Goal: Information Seeking & Learning: Learn about a topic

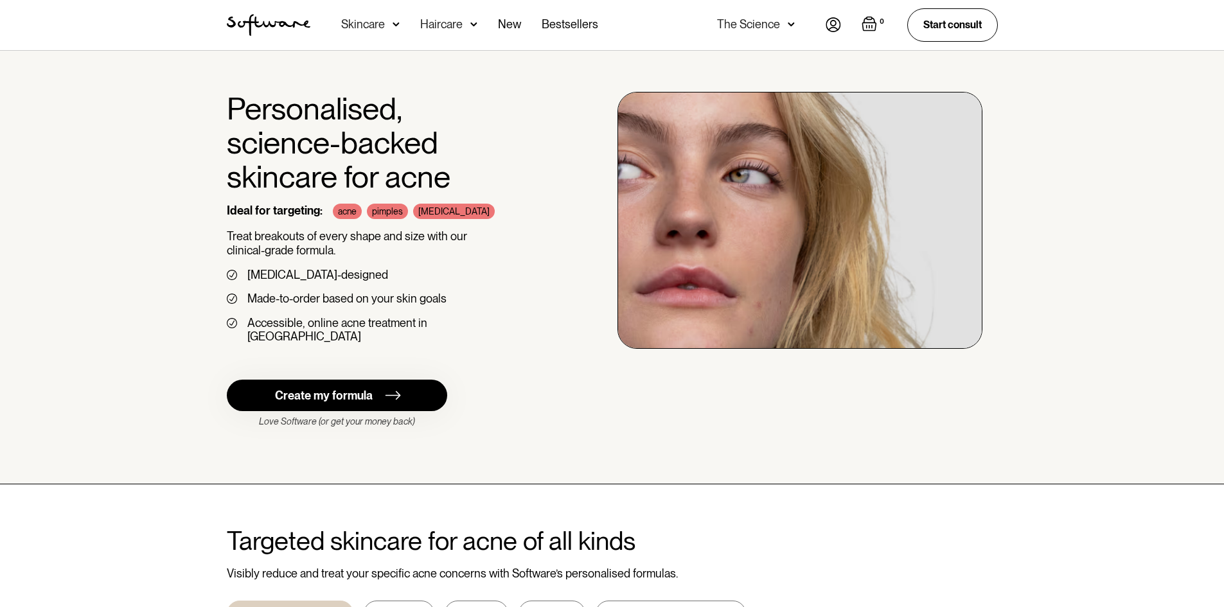
click at [396, 22] on img at bounding box center [396, 24] width 7 height 13
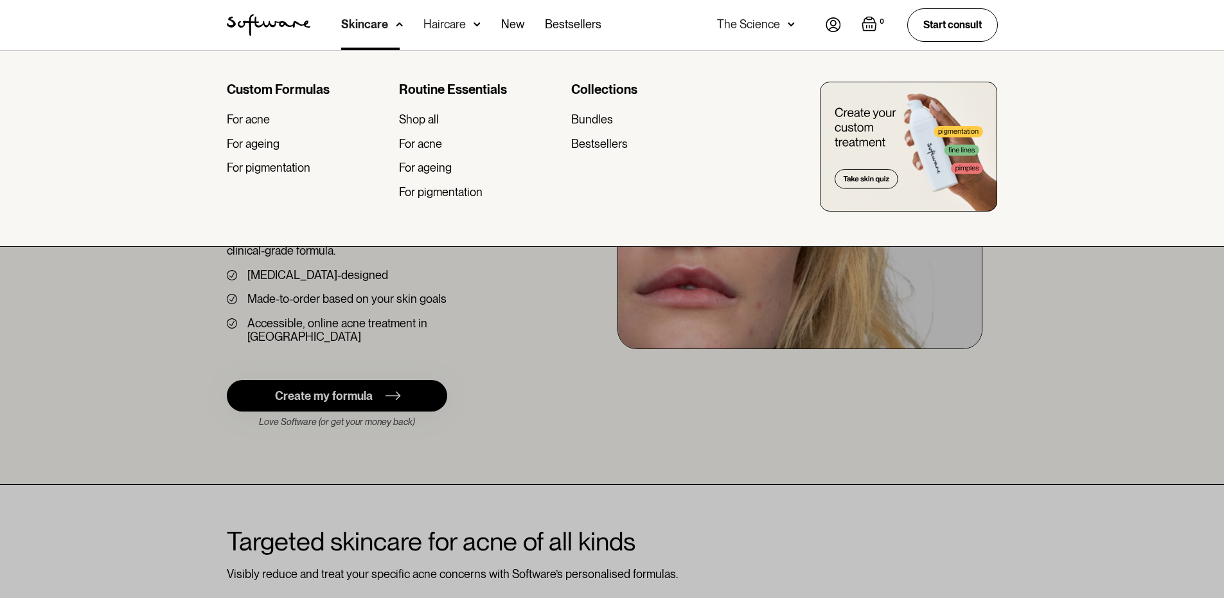
click at [445, 89] on div "Routine Essentials" at bounding box center [480, 89] width 162 height 15
click at [434, 114] on div "Shop all" at bounding box center [419, 119] width 40 height 14
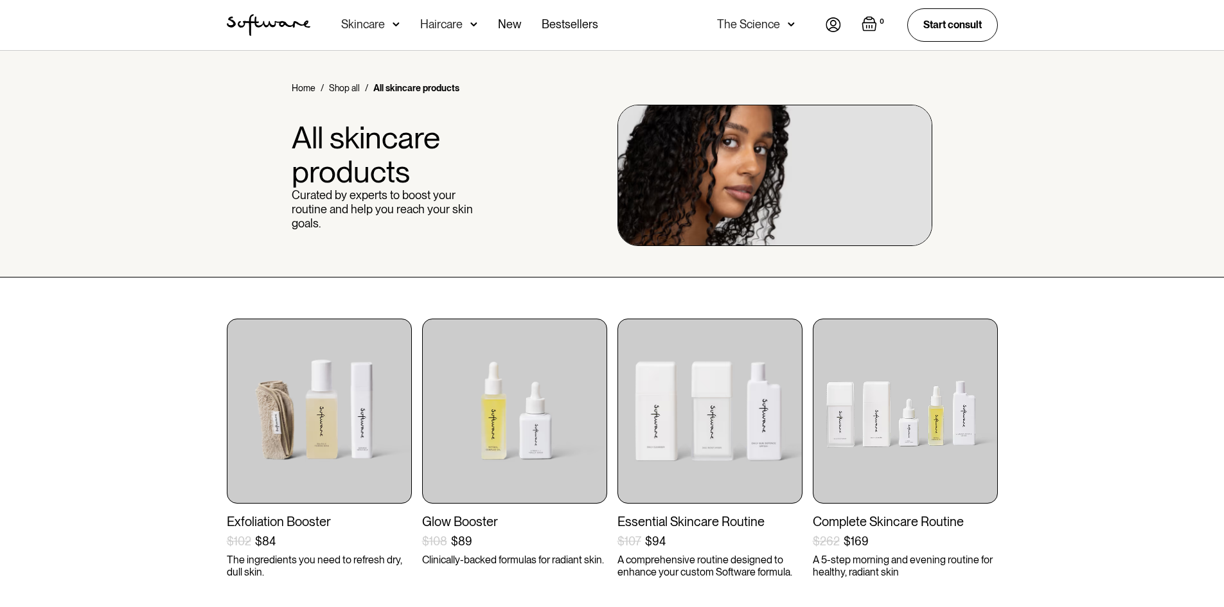
click at [389, 28] on div "Skincare" at bounding box center [370, 25] width 58 height 50
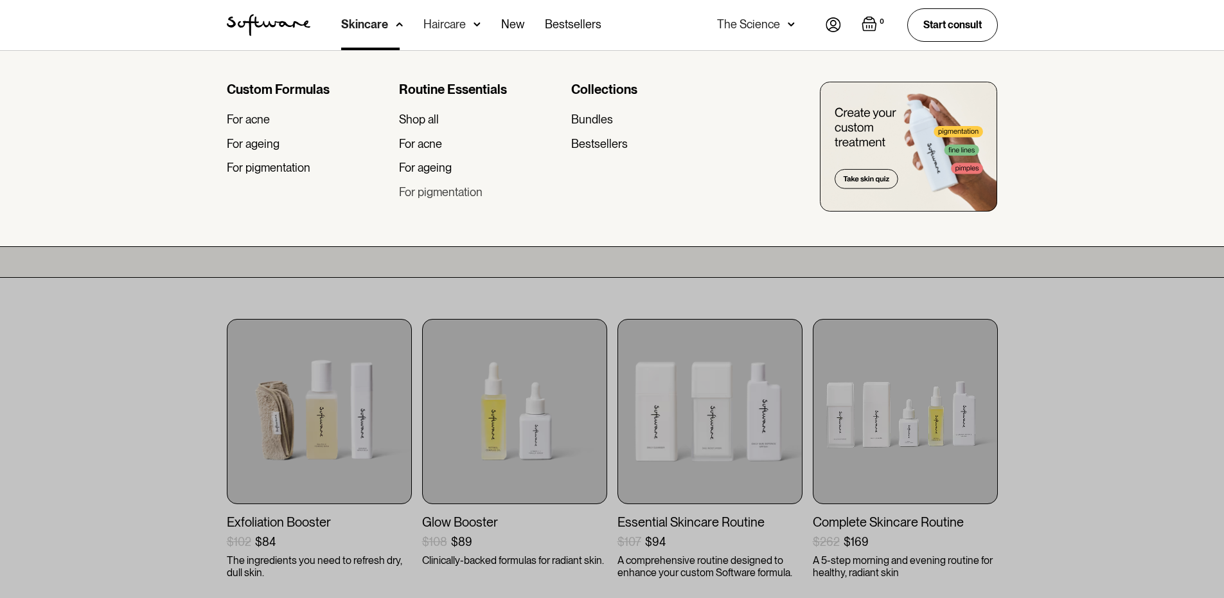
click at [465, 193] on div "For pigmentation" at bounding box center [441, 192] width 84 height 14
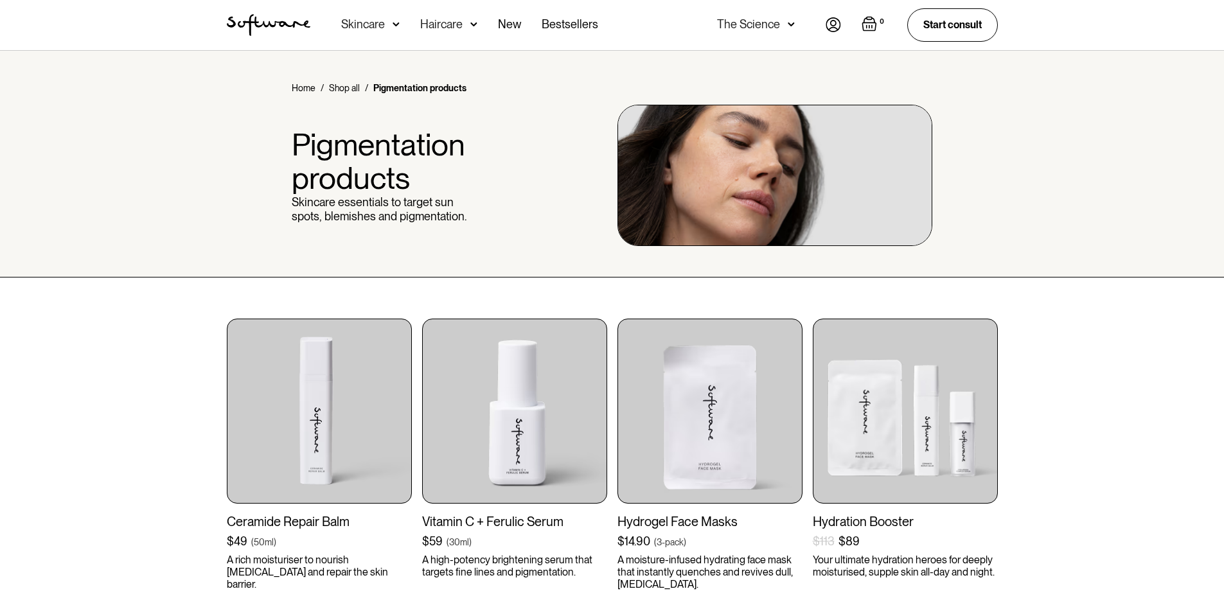
click at [130, 178] on div "Home / Shop all / Pigmentation products Pigmentation products Skincare essentia…" at bounding box center [612, 164] width 1224 height 227
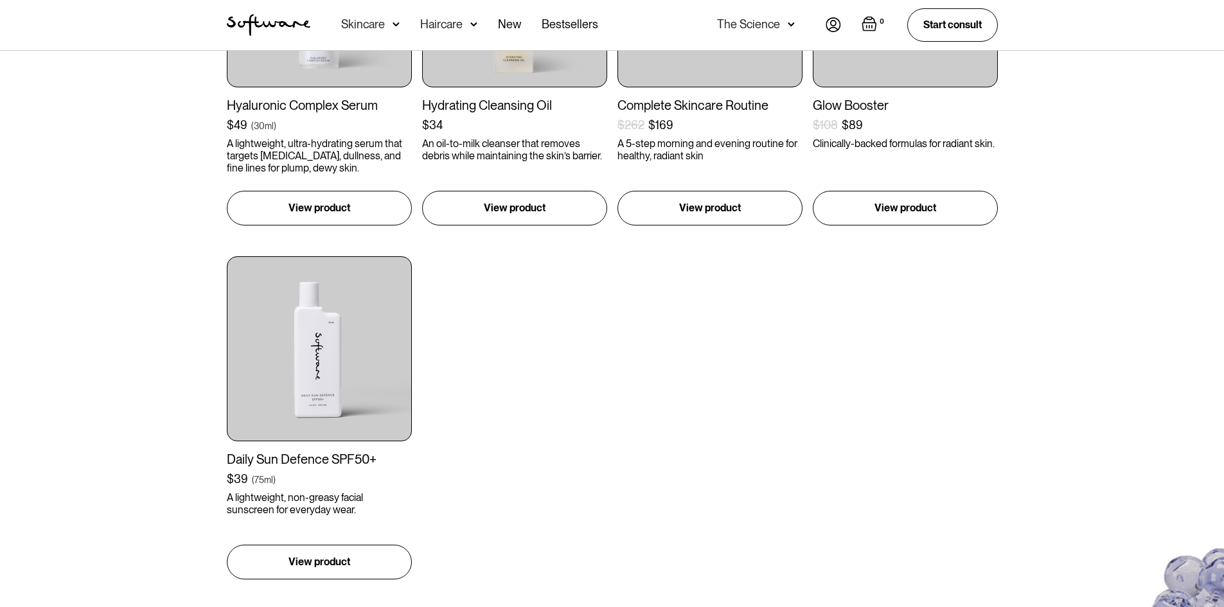
scroll to position [771, 0]
click at [133, 170] on div "Ceramide Repair Balm $49 ( 50ml ) A rich moisturiser to nourish dryness and rep…" at bounding box center [612, 64] width 1224 height 1114
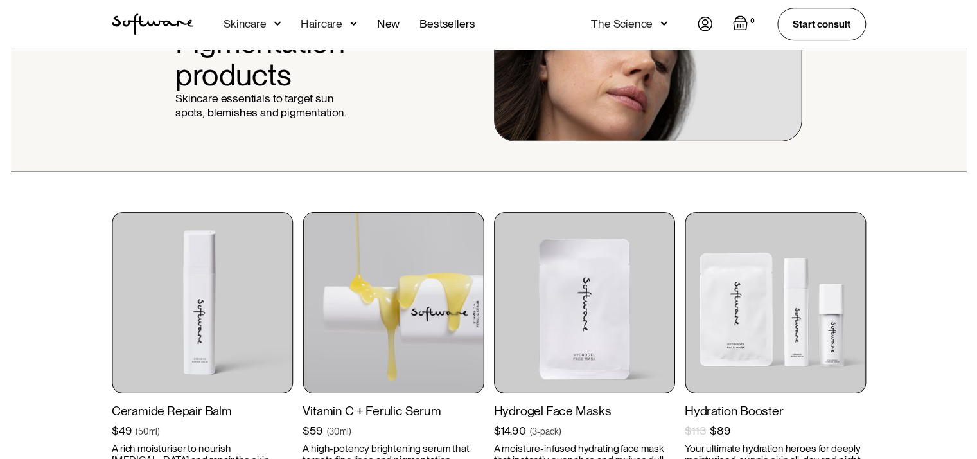
scroll to position [0, 0]
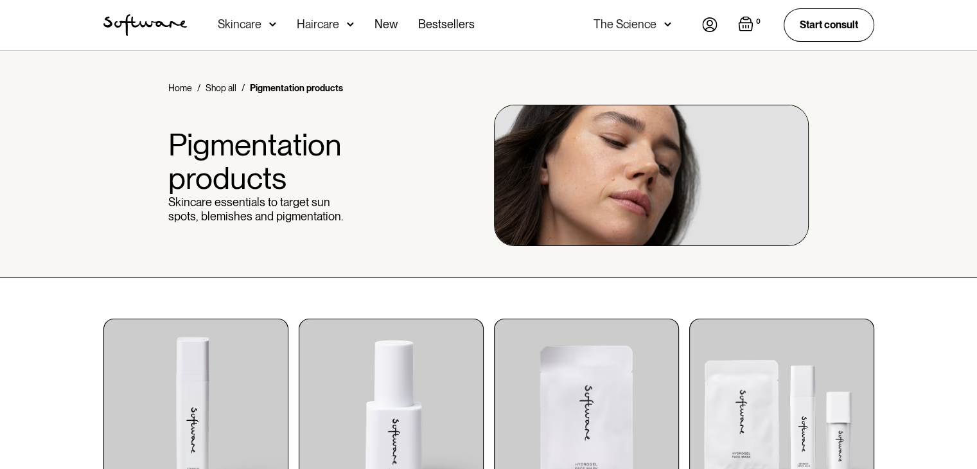
click at [262, 23] on div "Skincare" at bounding box center [247, 25] width 58 height 50
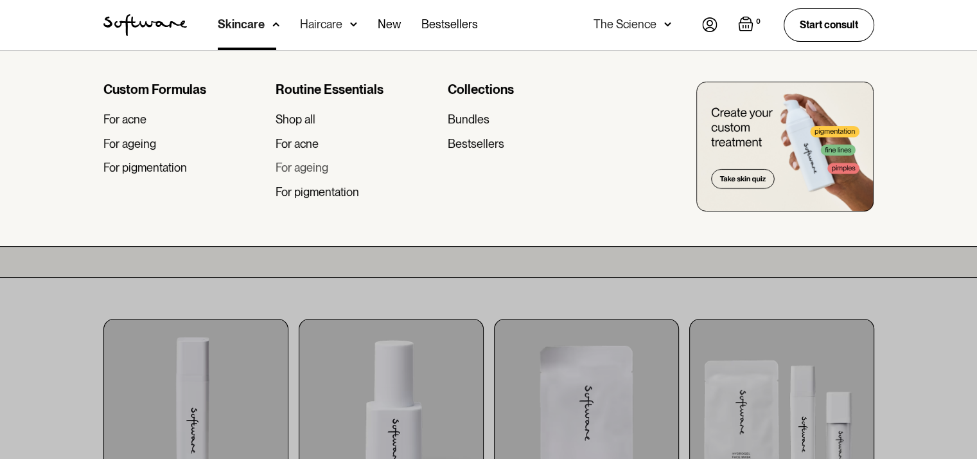
click at [306, 165] on div "For ageing" at bounding box center [302, 168] width 53 height 14
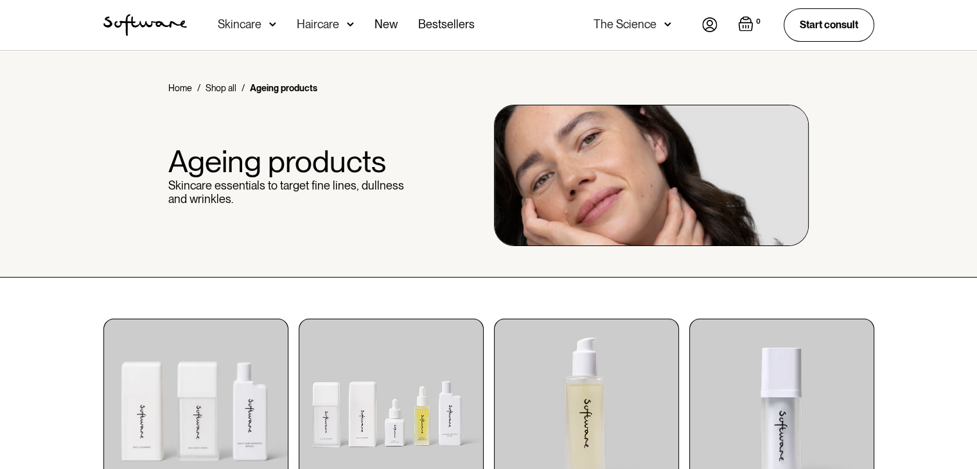
click at [344, 17] on div "Haircare" at bounding box center [325, 25] width 57 height 50
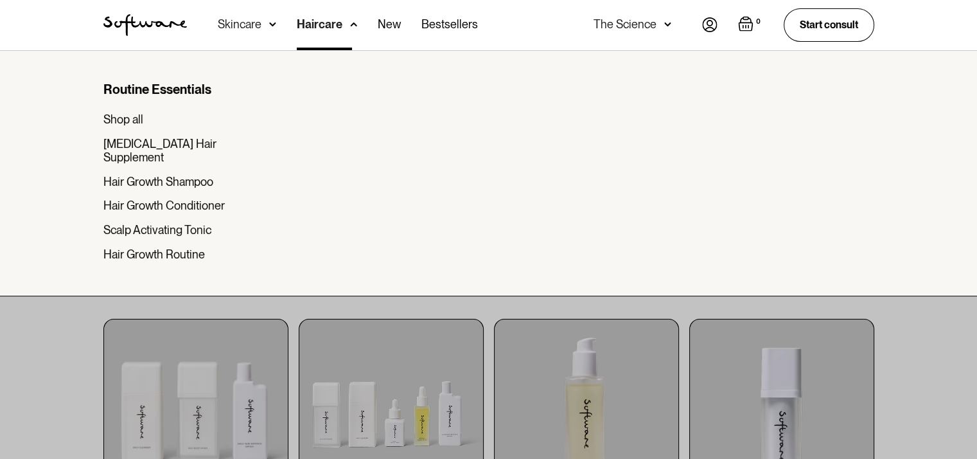
click at [272, 18] on img at bounding box center [272, 24] width 7 height 13
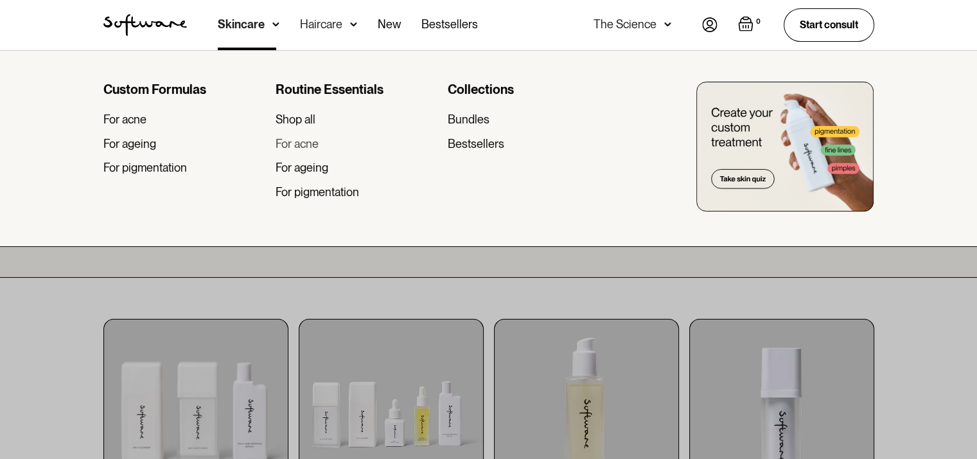
click at [300, 145] on div "For acne" at bounding box center [297, 144] width 43 height 14
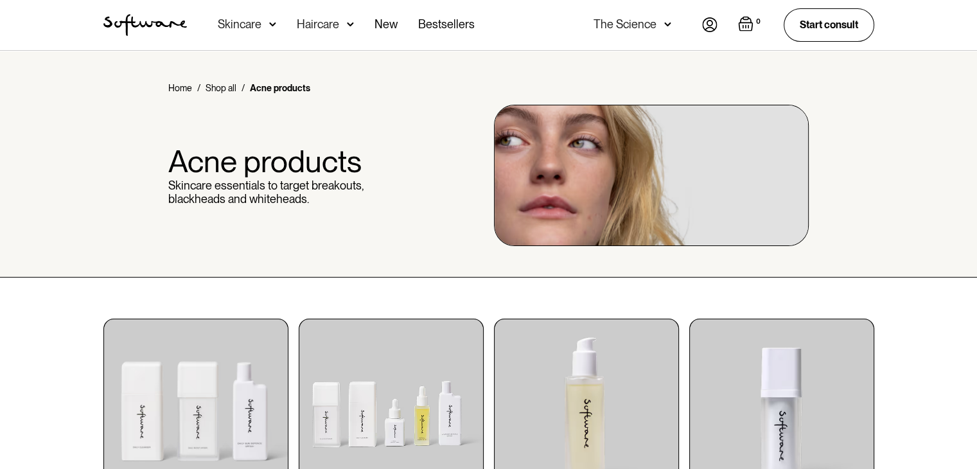
click at [262, 22] on div "Skincare" at bounding box center [247, 25] width 58 height 50
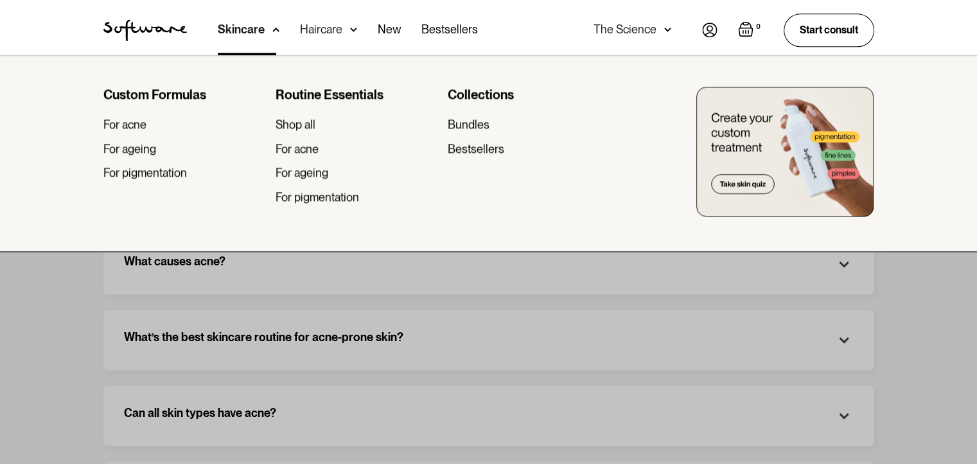
scroll to position [1569, 0]
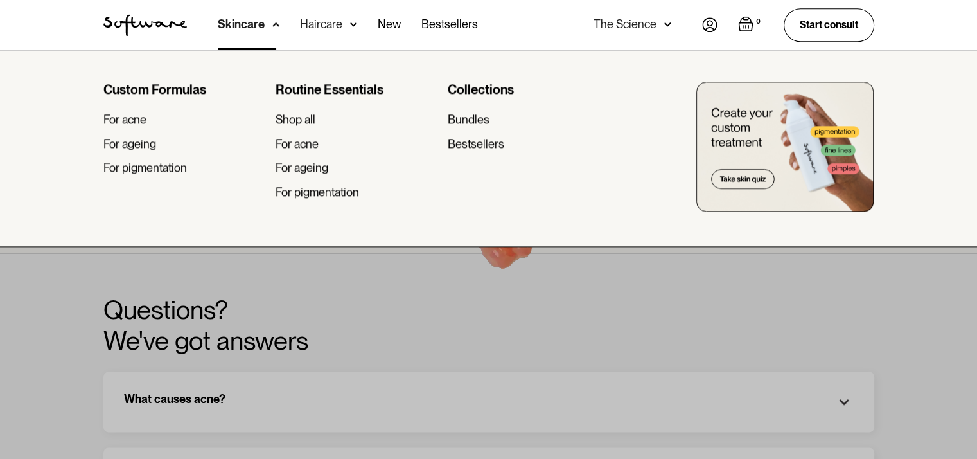
click at [955, 307] on div at bounding box center [488, 279] width 977 height 459
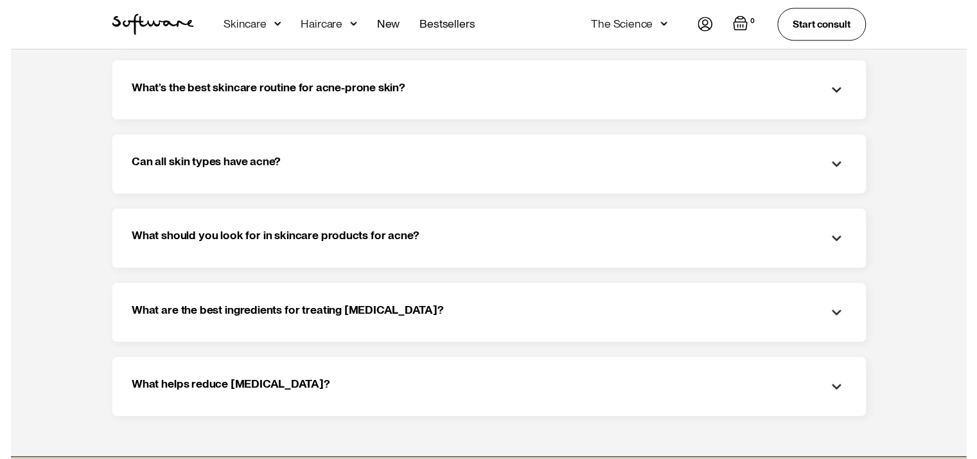
scroll to position [1779, 0]
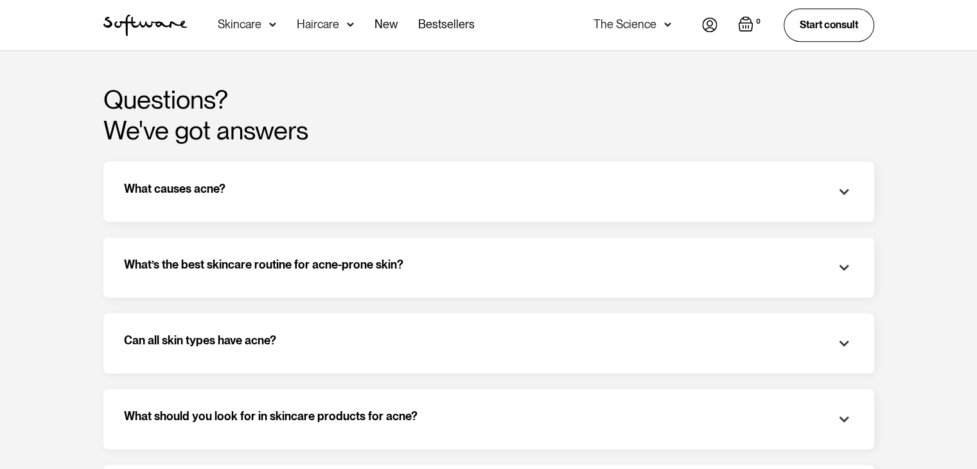
click at [270, 28] on img at bounding box center [272, 24] width 7 height 13
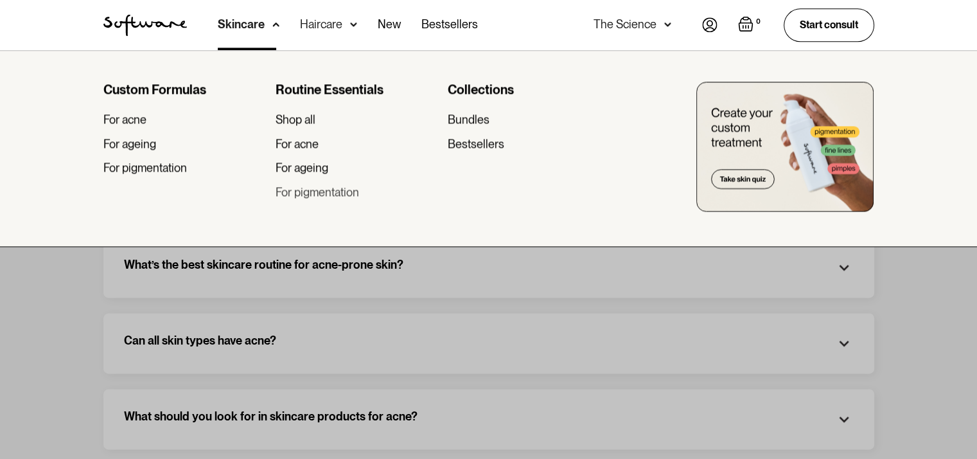
click at [332, 197] on div "For pigmentation" at bounding box center [318, 192] width 84 height 14
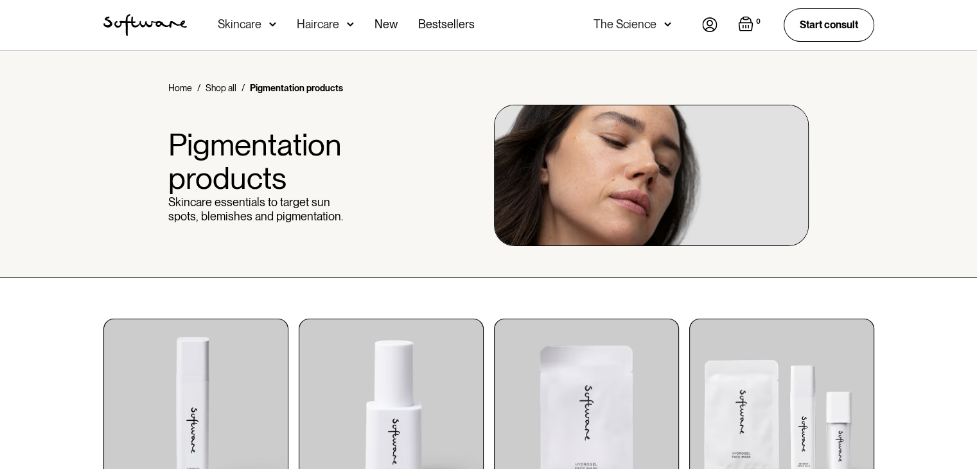
click at [272, 24] on img at bounding box center [272, 24] width 7 height 13
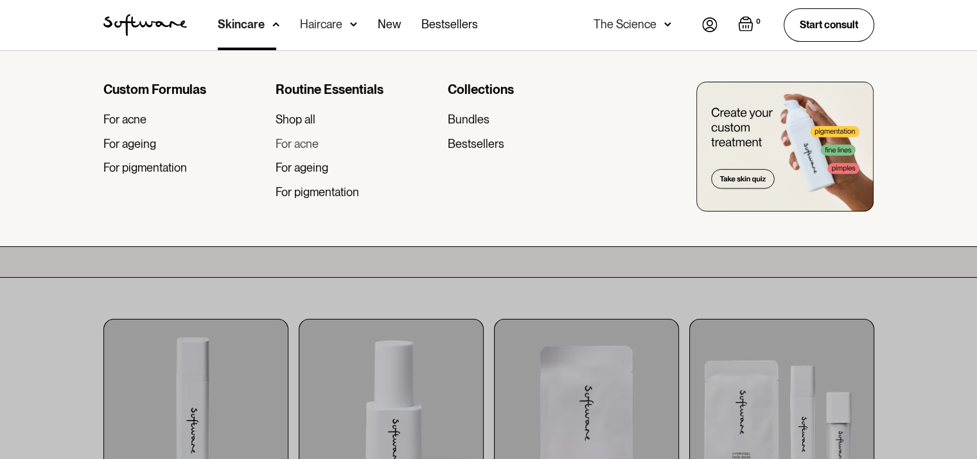
click at [313, 148] on div "For acne" at bounding box center [297, 144] width 43 height 14
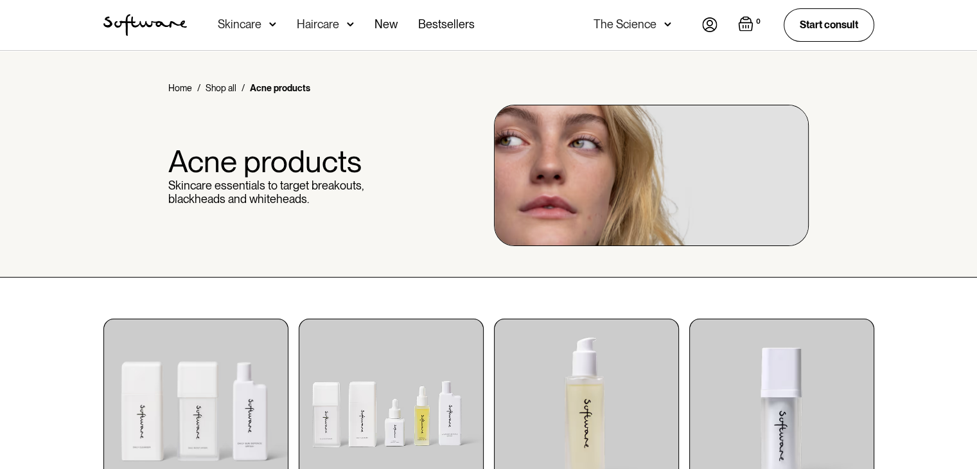
click at [255, 30] on div "Skincare" at bounding box center [240, 24] width 44 height 13
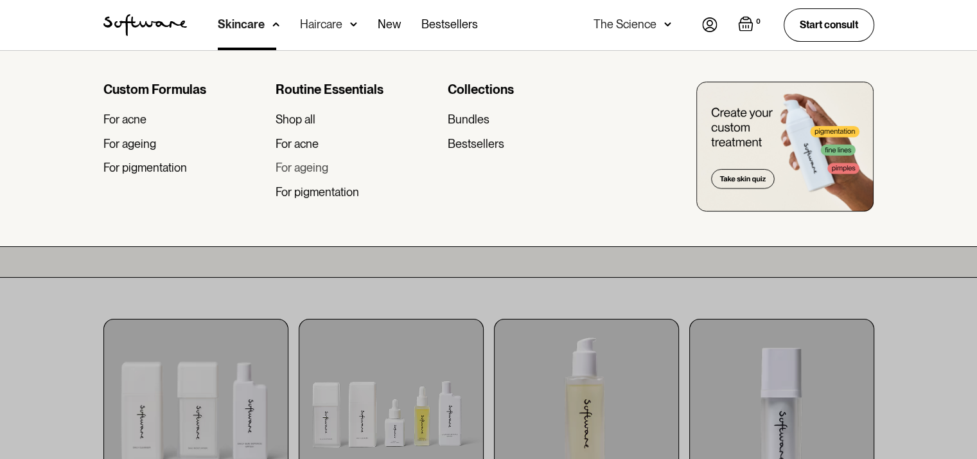
click at [317, 163] on div "For ageing" at bounding box center [302, 168] width 53 height 14
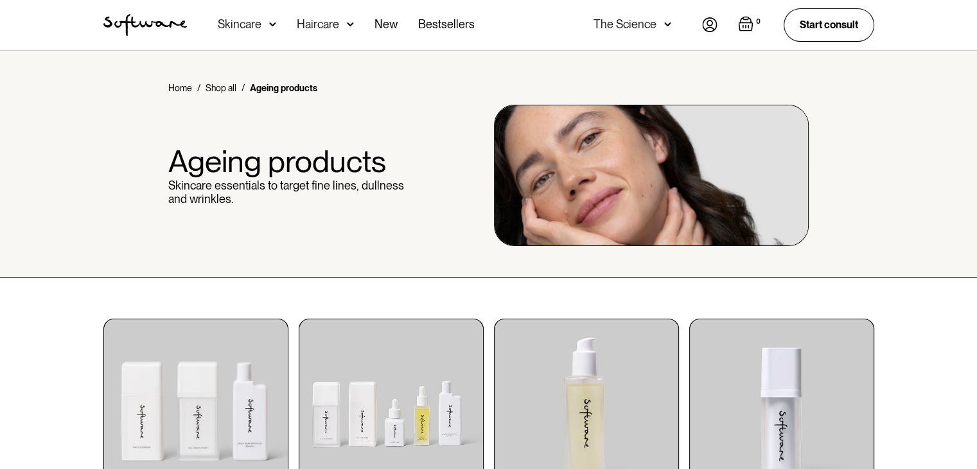
click at [258, 21] on div "Skincare" at bounding box center [240, 24] width 44 height 13
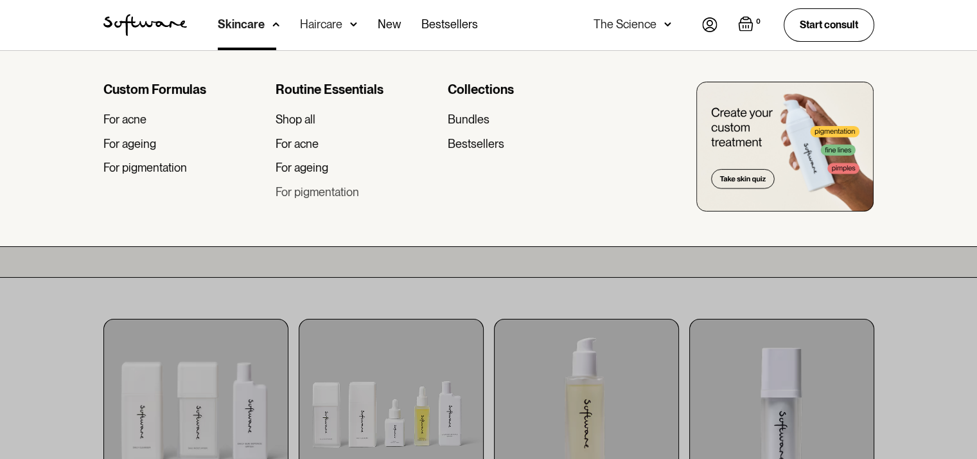
click at [314, 186] on div "For pigmentation" at bounding box center [318, 192] width 84 height 14
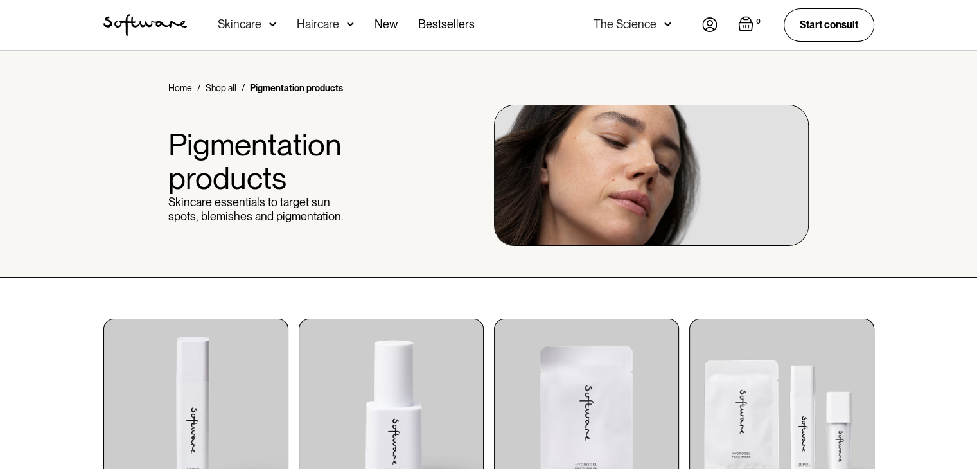
click at [344, 20] on div "Haircare" at bounding box center [325, 25] width 57 height 50
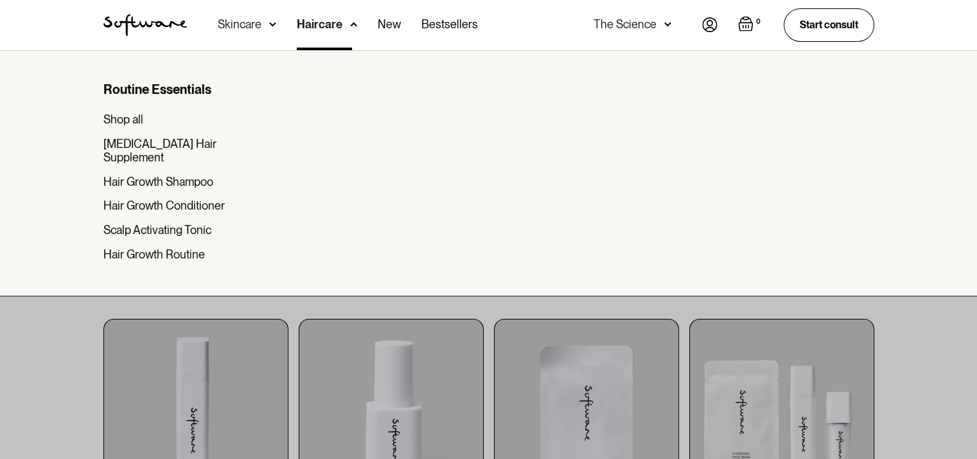
click at [276, 21] on div "Acne Ageing Pigmentation Everyday care Hair Loss Learn Skincare Custom Formulas…" at bounding box center [348, 25] width 260 height 50
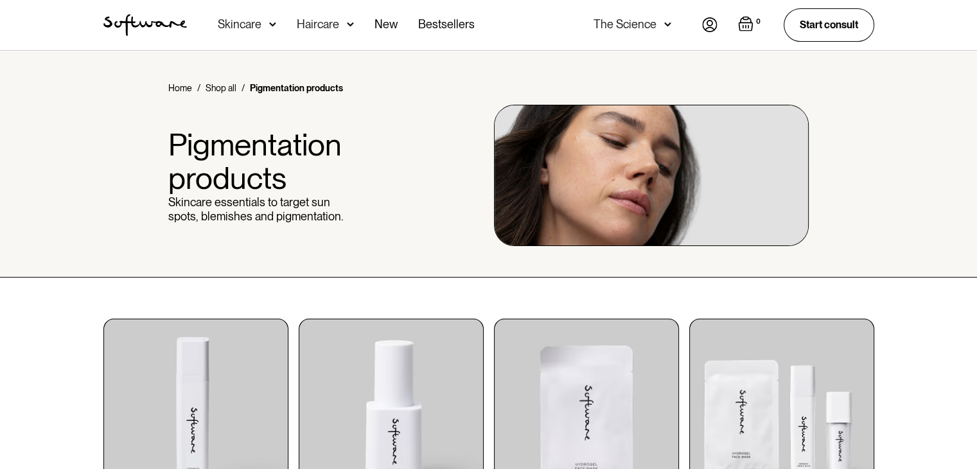
click at [272, 24] on img at bounding box center [272, 24] width 7 height 13
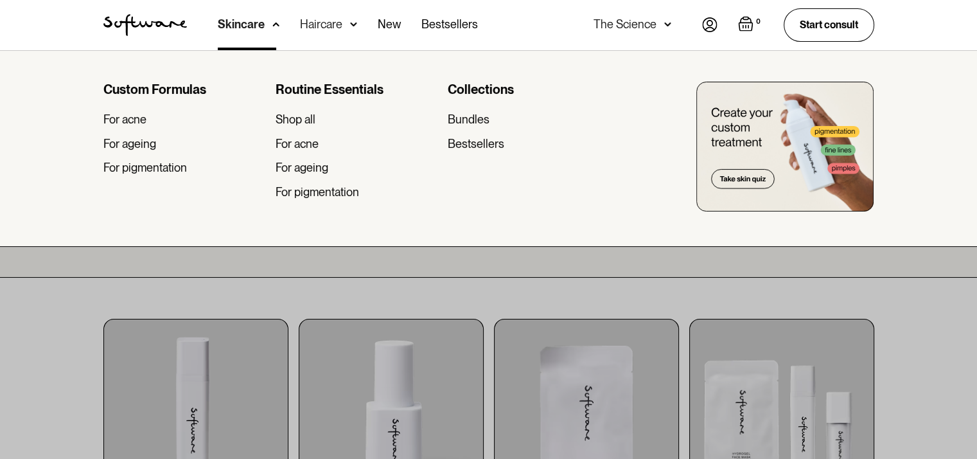
click at [299, 87] on div "Routine Essentials" at bounding box center [357, 89] width 162 height 15
click at [298, 112] on div "Shop all" at bounding box center [296, 119] width 40 height 14
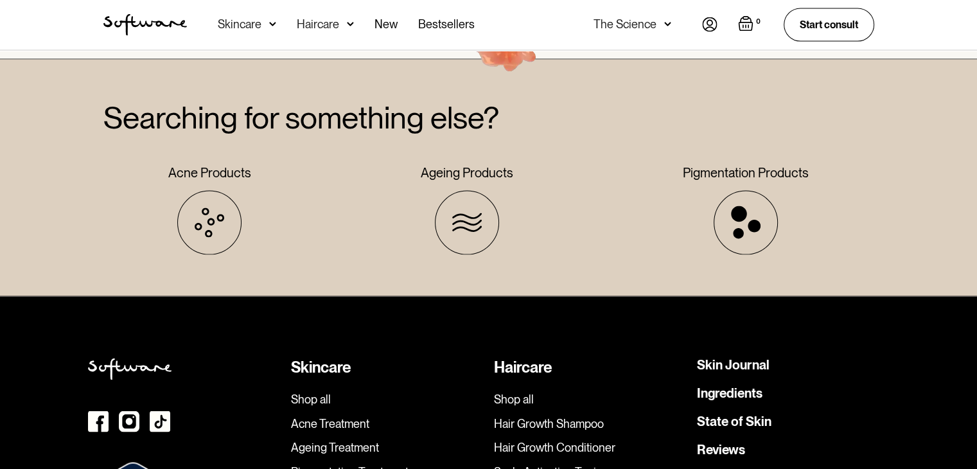
scroll to position [2399, 0]
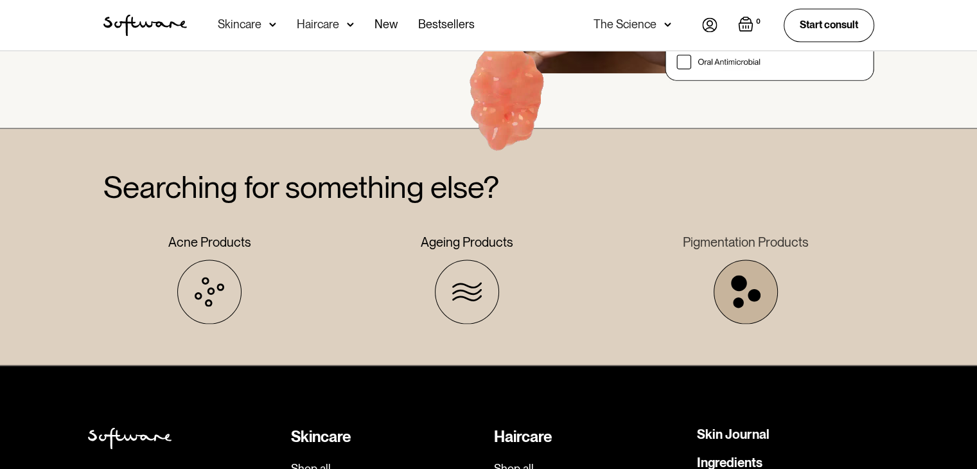
click at [733, 297] on icon at bounding box center [746, 291] width 30 height 33
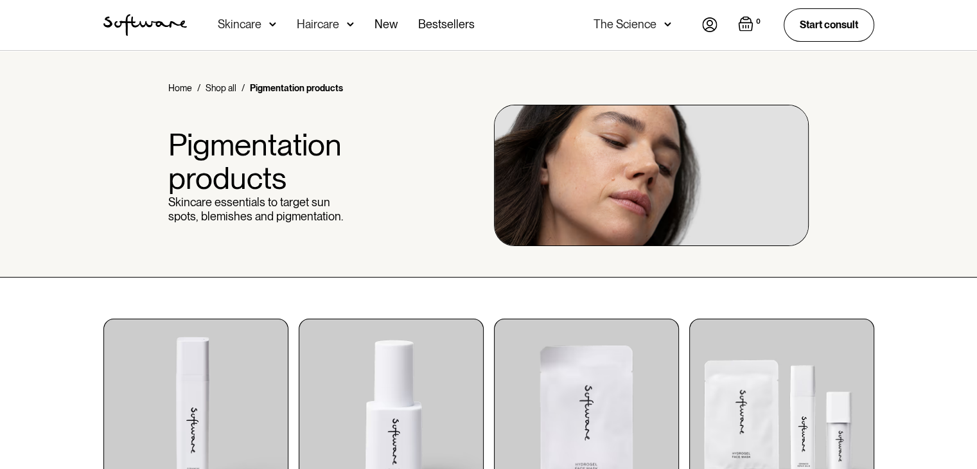
click at [272, 19] on img at bounding box center [272, 24] width 7 height 13
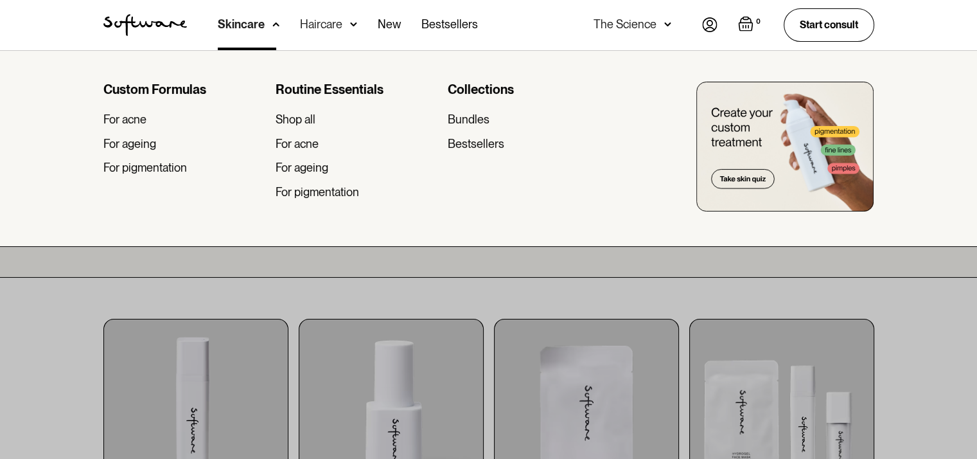
click at [41, 312] on div at bounding box center [488, 279] width 977 height 459
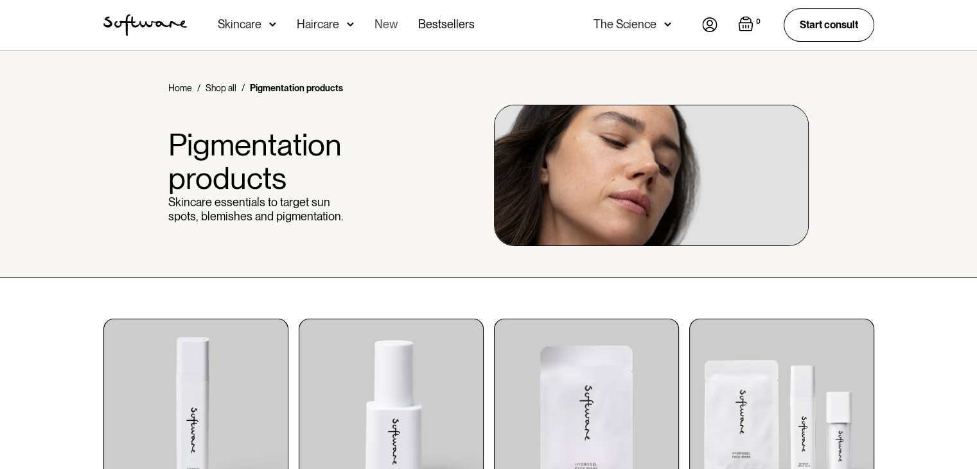
click at [380, 24] on link "New" at bounding box center [386, 25] width 23 height 50
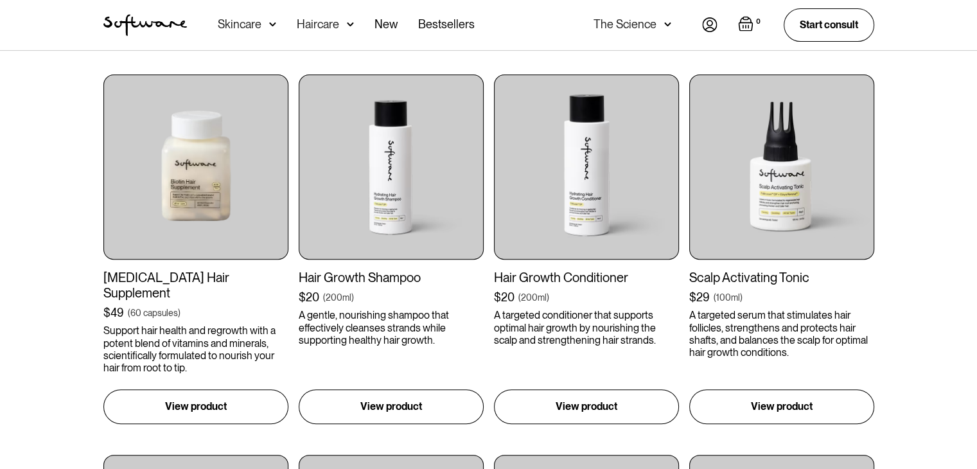
scroll to position [386, 0]
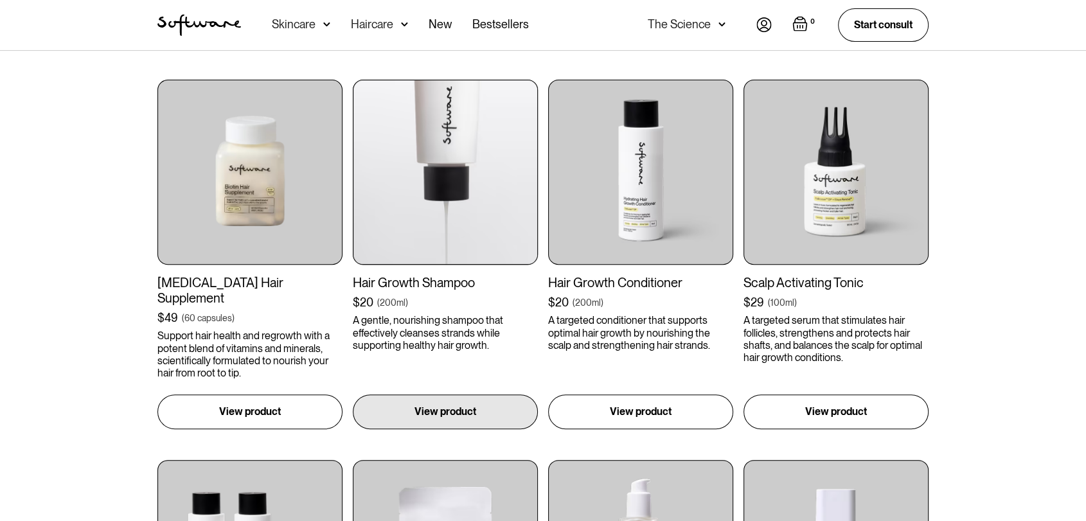
scroll to position [499, 0]
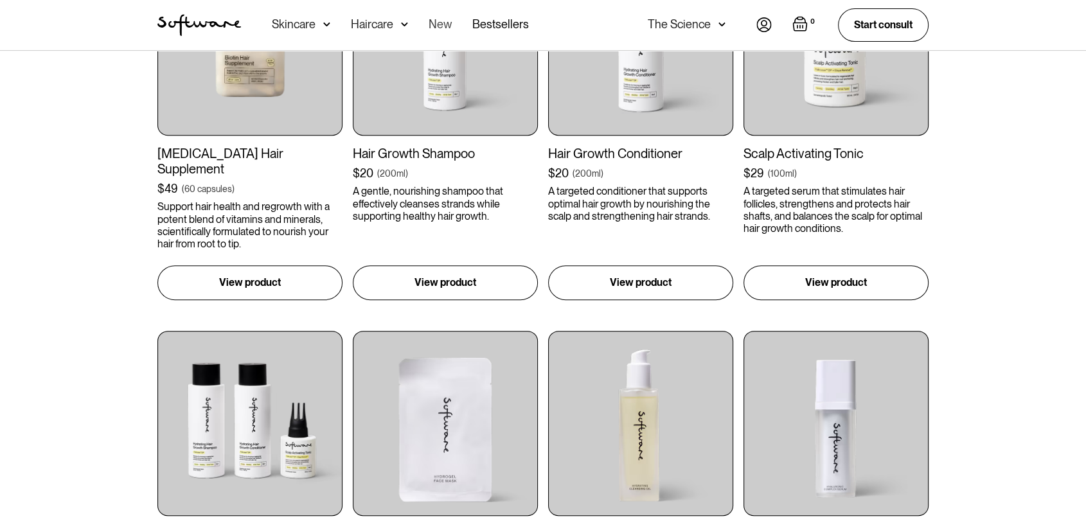
click at [441, 21] on link "New" at bounding box center [440, 25] width 23 height 50
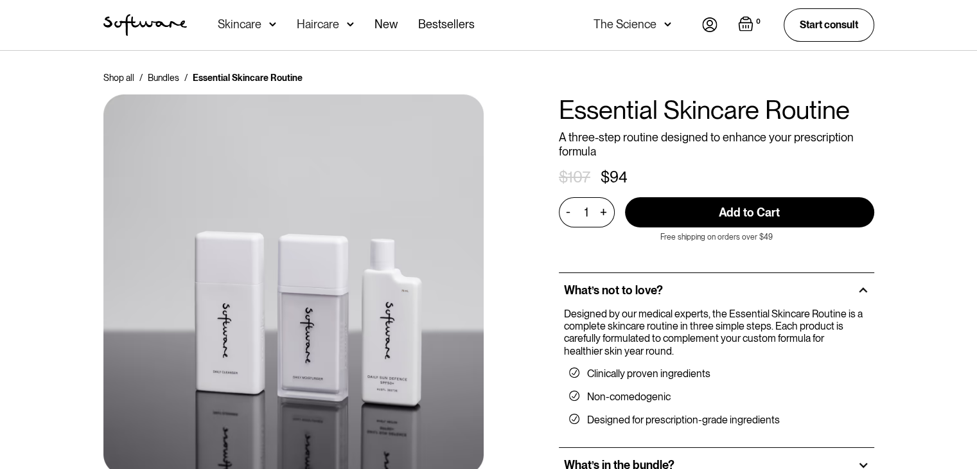
scroll to position [193, 0]
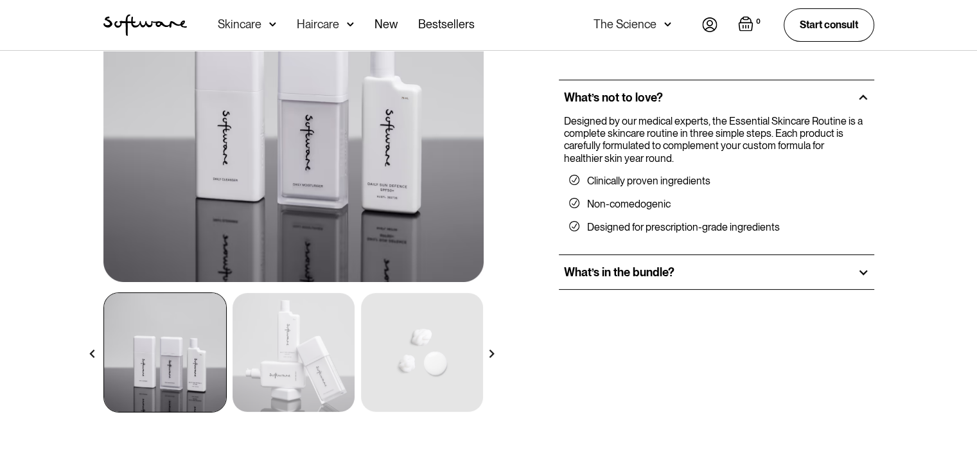
click at [260, 355] on img at bounding box center [294, 352] width 122 height 119
click at [285, 348] on img at bounding box center [294, 352] width 122 height 119
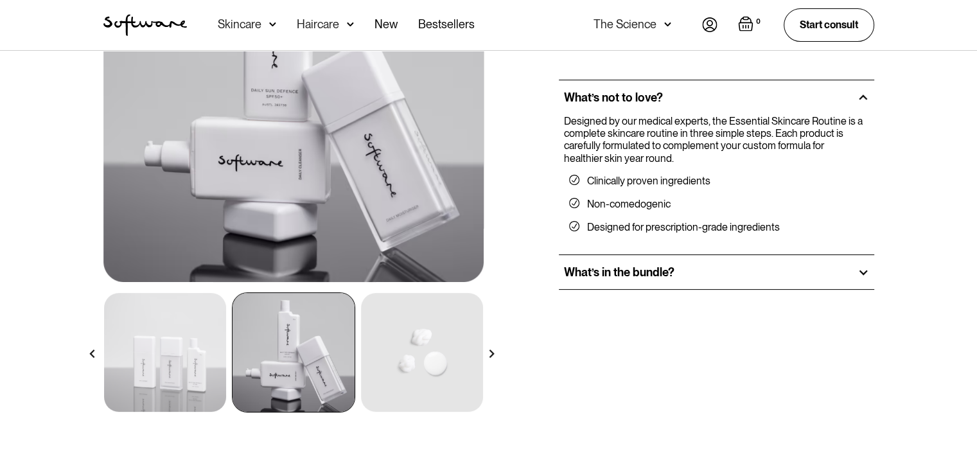
click at [162, 362] on img at bounding box center [165, 352] width 122 height 119
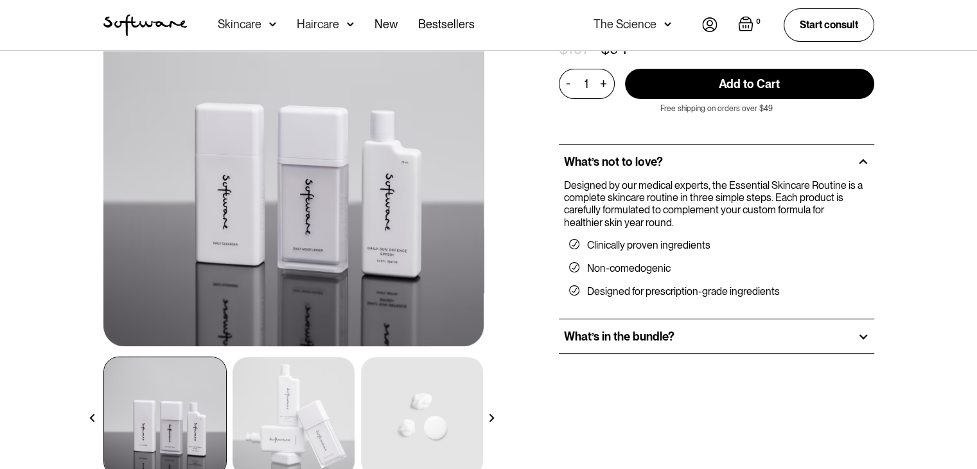
scroll to position [386, 0]
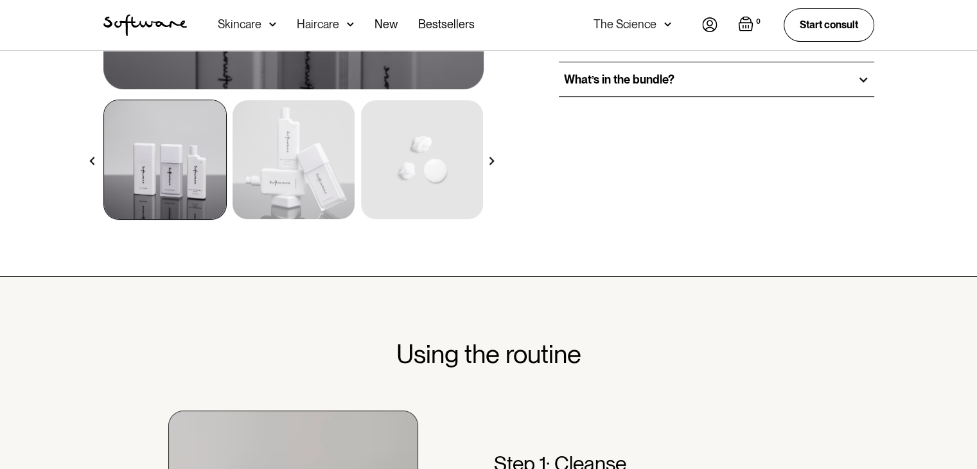
click at [494, 160] on img at bounding box center [492, 161] width 8 height 8
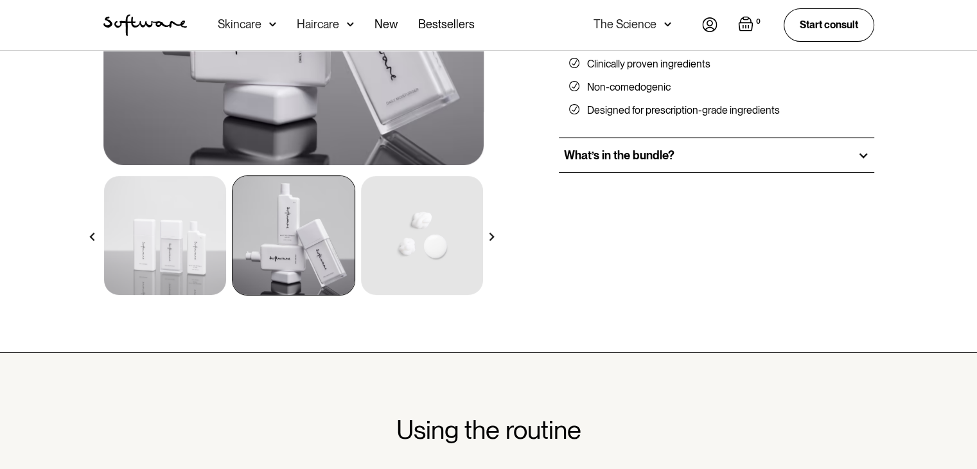
scroll to position [193, 0]
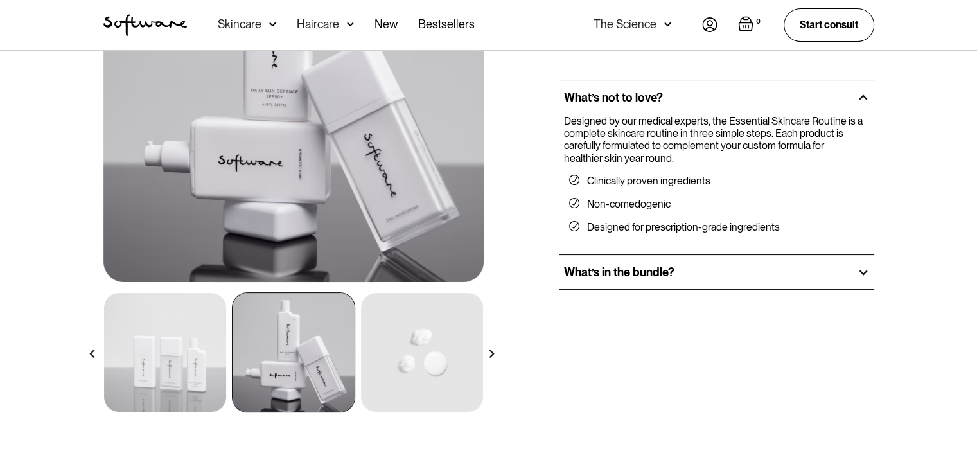
click at [493, 353] on img at bounding box center [492, 354] width 8 height 8
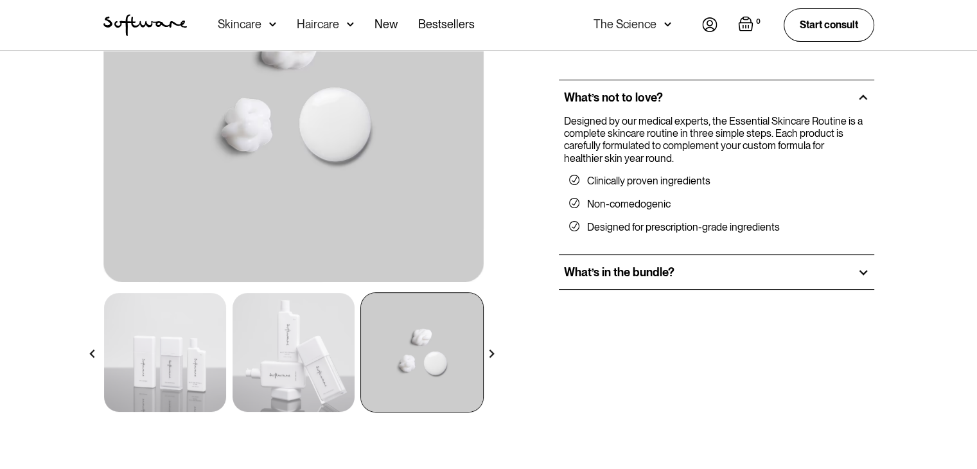
click at [493, 355] on img at bounding box center [492, 354] width 8 height 8
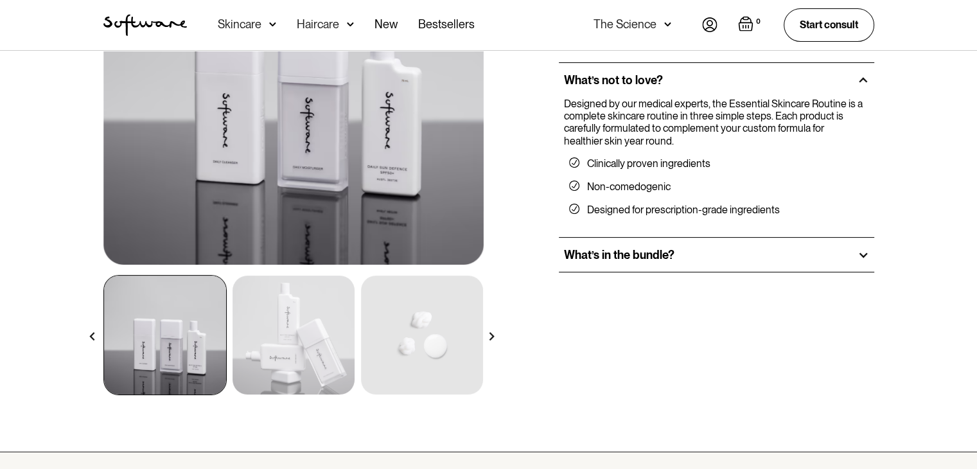
scroll to position [129, 0]
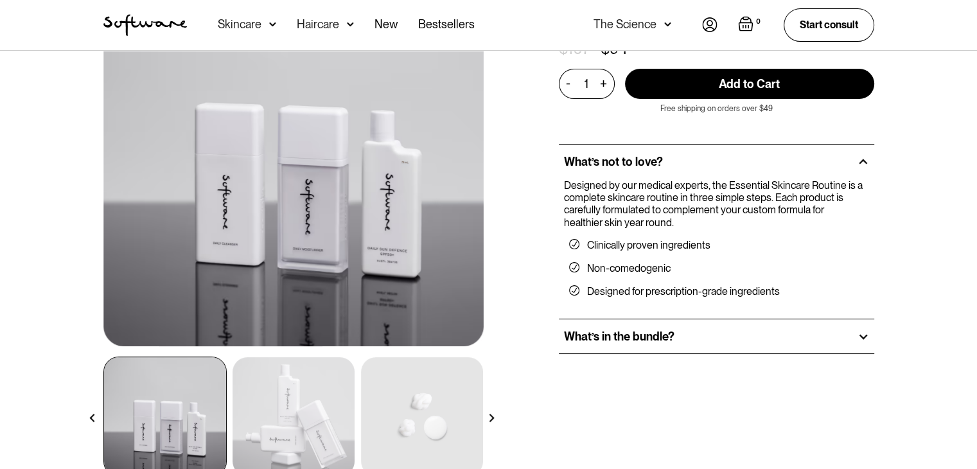
click at [302, 257] on img at bounding box center [293, 156] width 380 height 380
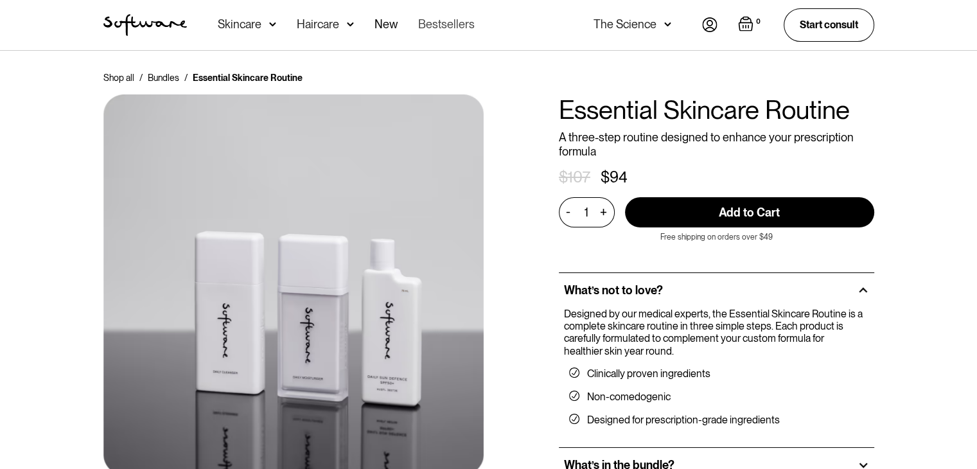
click at [439, 24] on link "Bestsellers" at bounding box center [446, 25] width 57 height 50
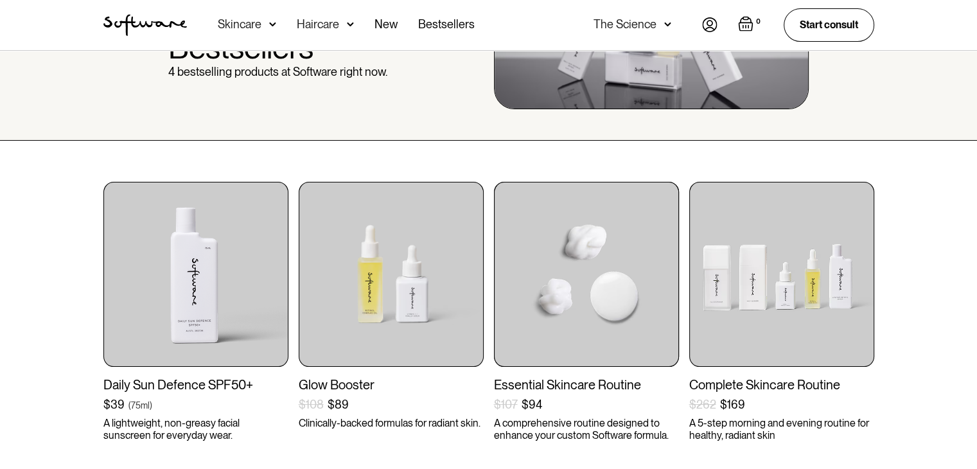
scroll to position [193, 0]
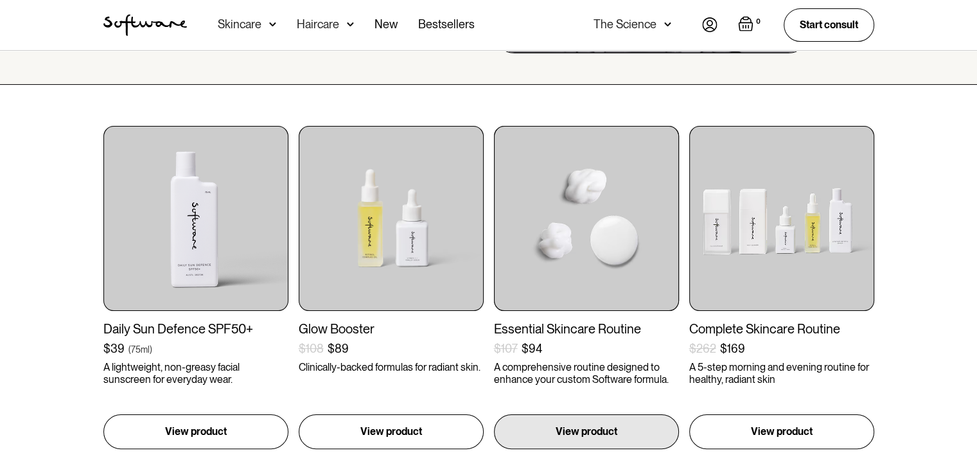
click at [589, 229] on img at bounding box center [586, 218] width 185 height 185
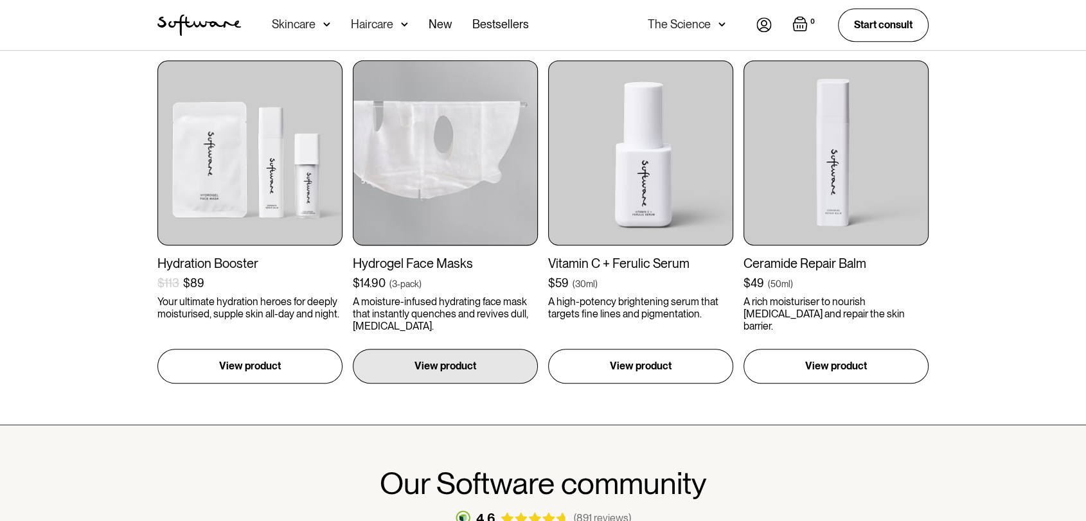
scroll to position [621, 0]
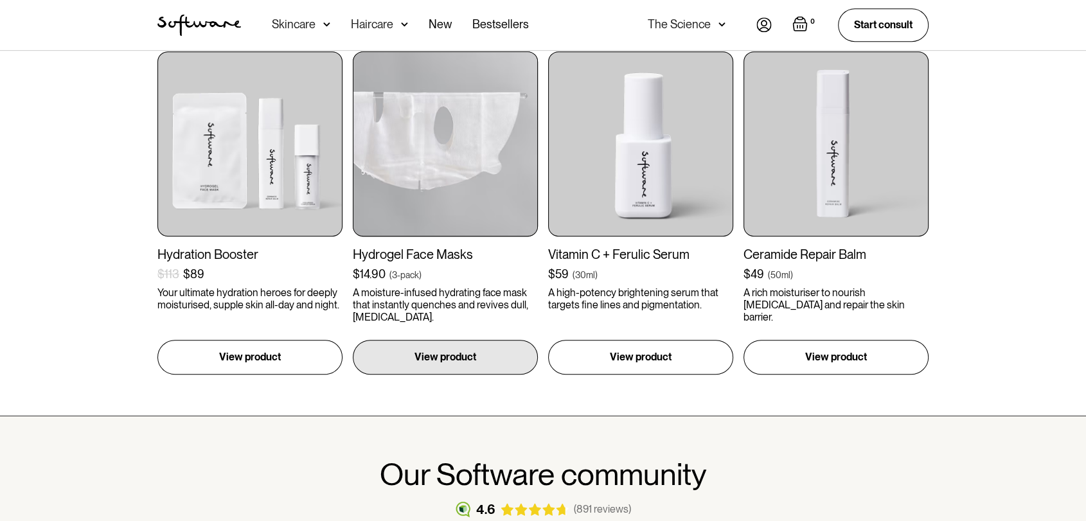
click at [451, 137] on img at bounding box center [445, 143] width 185 height 185
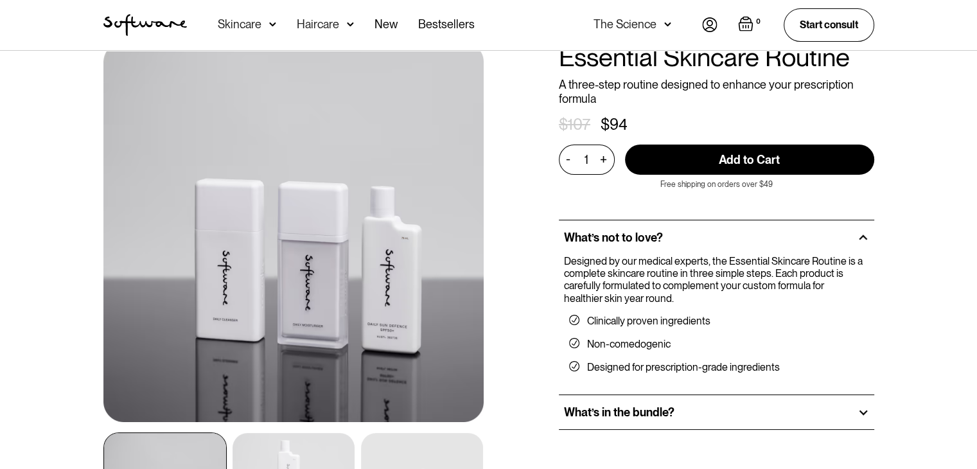
scroll to position [193, 0]
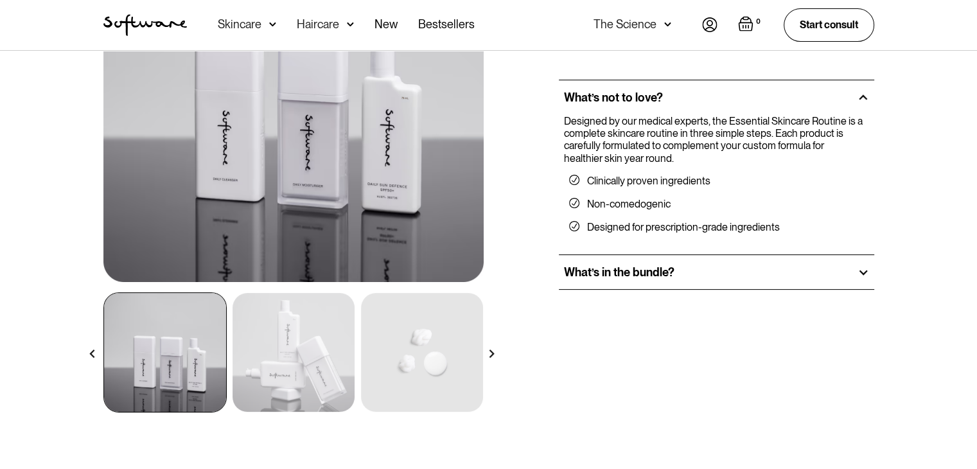
click at [316, 327] on img at bounding box center [294, 352] width 122 height 119
click at [308, 339] on img at bounding box center [294, 352] width 122 height 119
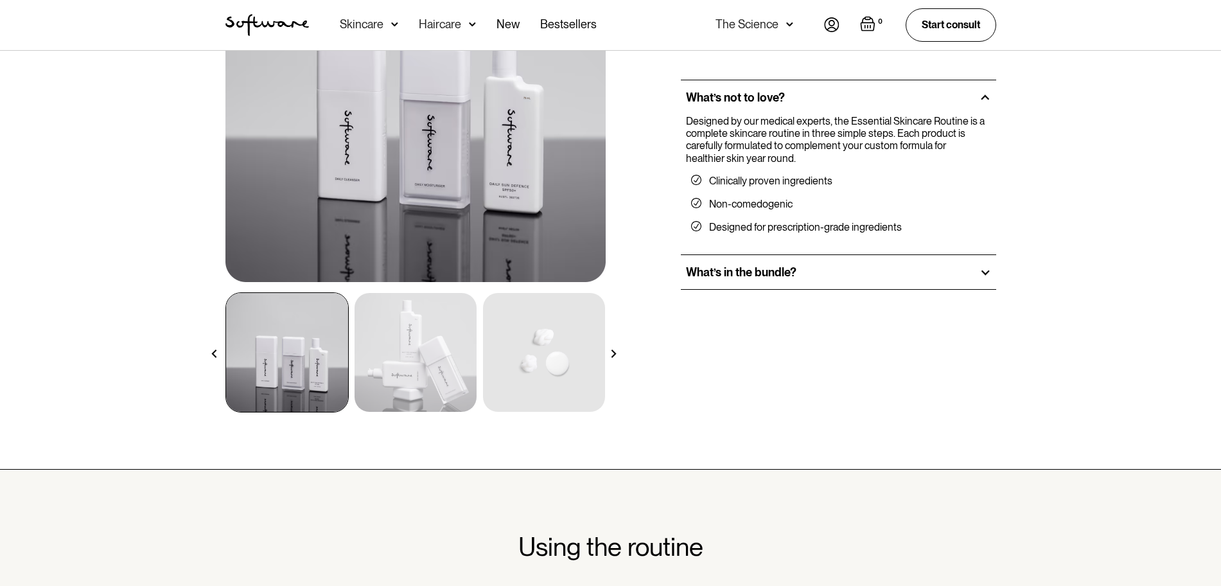
click at [427, 348] on img at bounding box center [416, 352] width 122 height 119
click at [421, 351] on img at bounding box center [416, 352] width 122 height 119
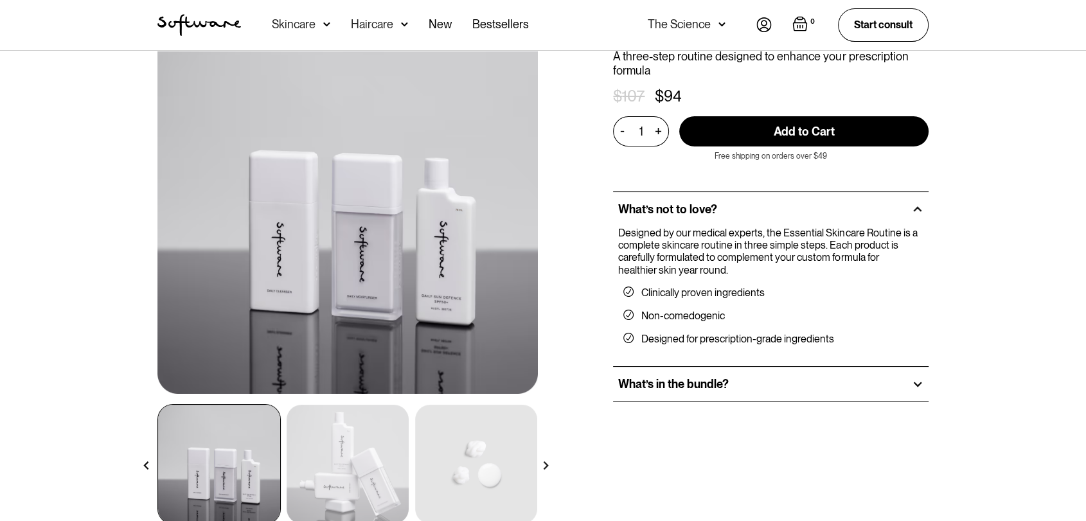
scroll to position [0, 0]
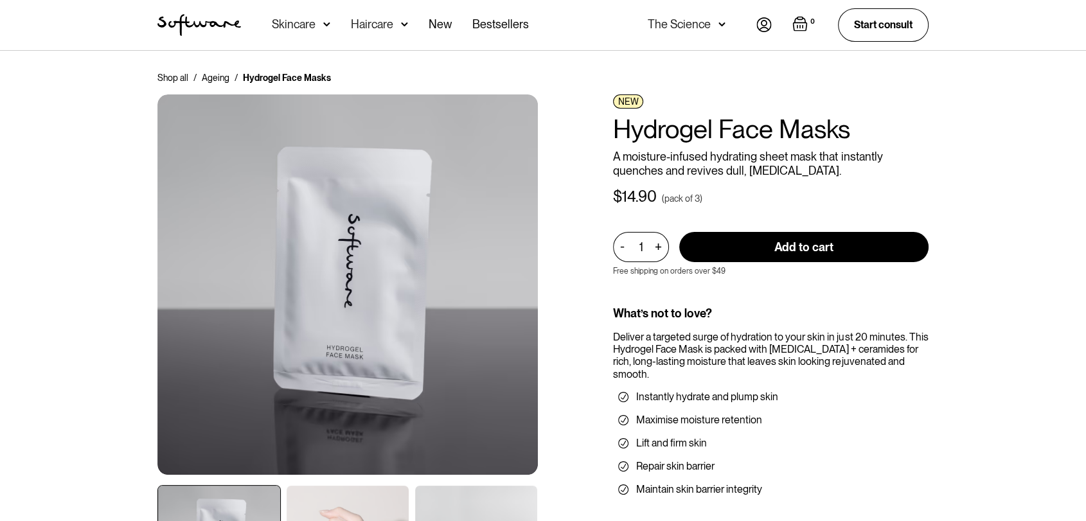
click at [711, 127] on h1 "Hydrogel Face Masks" at bounding box center [770, 129] width 315 height 31
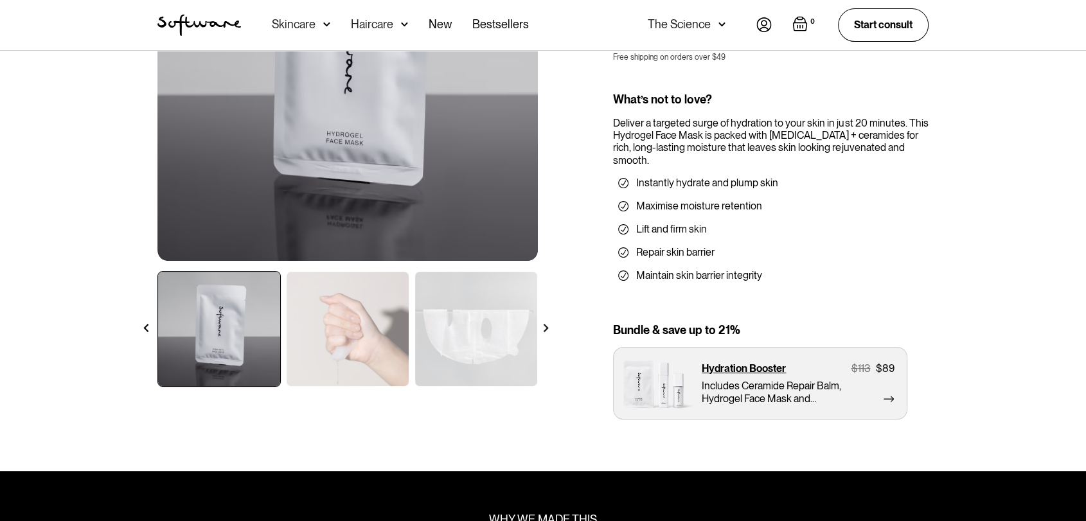
click at [317, 303] on img at bounding box center [348, 329] width 122 height 114
click at [481, 305] on img at bounding box center [476, 329] width 122 height 114
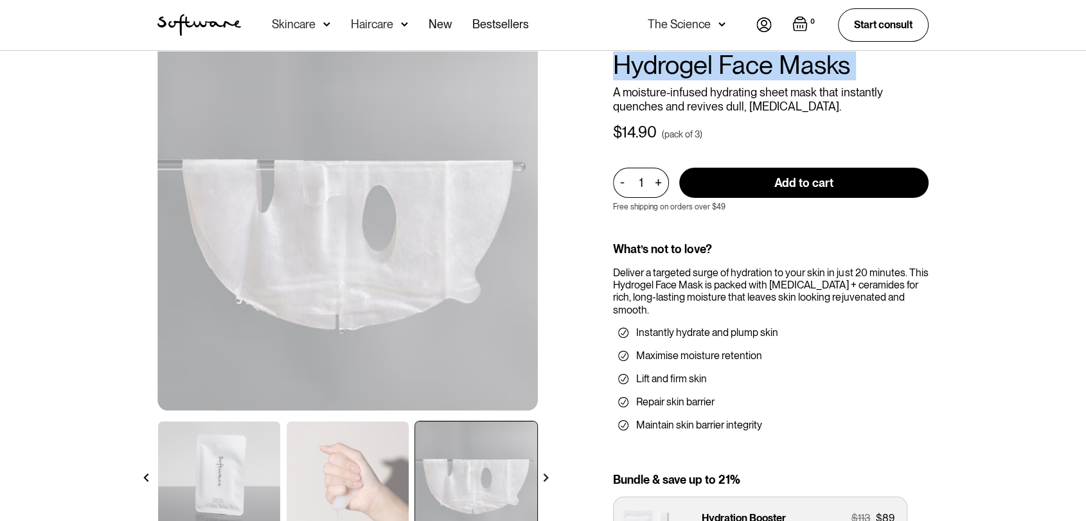
scroll to position [0, 0]
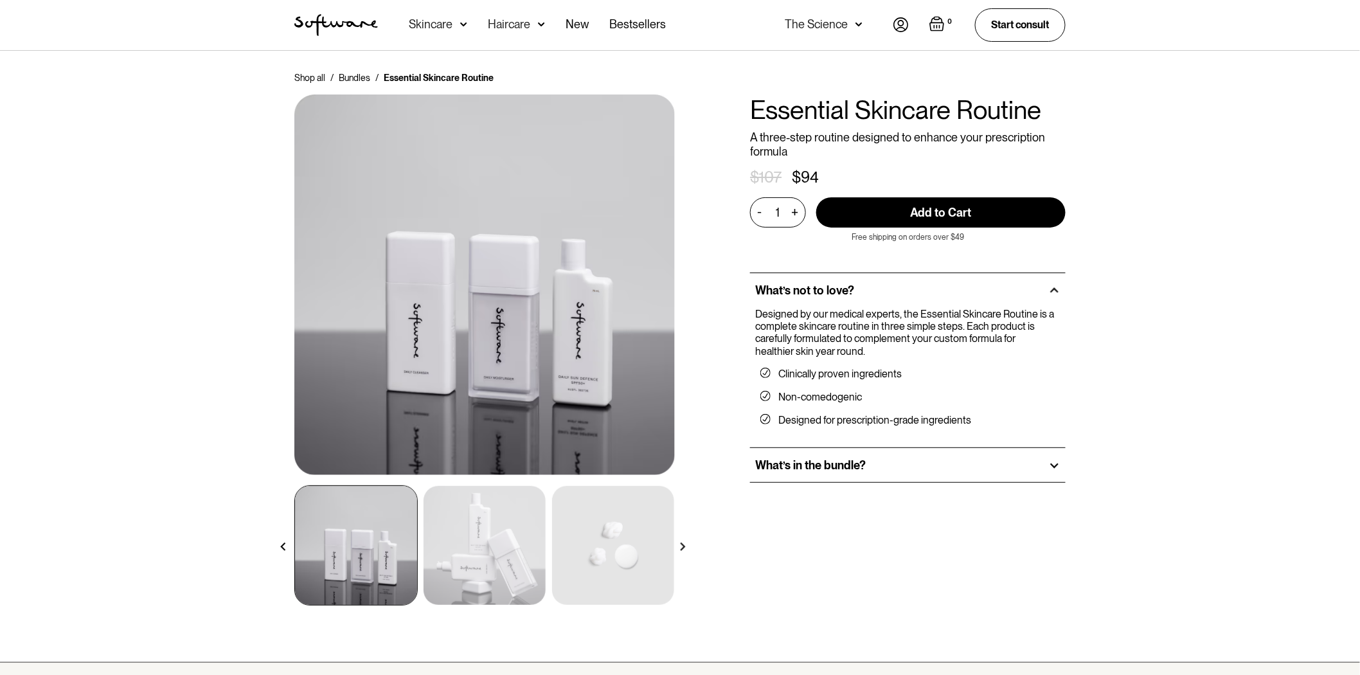
click at [862, 101] on h1 "Essential Skincare Routine" at bounding box center [907, 109] width 315 height 31
copy h1 "Essential Skincare Routine"
click at [495, 536] on img at bounding box center [484, 545] width 122 height 119
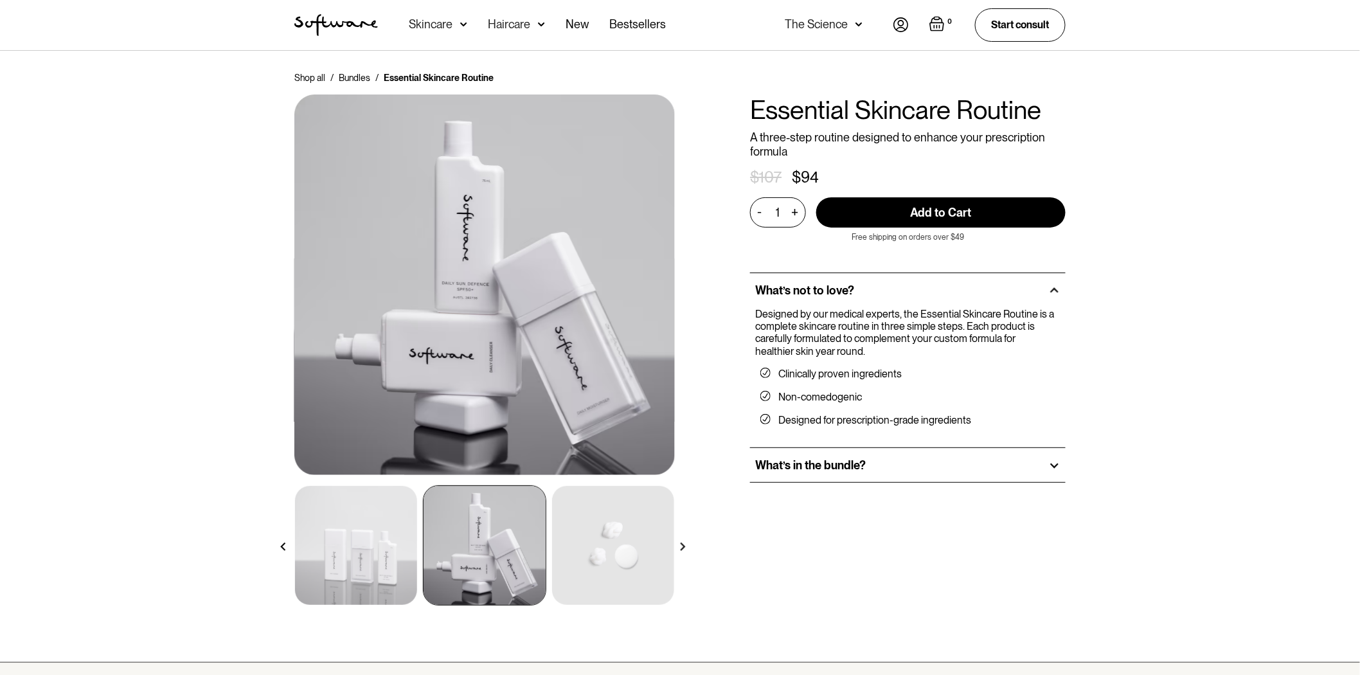
click at [611, 520] on img at bounding box center [613, 545] width 122 height 119
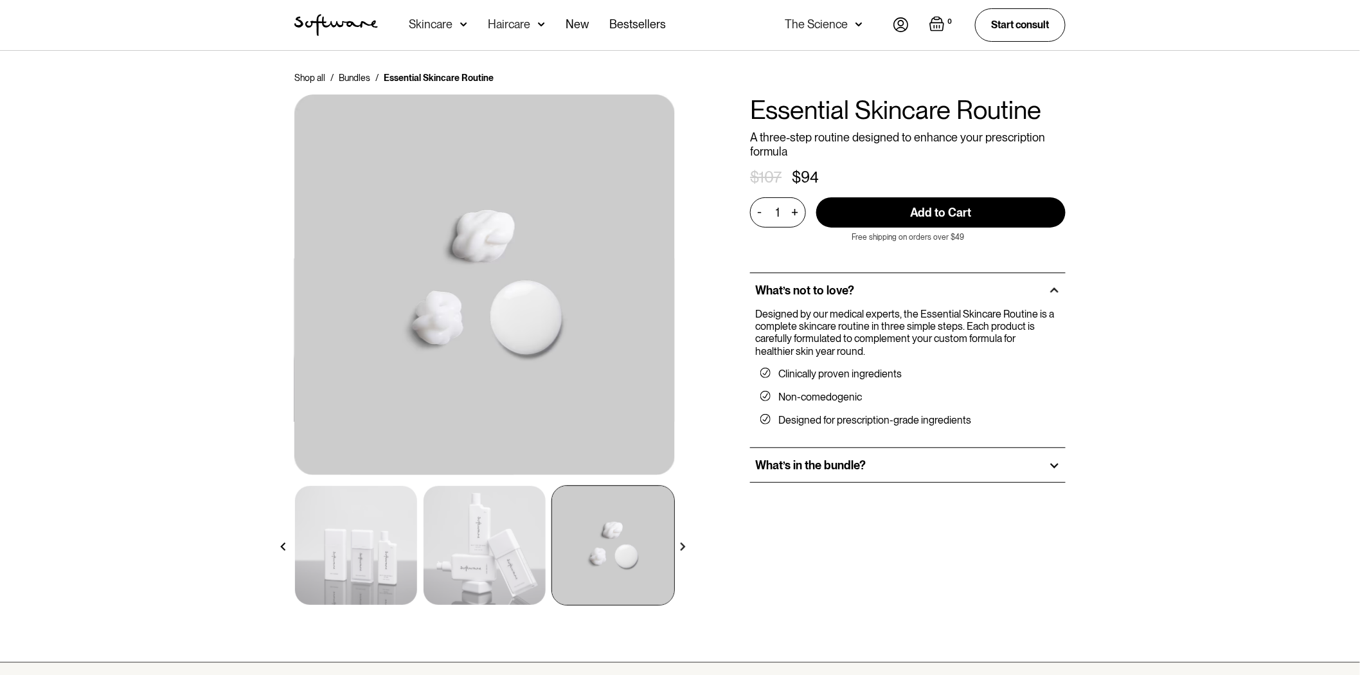
click at [344, 562] on img at bounding box center [356, 545] width 122 height 119
click at [485, 545] on img at bounding box center [484, 545] width 122 height 119
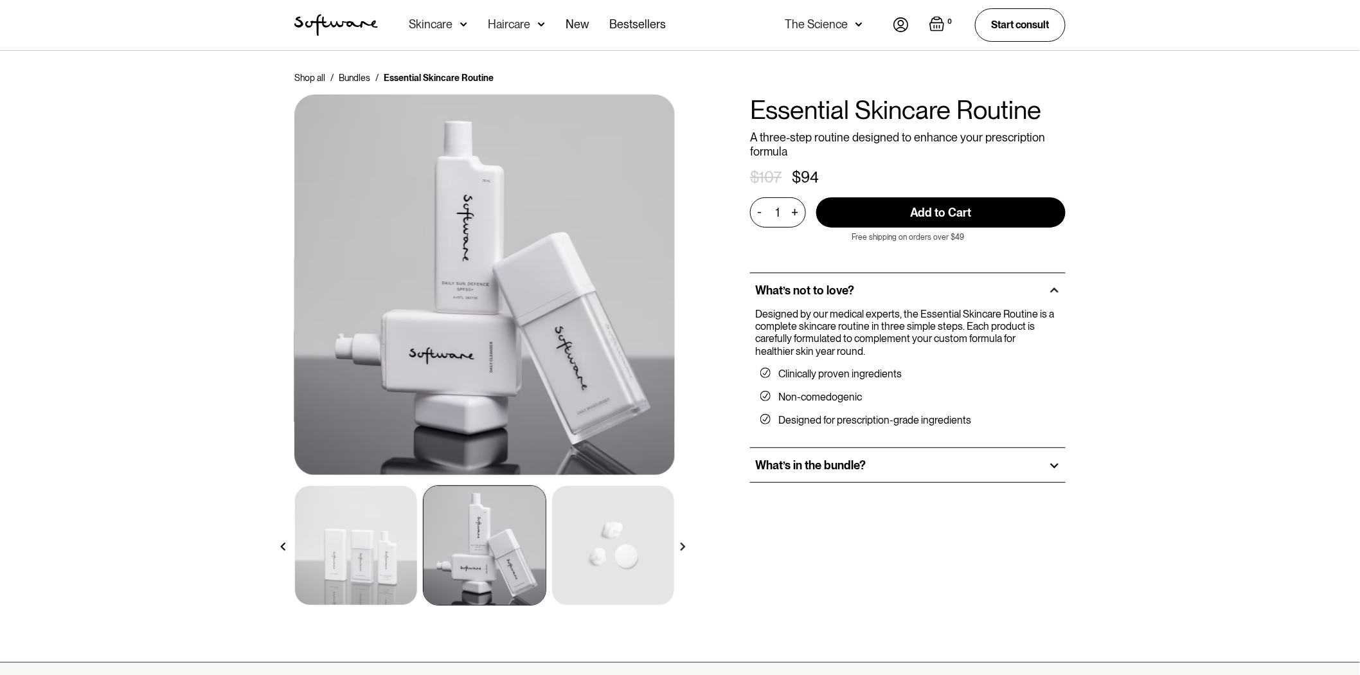
click at [576, 540] on img at bounding box center [613, 545] width 122 height 119
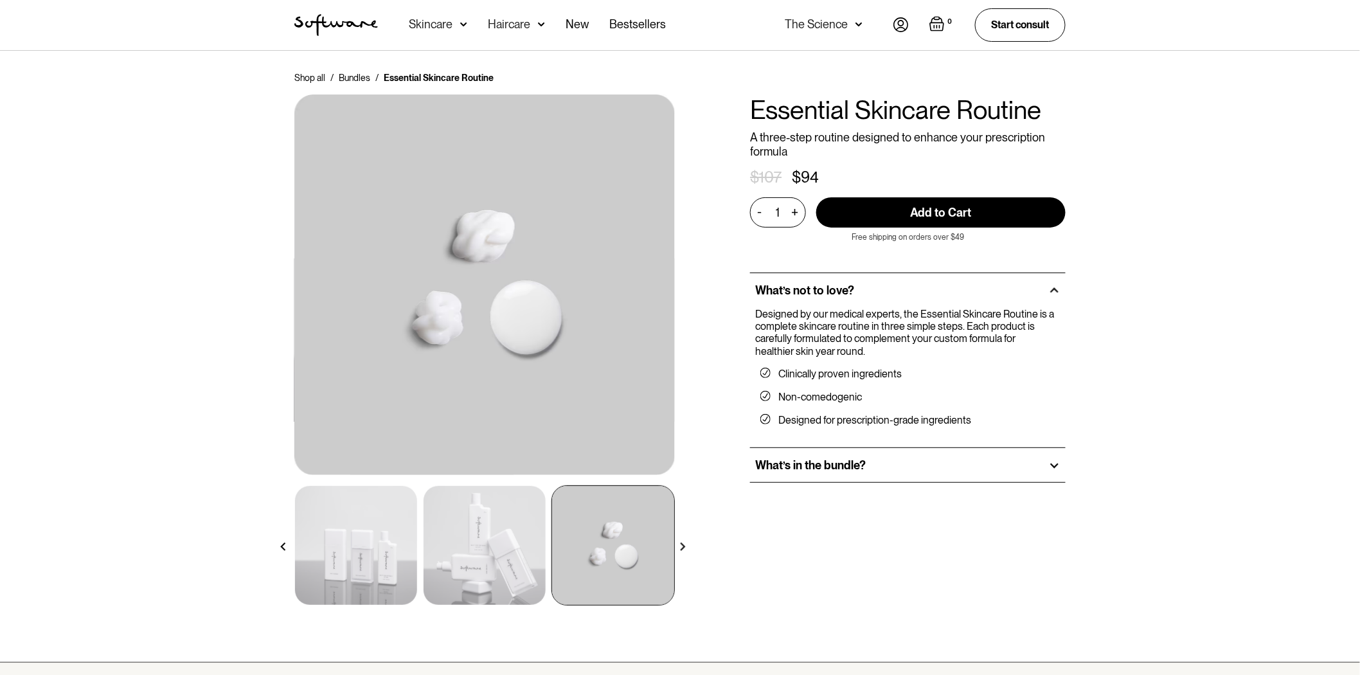
click at [496, 557] on img at bounding box center [484, 545] width 122 height 119
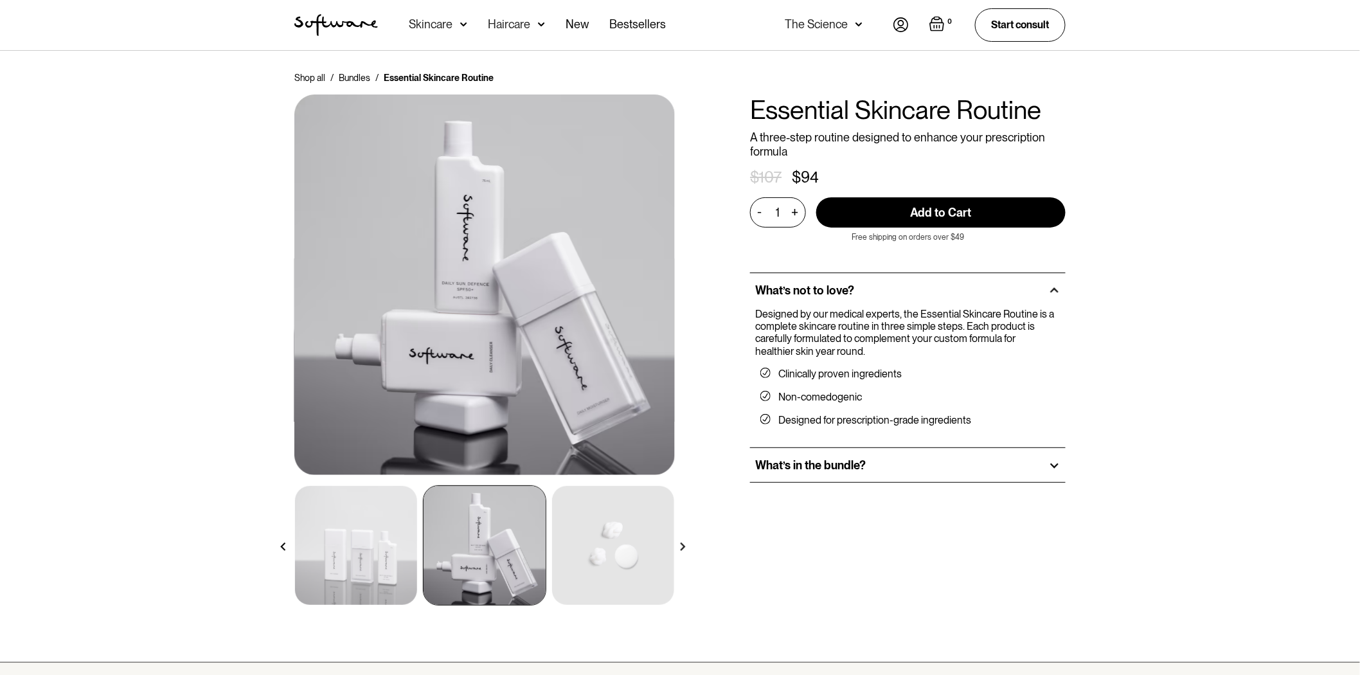
click at [387, 543] on img at bounding box center [356, 545] width 122 height 119
click at [380, 545] on img at bounding box center [356, 545] width 122 height 119
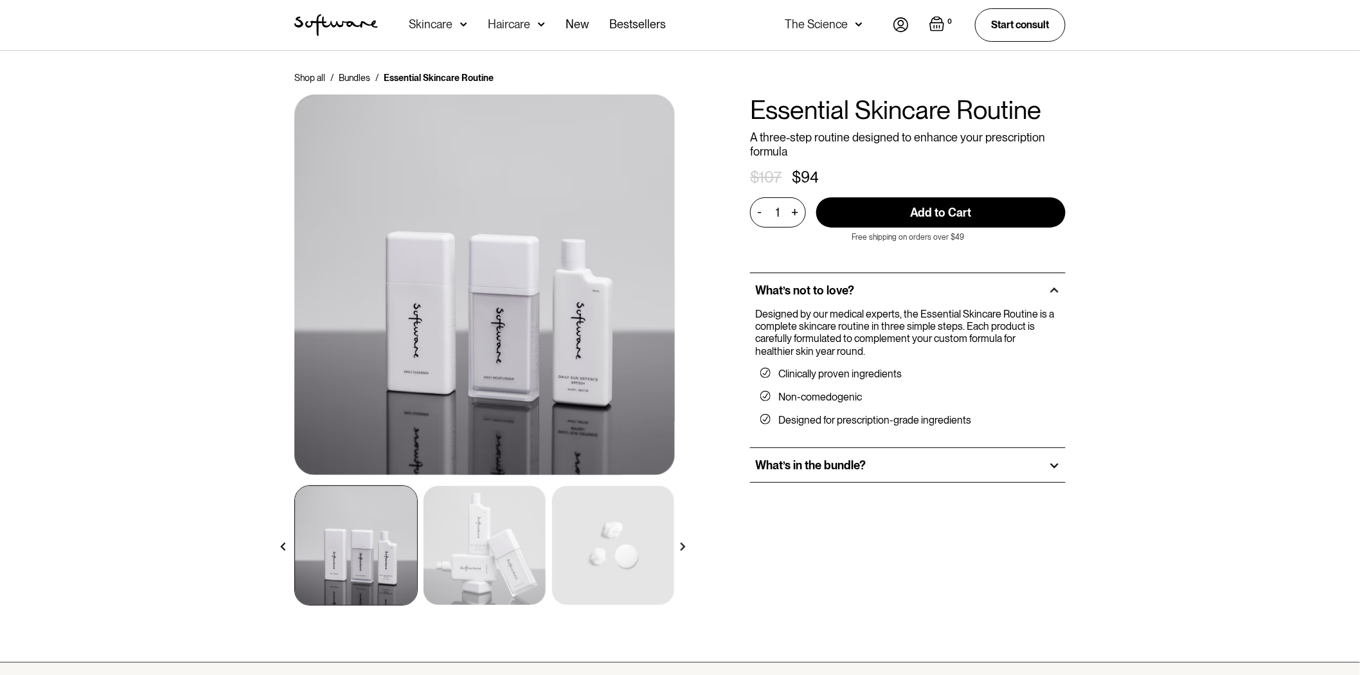
click at [953, 119] on h1 "Essential Skincare Routine" at bounding box center [907, 109] width 315 height 31
copy h1 "Essential Skincare Routine"
click at [905, 110] on h1 "Essential Skincare Routine" at bounding box center [907, 109] width 315 height 31
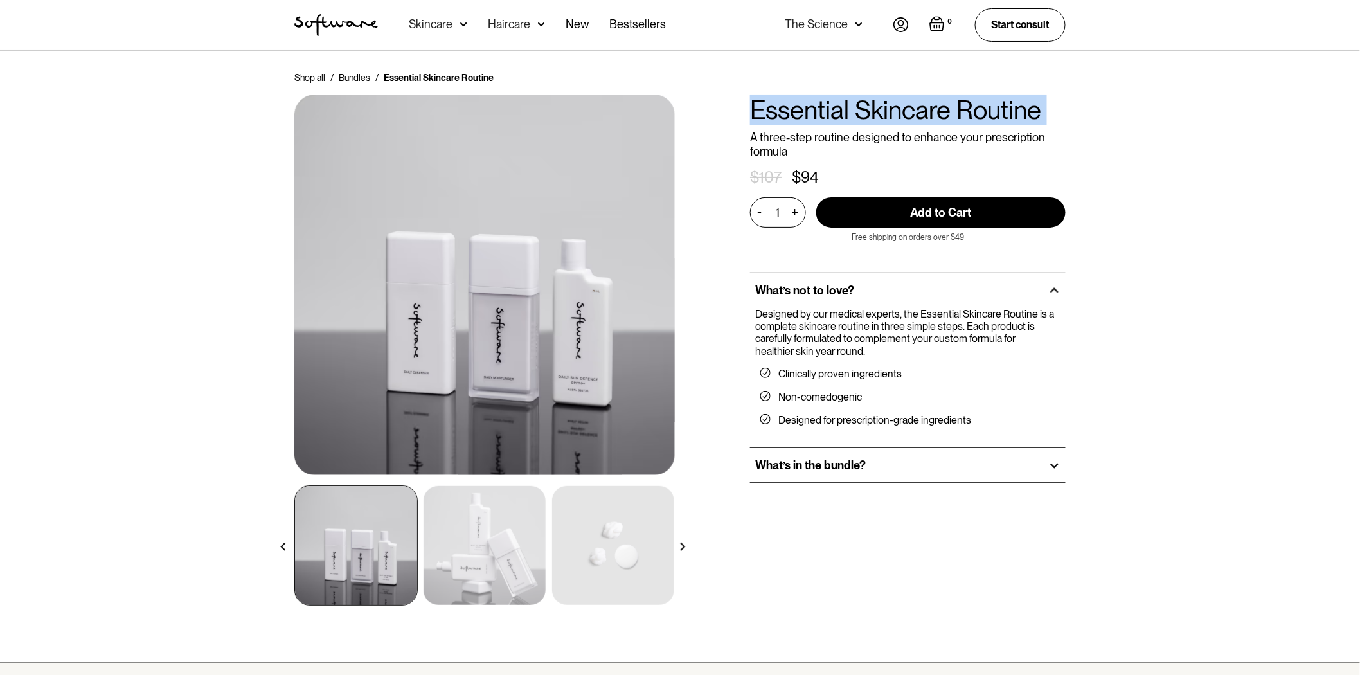
click at [905, 110] on h1 "Essential Skincare Routine" at bounding box center [907, 109] width 315 height 31
copy h1 "Essential Skincare Routine"
click at [1130, 164] on div "Shop all / Bundles / Essential Skincare Routine All hair products / Essential S…" at bounding box center [680, 357] width 1360 height 612
click at [644, 30] on link "Bestsellers" at bounding box center [637, 25] width 57 height 50
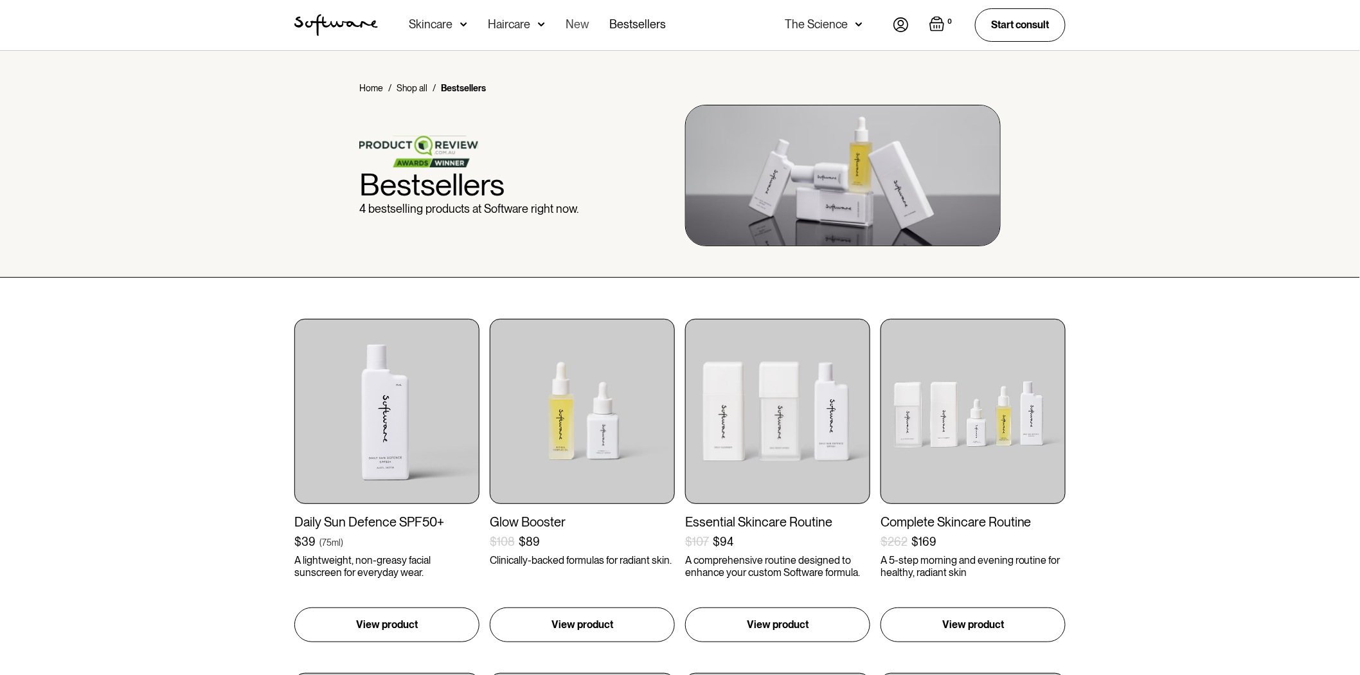
click at [576, 24] on link "New" at bounding box center [576, 25] width 23 height 50
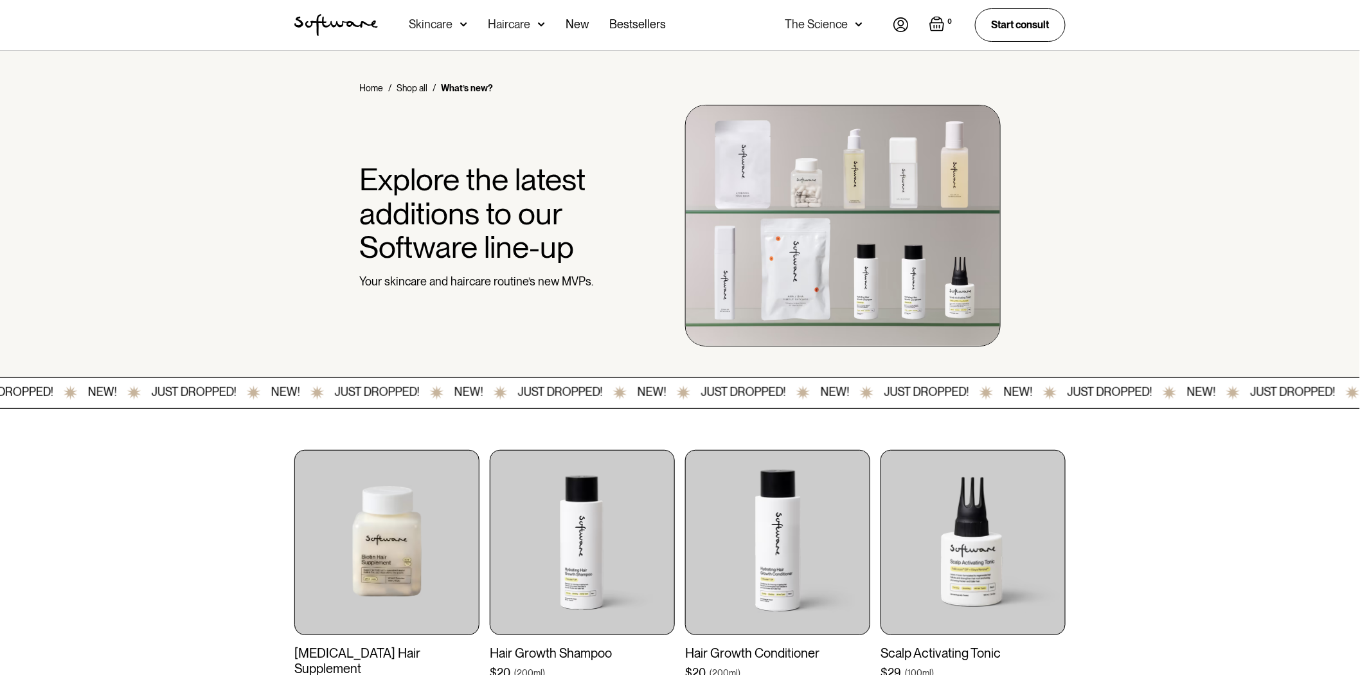
click at [421, 24] on div "Skincare" at bounding box center [431, 24] width 44 height 13
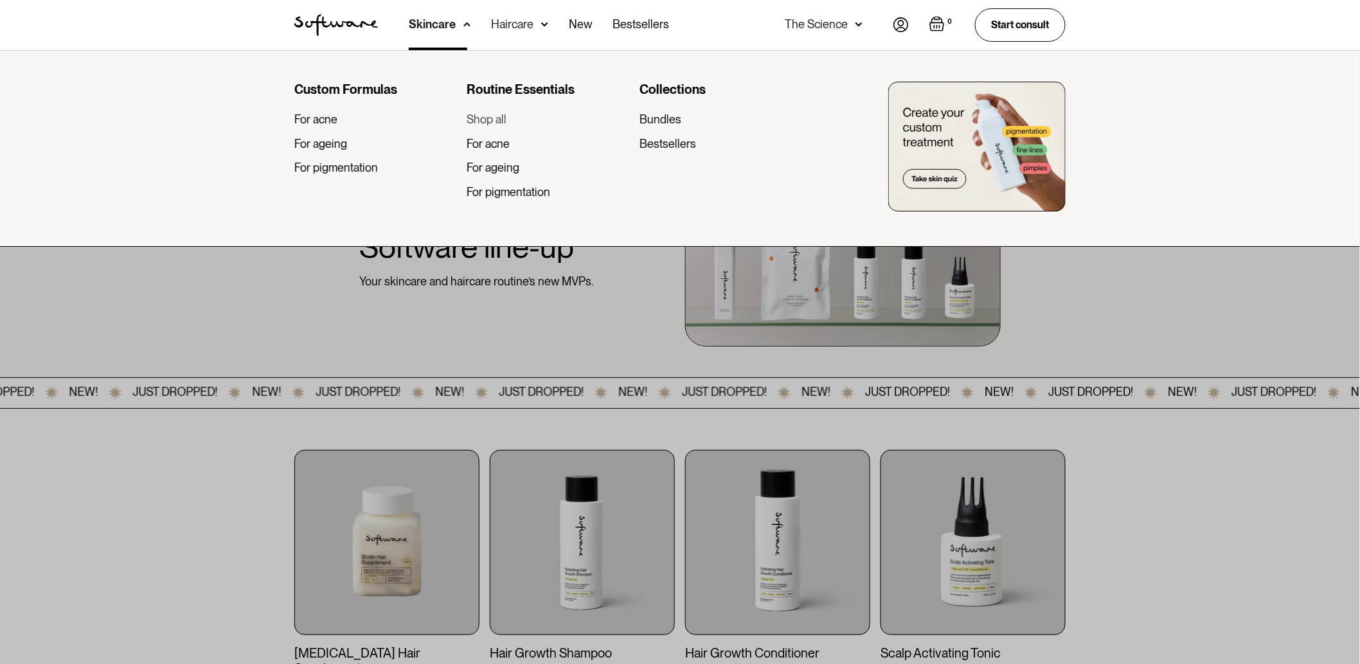
click at [492, 116] on div "Shop all" at bounding box center [486, 119] width 40 height 14
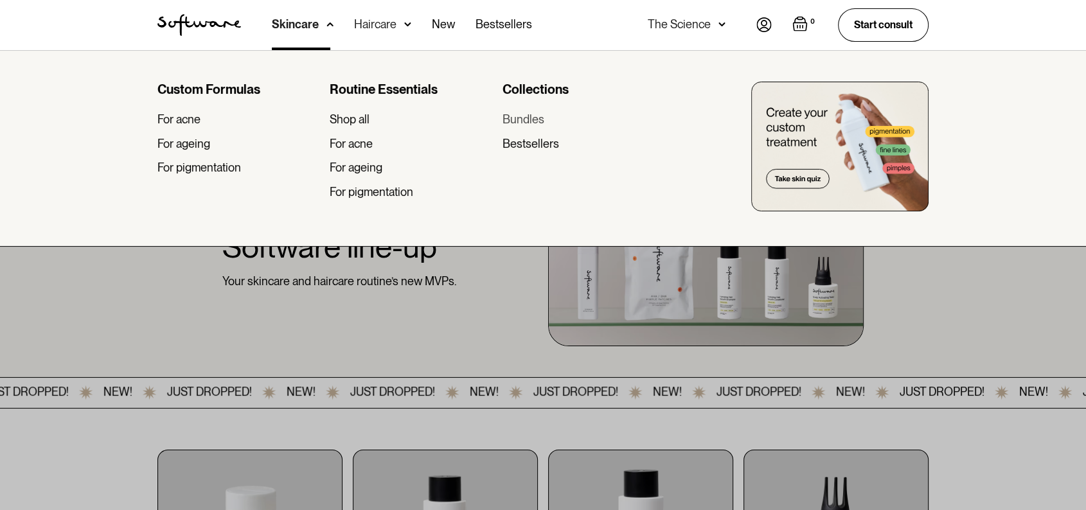
click at [530, 118] on div "Bundles" at bounding box center [523, 119] width 42 height 14
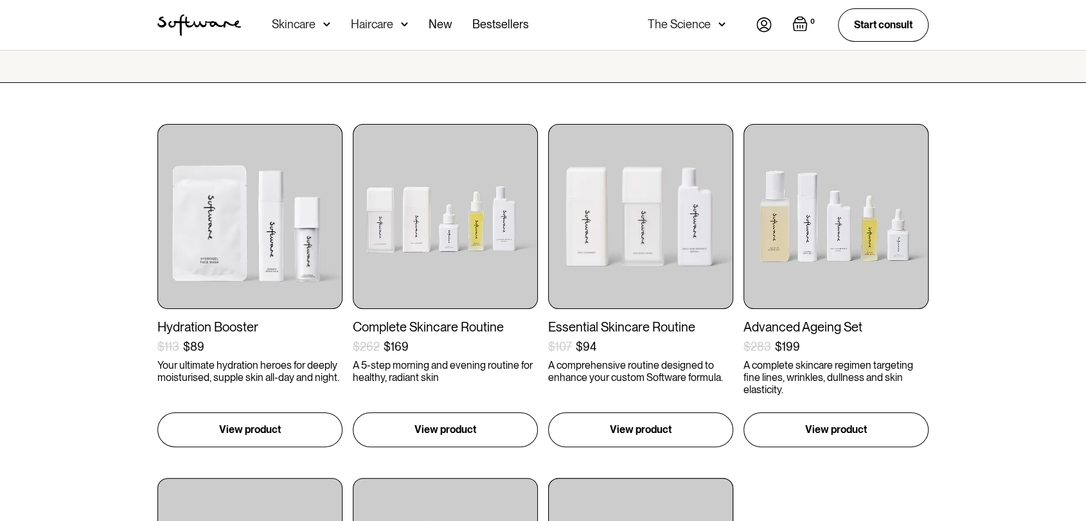
scroll to position [92, 0]
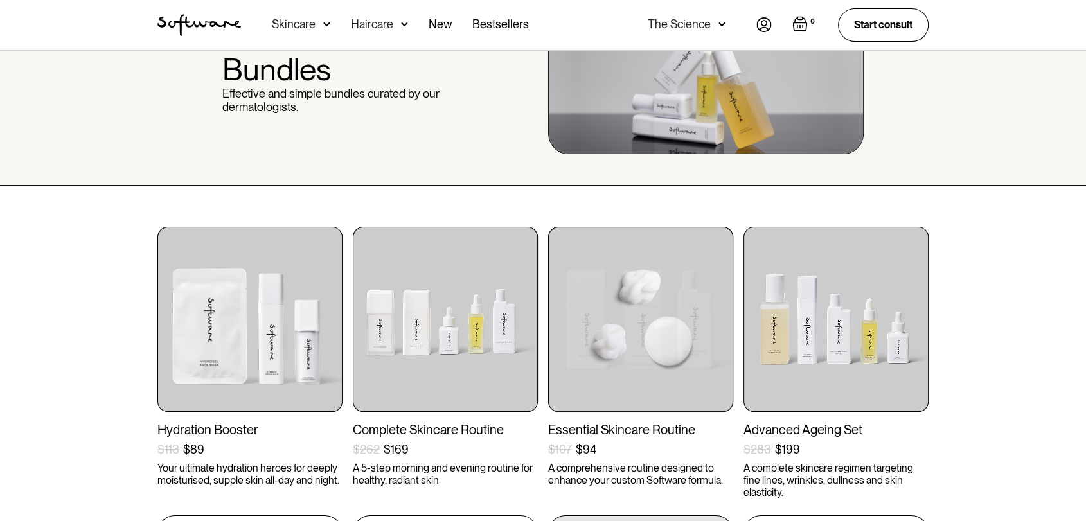
click at [648, 304] on img at bounding box center [640, 319] width 185 height 185
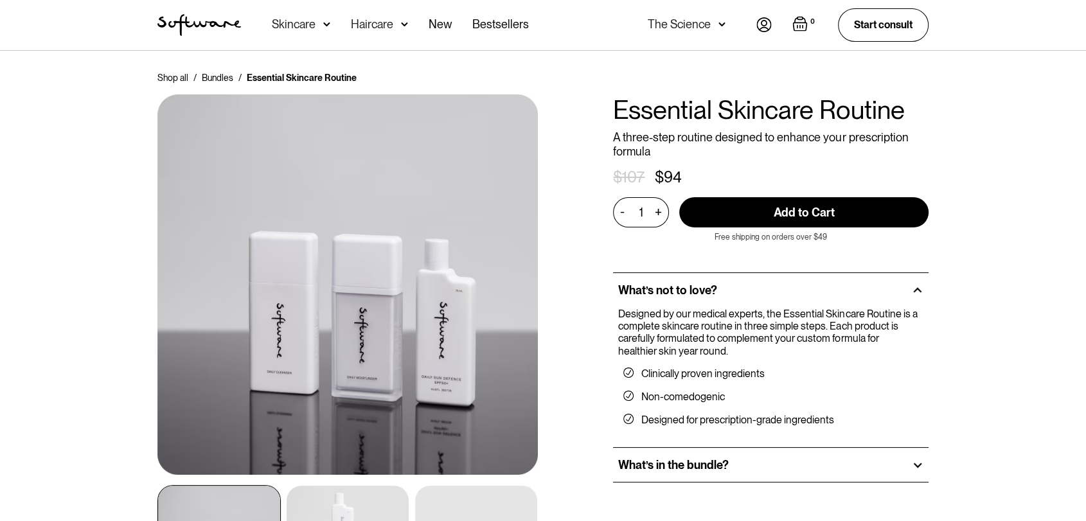
click at [681, 113] on h1 "Essential Skincare Routine" at bounding box center [770, 109] width 315 height 31
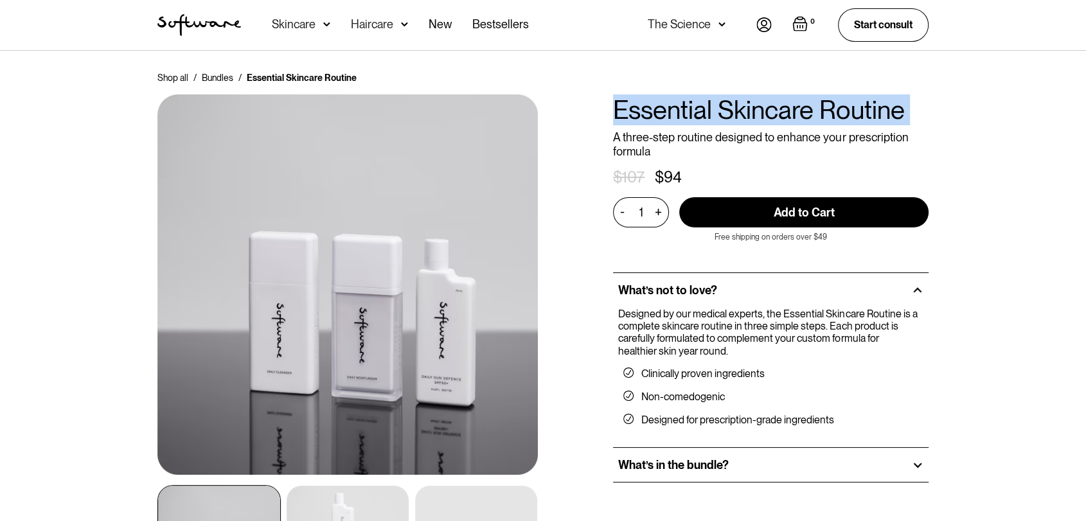
click at [681, 113] on h1 "Essential Skincare Routine" at bounding box center [770, 109] width 315 height 31
copy h1 "Essential Skincare Routine"
click at [704, 91] on div "Shop all / Bundles / Essential Skincare Routine All hair products / Essential S…" at bounding box center [543, 345] width 802 height 549
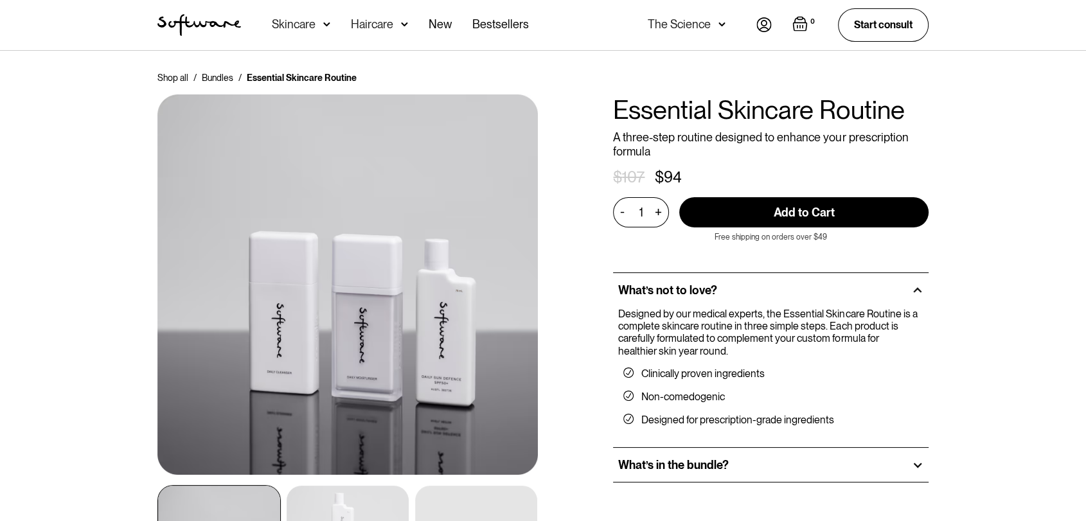
click at [703, 110] on h1 "Essential Skincare Routine" at bounding box center [770, 109] width 315 height 31
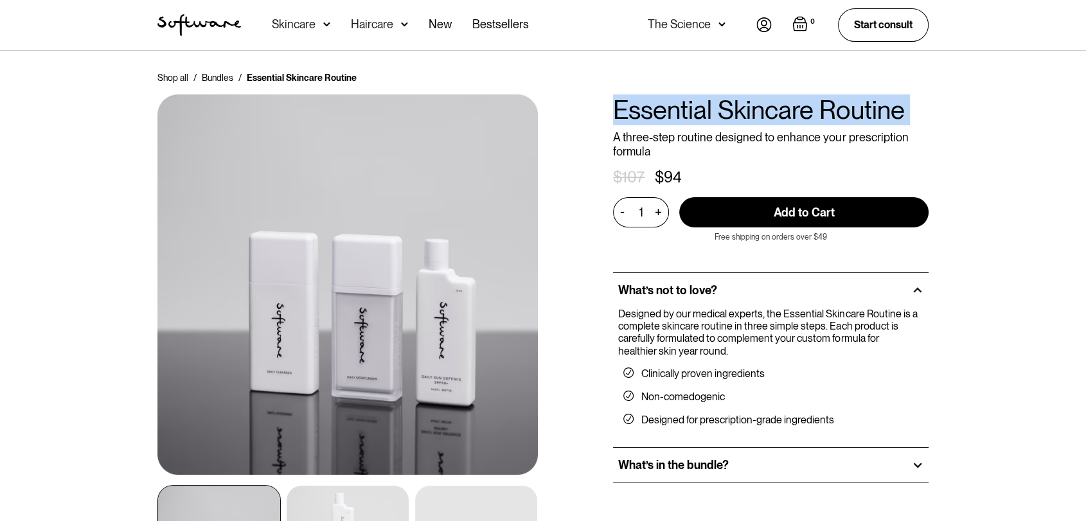
click at [703, 110] on h1 "Essential Skincare Routine" at bounding box center [770, 109] width 315 height 31
copy h1 "Essential Skincare Routine"
click at [742, 113] on h1 "Essential Skincare Routine" at bounding box center [770, 109] width 315 height 31
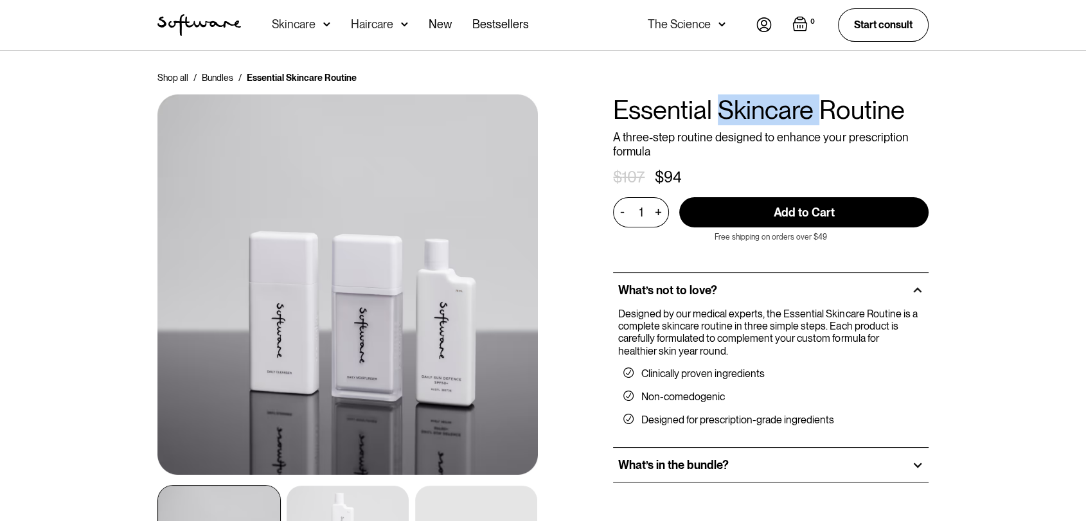
click at [742, 113] on h1 "Essential Skincare Routine" at bounding box center [770, 109] width 315 height 31
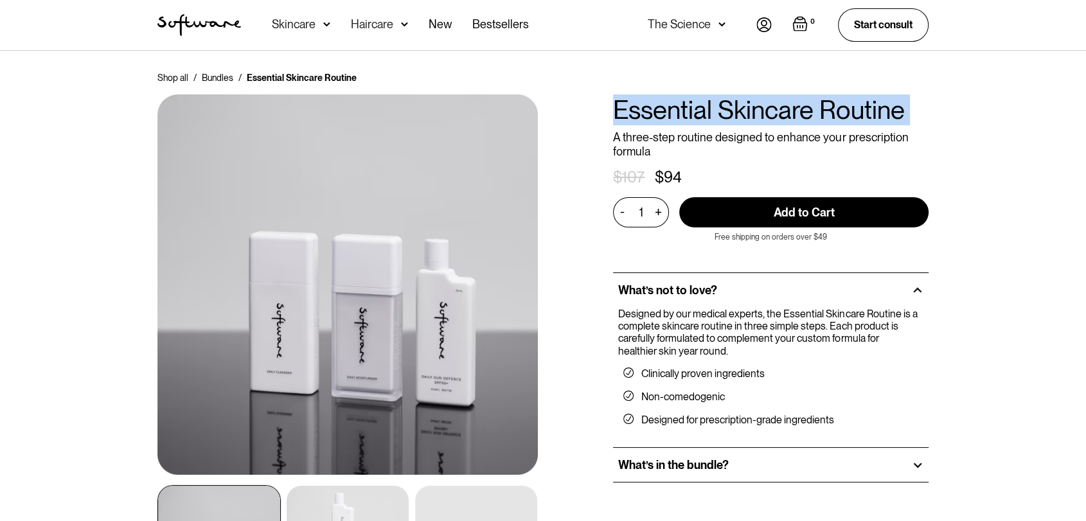
click at [742, 113] on h1 "Essential Skincare Routine" at bounding box center [770, 109] width 315 height 31
drag, startPoint x: 755, startPoint y: 91, endPoint x: 760, endPoint y: 111, distance: 19.9
click at [755, 93] on div "Shop all / Bundles / Essential Skincare Routine All hair products / Essential S…" at bounding box center [543, 345] width 802 height 549
click at [761, 111] on h1 "Essential Skincare Routine" at bounding box center [770, 109] width 315 height 31
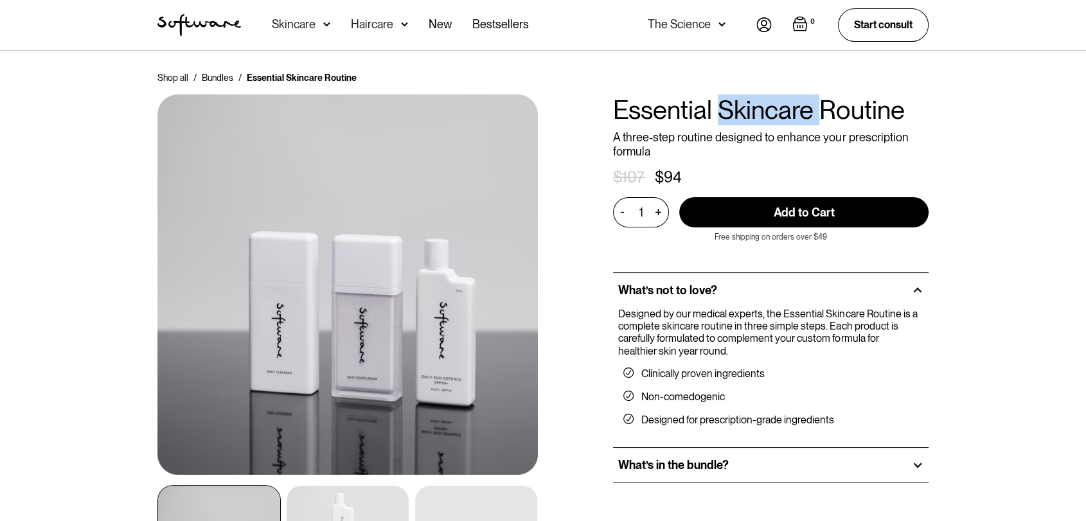
click at [761, 111] on h1 "Essential Skincare Routine" at bounding box center [770, 109] width 315 height 31
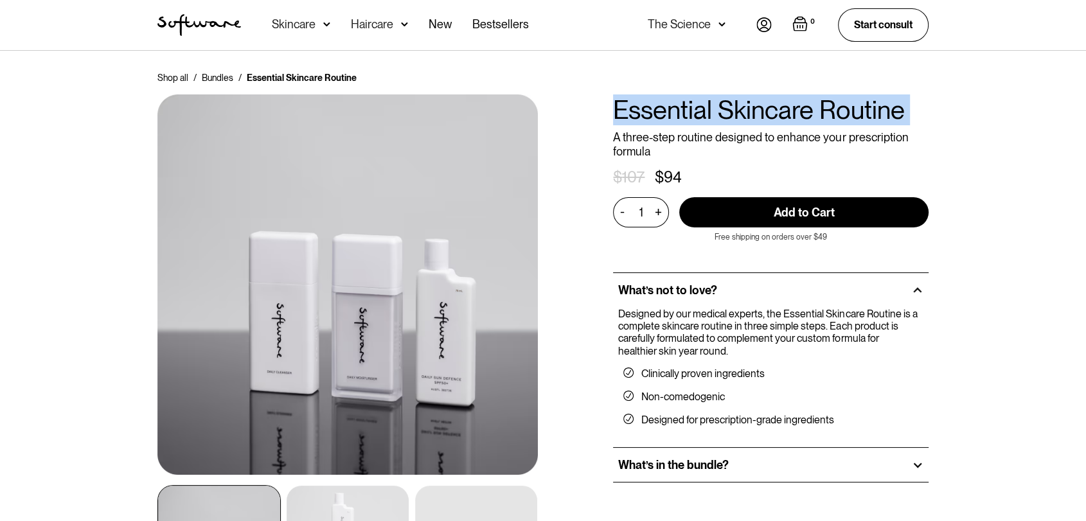
click at [761, 111] on h1 "Essential Skincare Routine" at bounding box center [770, 109] width 315 height 31
click at [727, 114] on h1 "Essential Skincare Routine" at bounding box center [770, 109] width 315 height 31
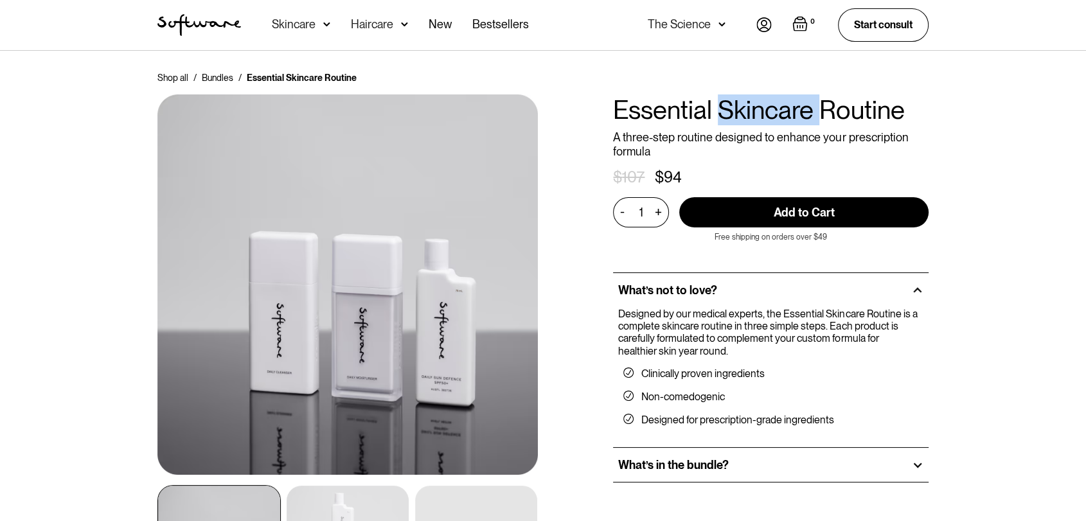
click at [727, 114] on h1 "Essential Skincare Routine" at bounding box center [770, 109] width 315 height 31
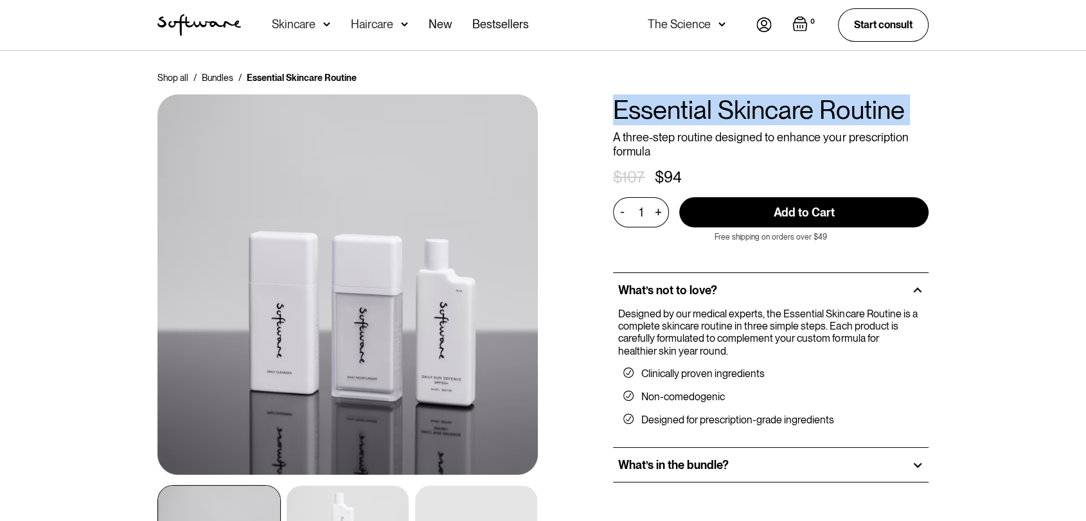
click at [727, 114] on h1 "Essential Skincare Routine" at bounding box center [770, 109] width 315 height 31
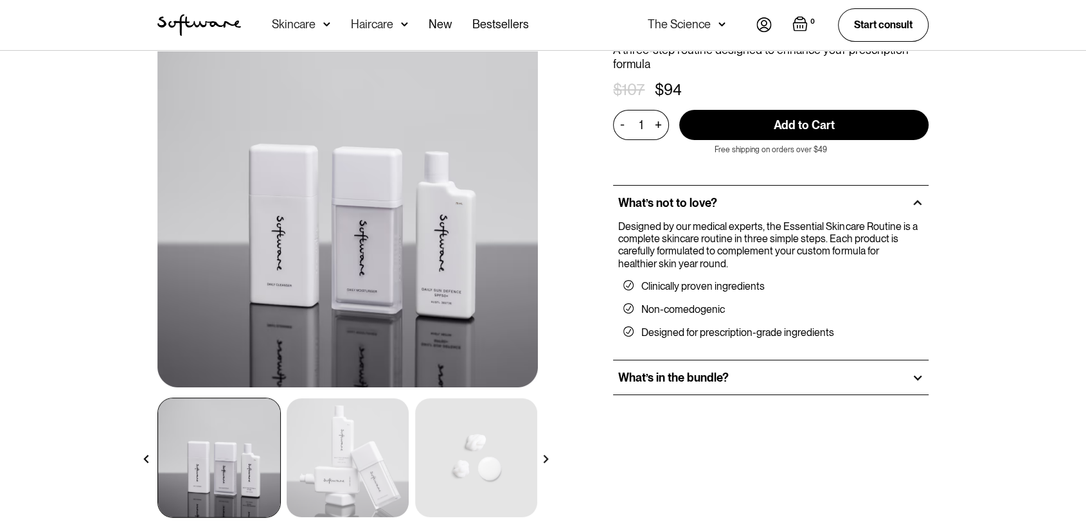
scroll to position [214, 0]
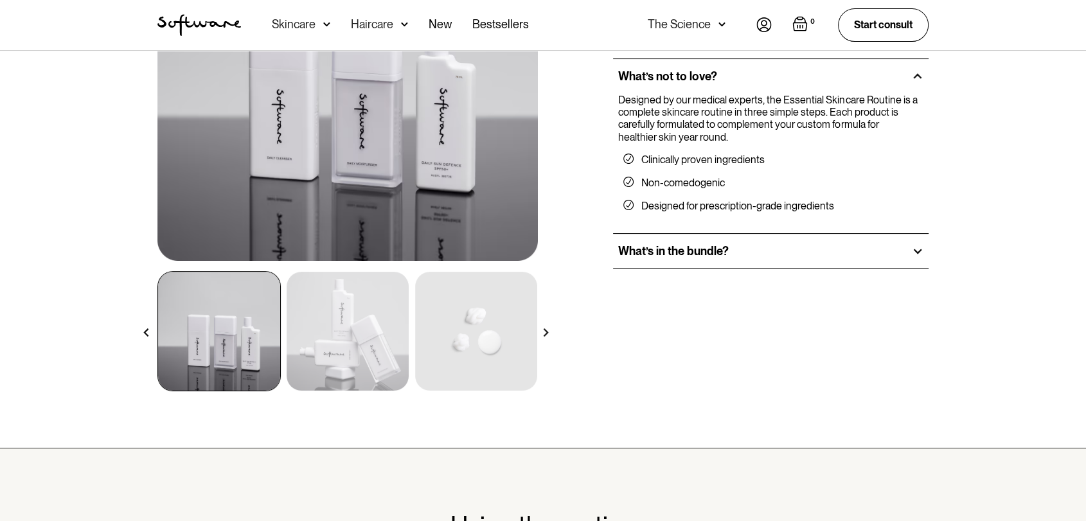
click at [346, 319] on img at bounding box center [348, 331] width 122 height 119
click at [360, 336] on img at bounding box center [348, 331] width 122 height 119
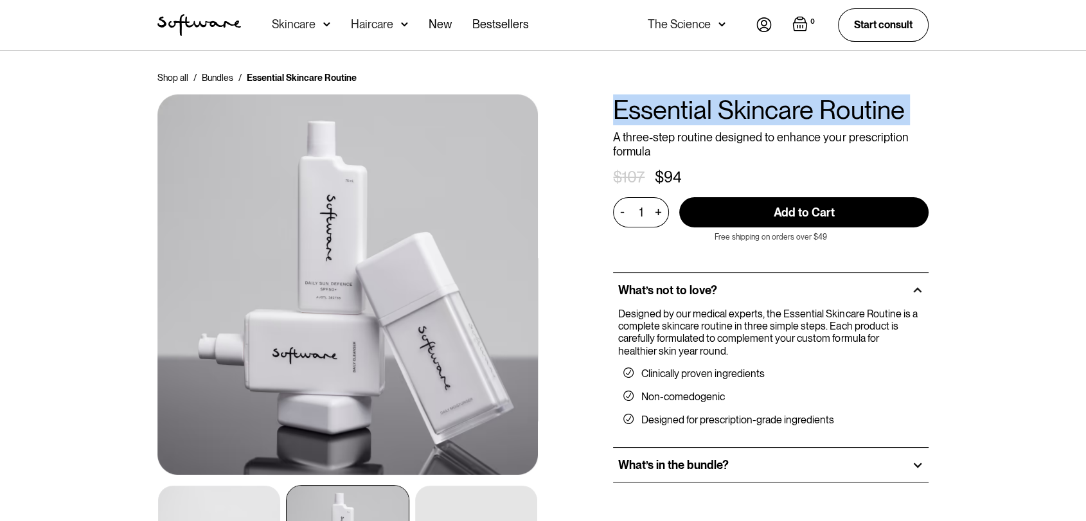
scroll to position [143, 0]
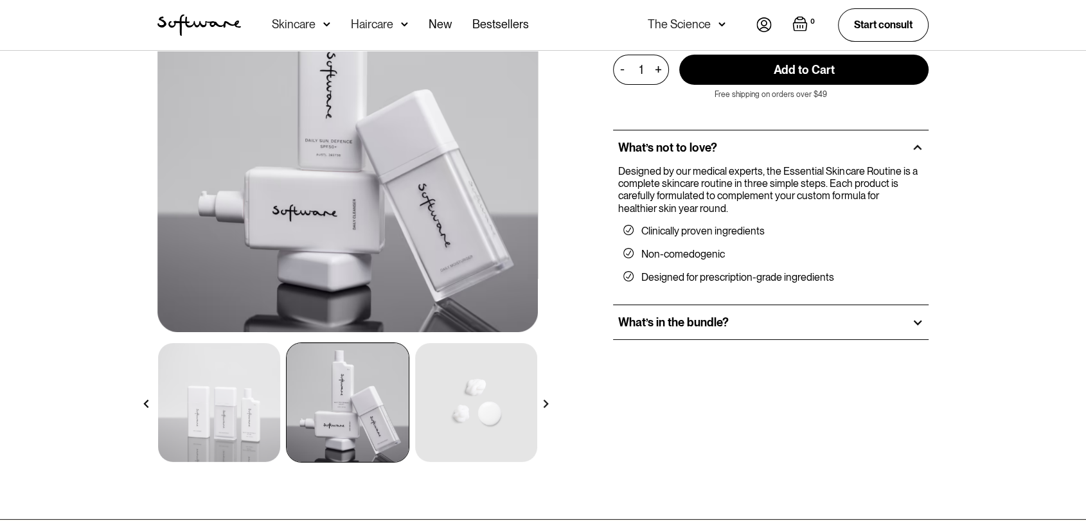
click at [226, 377] on img at bounding box center [219, 402] width 122 height 119
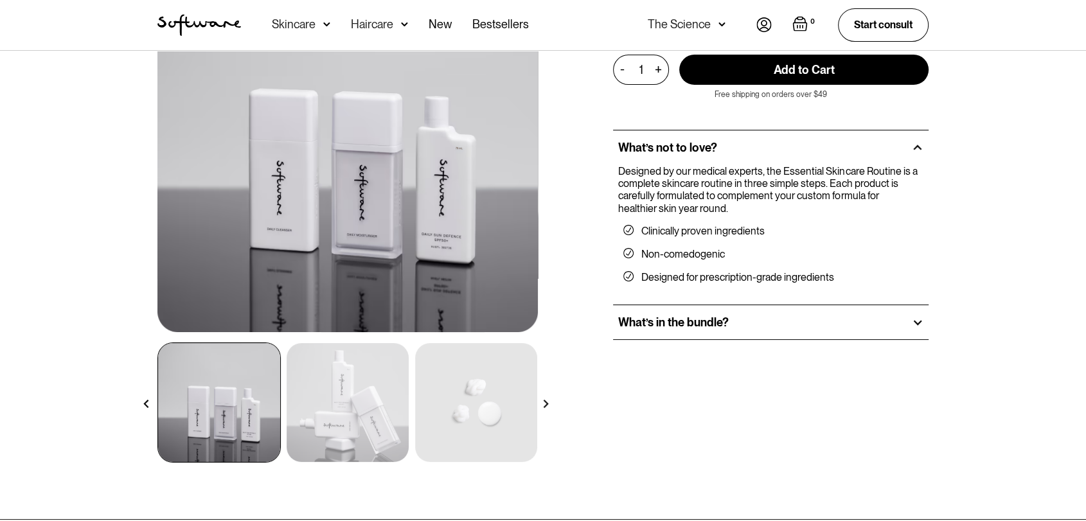
click at [550, 398] on div at bounding box center [546, 404] width 22 height 22
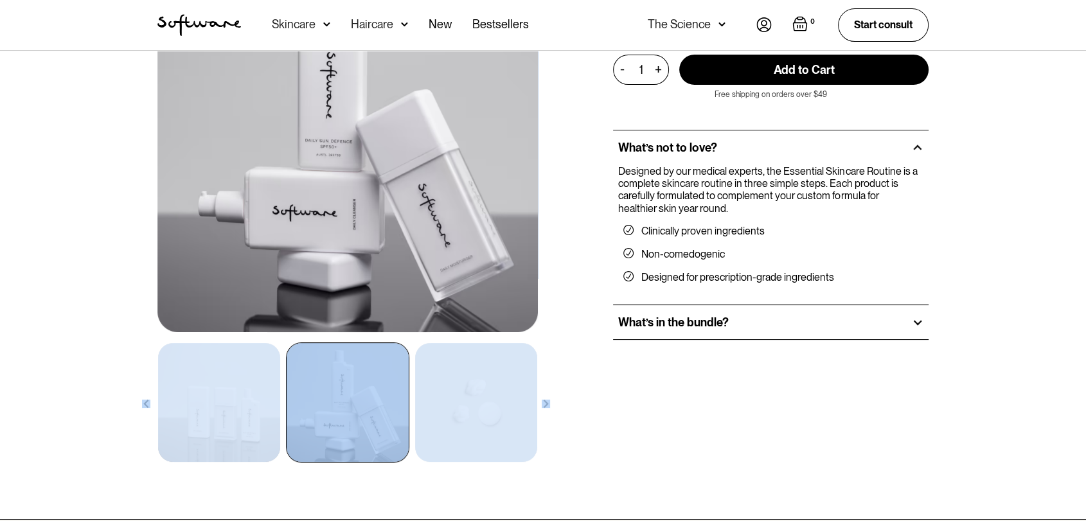
click at [550, 398] on div at bounding box center [546, 404] width 22 height 22
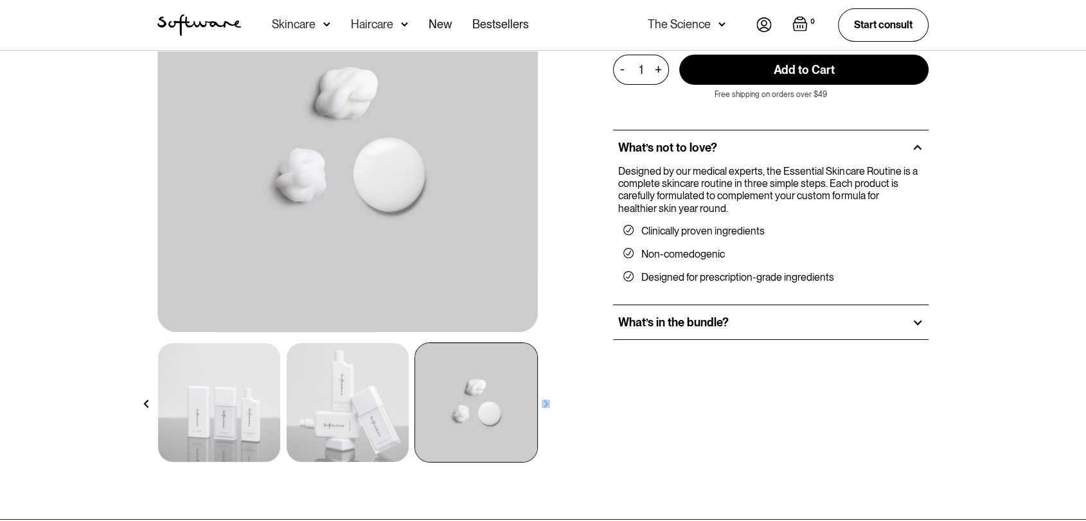
click at [550, 398] on div at bounding box center [546, 404] width 22 height 22
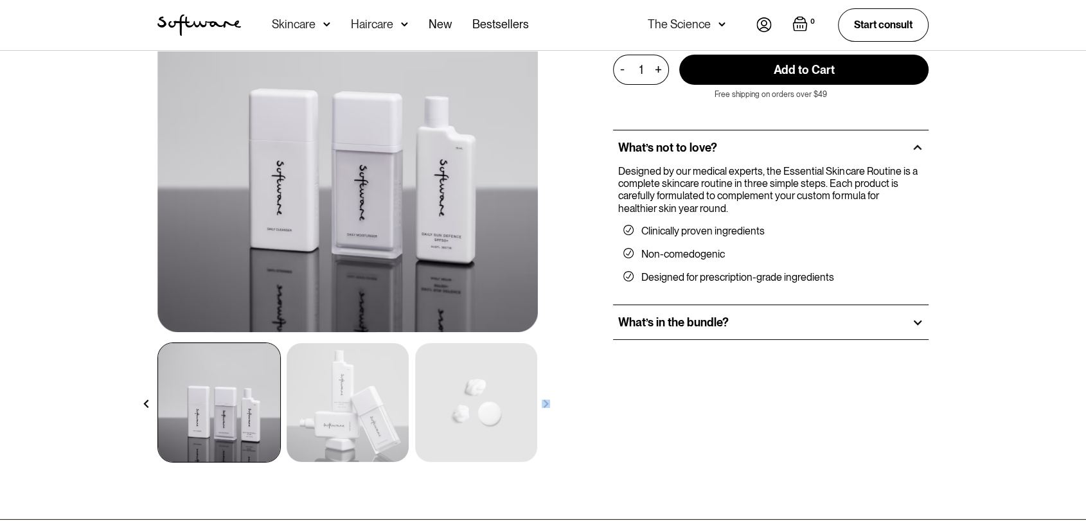
click at [550, 398] on div at bounding box center [546, 404] width 22 height 22
click at [244, 423] on img at bounding box center [219, 402] width 122 height 119
click at [340, 403] on img at bounding box center [348, 402] width 122 height 119
click at [313, 408] on img at bounding box center [348, 402] width 122 height 119
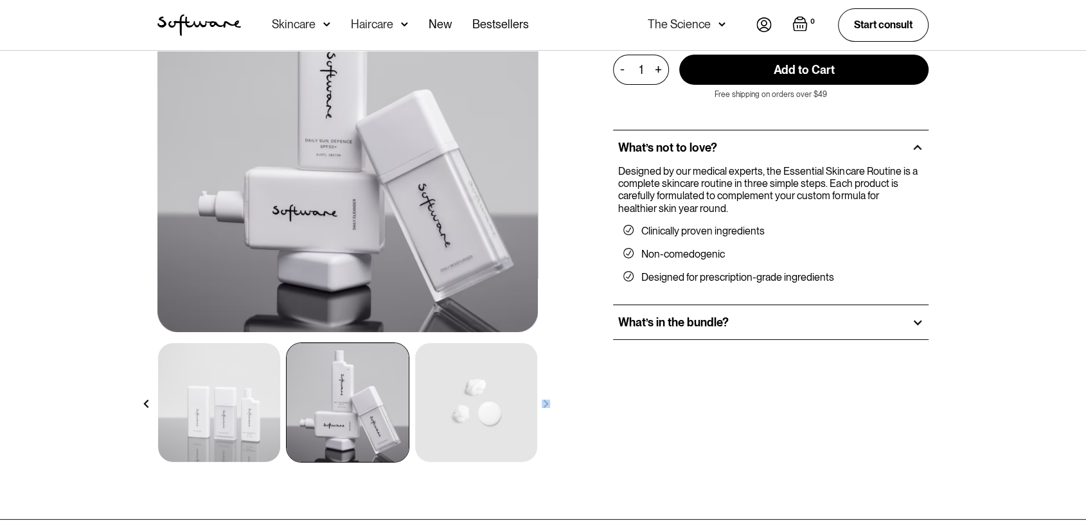
click at [211, 401] on img at bounding box center [219, 402] width 122 height 119
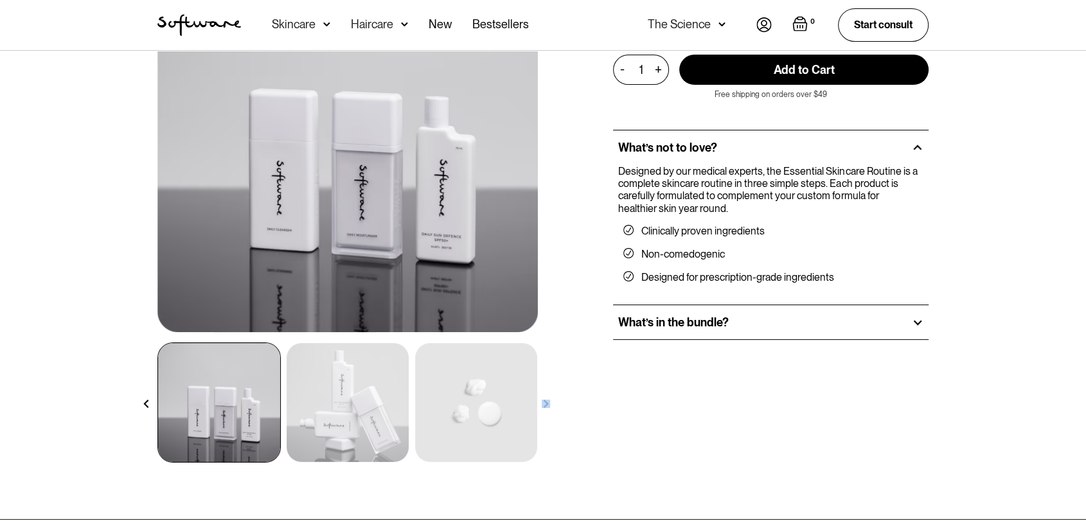
click at [323, 405] on img at bounding box center [348, 402] width 122 height 119
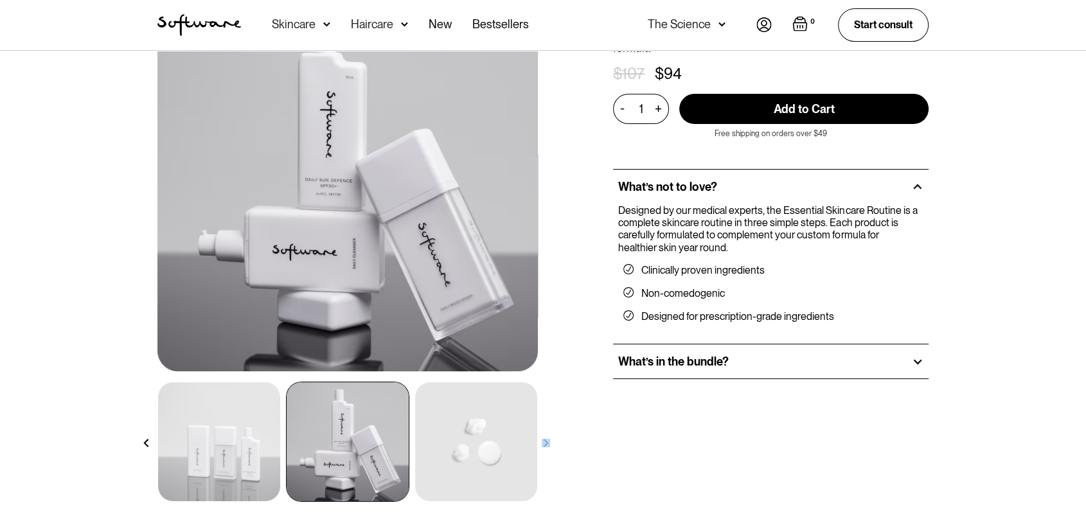
scroll to position [0, 0]
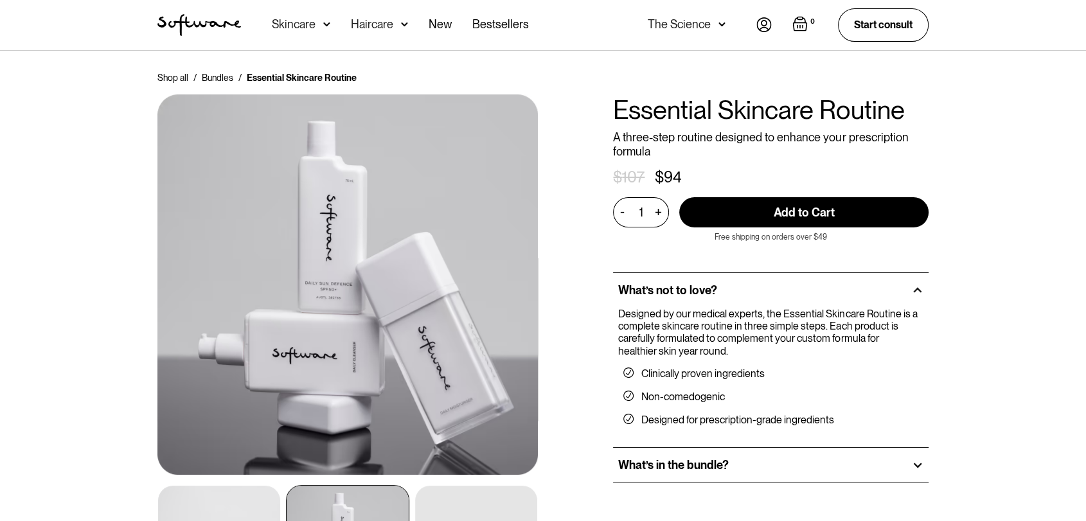
click at [698, 321] on p "Designed by our medical experts, the Essential Skincare Routine is a complete s…" at bounding box center [768, 332] width 300 height 49
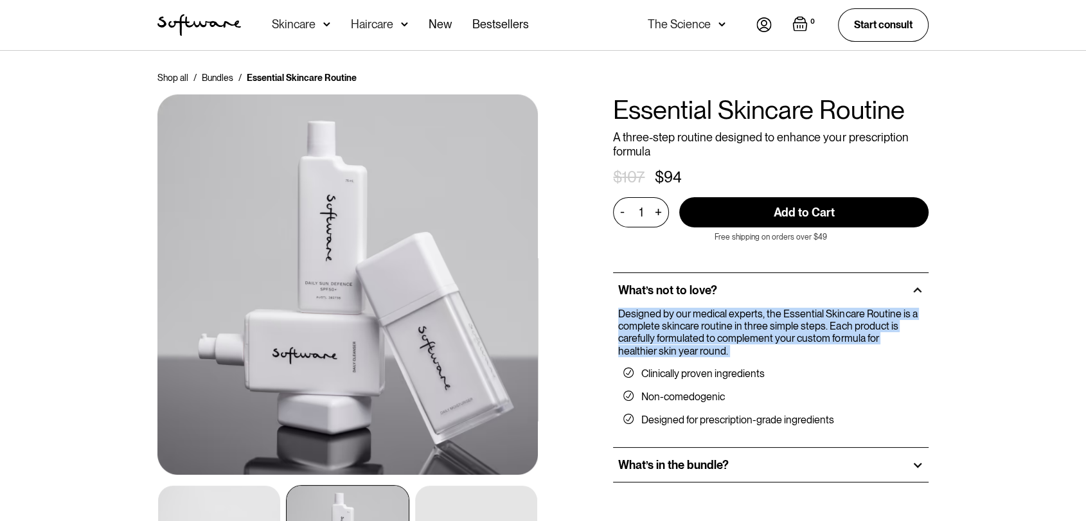
click at [698, 321] on p "Designed by our medical experts, the Essential Skincare Routine is a complete s…" at bounding box center [768, 332] width 300 height 49
copy p "Designed by our medical experts, the Essential Skincare Routine is a complete s…"
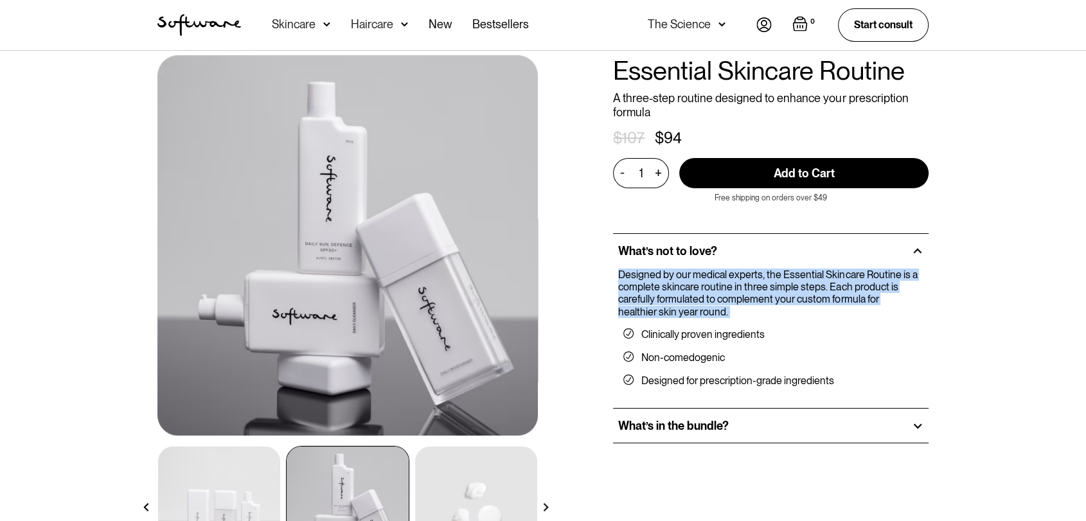
scroll to position [71, 0]
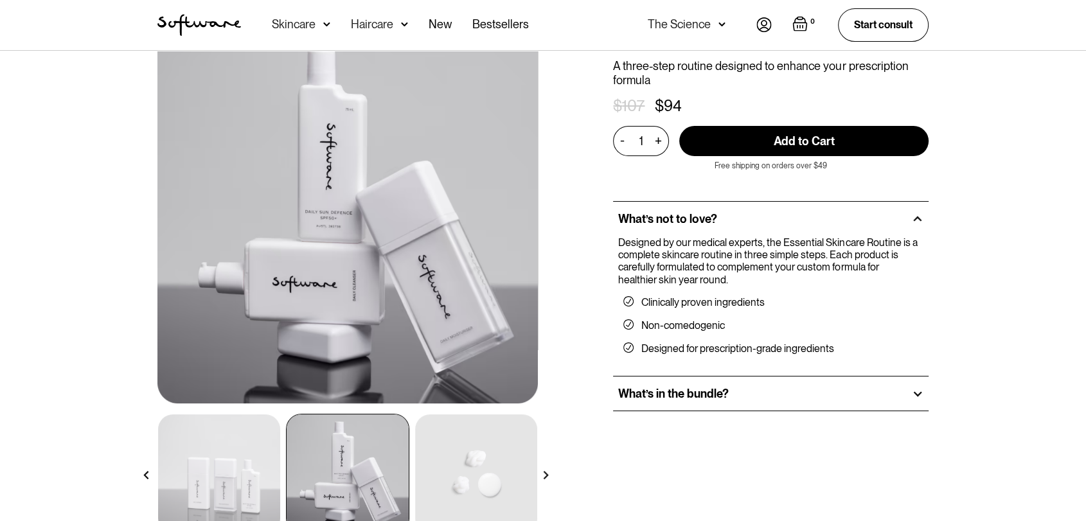
click at [794, 396] on div "What’s in the bundle?" at bounding box center [770, 394] width 315 height 35
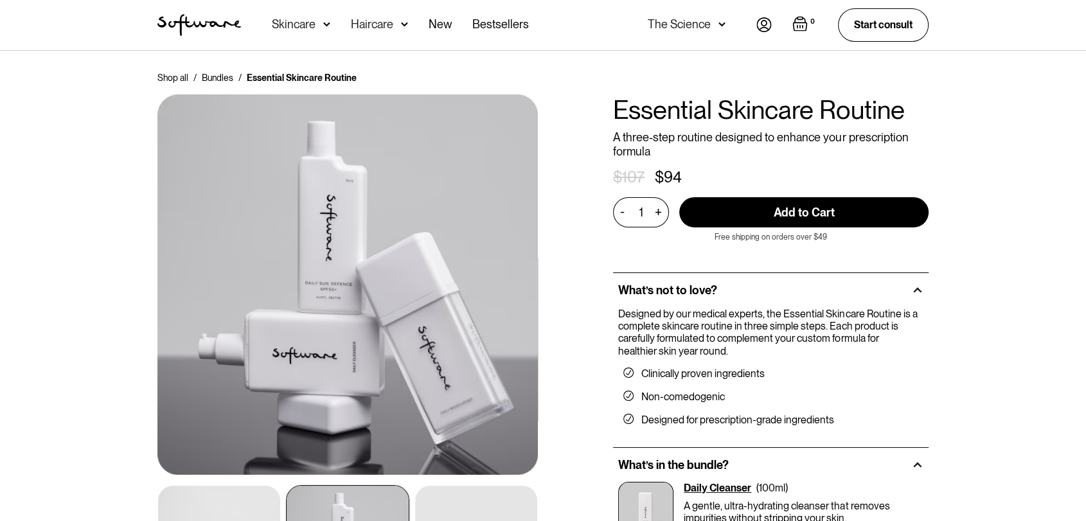
scroll to position [0, 0]
click at [702, 137] on p "A three-step routine designed to enhance your prescription formula" at bounding box center [770, 144] width 315 height 28
copy p "A three-step routine designed to enhance your prescription formula"
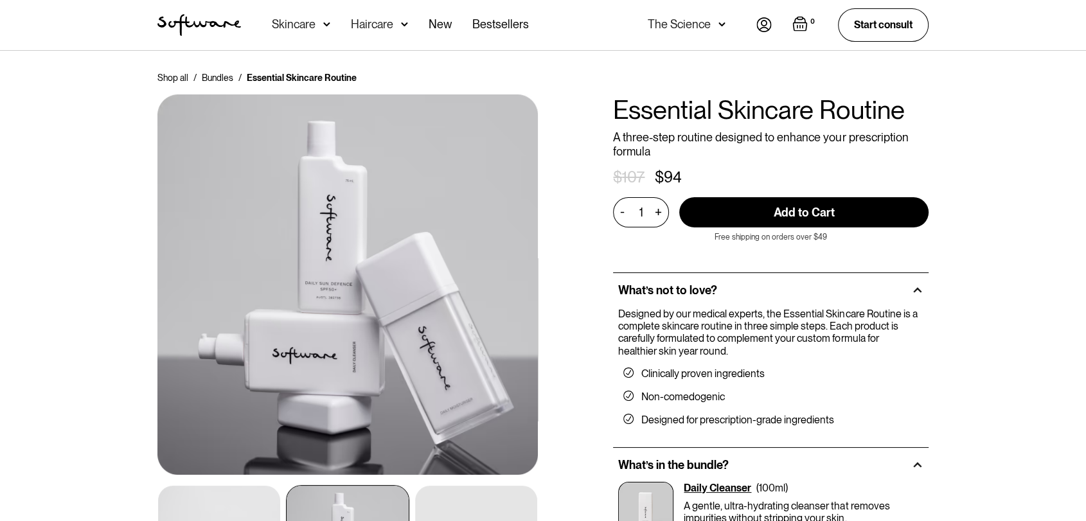
click at [735, 112] on h1 "Essential Skincare Routine" at bounding box center [770, 109] width 315 height 31
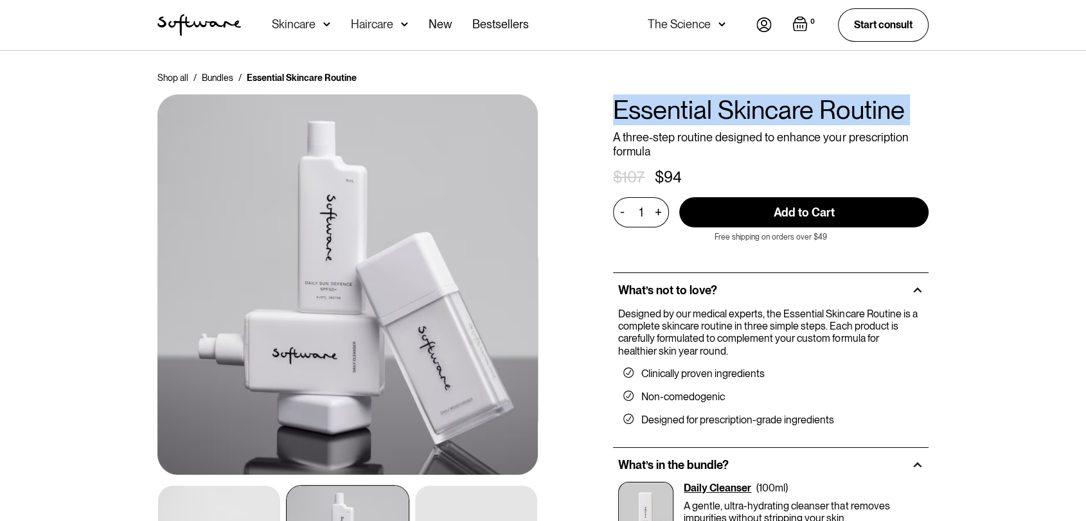
click at [735, 112] on h1 "Essential Skincare Routine" at bounding box center [770, 109] width 315 height 31
copy h1 "Essential Skincare Routine"
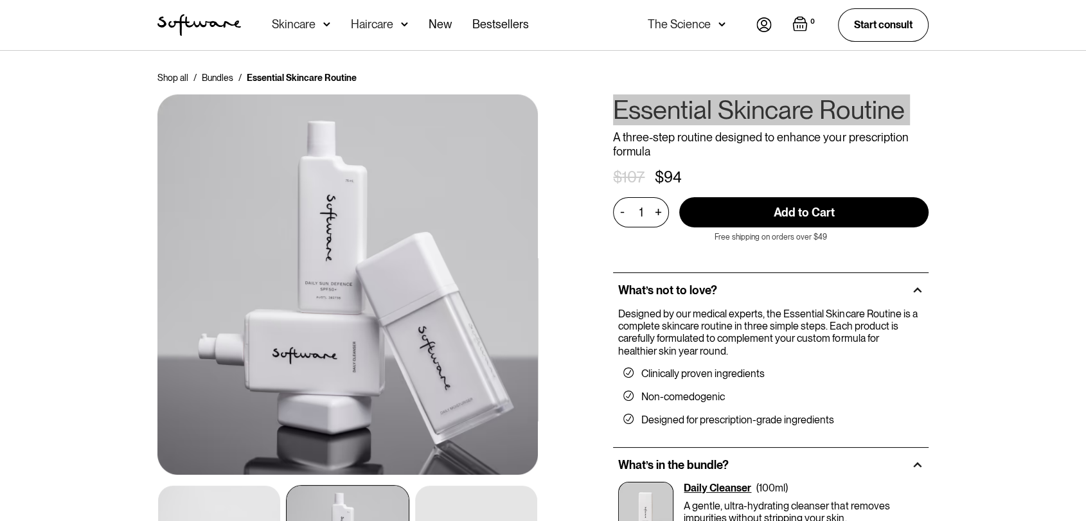
scroll to position [285, 0]
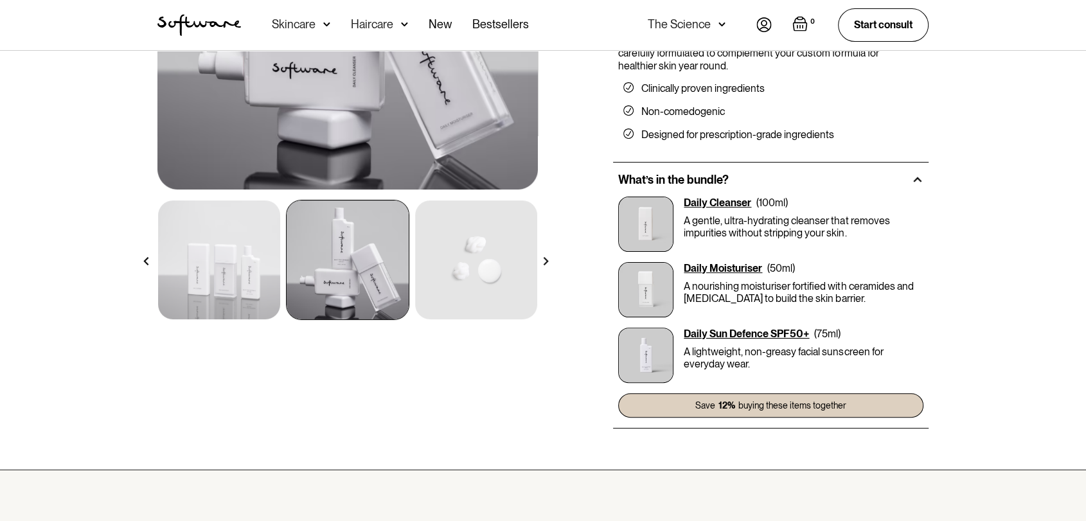
click at [735, 200] on div "Daily Cleanser" at bounding box center [717, 203] width 67 height 12
click at [730, 203] on div "Daily Cleanser" at bounding box center [717, 203] width 67 height 12
click at [669, 205] on img at bounding box center [645, 224] width 55 height 55
click at [652, 212] on img at bounding box center [645, 224] width 55 height 55
drag, startPoint x: 791, startPoint y: 204, endPoint x: 741, endPoint y: 204, distance: 49.5
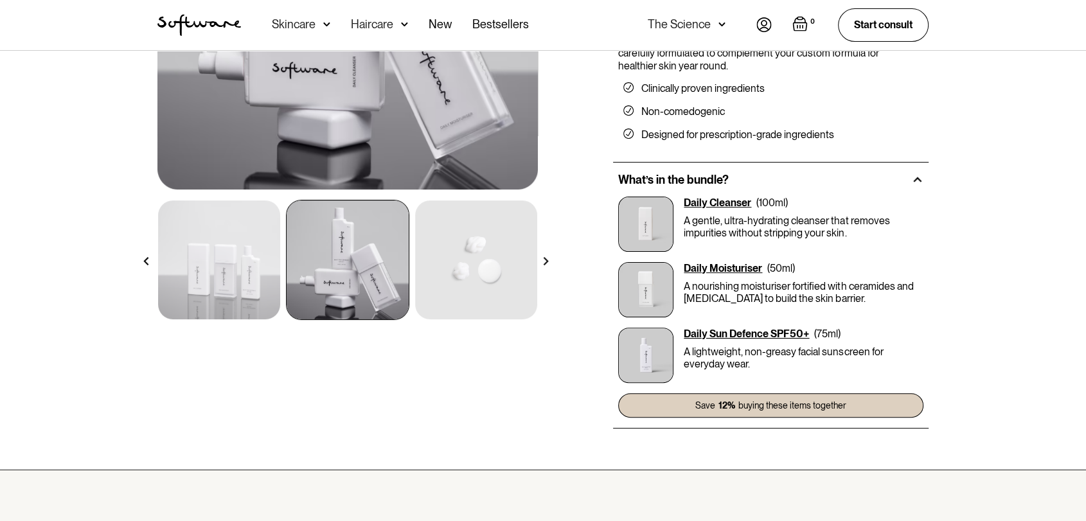
drag, startPoint x: 741, startPoint y: 204, endPoint x: 719, endPoint y: 202, distance: 22.6
click at [719, 202] on div "Daily Cleanser" at bounding box center [717, 203] width 67 height 12
click at [655, 227] on img at bounding box center [645, 224] width 55 height 55
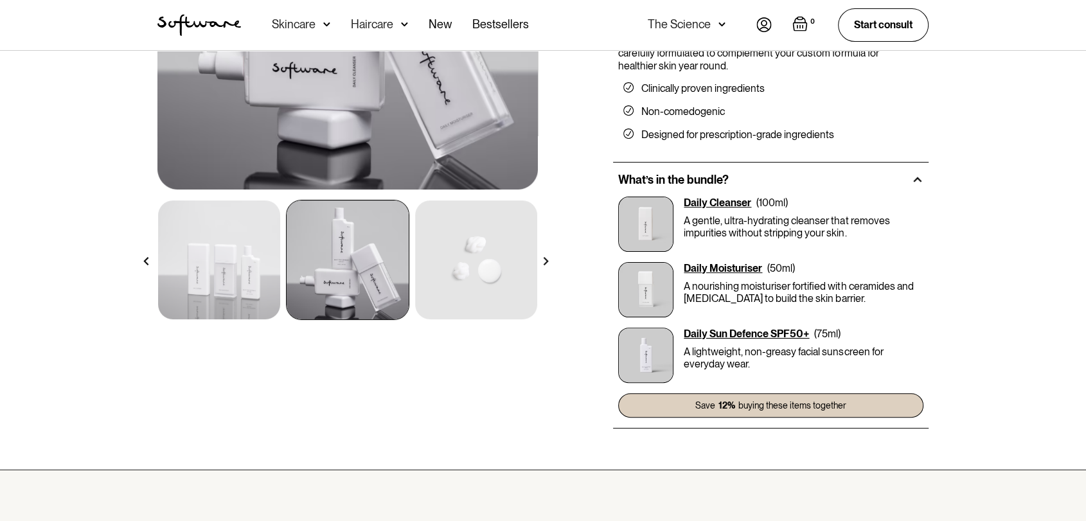
click at [655, 227] on img at bounding box center [645, 224] width 55 height 55
click at [653, 262] on img at bounding box center [645, 289] width 55 height 55
click at [654, 262] on img at bounding box center [645, 289] width 55 height 55
click at [655, 261] on div "Daily Cleanser ( 100ml ) A gentle, ultra-hydrating cleanser that removes impuri…" at bounding box center [770, 307] width 315 height 221
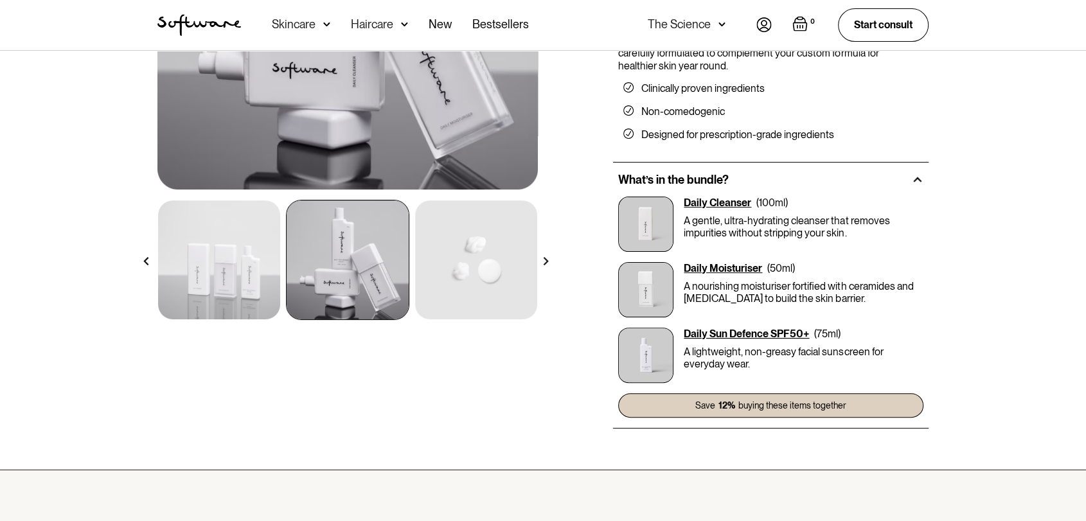
click at [657, 233] on img at bounding box center [645, 224] width 55 height 55
click at [658, 233] on img at bounding box center [645, 224] width 55 height 55
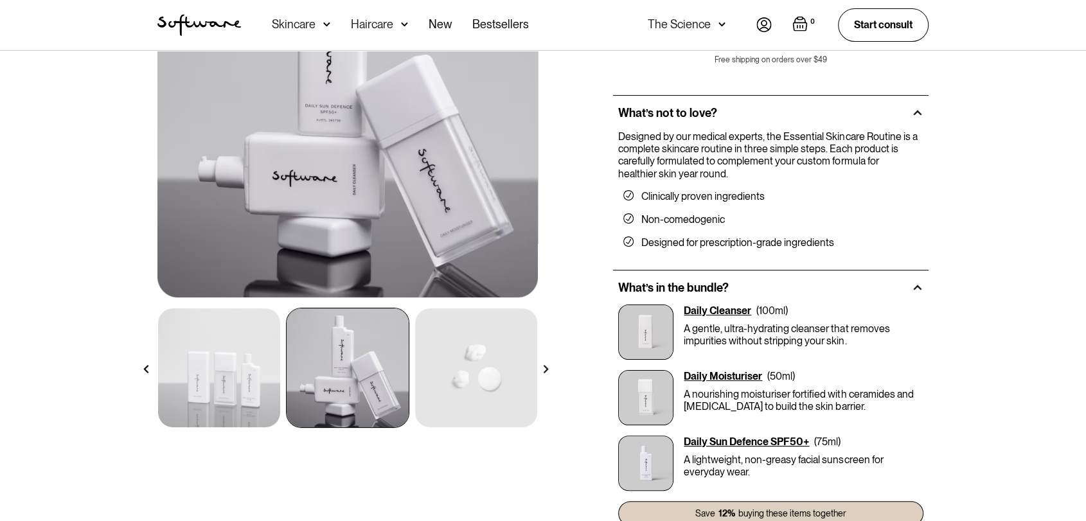
scroll to position [143, 0]
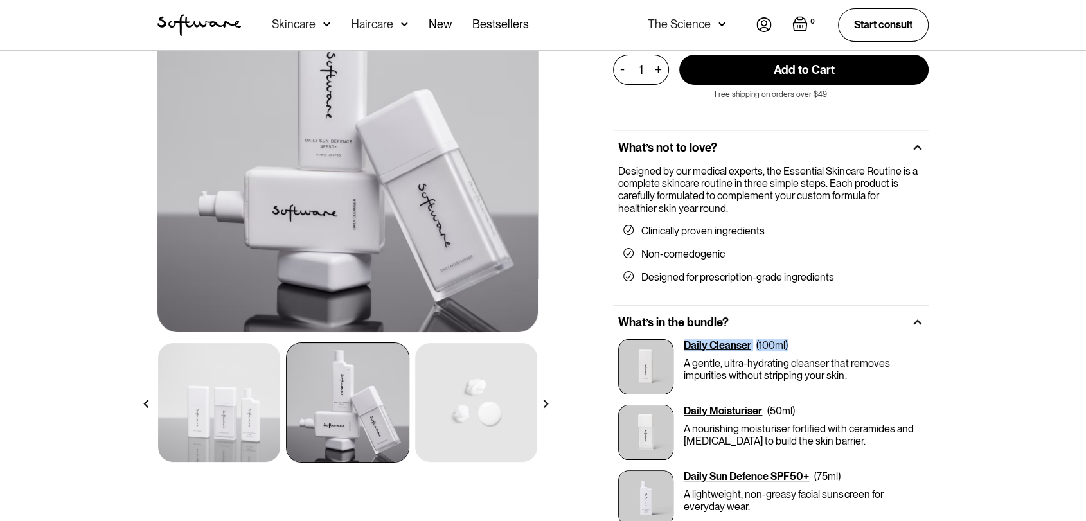
drag, startPoint x: 744, startPoint y: 343, endPoint x: 829, endPoint y: 343, distance: 84.8
click at [829, 343] on div "Daily Cleanser ( 100ml ) A gentle, ultra-hydrating cleanser that removes impuri…" at bounding box center [770, 366] width 305 height 55
copy div "Daily Cleanser ( 100ml )"
click at [730, 357] on p "A gentle, ultra-hydrating cleanser that removes impurities without stripping yo…" at bounding box center [804, 369] width 240 height 24
click at [731, 344] on div "Daily Cleanser" at bounding box center [717, 345] width 67 height 12
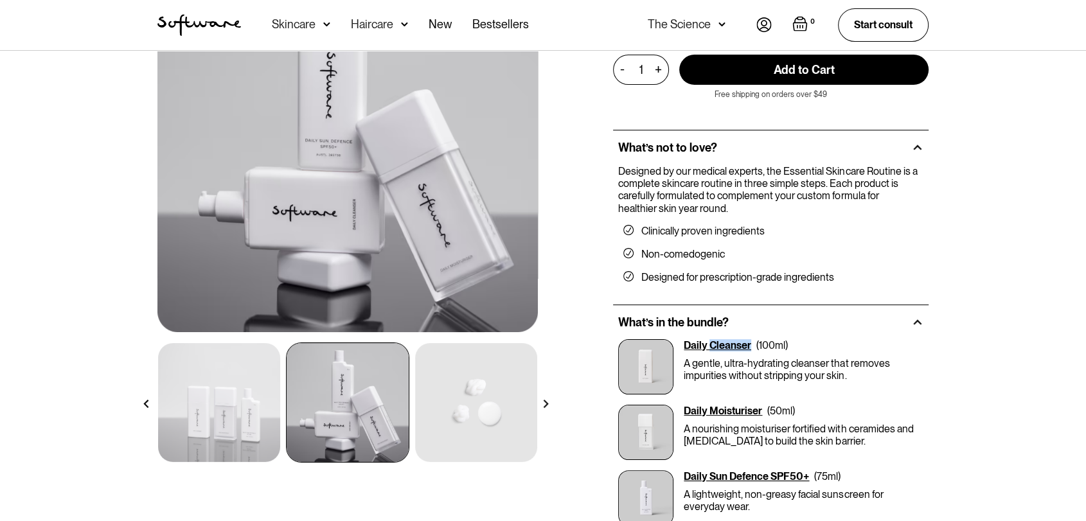
click at [731, 344] on div "Daily Cleanser" at bounding box center [717, 345] width 67 height 12
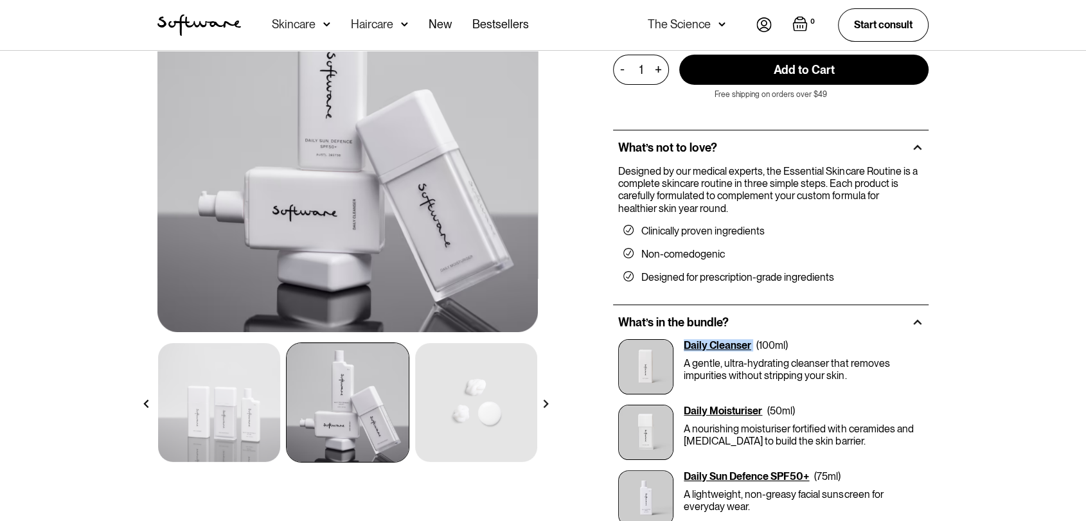
click at [720, 344] on div "Daily Cleanser" at bounding box center [717, 345] width 67 height 12
click at [655, 364] on img at bounding box center [645, 366] width 55 height 55
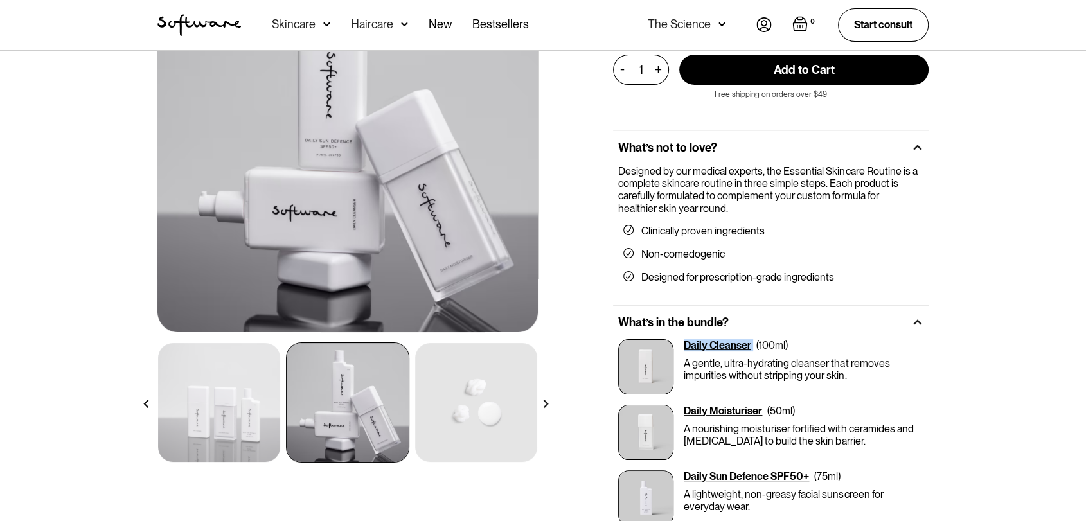
click at [657, 364] on img at bounding box center [645, 366] width 55 height 55
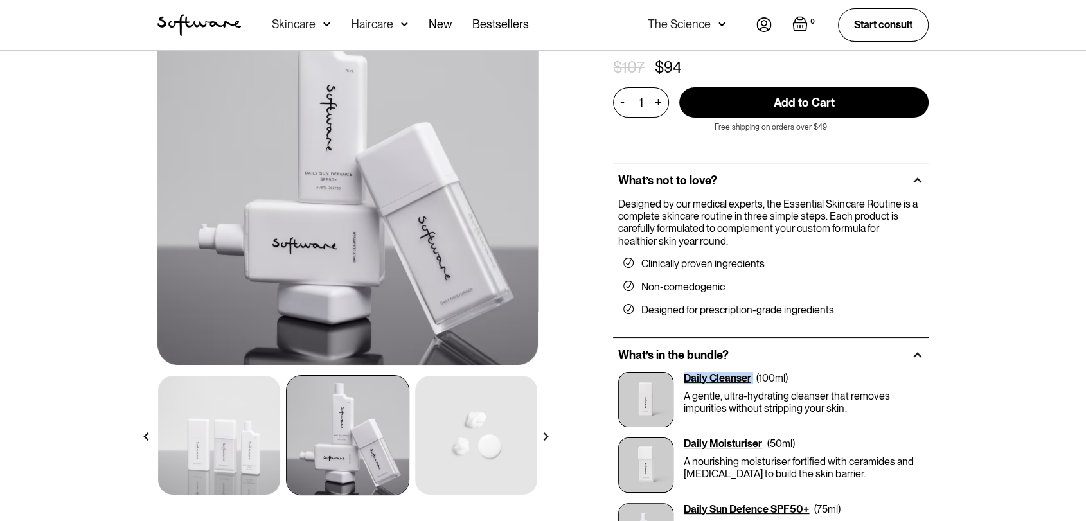
scroll to position [214, 0]
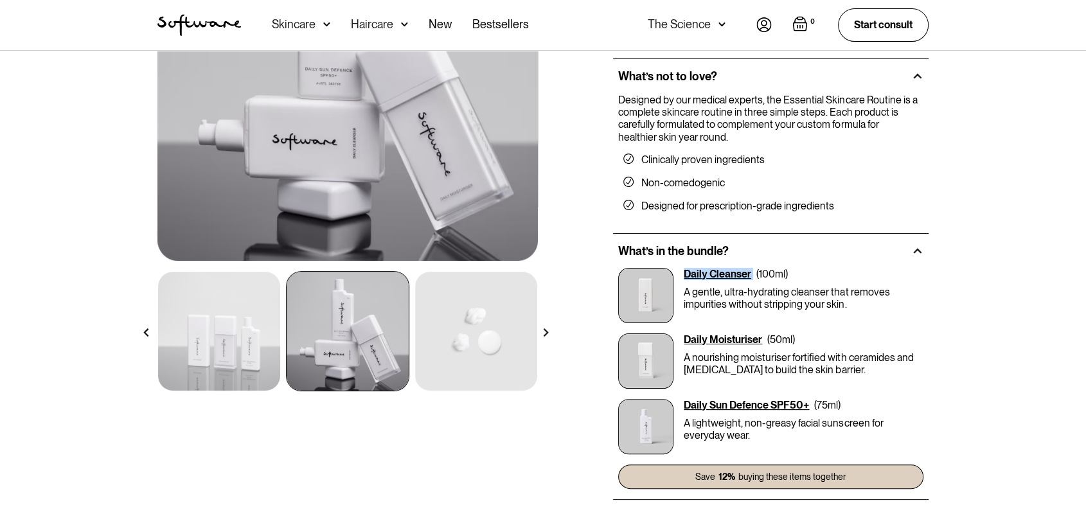
click at [740, 278] on div "Daily Cleanser" at bounding box center [717, 274] width 67 height 12
drag, startPoint x: 802, startPoint y: 272, endPoint x: 684, endPoint y: 271, distance: 118.2
click at [684, 271] on div "Daily Cleanser ( 100ml )" at bounding box center [804, 274] width 240 height 12
copy div "Daily Cleanser ( 100ml )"
click at [729, 290] on p "A gentle, ultra-hydrating cleanser that removes impurities without stripping yo…" at bounding box center [804, 298] width 240 height 24
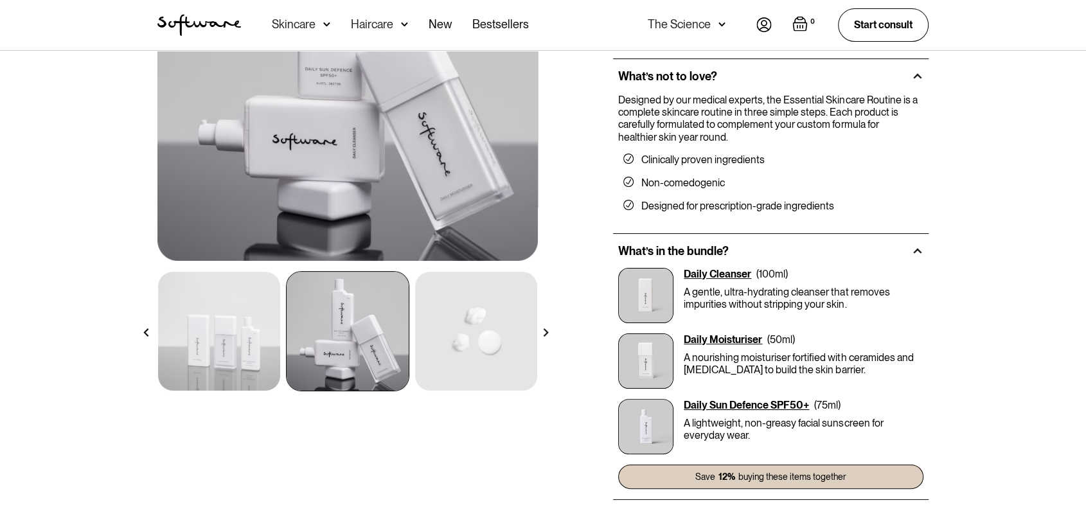
click at [729, 290] on p "A gentle, ultra-hydrating cleanser that removes impurities without stripping yo…" at bounding box center [804, 298] width 240 height 24
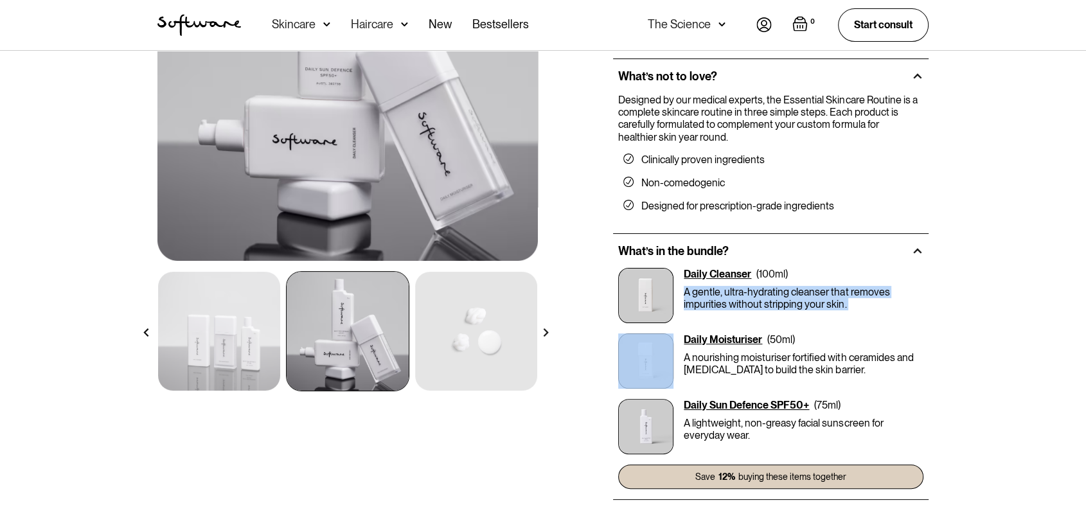
click at [729, 290] on p "A gentle, ultra-hydrating cleanser that removes impurities without stripping yo…" at bounding box center [804, 298] width 240 height 24
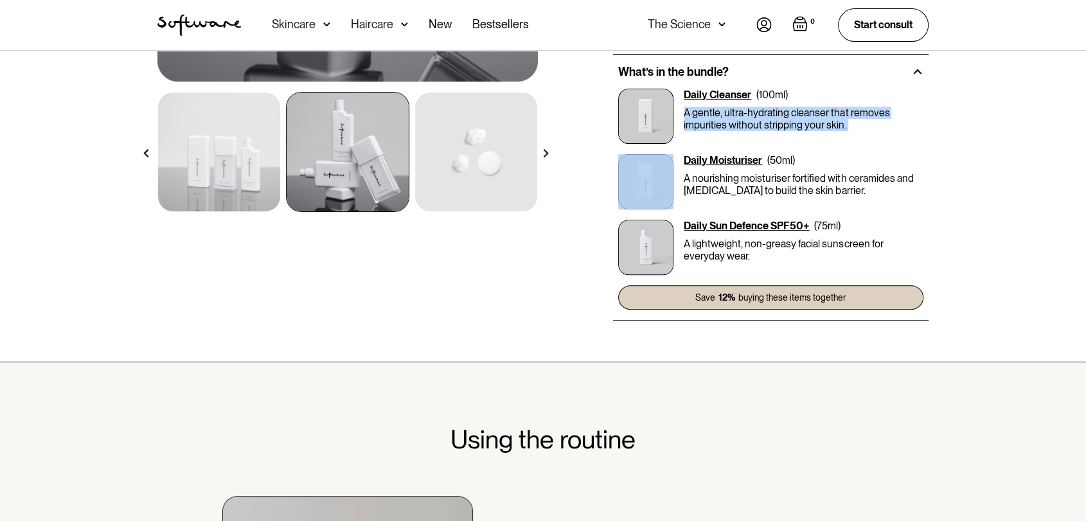
scroll to position [285, 0]
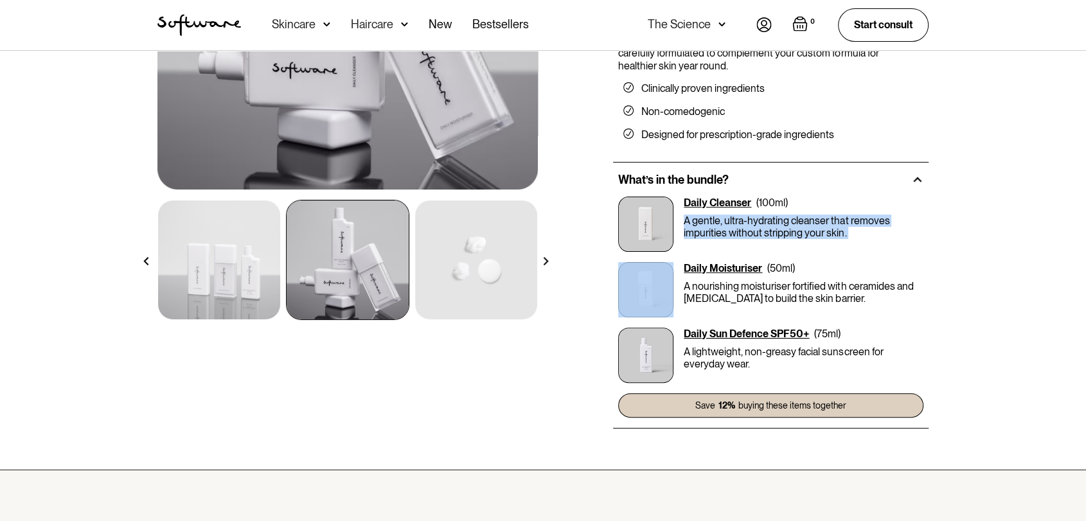
copy p "A gentle, ultra-hydrating cleanser that removes impurities without stripping yo…"
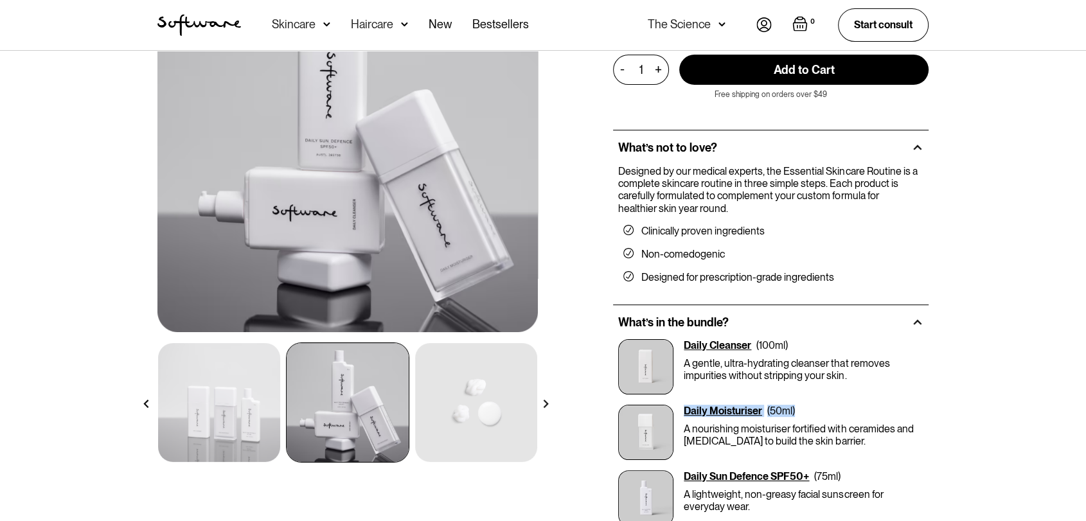
drag, startPoint x: 698, startPoint y: 411, endPoint x: 813, endPoint y: 411, distance: 115.7
click at [813, 411] on div "Daily Moisturiser ( 50ml )" at bounding box center [804, 411] width 240 height 12
copy div "Daily Moisturiser ( 50ml )"
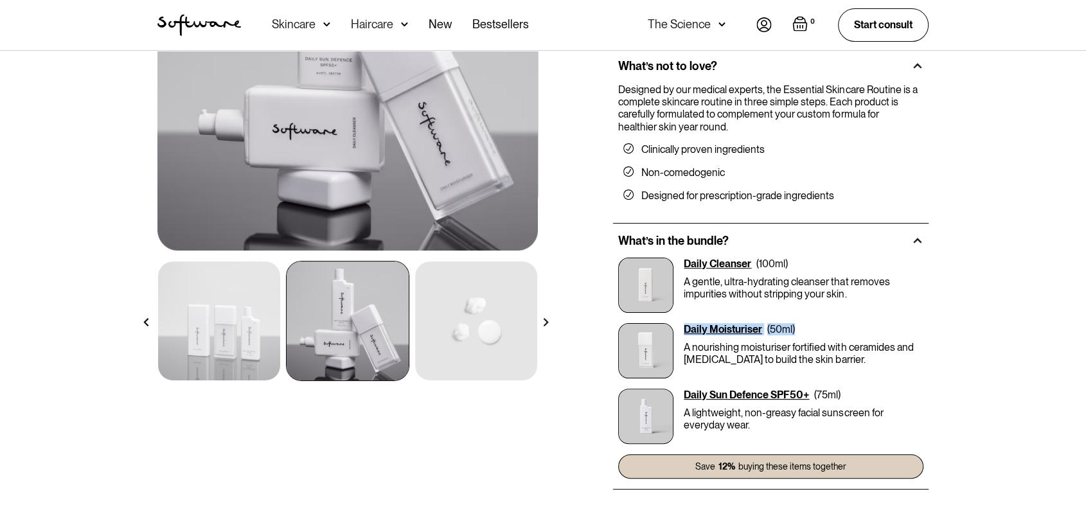
scroll to position [285, 0]
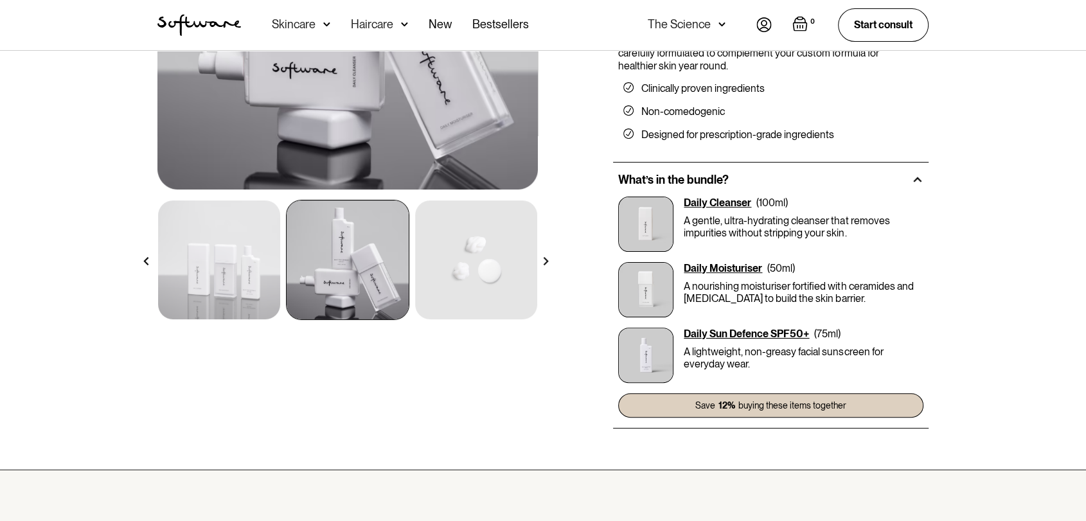
click at [741, 287] on p "A nourishing moisturiser fortified with ceramides and [MEDICAL_DATA] to build t…" at bounding box center [804, 292] width 240 height 24
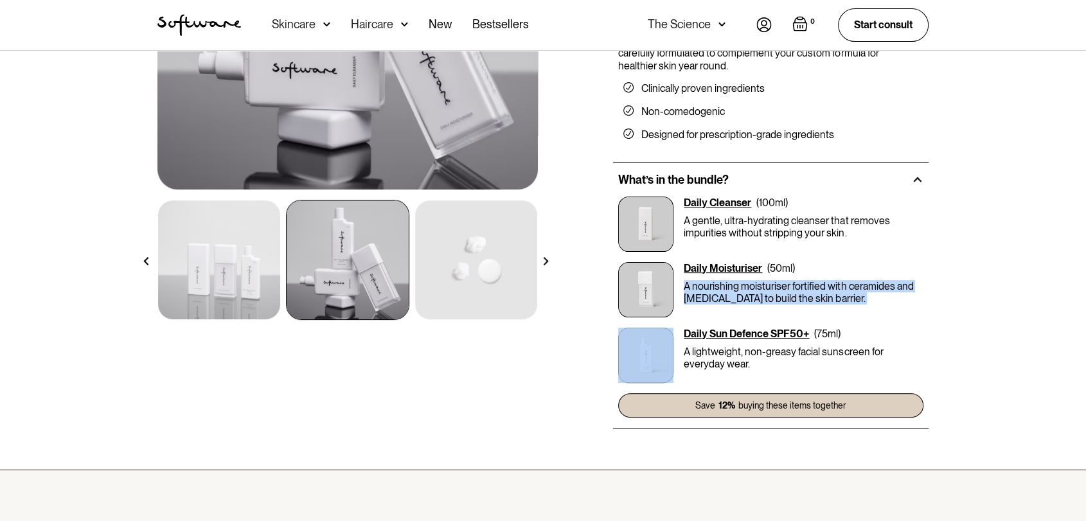
click at [741, 287] on p "A nourishing moisturiser fortified with ceramides and [MEDICAL_DATA] to build t…" at bounding box center [804, 292] width 240 height 24
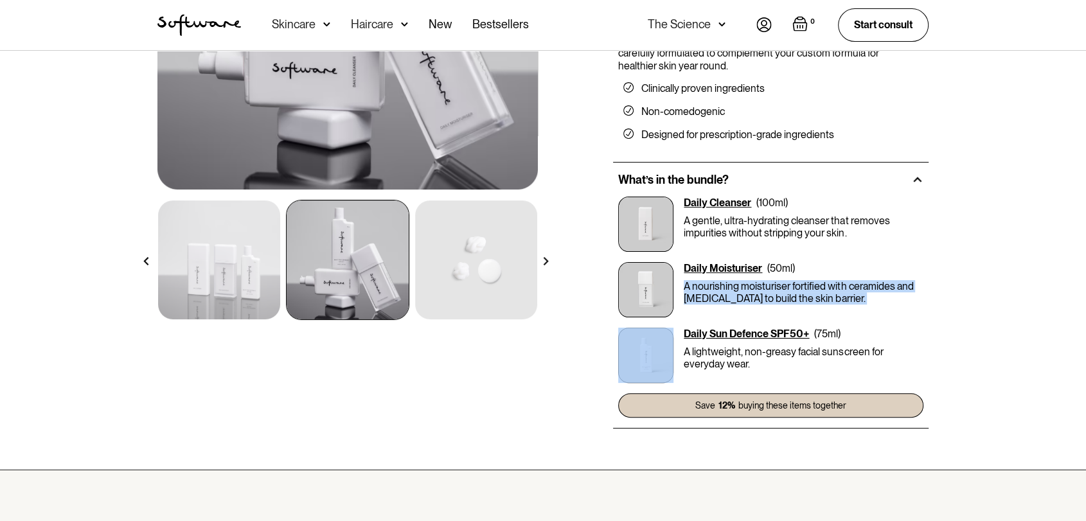
click at [741, 287] on p "A nourishing moisturiser fortified with ceramides and [MEDICAL_DATA] to build t…" at bounding box center [804, 292] width 240 height 24
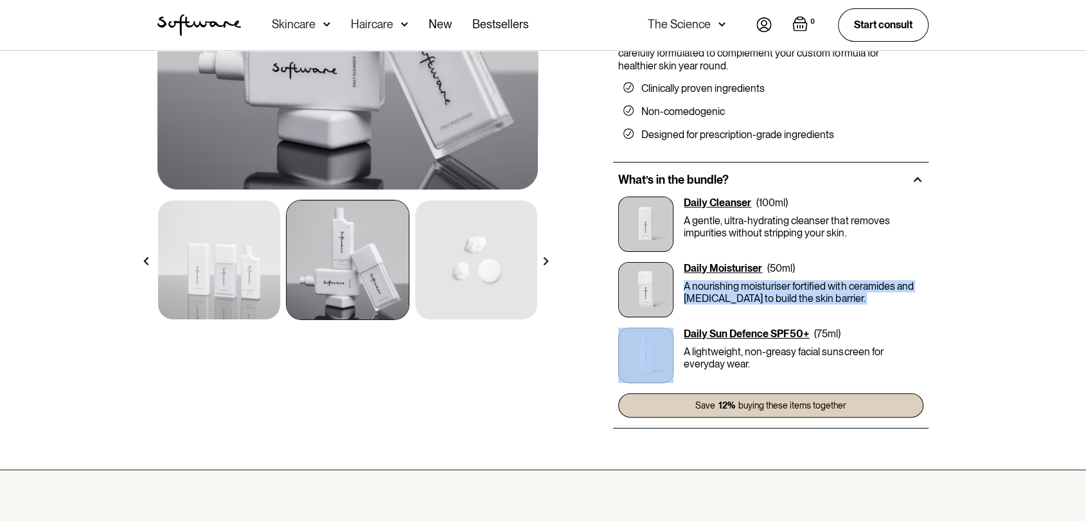
click at [868, 285] on p "A nourishing moisturiser fortified with ceramides and [MEDICAL_DATA] to build t…" at bounding box center [804, 292] width 240 height 24
click at [869, 288] on p "A nourishing moisturiser fortified with ceramides and [MEDICAL_DATA] to build t…" at bounding box center [804, 292] width 240 height 24
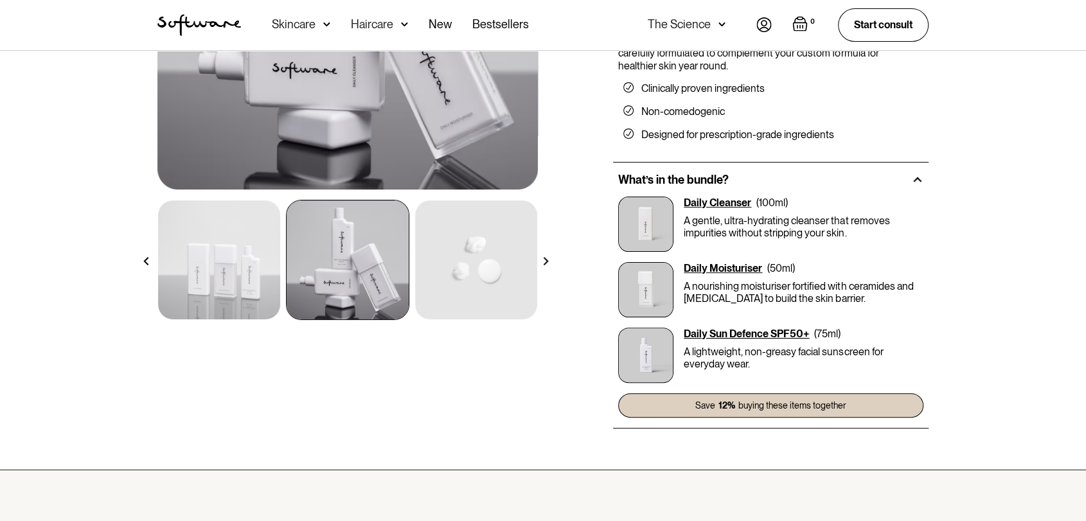
click at [869, 282] on p "A nourishing moisturiser fortified with ceramides and [MEDICAL_DATA] to build t…" at bounding box center [804, 292] width 240 height 24
click at [869, 281] on p "A nourishing moisturiser fortified with ceramides and [MEDICAL_DATA] to build t…" at bounding box center [804, 292] width 240 height 24
copy p "ceramides"
drag, startPoint x: 852, startPoint y: 332, endPoint x: 686, endPoint y: 331, distance: 165.8
click at [686, 331] on div "Daily Sun Defence SPF50+ ( 75ml )" at bounding box center [804, 334] width 240 height 12
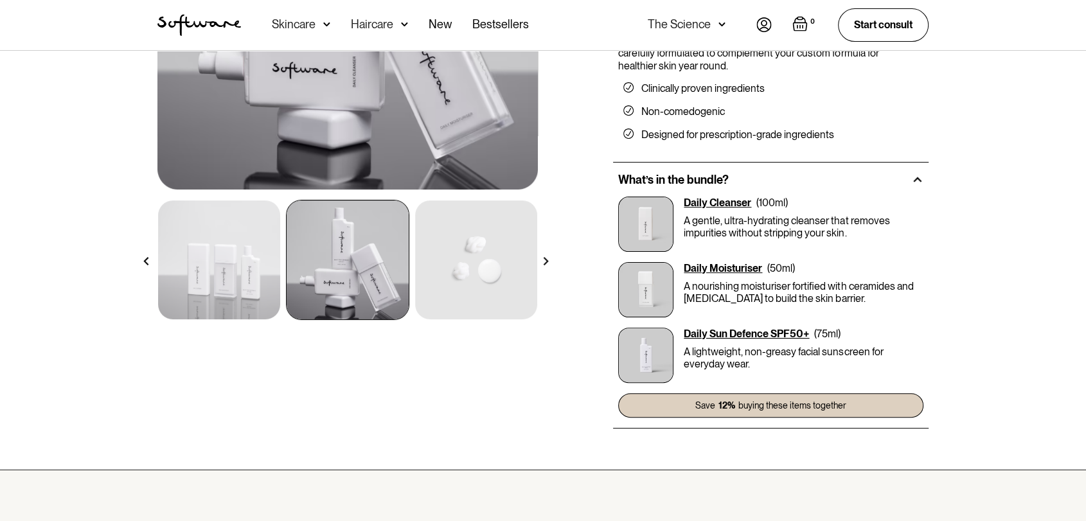
click at [699, 310] on div "Daily Moisturiser ( 50ml ) A nourishing moisturiser fortified with ceramides an…" at bounding box center [804, 289] width 240 height 55
click at [689, 335] on div "Daily Sun Defence SPF50+" at bounding box center [746, 334] width 125 height 12
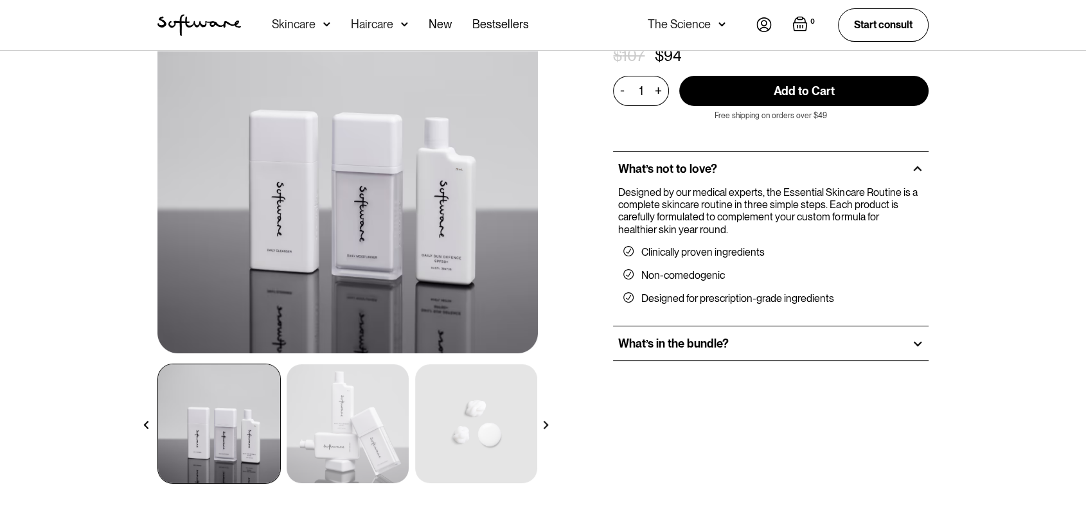
scroll to position [143, 0]
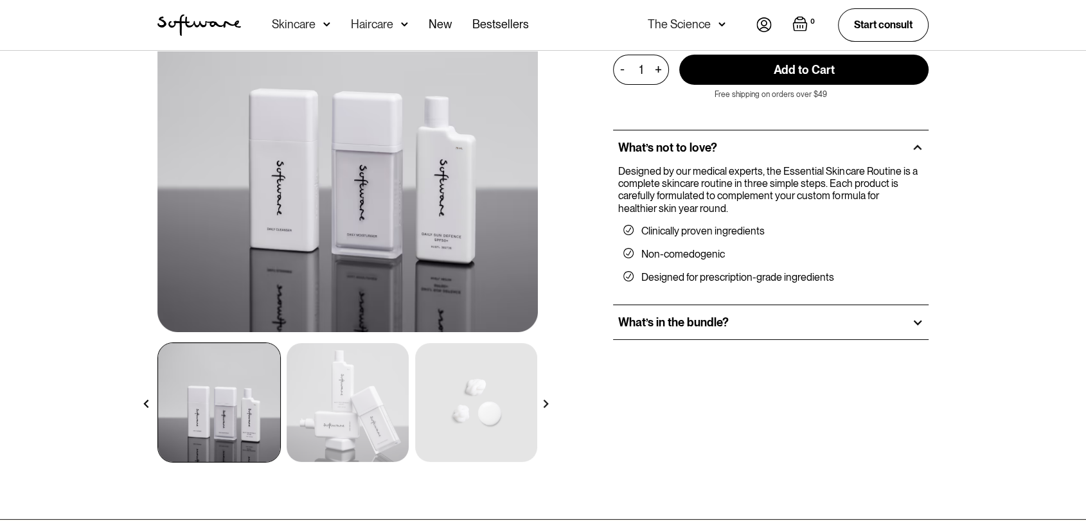
click at [720, 328] on div "What’s in the bundle?" at bounding box center [770, 322] width 315 height 35
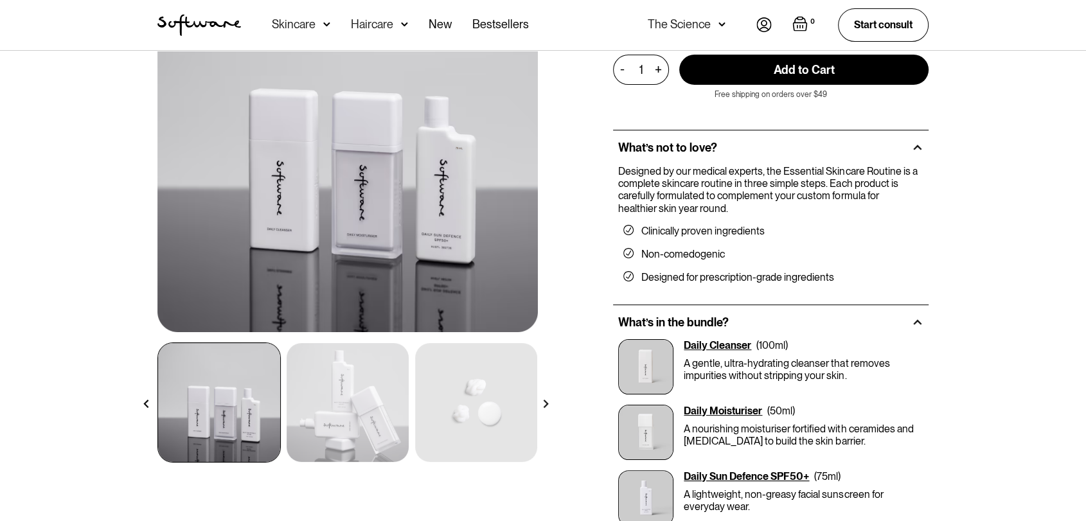
click at [735, 407] on div "Daily Moisturiser" at bounding box center [723, 411] width 78 height 12
click at [735, 411] on div "Daily Moisturiser" at bounding box center [723, 411] width 78 height 12
click at [740, 337] on div "What’s in the bundle?" at bounding box center [770, 322] width 315 height 35
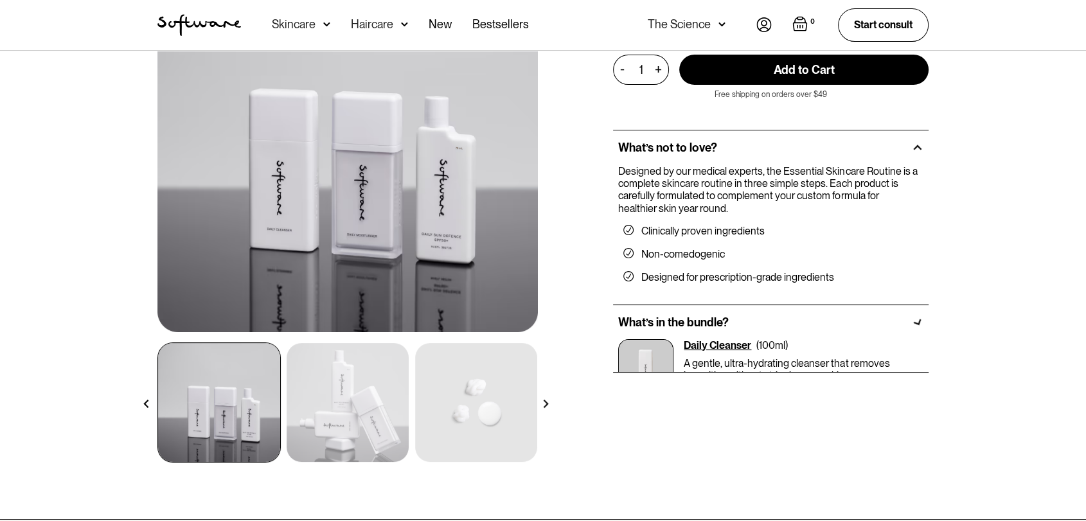
click at [731, 346] on div "NEW Essential Skincare Routine A three-step routine designed to enhance your pr…" at bounding box center [770, 215] width 315 height 526
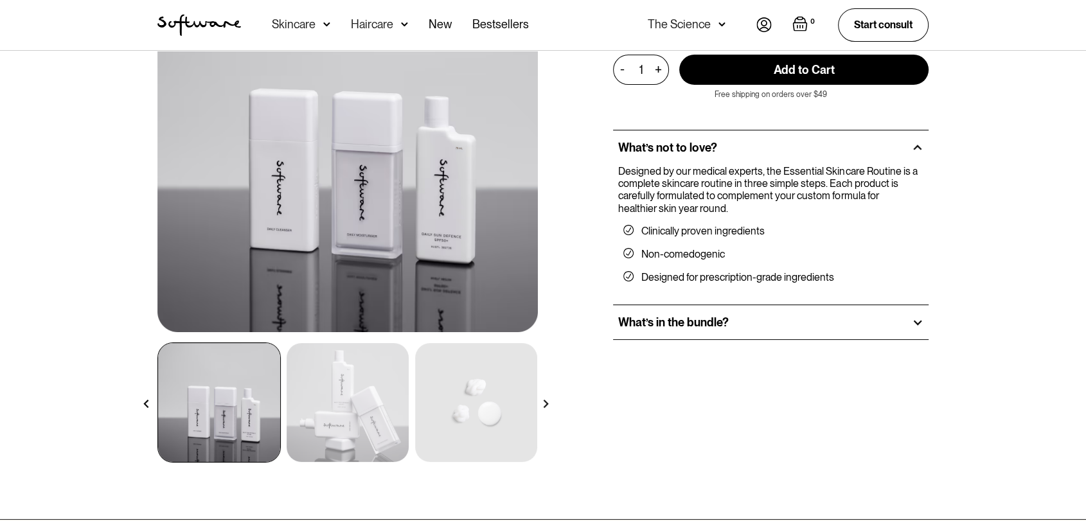
click at [735, 328] on div "What’s in the bundle?" at bounding box center [770, 322] width 315 height 35
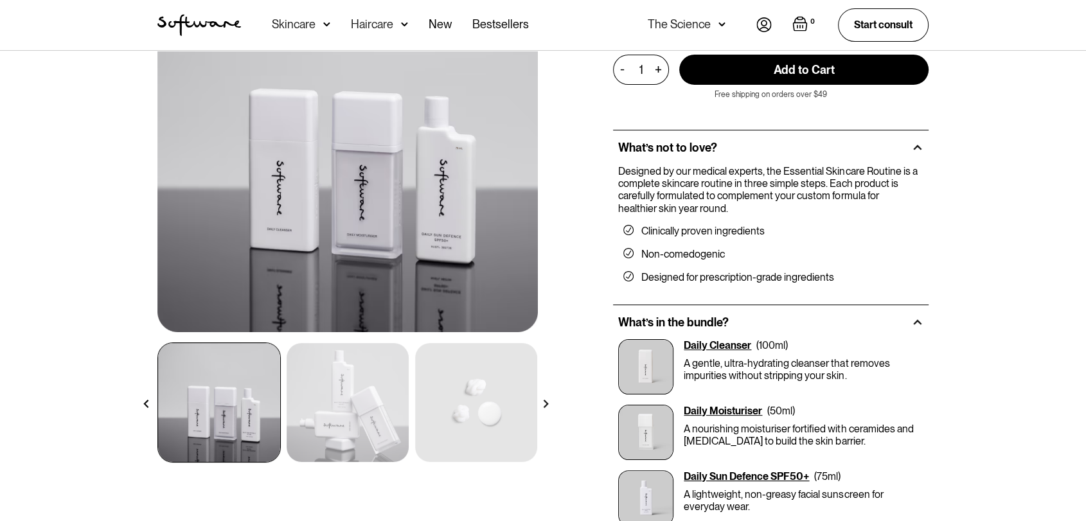
click at [721, 343] on div "Daily Cleanser" at bounding box center [717, 345] width 67 height 12
click at [721, 344] on div "Daily Cleanser" at bounding box center [717, 345] width 67 height 12
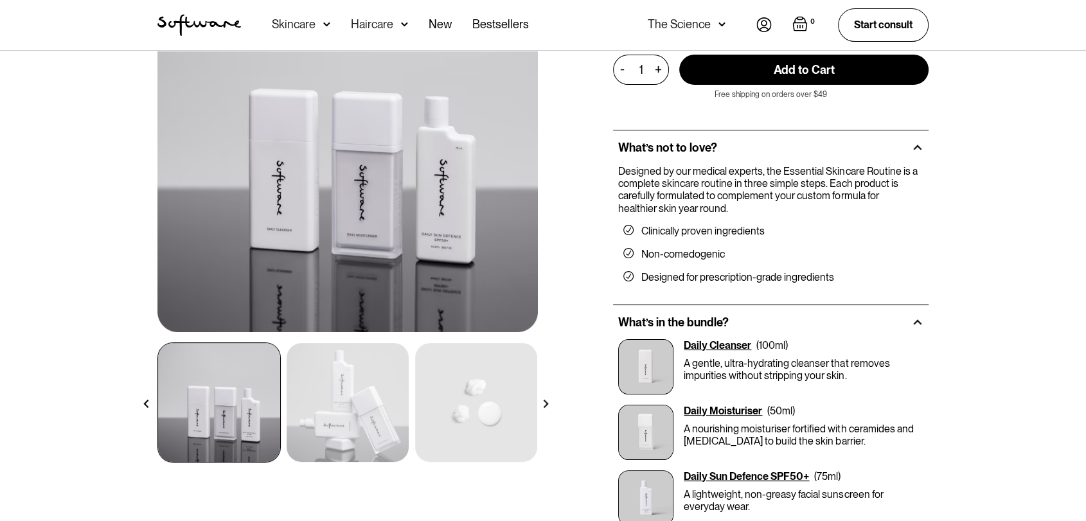
click at [720, 409] on div "Daily Moisturiser" at bounding box center [723, 411] width 78 height 12
click at [718, 482] on div "Daily Sun Defence SPF50+" at bounding box center [746, 476] width 125 height 12
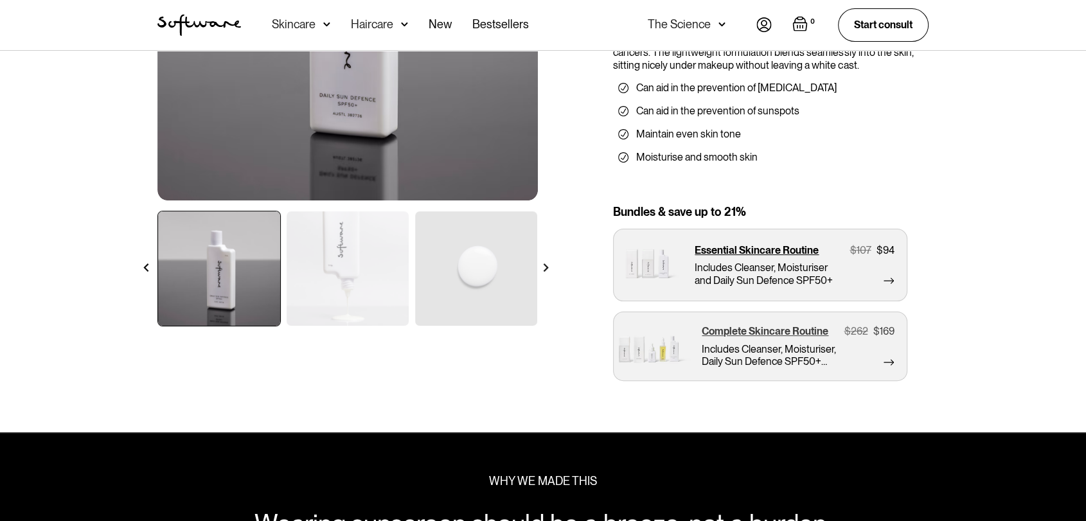
scroll to position [214, 0]
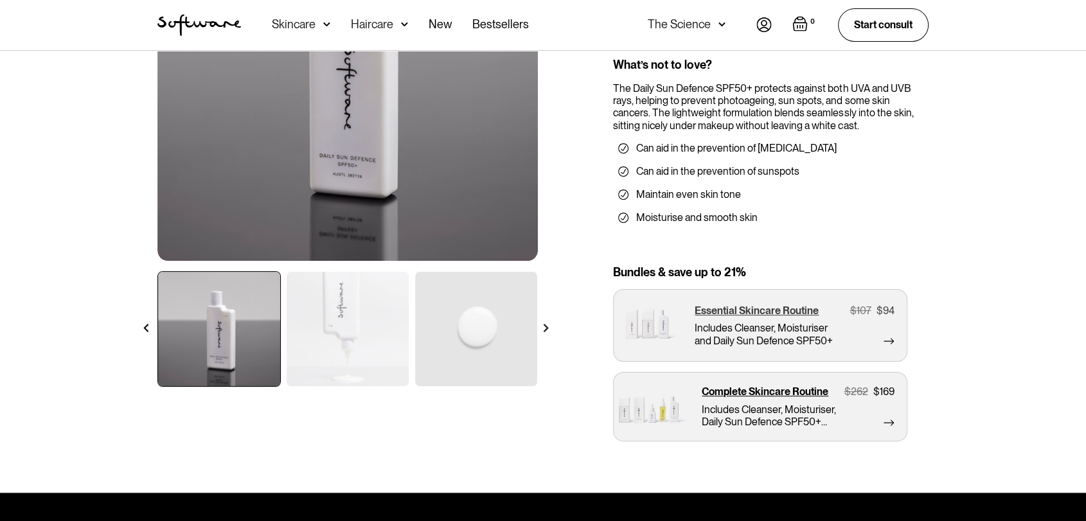
click at [783, 315] on p "Essential Skincare Routine" at bounding box center [757, 311] width 124 height 12
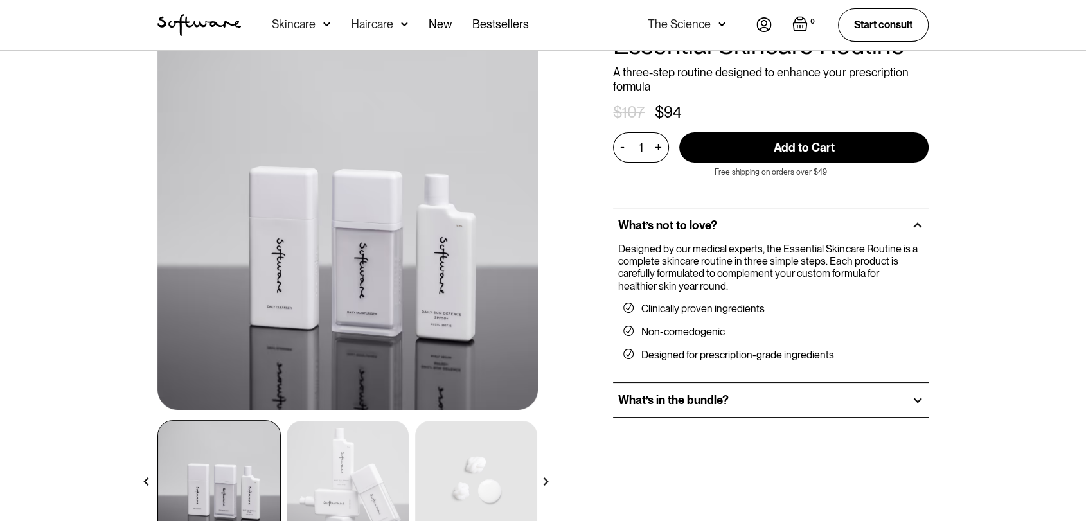
scroll to position [285, 0]
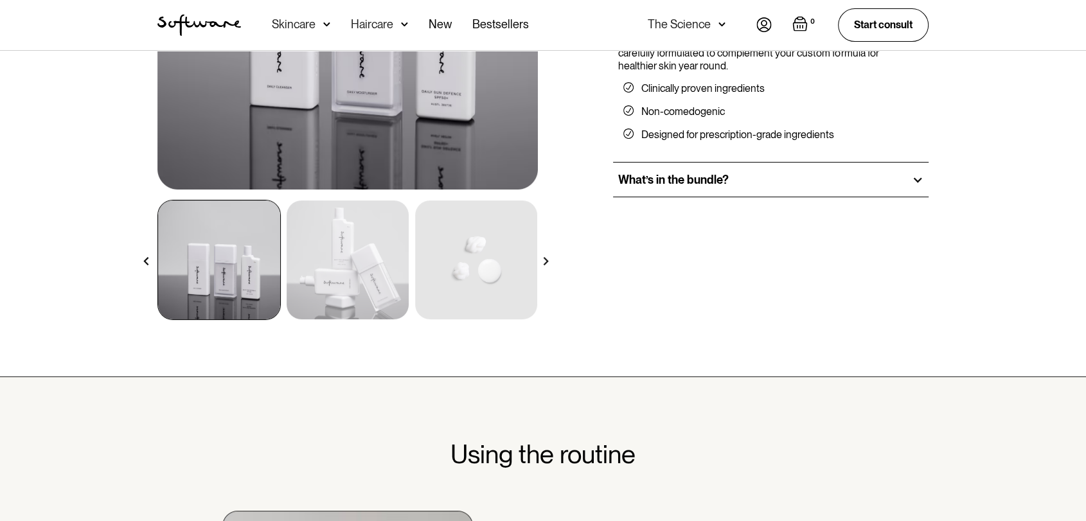
click at [824, 181] on div "What’s in the bundle?" at bounding box center [770, 180] width 315 height 35
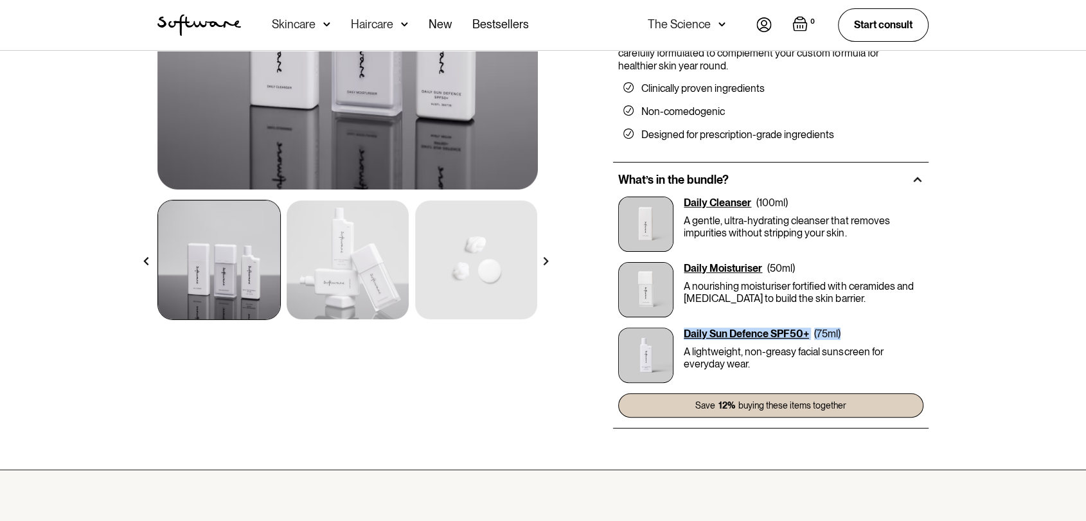
drag, startPoint x: 681, startPoint y: 328, endPoint x: 857, endPoint y: 325, distance: 176.1
click at [857, 325] on div "Daily Cleanser ( 100ml ) A gentle, ultra-hydrating cleanser that removes impuri…" at bounding box center [770, 307] width 315 height 221
copy div "Daily Sun Defence SPF50+ ( 75ml )"
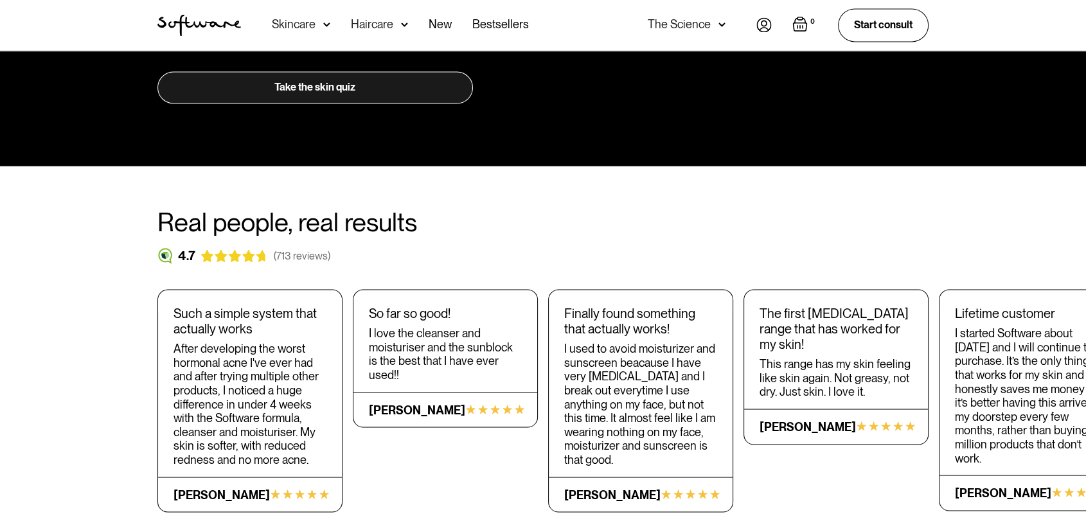
scroll to position [2070, 0]
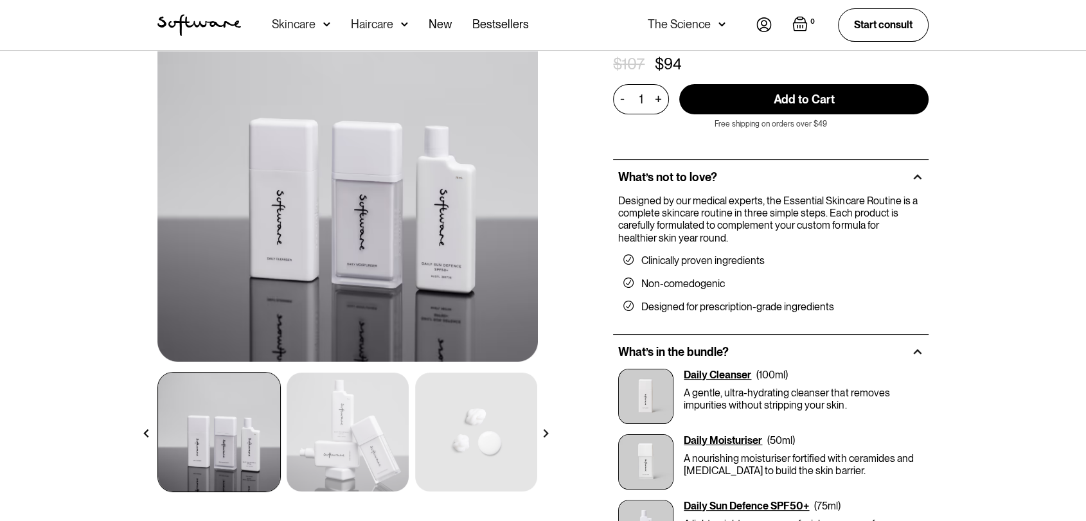
scroll to position [831, 0]
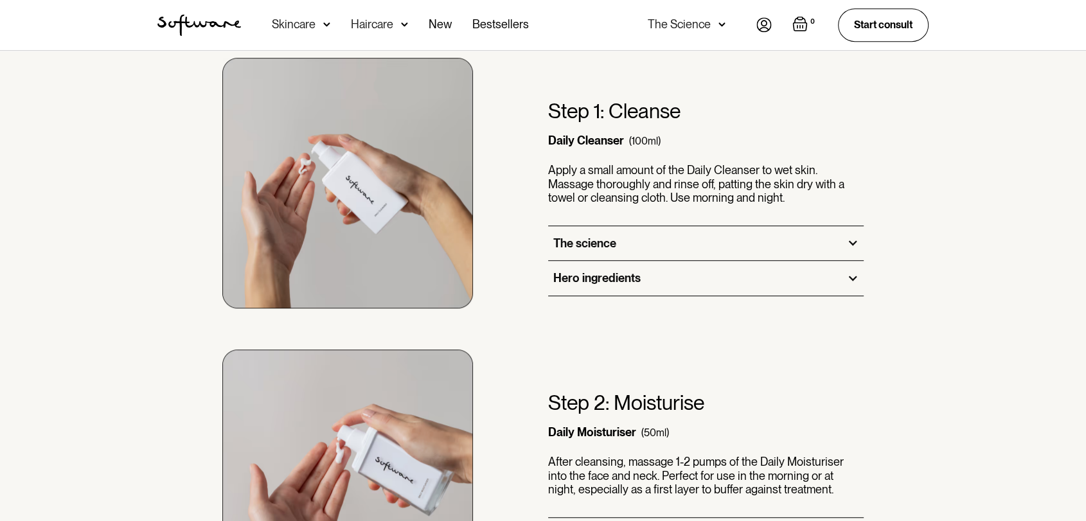
click at [674, 279] on div "Hero ingredients" at bounding box center [705, 278] width 315 height 35
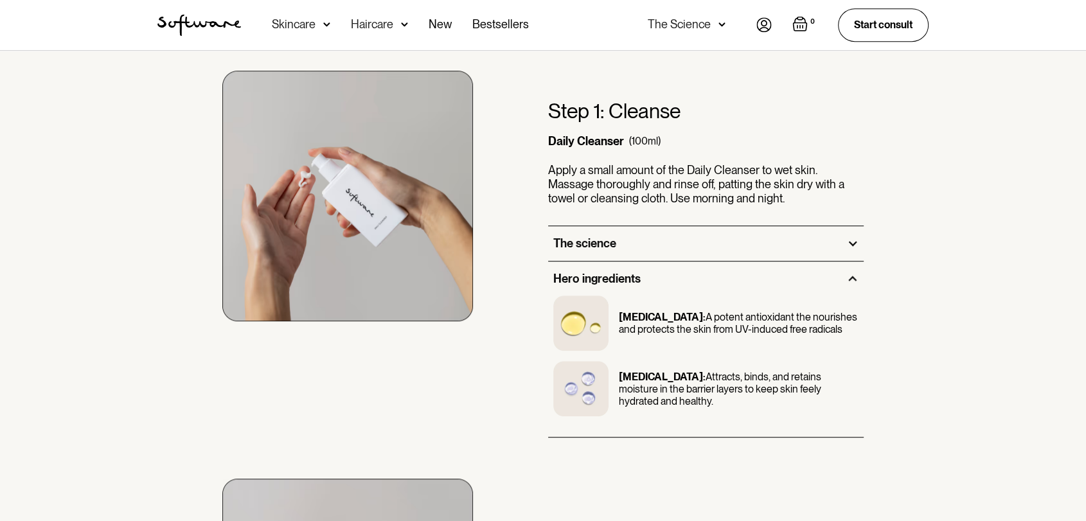
click at [661, 244] on div "The science" at bounding box center [705, 243] width 315 height 35
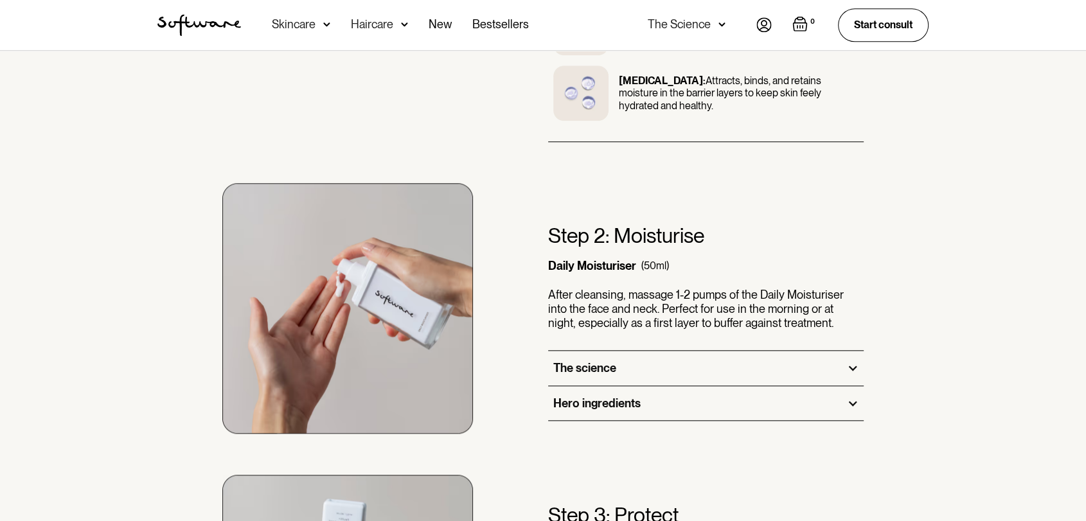
scroll to position [1318, 0]
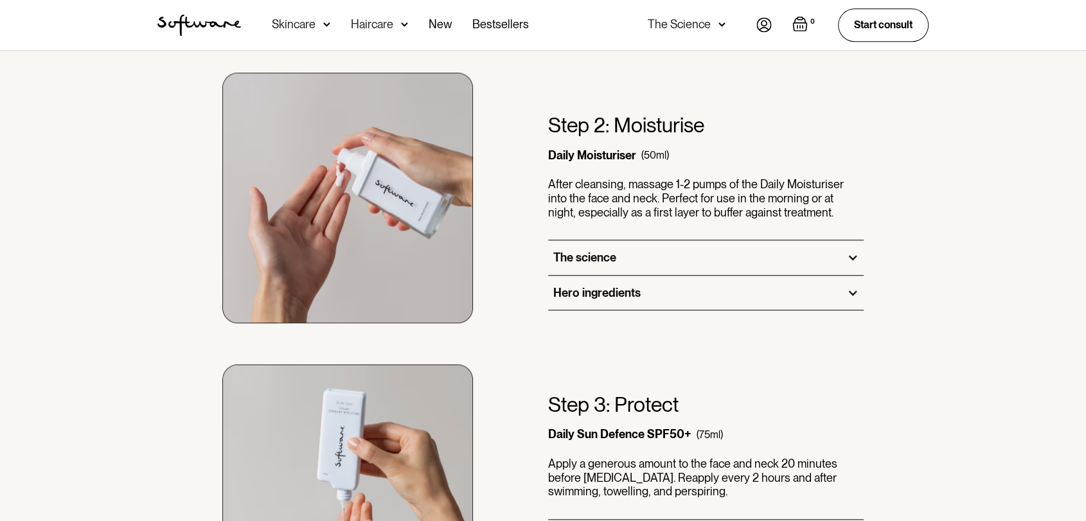
click at [651, 247] on div "The science" at bounding box center [705, 257] width 315 height 35
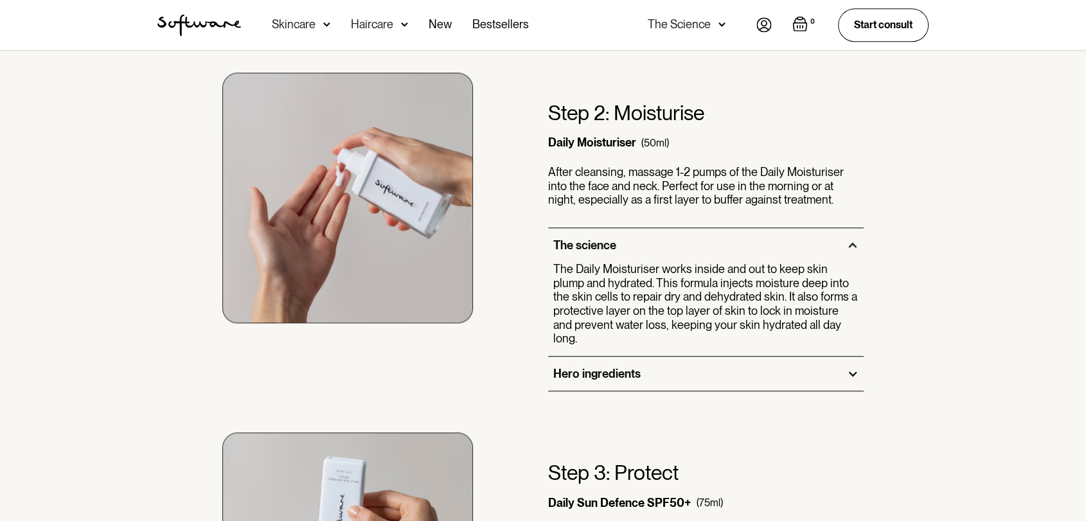
click at [641, 364] on div "Hero ingredients" at bounding box center [705, 374] width 315 height 35
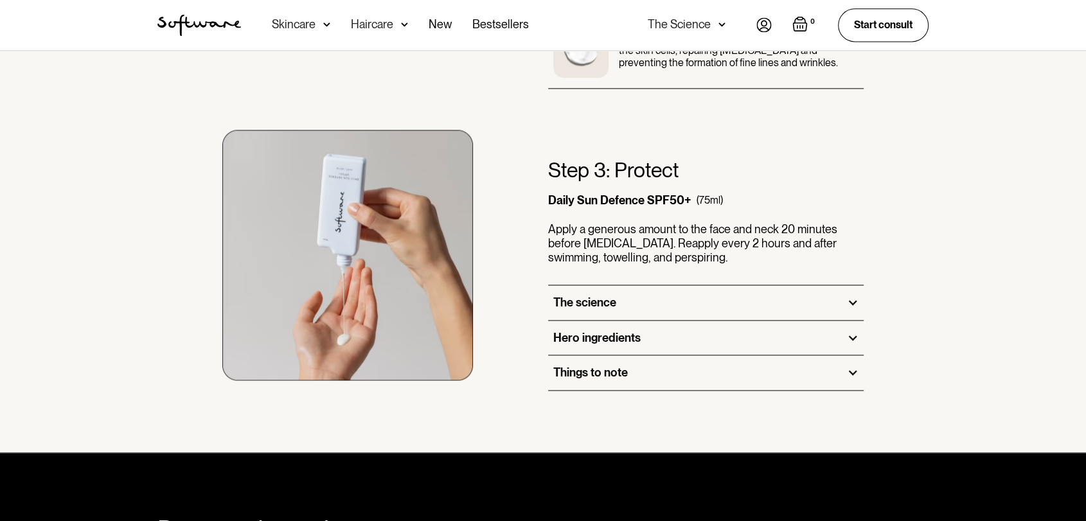
scroll to position [1818, 0]
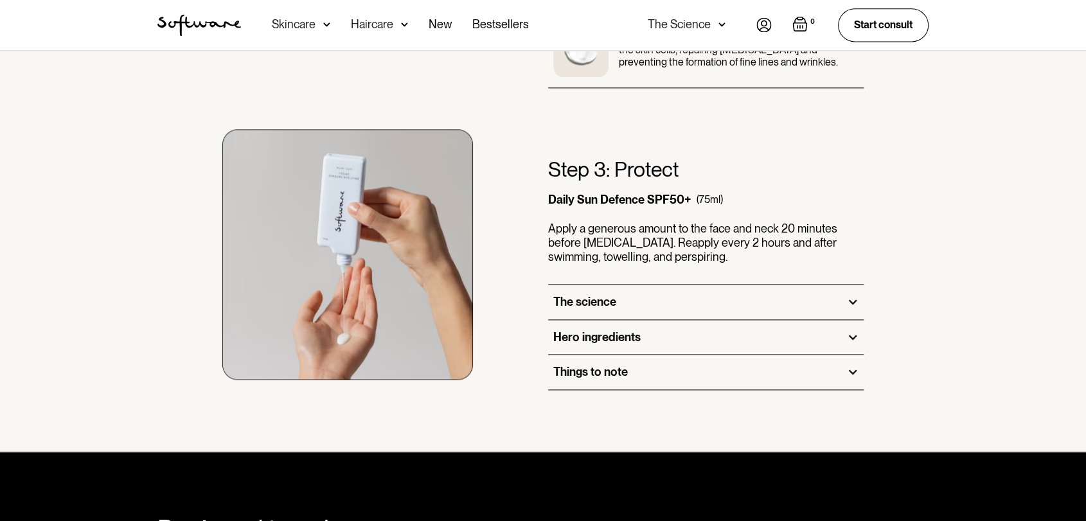
click at [649, 355] on div "Things to note" at bounding box center [705, 372] width 315 height 35
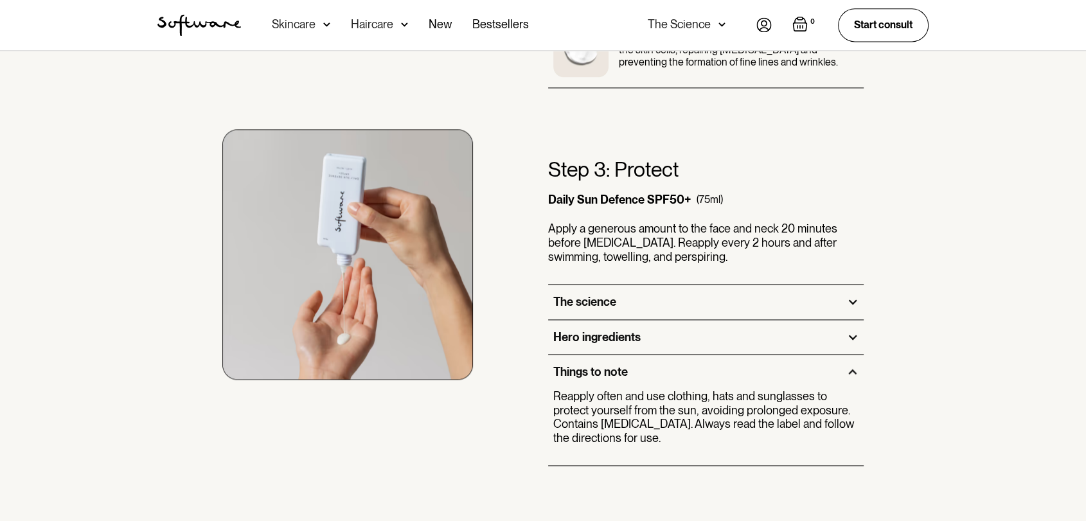
click at [661, 321] on div "Hero ingredients" at bounding box center [705, 337] width 315 height 35
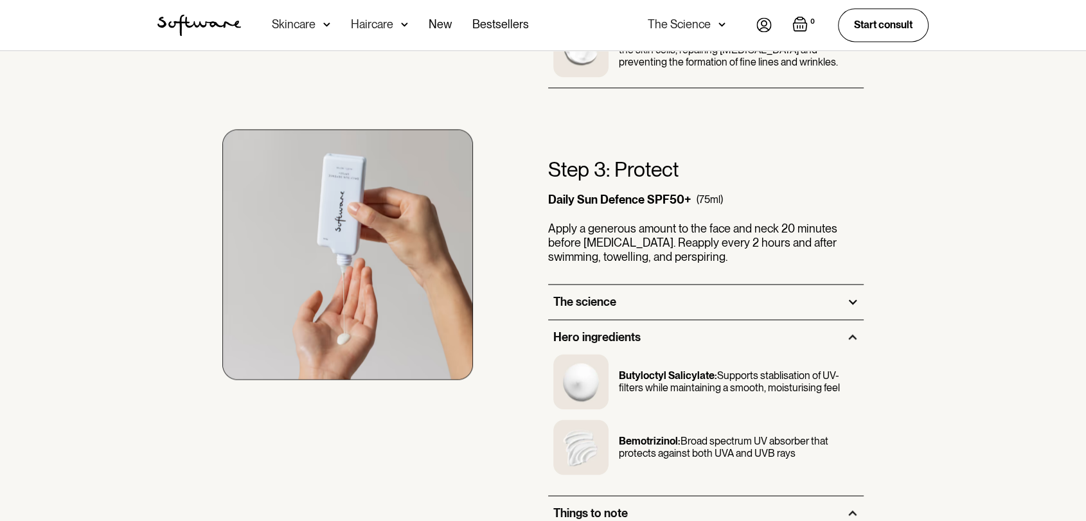
click at [671, 288] on div "The science" at bounding box center [705, 302] width 315 height 35
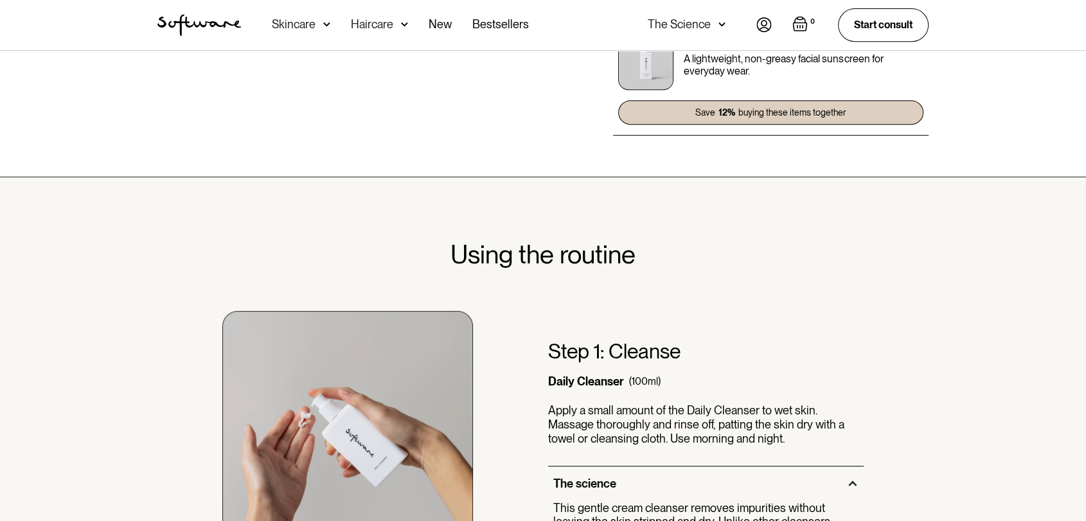
scroll to position [391, 0]
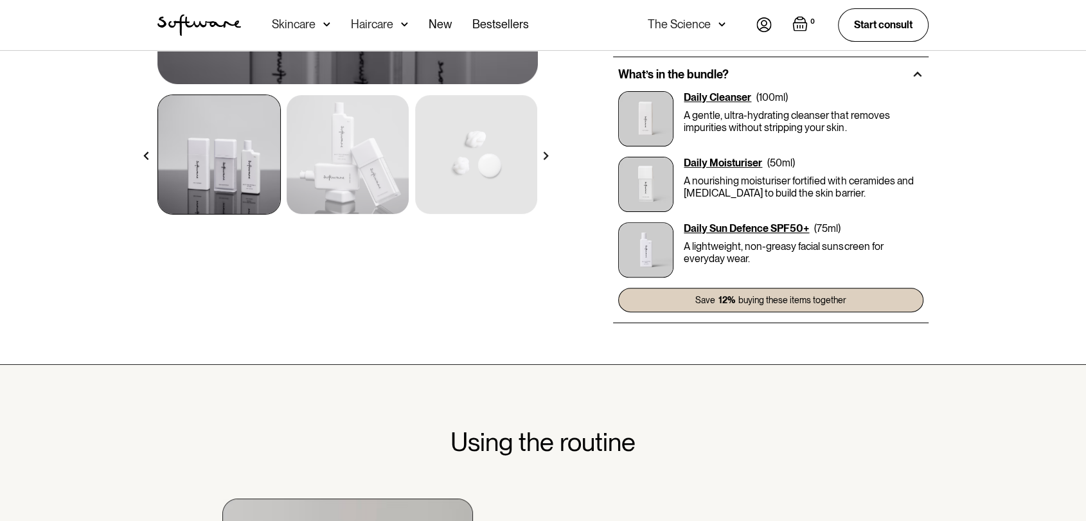
click at [503, 434] on h2 "Using the routine" at bounding box center [542, 442] width 185 height 31
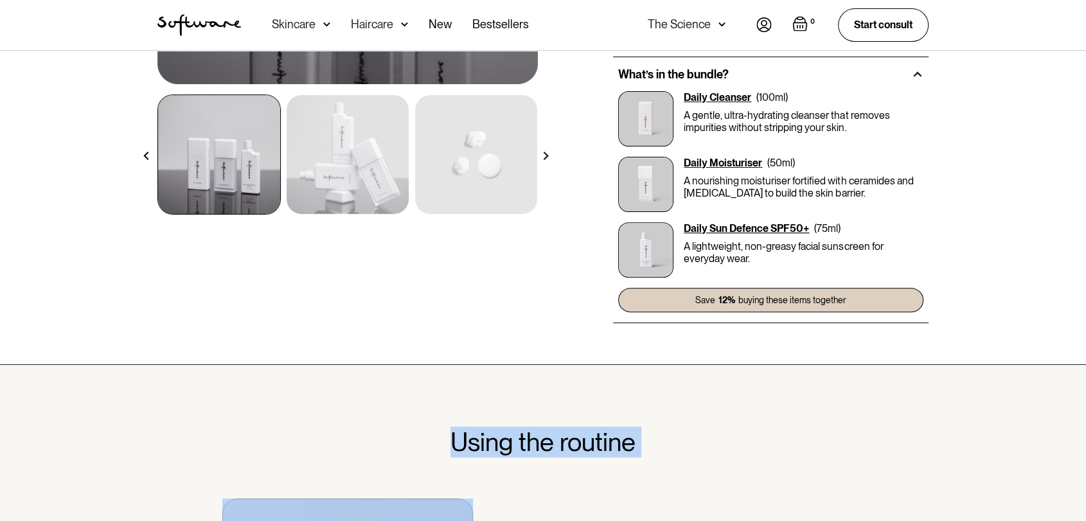
click at [503, 434] on h2 "Using the routine" at bounding box center [542, 442] width 185 height 31
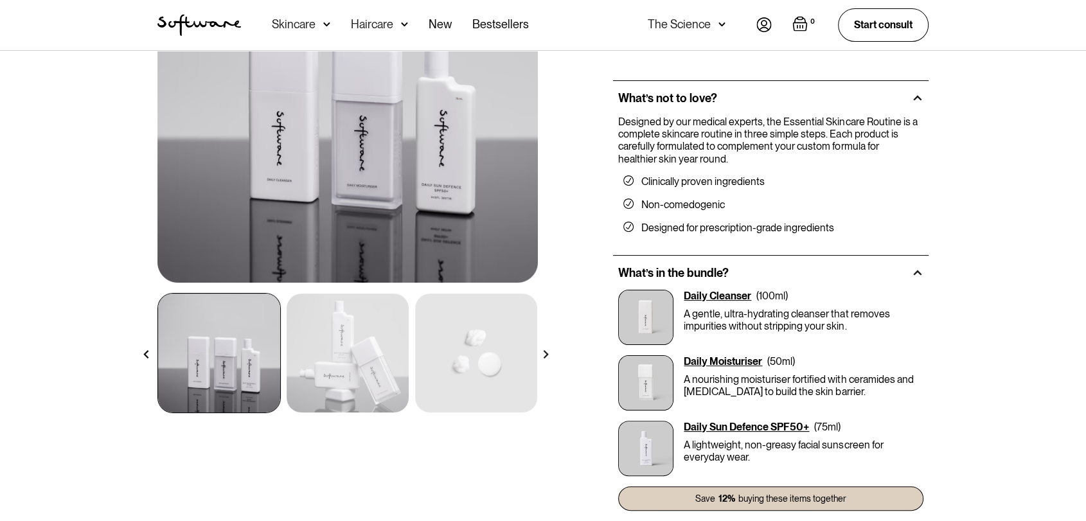
scroll to position [33, 0]
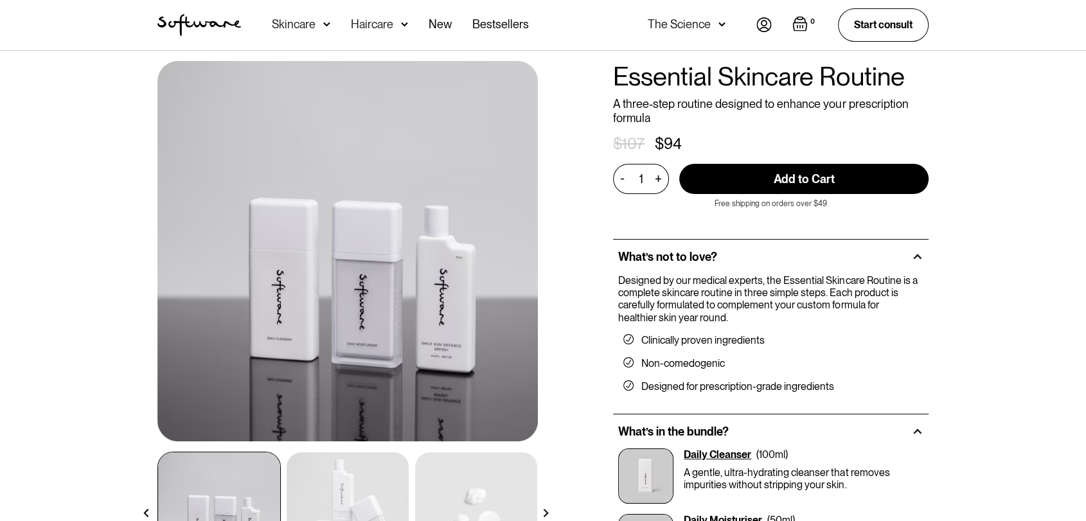
click at [719, 51] on div "Shop all / Bundles / Essential Skincare Routine All hair products / Essential S…" at bounding box center [543, 359] width 802 height 643
click at [704, 78] on h1 "Essential Skincare Routine" at bounding box center [770, 76] width 315 height 31
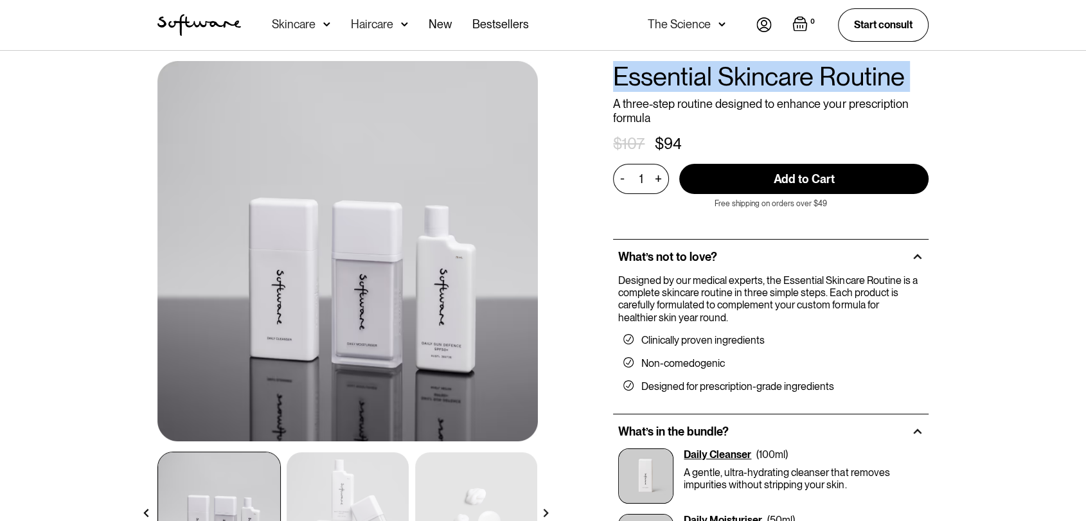
click at [704, 78] on h1 "Essential Skincare Routine" at bounding box center [770, 76] width 315 height 31
copy h1 "Essential Skincare Routine"
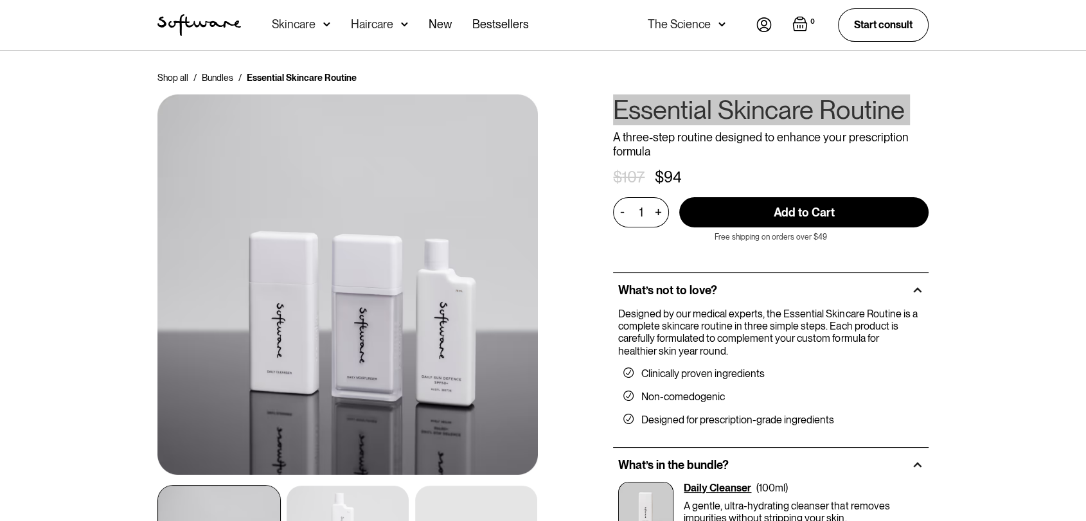
scroll to position [285, 0]
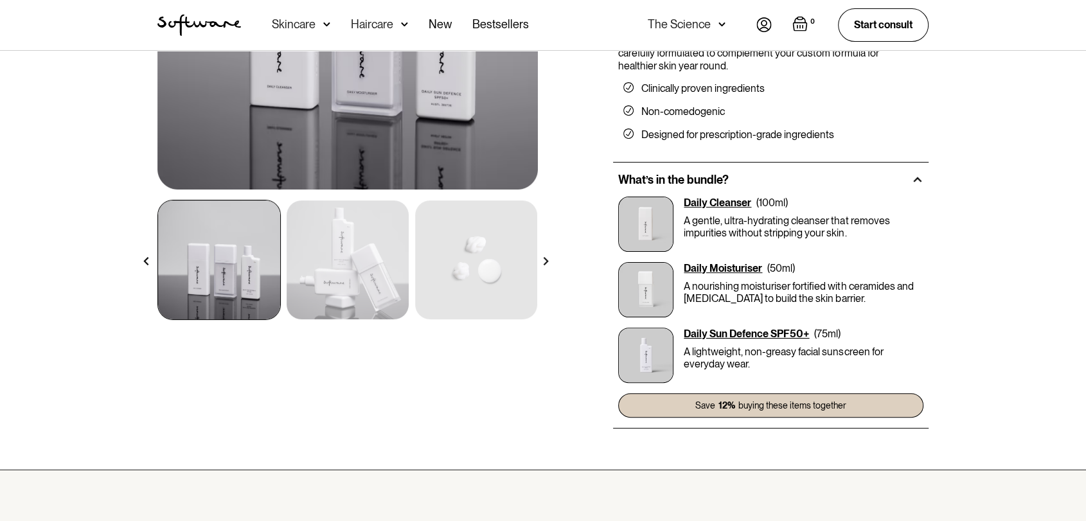
click at [358, 248] on img at bounding box center [348, 259] width 122 height 119
click at [494, 251] on img at bounding box center [476, 259] width 122 height 119
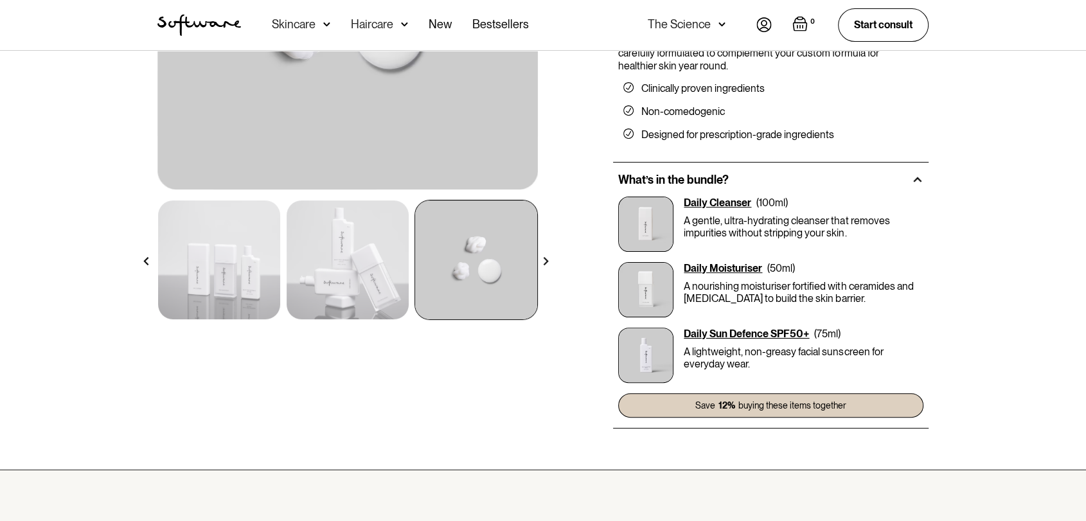
click at [344, 270] on img at bounding box center [348, 259] width 122 height 119
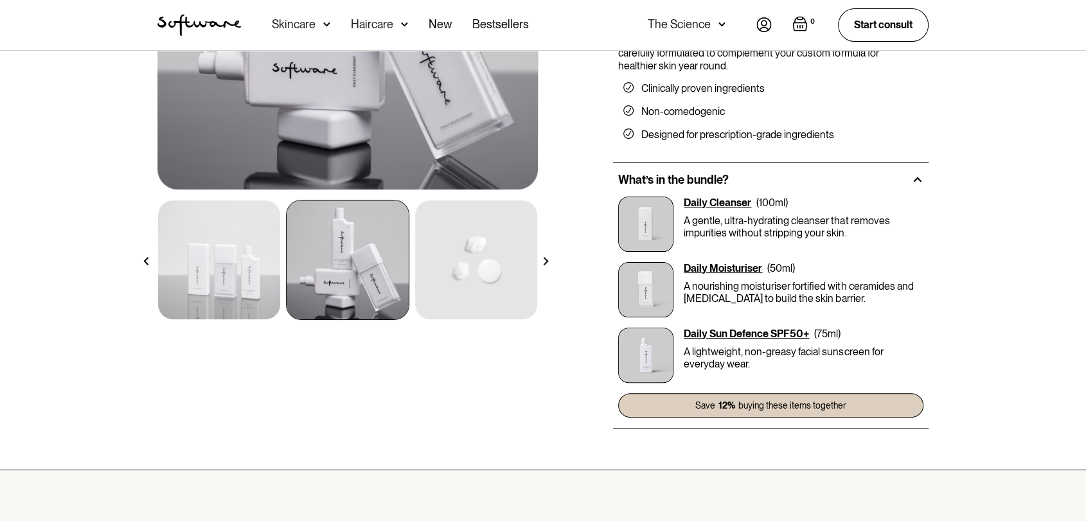
click at [249, 256] on img at bounding box center [219, 259] width 122 height 119
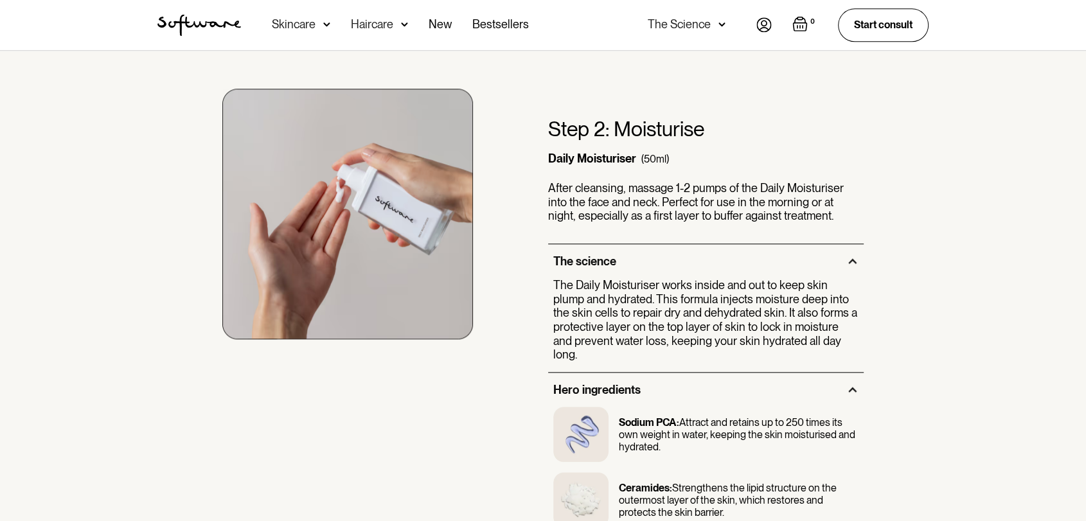
scroll to position [1356, 0]
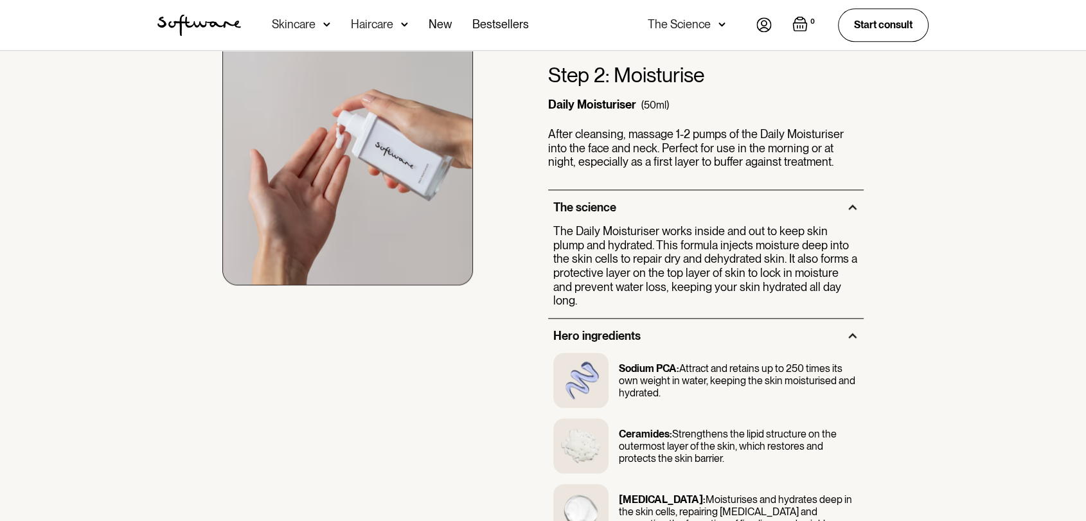
drag, startPoint x: 339, startPoint y: 170, endPoint x: 82, endPoint y: 172, distance: 257.0
click at [82, 172] on div "Using the routine Step 1: Cleanse Daily Cleanser (100ml) Apply a small amount o…" at bounding box center [543, 305] width 1086 height 1812
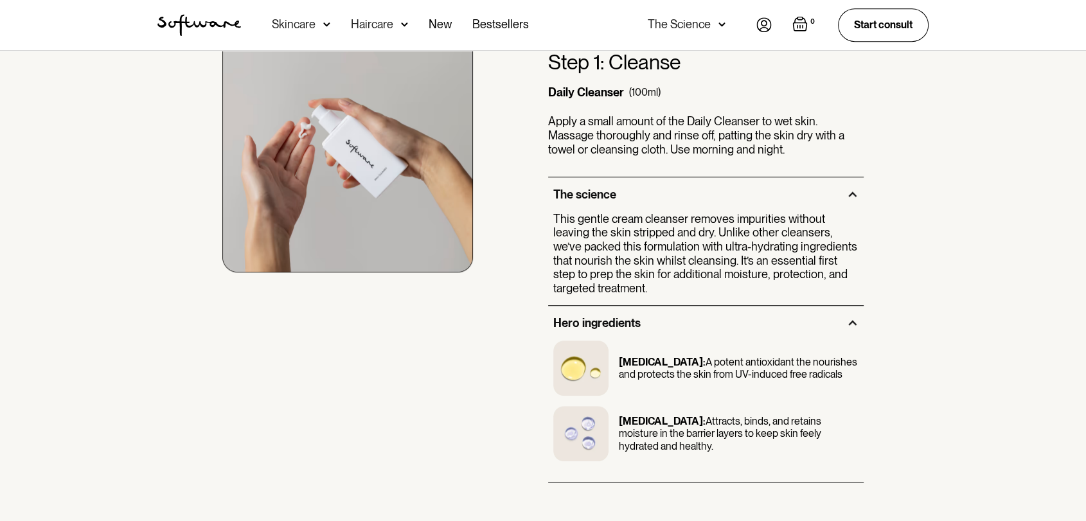
scroll to position [785, 0]
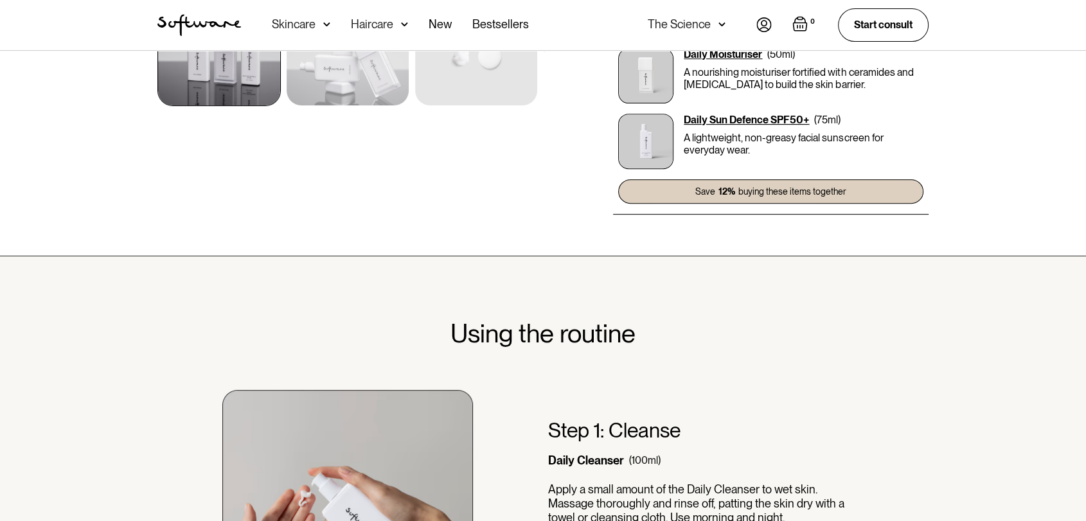
click at [589, 323] on h2 "Using the routine" at bounding box center [542, 333] width 185 height 31
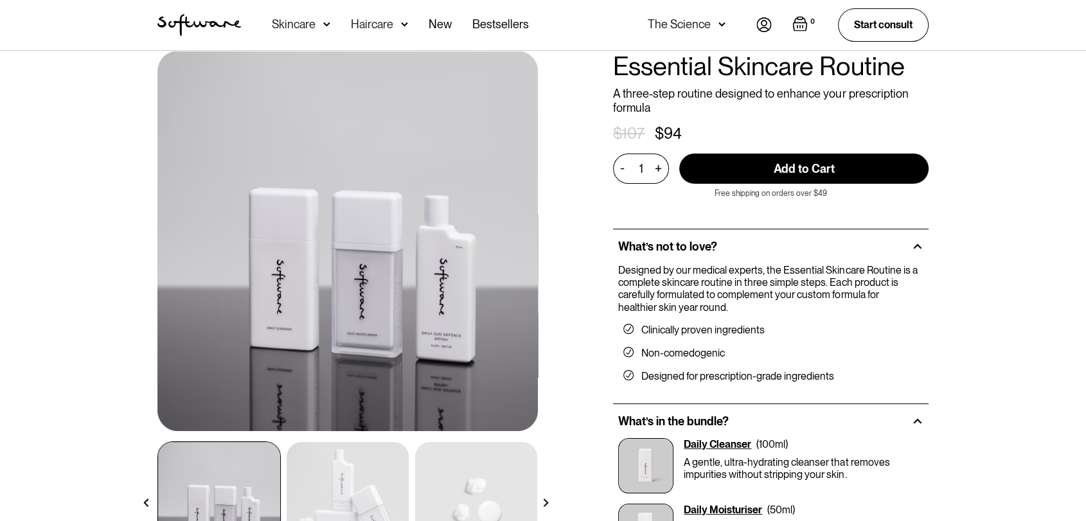
scroll to position [0, 0]
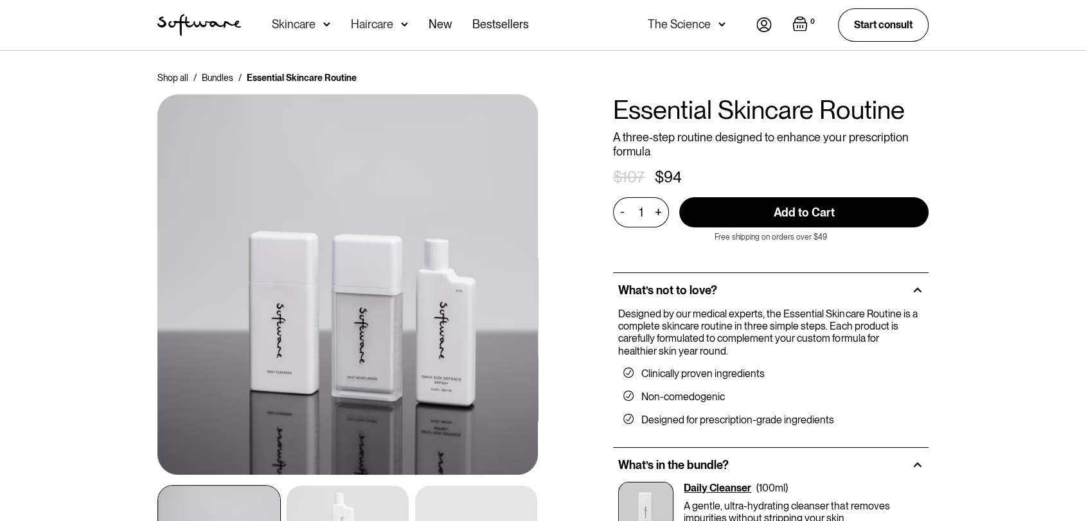
click at [549, 36] on nav "Acne Ageing Pigmentation Everyday care Hair Loss Learn Skincare Custom Formulas…" at bounding box center [498, 25] width 515 height 50
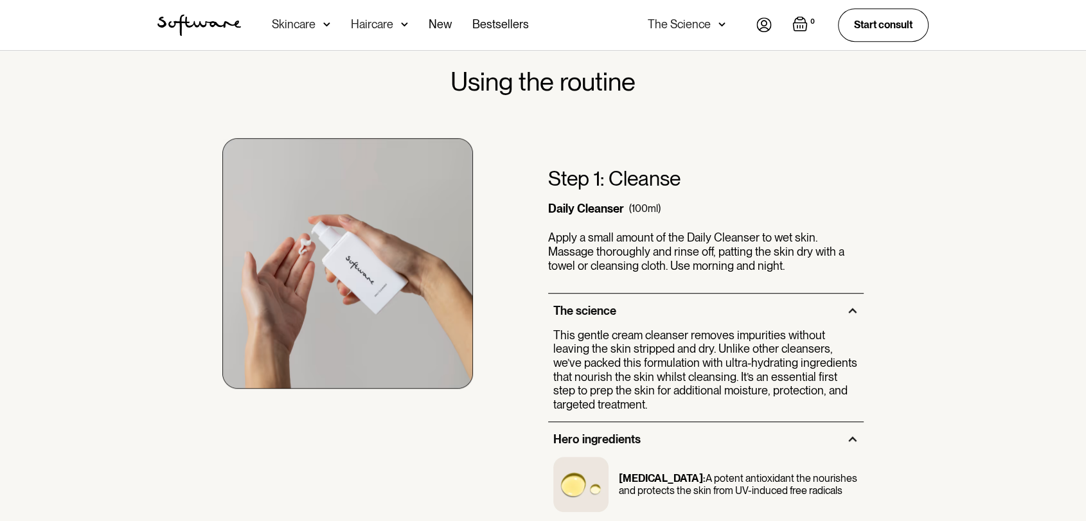
scroll to position [643, 0]
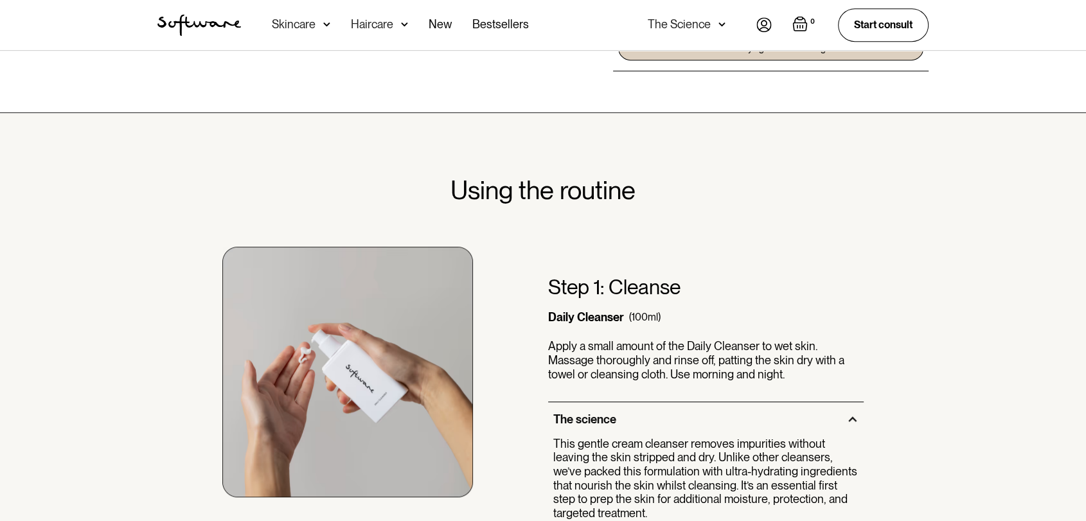
click at [614, 287] on h3 "Step 1: Cleanse" at bounding box center [614, 287] width 132 height 24
copy h3 "Cleanse"
click at [601, 348] on p "Apply a small amount of the Daily Cleanser to wet skin. Massage thoroughly and …" at bounding box center [705, 360] width 315 height 42
click at [601, 349] on p "Apply a small amount of the Daily Cleanser to wet skin. Massage thoroughly and …" at bounding box center [705, 360] width 315 height 42
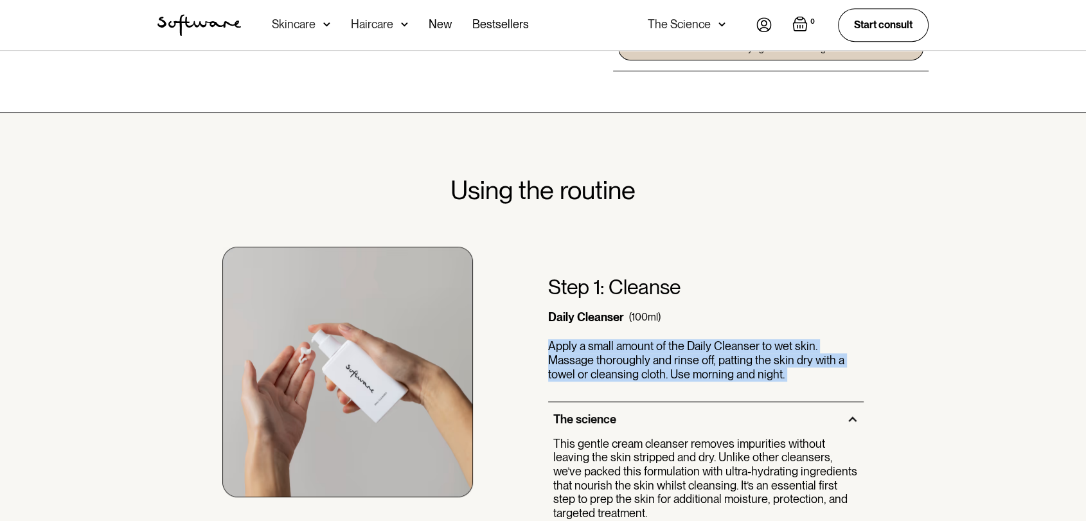
click at [601, 349] on p "Apply a small amount of the Daily Cleanser to wet skin. Massage thoroughly and …" at bounding box center [705, 360] width 315 height 42
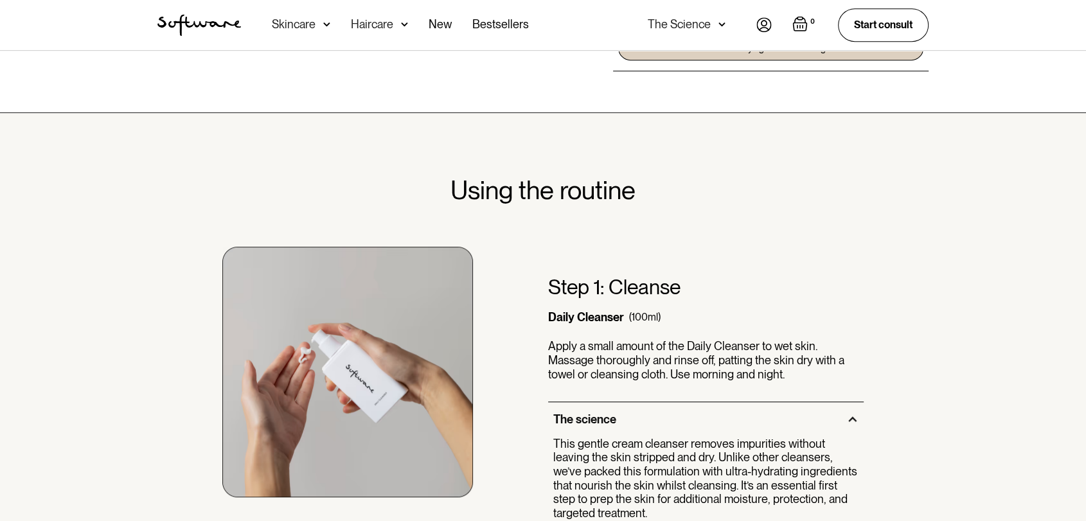
click at [548, 320] on div "Daily Cleanser" at bounding box center [586, 317] width 76 height 14
drag, startPoint x: 547, startPoint y: 320, endPoint x: 700, endPoint y: 321, distance: 152.3
click at [700, 321] on div "Step 1: Cleanse Daily Cleanser (100ml) Apply a small amount of the Daily Cleans…" at bounding box center [705, 338] width 315 height 127
drag, startPoint x: 696, startPoint y: 320, endPoint x: 631, endPoint y: 327, distance: 65.3
click at [695, 321] on div "Step 1: Cleanse Daily Cleanser (100ml) Apply a small amount of the Daily Cleans…" at bounding box center [705, 338] width 315 height 127
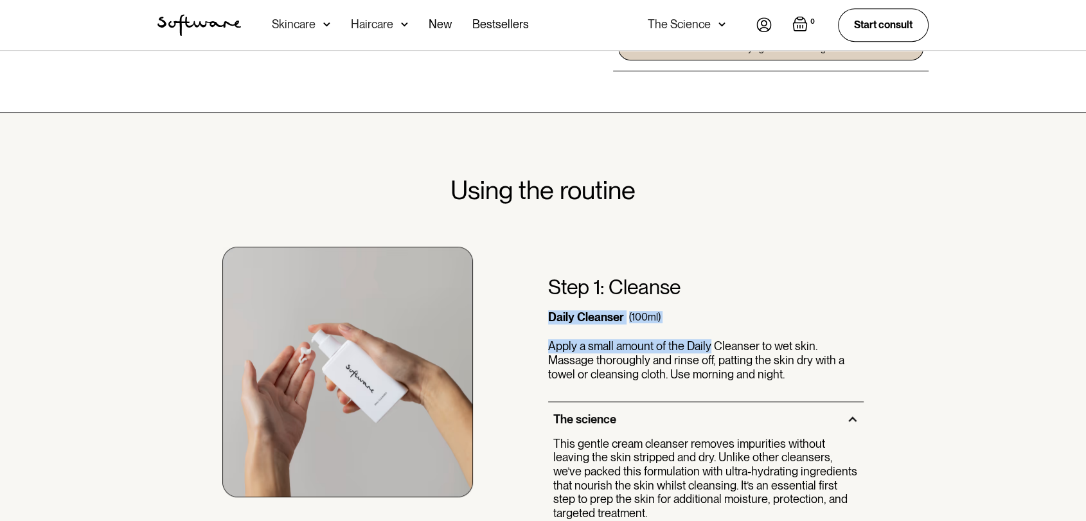
click at [641, 319] on div "(100ml)" at bounding box center [644, 317] width 31 height 12
drag, startPoint x: 670, startPoint y: 319, endPoint x: 530, endPoint y: 328, distance: 140.4
click at [530, 328] on div "Step 1: Cleanse Daily Cleanser (100ml) Apply a small amount of the Daily Cleans…" at bounding box center [543, 457] width 802 height 502
copy div "Daily Cleanser (100ml)"
click at [601, 365] on p "Apply a small amount of the Daily Cleanser to wet skin. Massage thoroughly and …" at bounding box center [705, 360] width 315 height 42
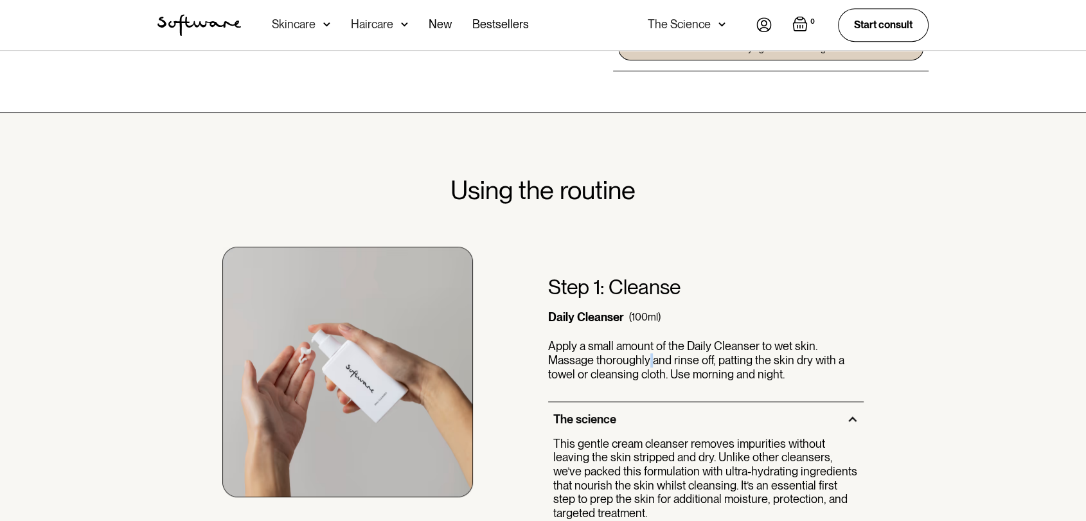
click at [601, 365] on p "Apply a small amount of the Daily Cleanser to wet skin. Massage thoroughly and …" at bounding box center [705, 360] width 315 height 42
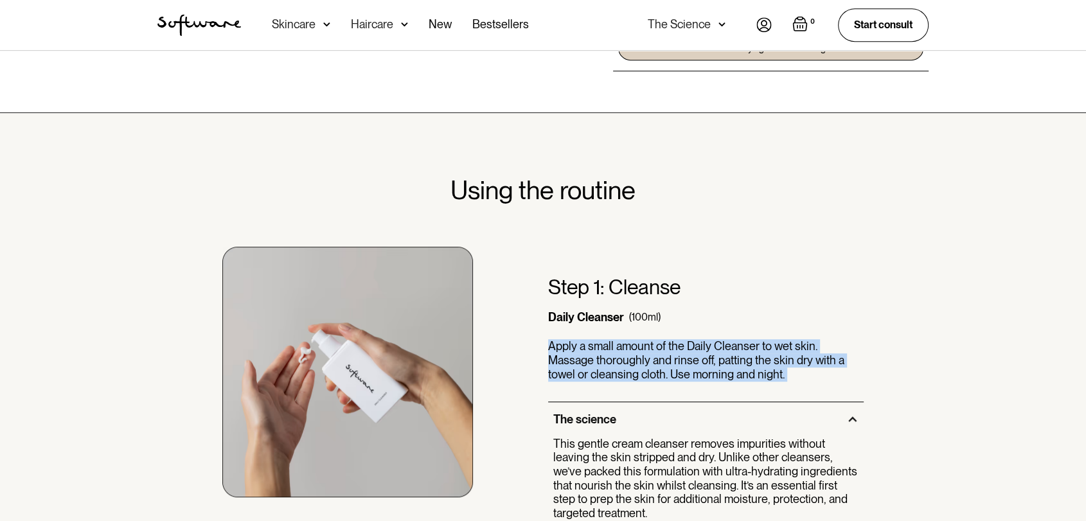
click at [601, 365] on p "Apply a small amount of the Daily Cleanser to wet skin. Massage thoroughly and …" at bounding box center [705, 360] width 315 height 42
copy div "Apply a small amount of the Daily Cleanser to wet skin. Massage thoroughly and …"
drag, startPoint x: 758, startPoint y: 337, endPoint x: 765, endPoint y: 346, distance: 11.4
click at [758, 337] on div "Step 1: Cleanse Daily Cleanser (100ml) Apply a small amount of the Daily Cleans…" at bounding box center [705, 338] width 315 height 127
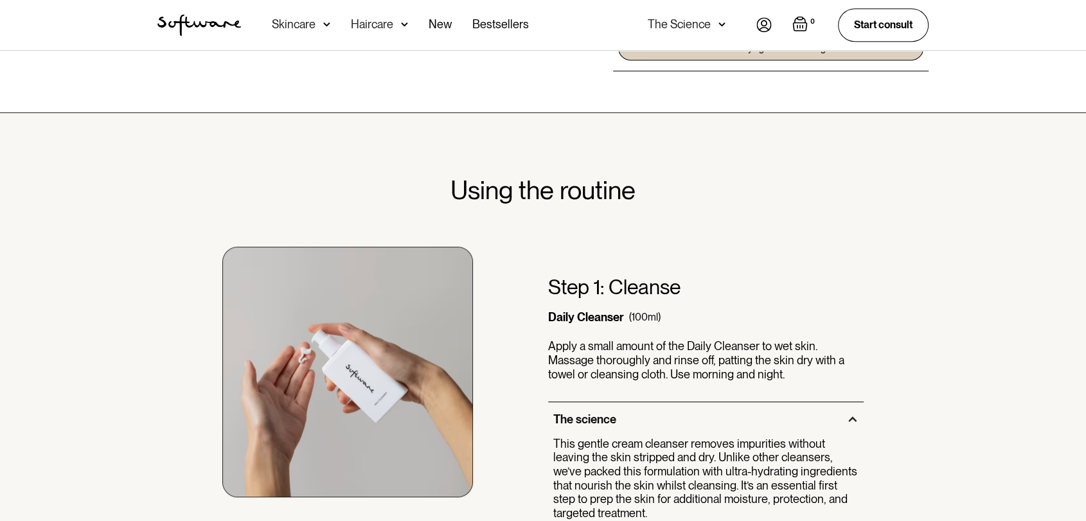
click at [806, 345] on p "Apply a small amount of the Daily Cleanser to wet skin. Massage thoroughly and …" at bounding box center [705, 360] width 315 height 42
drag, startPoint x: 809, startPoint y: 345, endPoint x: 544, endPoint y: 350, distance: 264.8
click at [544, 350] on div "Step 1: Cleanse Daily Cleanser (100ml) Apply a small amount of the Daily Cleans…" at bounding box center [543, 457] width 802 height 502
copy p "Apply a small amount of the Daily Cleanser to wet skin"
click at [815, 341] on p "Apply a small amount of the Daily Cleanser to wet skin. Massage thoroughly and …" at bounding box center [705, 360] width 315 height 42
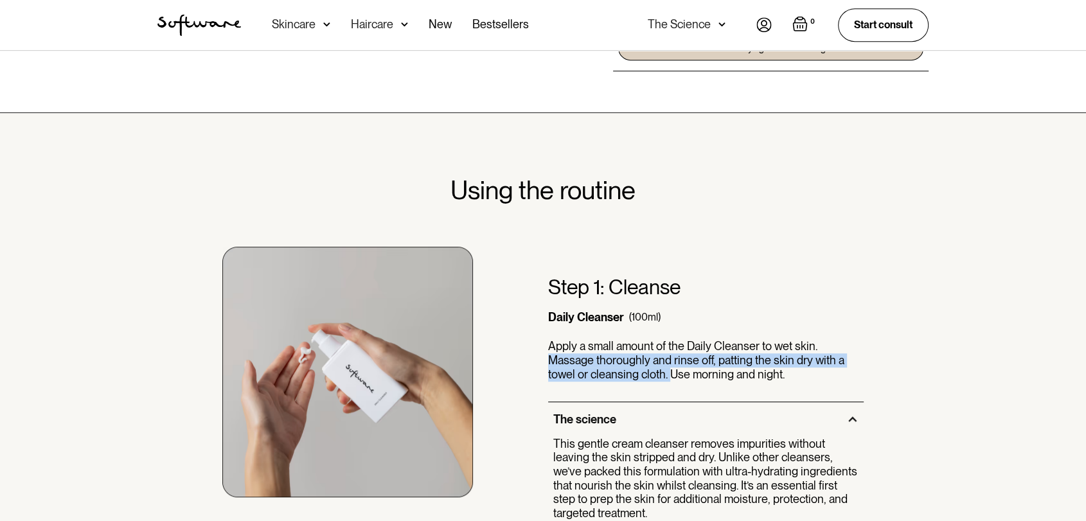
drag, startPoint x: 815, startPoint y: 344, endPoint x: 626, endPoint y: 372, distance: 190.9
click at [626, 372] on p "Apply a small amount of the Daily Cleanser to wet skin. Massage thoroughly and …" at bounding box center [705, 360] width 315 height 42
copy p "Massage thoroughly and rinse off, patting the skin dry with a towel or cleansin…"
click at [630, 377] on p "Apply a small amount of the Daily Cleanser to wet skin. Massage thoroughly and …" at bounding box center [705, 360] width 315 height 42
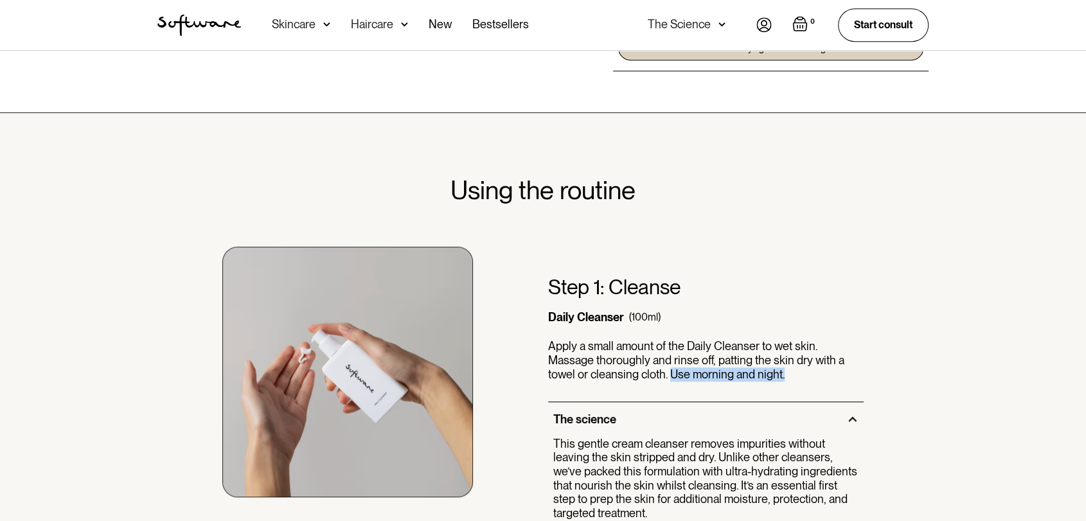
drag, startPoint x: 629, startPoint y: 377, endPoint x: 891, endPoint y: 401, distance: 262.6
click at [765, 386] on div "Step 1: Cleanse Daily Cleanser (100ml) Apply a small amount of the Daily Cleans…" at bounding box center [705, 338] width 315 height 127
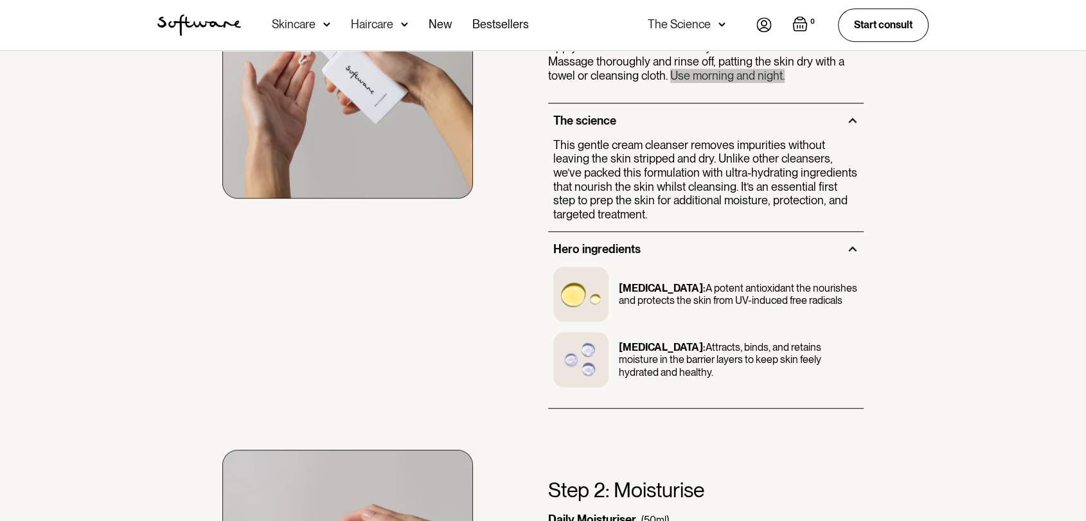
scroll to position [1213, 0]
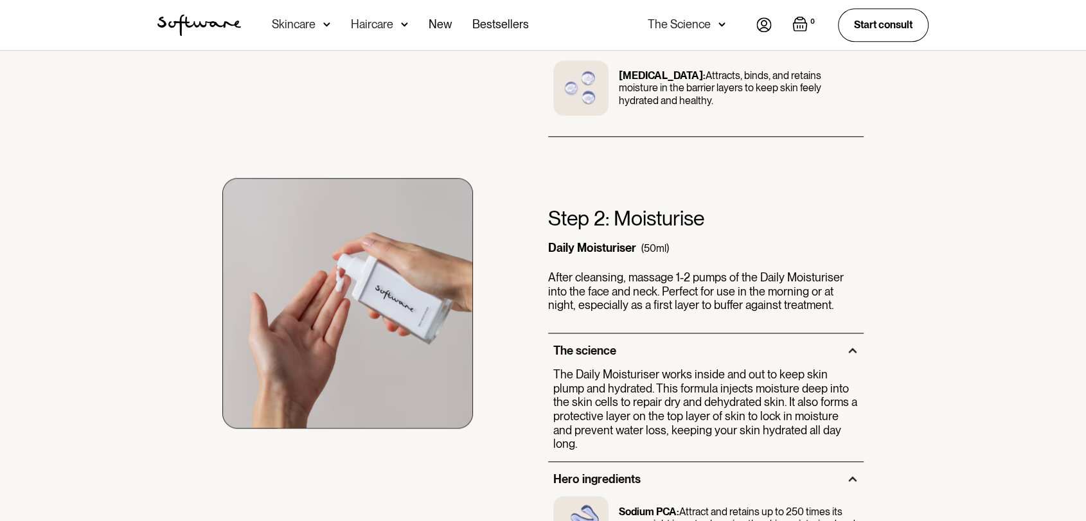
click at [653, 215] on h3 "Step 2: Moisturise" at bounding box center [626, 218] width 156 height 24
click at [565, 26] on nav "Acne Ageing Pigmentation Everyday care Hair Loss Learn Skincare Custom Formulas…" at bounding box center [498, 25] width 515 height 50
click at [651, 224] on h3 "Step 2: Moisturise" at bounding box center [626, 218] width 156 height 24
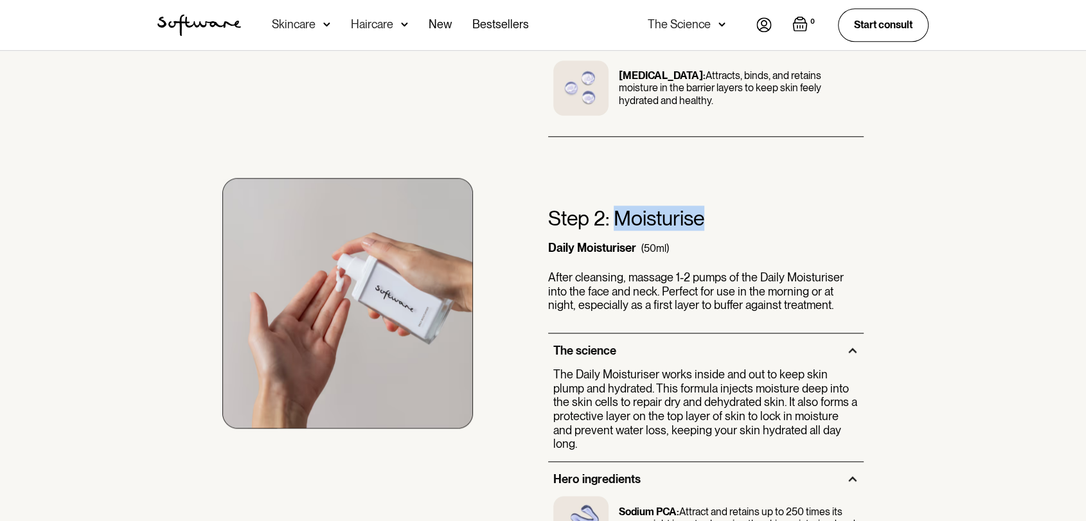
click at [651, 224] on h3 "Step 2: Moisturise" at bounding box center [626, 218] width 156 height 24
copy h3 "Moisturise"
click at [561, 249] on div "Daily Moisturiser" at bounding box center [592, 248] width 88 height 14
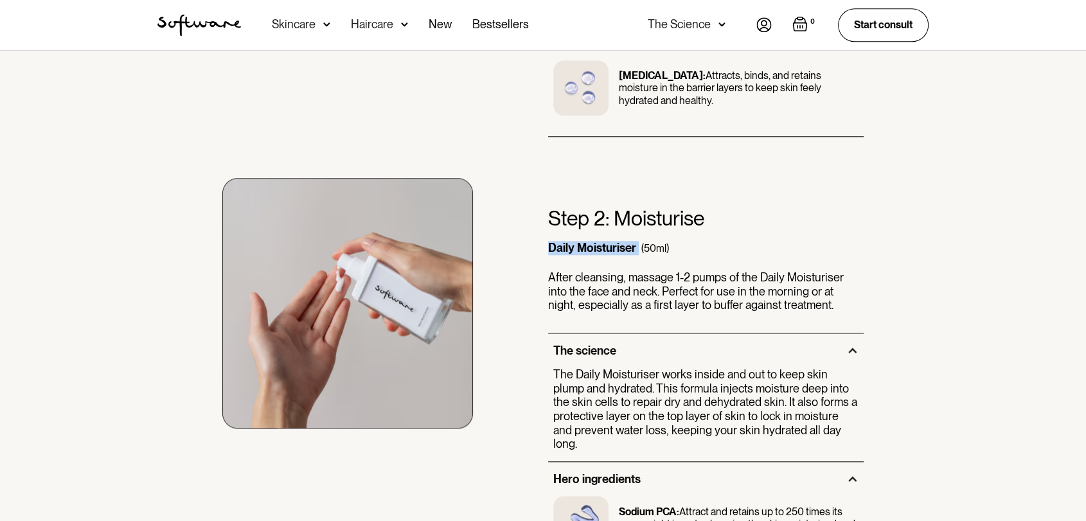
copy div "Daily Moisturiser"
drag, startPoint x: 685, startPoint y: 247, endPoint x: 558, endPoint y: 247, distance: 127.2
click at [558, 247] on div "Step 2: Moisturise Daily Moisturiser (50ml) After cleansing, massage 1-2 pumps …" at bounding box center [705, 269] width 315 height 127
click at [548, 251] on div "Daily Moisturiser" at bounding box center [592, 248] width 88 height 14
drag, startPoint x: 549, startPoint y: 243, endPoint x: 672, endPoint y: 245, distance: 123.4
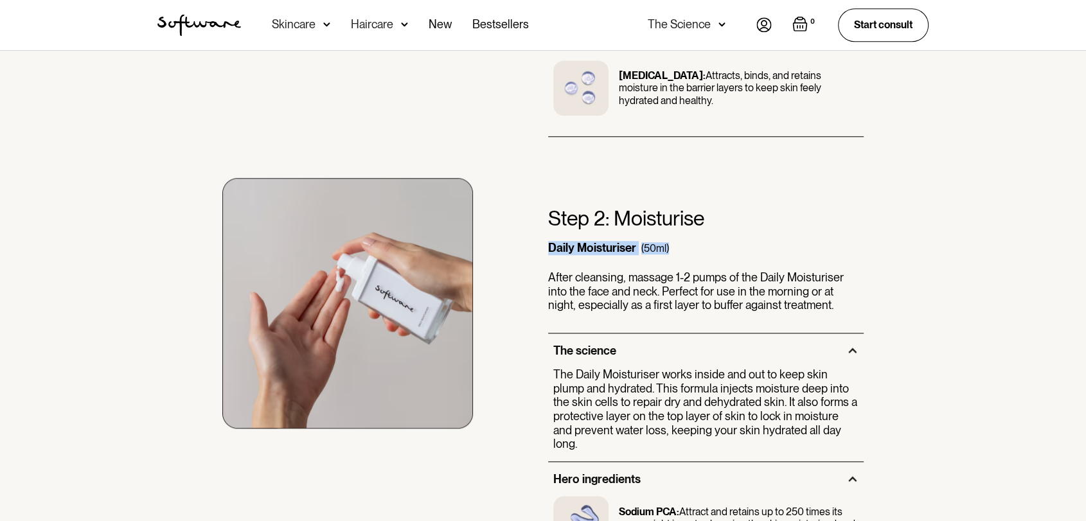
click at [672, 245] on div "Step 2: Moisturise Daily Moisturiser (50ml) After cleansing, massage 1-2 pumps …" at bounding box center [705, 269] width 315 height 127
copy div "Daily Moisturiser (50ml)"
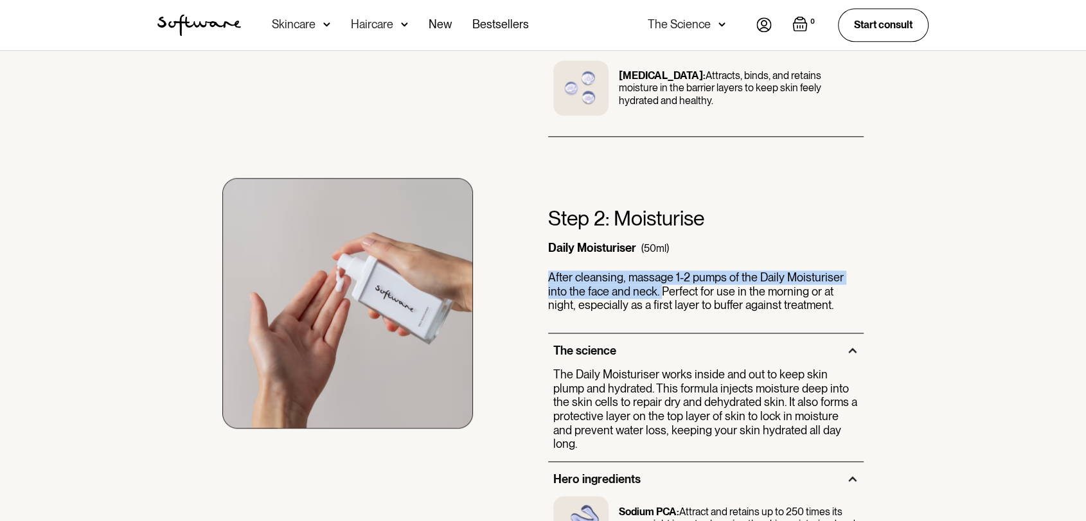
drag, startPoint x: 614, startPoint y: 290, endPoint x: 527, endPoint y: 282, distance: 87.7
click at [527, 282] on div "Step 2: Moisturise Daily Moisturiser (50ml) After cleansing, massage 1-2 pumps …" at bounding box center [543, 415] width 802 height 557
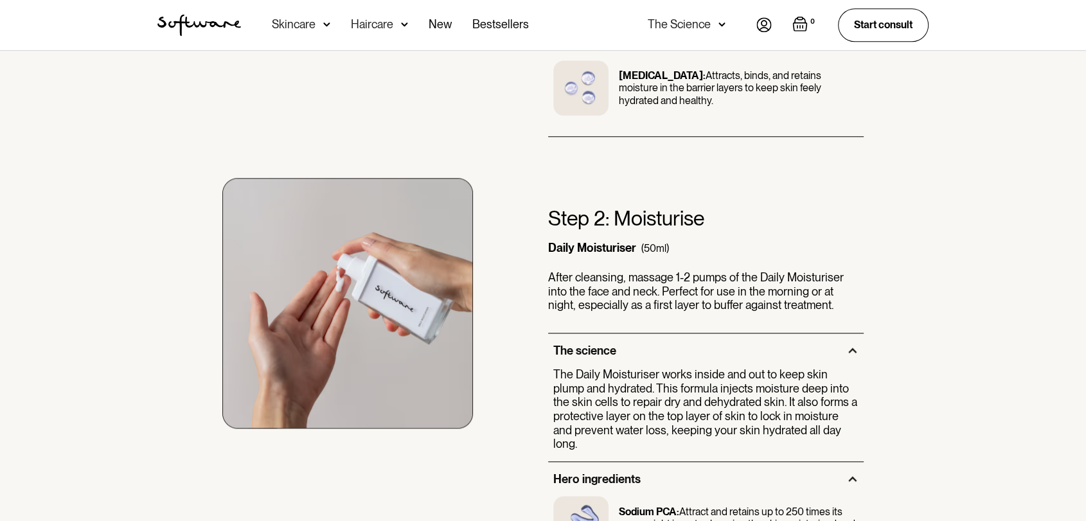
click at [661, 283] on p "After cleansing, massage 1-2 pumps of the Daily Moisturiser into the face and n…" at bounding box center [705, 291] width 315 height 42
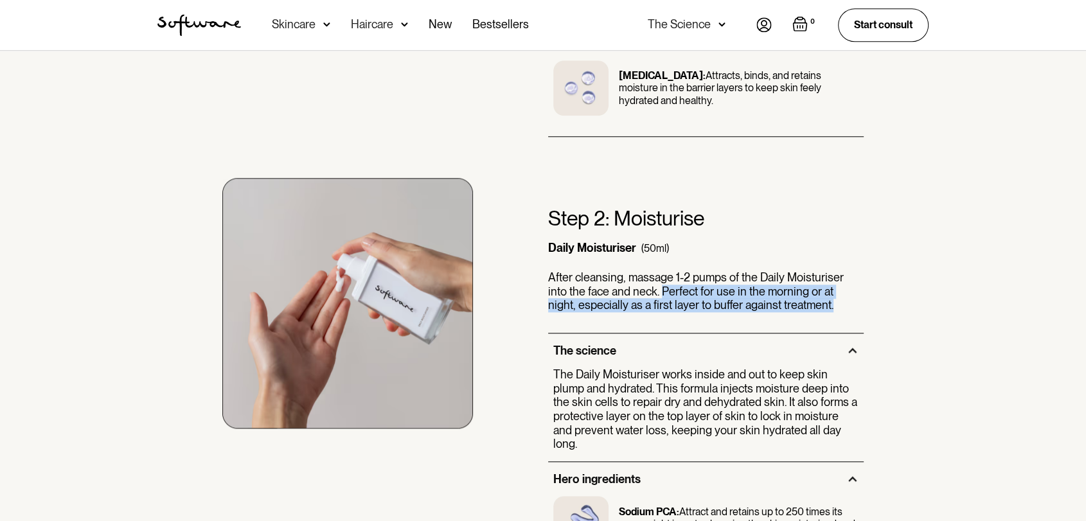
drag, startPoint x: 641, startPoint y: 288, endPoint x: 860, endPoint y: 299, distance: 220.0
click at [860, 299] on p "After cleansing, massage 1-2 pumps of the Daily Moisturiser into the face and n…" at bounding box center [705, 291] width 315 height 42
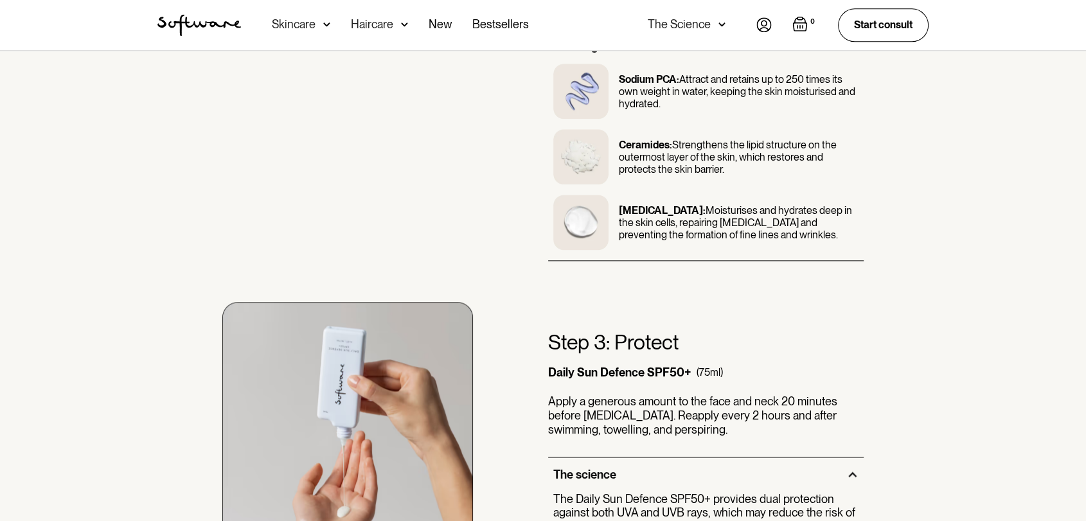
scroll to position [1642, 0]
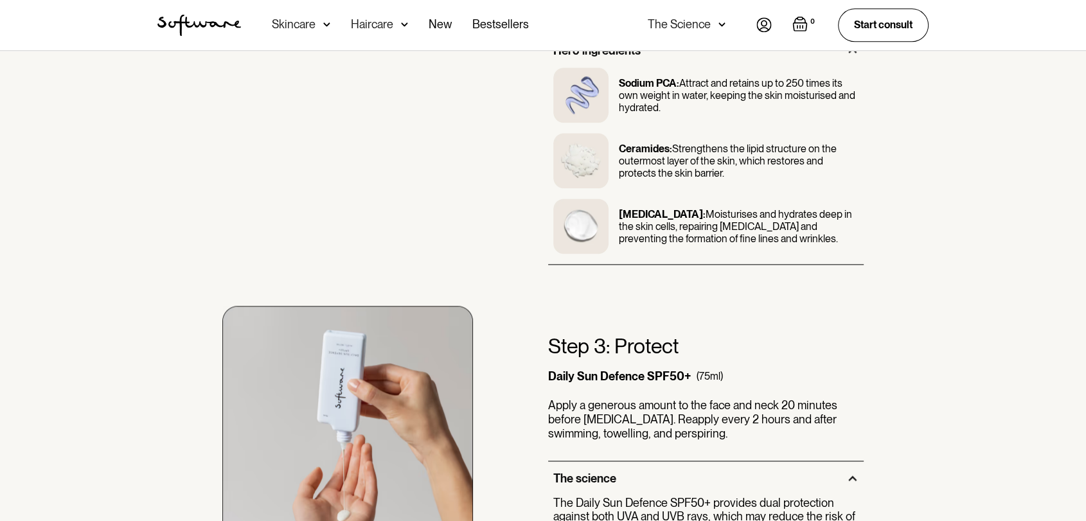
click at [647, 350] on div "Step 3: Protect Daily Sun Defence SPF50+ (75ml) Apply a generous amount to the …" at bounding box center [705, 397] width 315 height 127
click at [658, 337] on h3 "Step 3: Protect" at bounding box center [613, 346] width 130 height 24
click at [590, 369] on div "Daily Sun Defence SPF50+" at bounding box center [619, 376] width 143 height 14
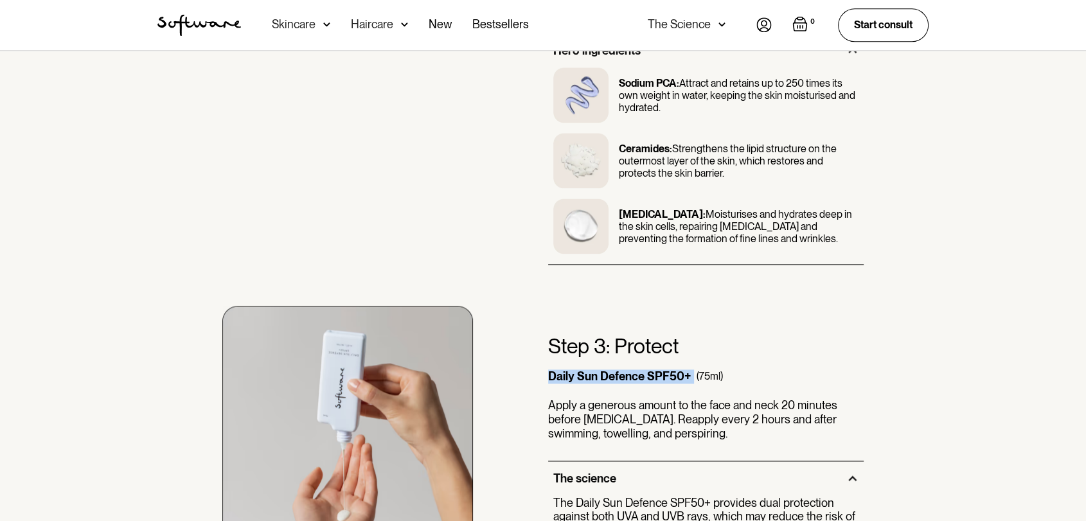
click at [590, 369] on div "Daily Sun Defence SPF50+" at bounding box center [619, 376] width 143 height 14
click at [729, 361] on div "Step 3: Protect Daily Sun Defence SPF50+ (75ml) Apply a generous amount to the …" at bounding box center [705, 397] width 315 height 127
drag, startPoint x: 723, startPoint y: 361, endPoint x: 522, endPoint y: 362, distance: 200.5
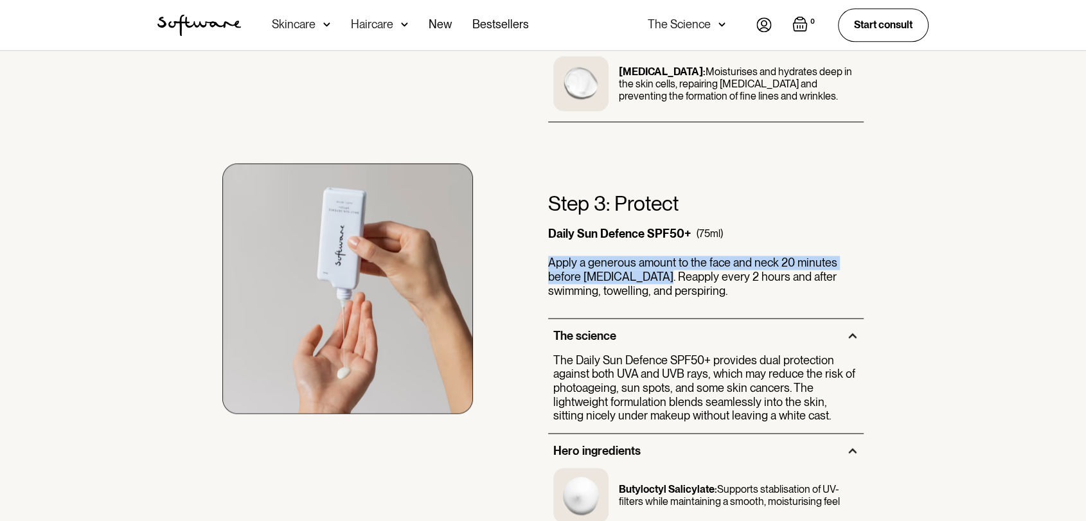
drag, startPoint x: 565, startPoint y: 240, endPoint x: 655, endPoint y: 264, distance: 93.2
click at [655, 264] on p "Apply a generous amount to the face and neck 20 minutes before [MEDICAL_DATA]. …" at bounding box center [705, 277] width 315 height 42
click at [663, 256] on p "Apply a generous amount to the face and neck 20 minutes before [MEDICAL_DATA]. …" at bounding box center [705, 277] width 315 height 42
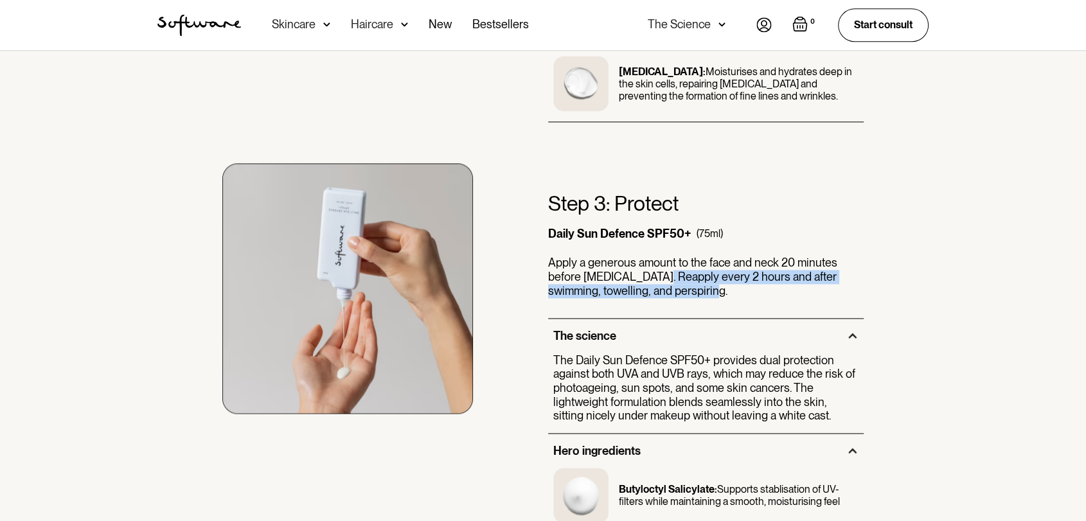
drag, startPoint x: 659, startPoint y: 261, endPoint x: 684, endPoint y: 279, distance: 30.7
click at [684, 279] on p "Apply a generous amount to the face and neck 20 minutes before [MEDICAL_DATA]. …" at bounding box center [705, 277] width 315 height 42
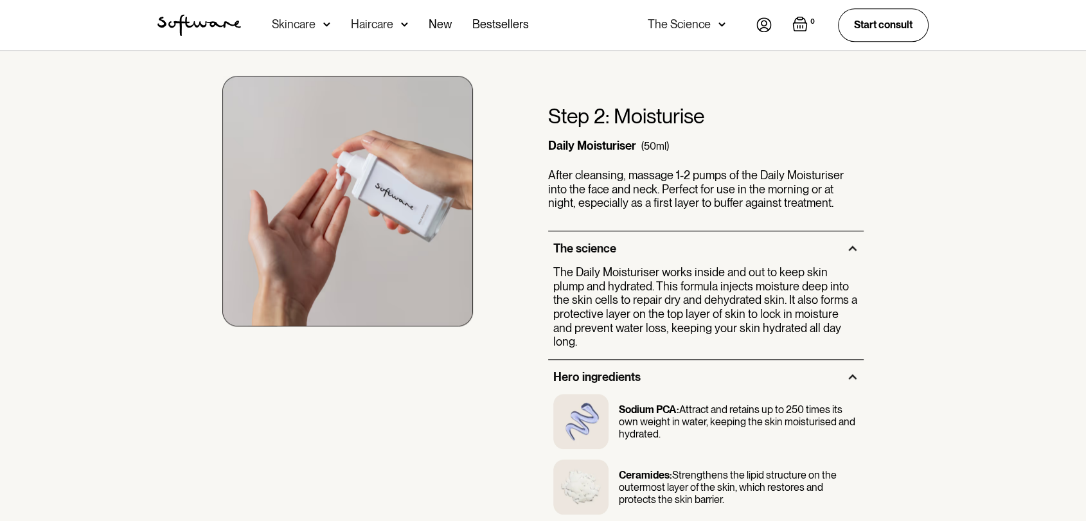
scroll to position [1213, 0]
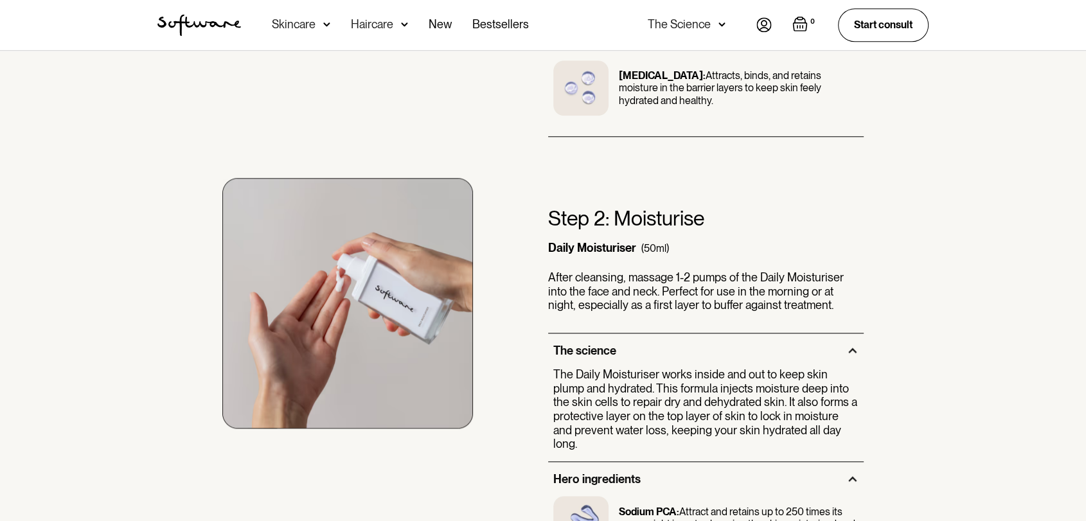
click at [650, 400] on p "The Daily Moisturiser works inside and out to keep skin plump and hydrated. Thi…" at bounding box center [705, 410] width 305 height 84
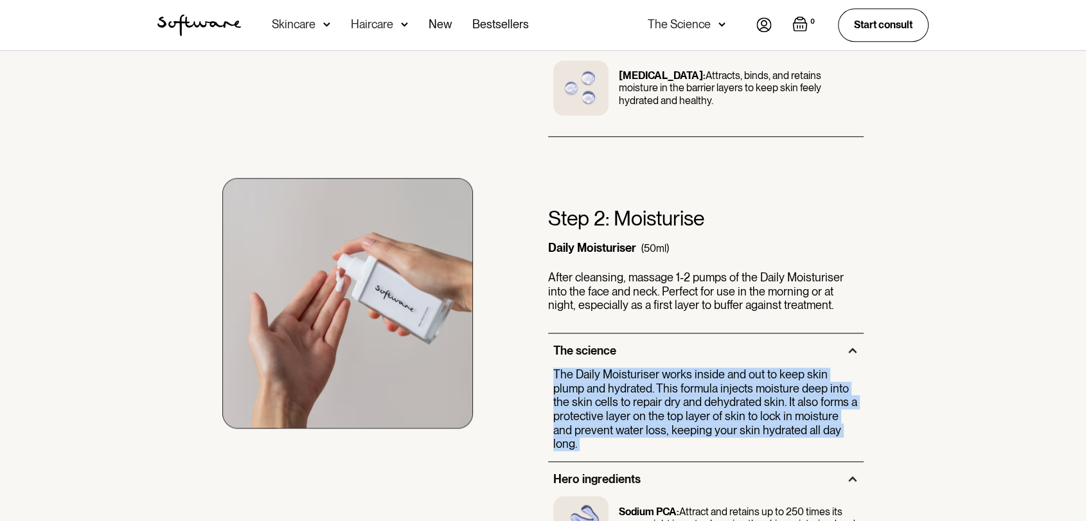
click at [650, 400] on p "The Daily Moisturiser works inside and out to keep skin plump and hydrated. Thi…" at bounding box center [705, 410] width 305 height 84
click at [671, 391] on p "The Daily Moisturiser works inside and out to keep skin plump and hydrated. Thi…" at bounding box center [705, 410] width 305 height 84
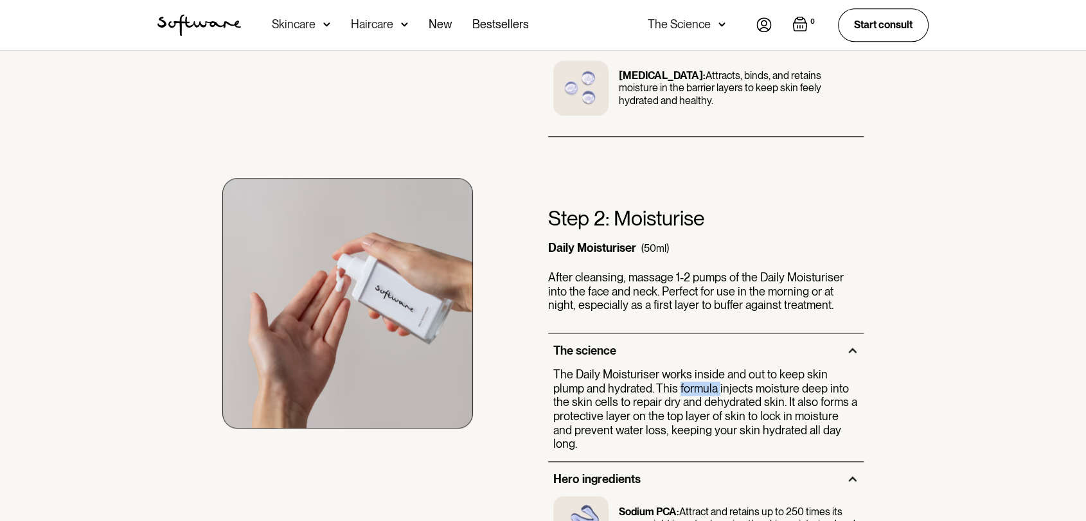
click at [671, 391] on p "The Daily Moisturiser works inside and out to keep skin plump and hydrated. Thi…" at bounding box center [705, 410] width 305 height 84
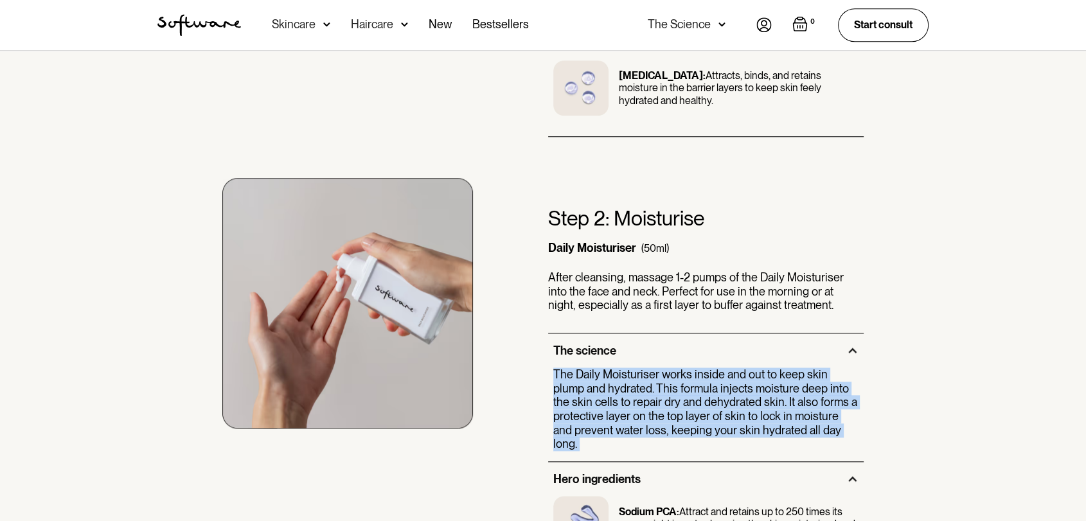
click at [671, 391] on p "The Daily Moisturiser works inside and out to keep skin plump and hydrated. Thi…" at bounding box center [705, 410] width 305 height 84
click at [642, 392] on p "The Daily Moisturiser works inside and out to keep skin plump and hydrated. Thi…" at bounding box center [705, 410] width 305 height 84
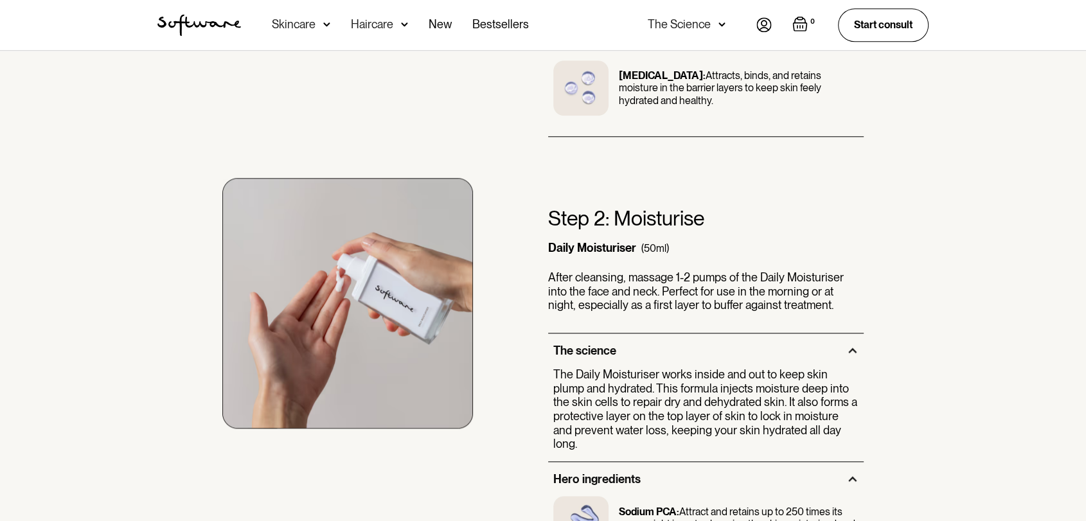
click at [643, 392] on p "The Daily Moisturiser works inside and out to keep skin plump and hydrated. Thi…" at bounding box center [705, 410] width 305 height 84
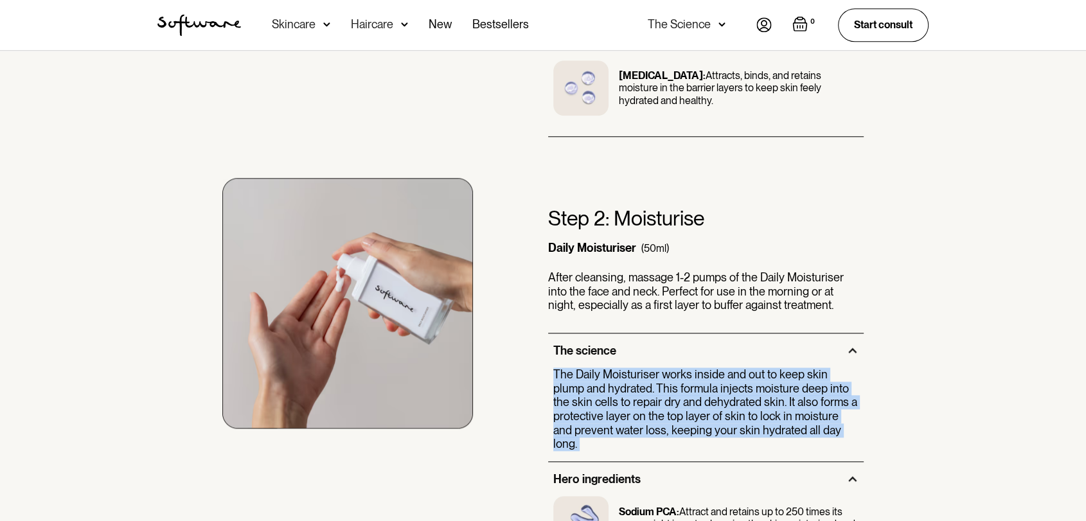
click at [643, 392] on p "The Daily Moisturiser works inside and out to keep skin plump and hydrated. Thi…" at bounding box center [705, 410] width 305 height 84
click at [630, 392] on p "The Daily Moisturiser works inside and out to keep skin plump and hydrated. Thi…" at bounding box center [705, 410] width 305 height 84
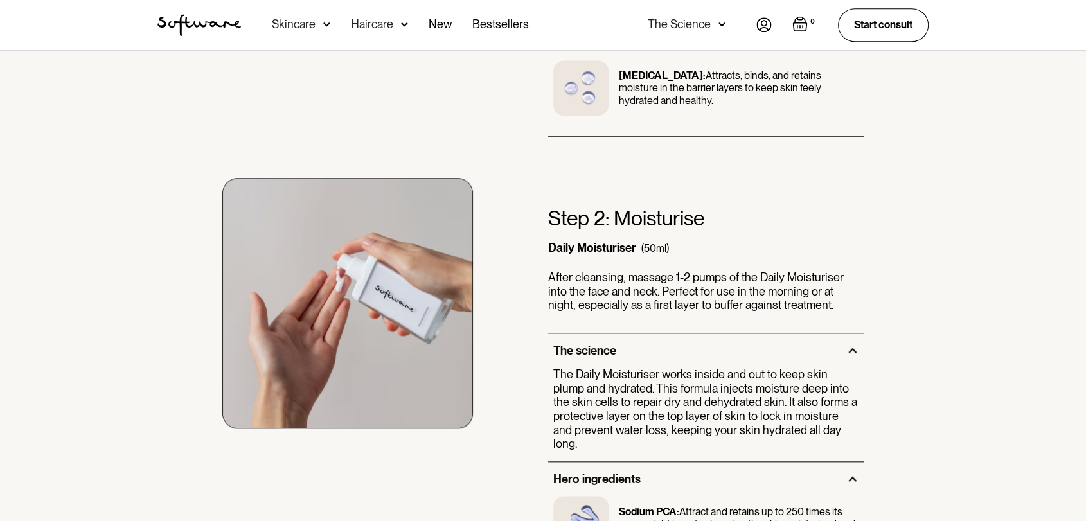
click at [632, 392] on p "The Daily Moisturiser works inside and out to keep skin plump and hydrated. Thi…" at bounding box center [705, 410] width 305 height 84
click at [616, 393] on p "The Daily Moisturiser works inside and out to keep skin plump and hydrated. Thi…" at bounding box center [705, 410] width 305 height 84
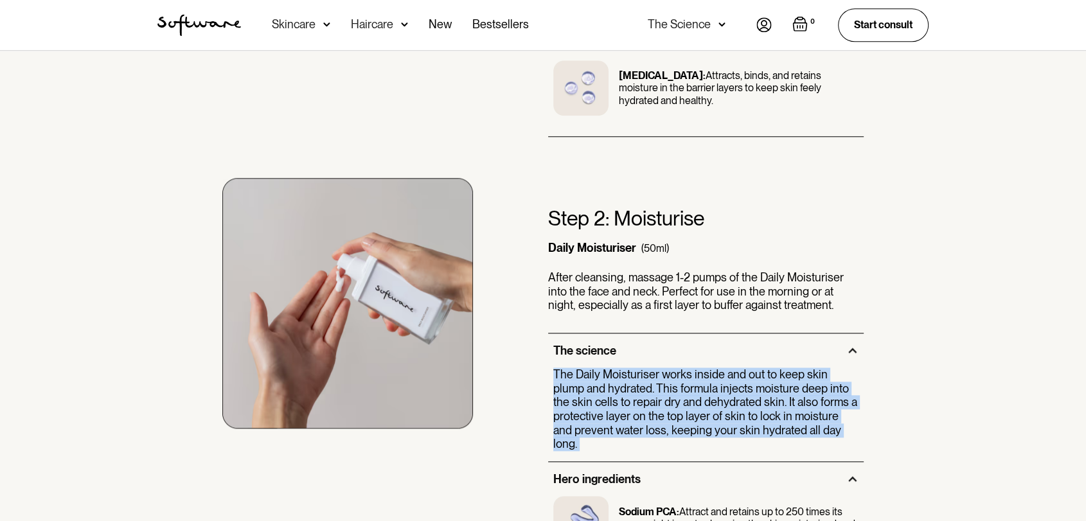
click at [616, 393] on p "The Daily Moisturiser works inside and out to keep skin plump and hydrated. Thi…" at bounding box center [705, 410] width 305 height 84
click at [657, 387] on p "The Daily Moisturiser works inside and out to keep skin plump and hydrated. Thi…" at bounding box center [705, 410] width 305 height 84
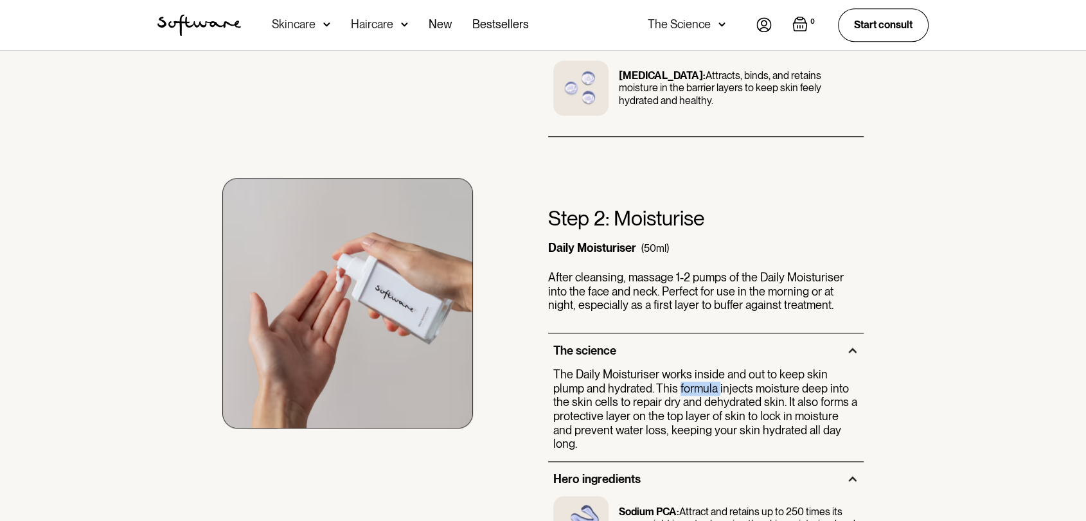
click at [657, 387] on p "The Daily Moisturiser works inside and out to keep skin plump and hydrated. Thi…" at bounding box center [705, 410] width 305 height 84
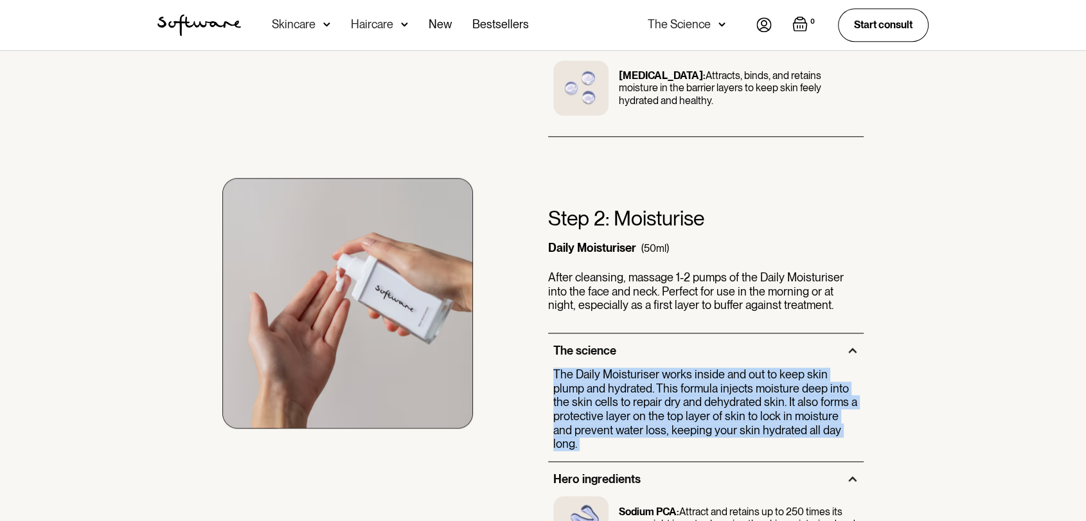
click at [657, 387] on p "The Daily Moisturiser works inside and out to keep skin plump and hydrated. Thi…" at bounding box center [705, 410] width 305 height 84
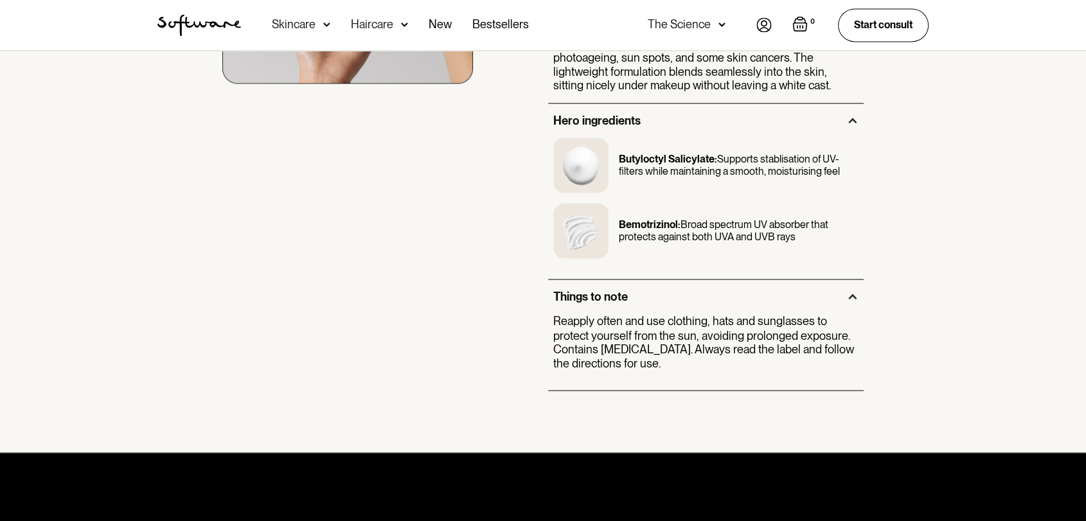
scroll to position [2070, 0]
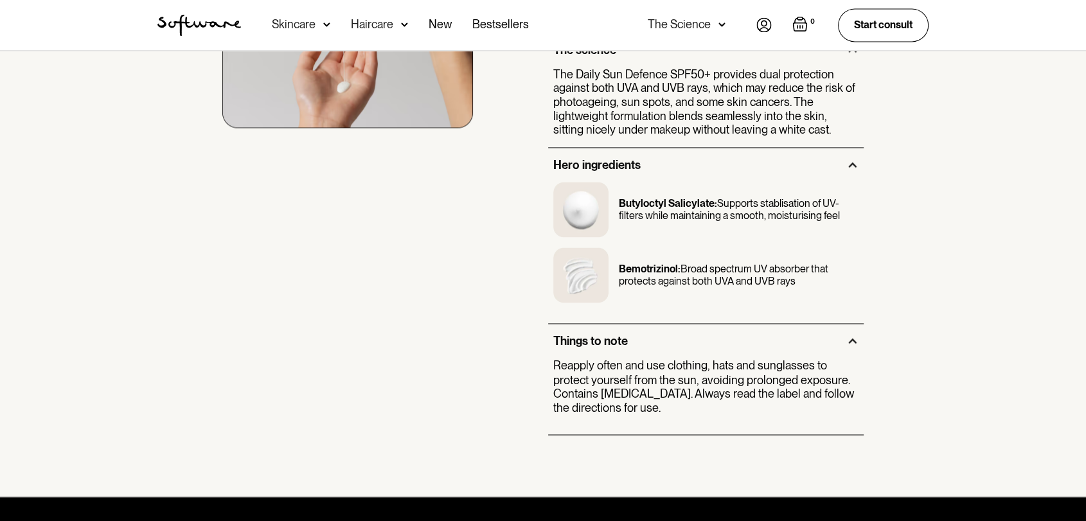
click at [668, 373] on p "Reapply often and use clothing, hats and sunglasses to protect yourself from th…" at bounding box center [705, 386] width 305 height 55
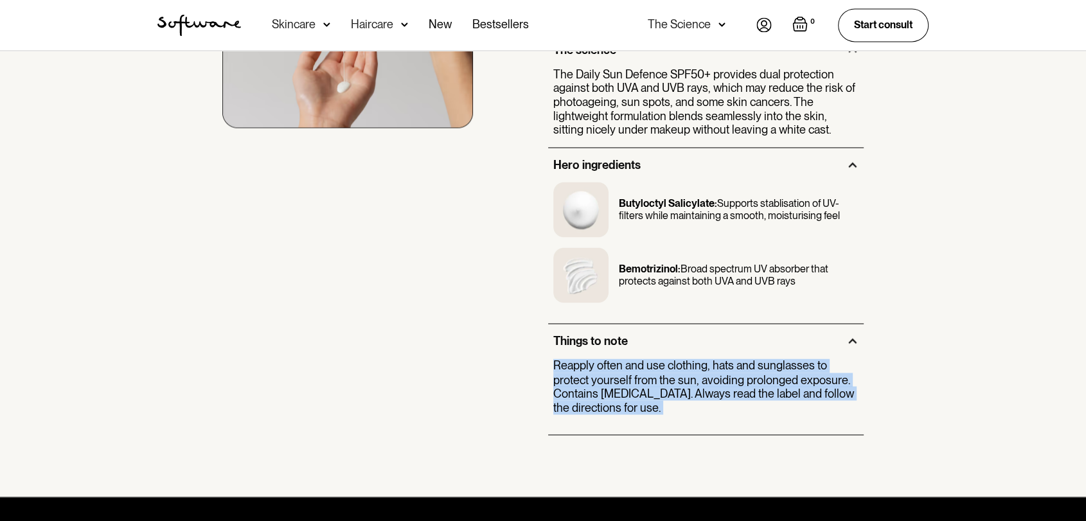
click at [668, 373] on p "Reapply often and use clothing, hats and sunglasses to protect yourself from th…" at bounding box center [705, 386] width 305 height 55
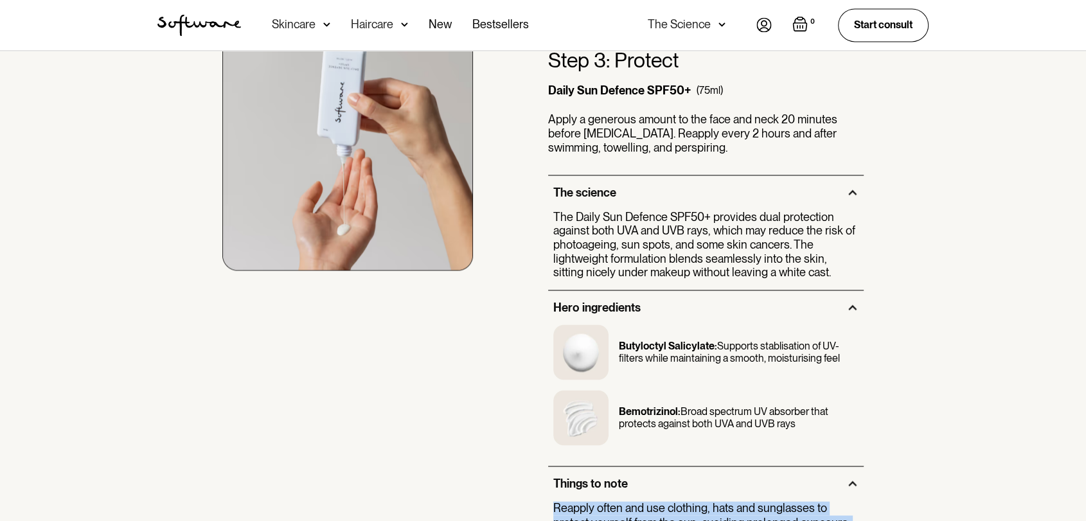
scroll to position [2142, 0]
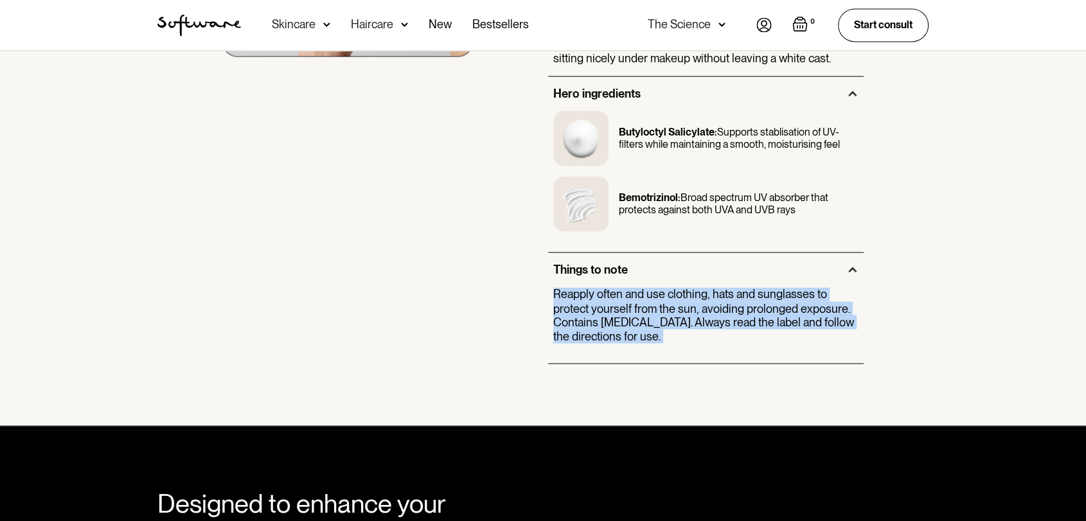
click at [678, 305] on p "Reapply often and use clothing, hats and sunglasses to protect yourself from th…" at bounding box center [705, 314] width 305 height 55
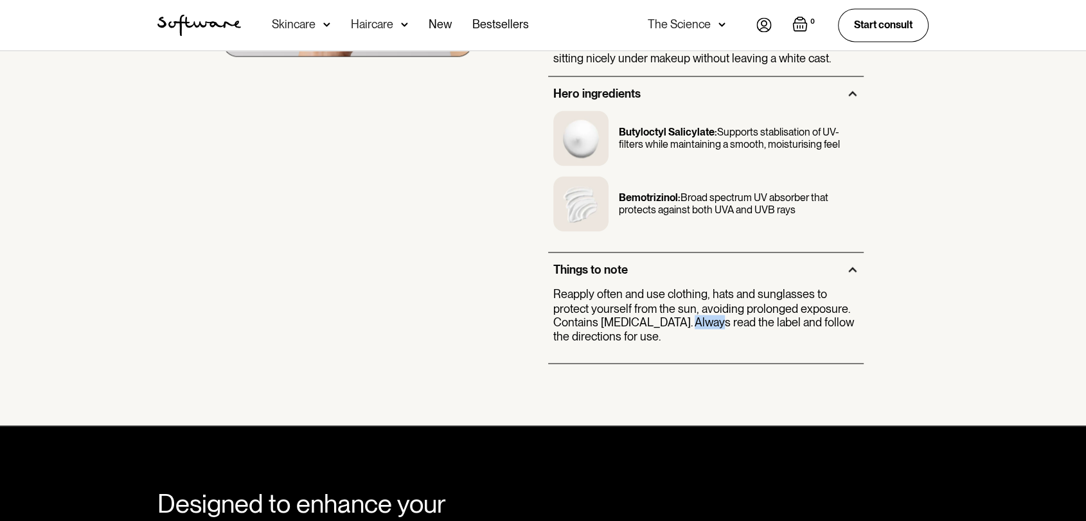
click at [678, 305] on p "Reapply often and use clothing, hats and sunglasses to protect yourself from th…" at bounding box center [705, 314] width 305 height 55
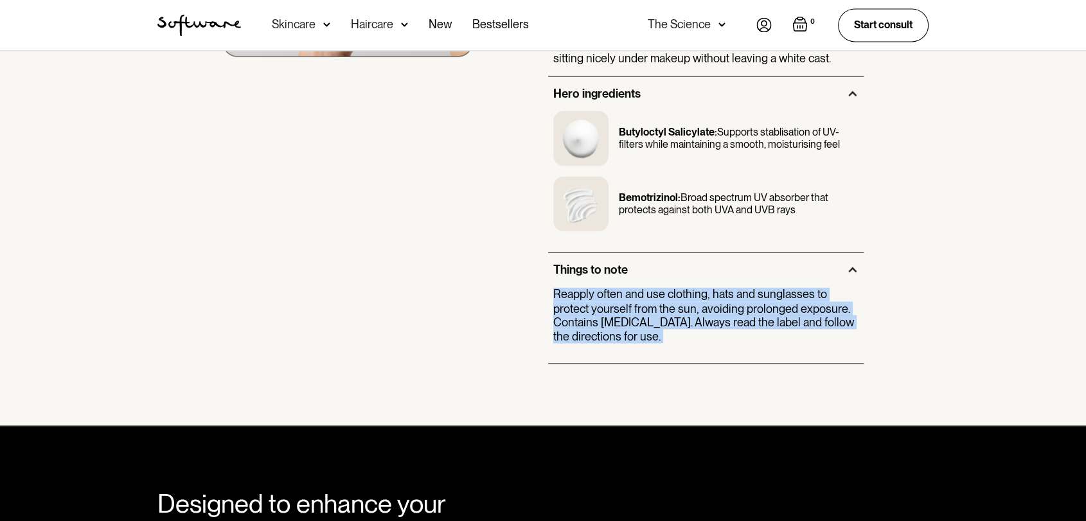
click at [678, 306] on p "Reapply often and use clothing, hats and sunglasses to protect yourself from th…" at bounding box center [705, 314] width 305 height 55
click at [600, 305] on p "Reapply often and use clothing, hats and sunglasses to protect yourself from th…" at bounding box center [705, 314] width 305 height 55
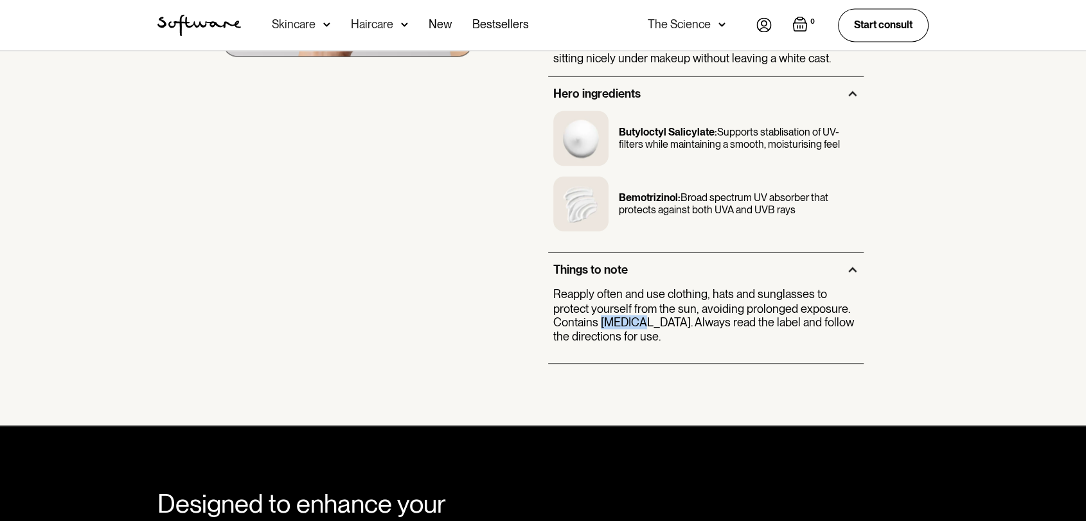
click at [600, 305] on p "Reapply often and use clothing, hats and sunglasses to protect yourself from th…" at bounding box center [705, 314] width 305 height 55
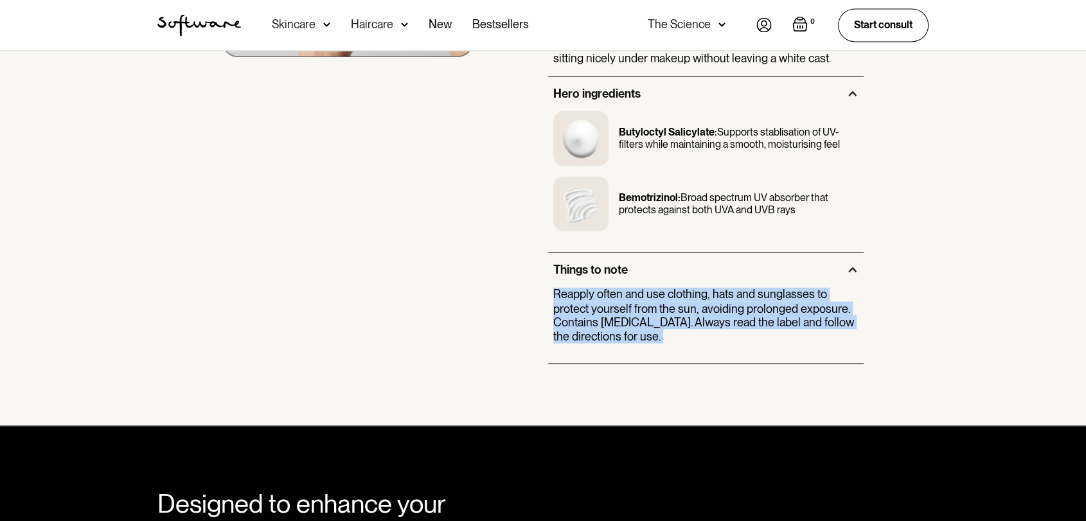
click at [600, 305] on p "Reapply often and use clothing, hats and sunglasses to protect yourself from th…" at bounding box center [705, 314] width 305 height 55
click at [639, 289] on p "Reapply often and use clothing, hats and sunglasses to protect yourself from th…" at bounding box center [705, 314] width 305 height 55
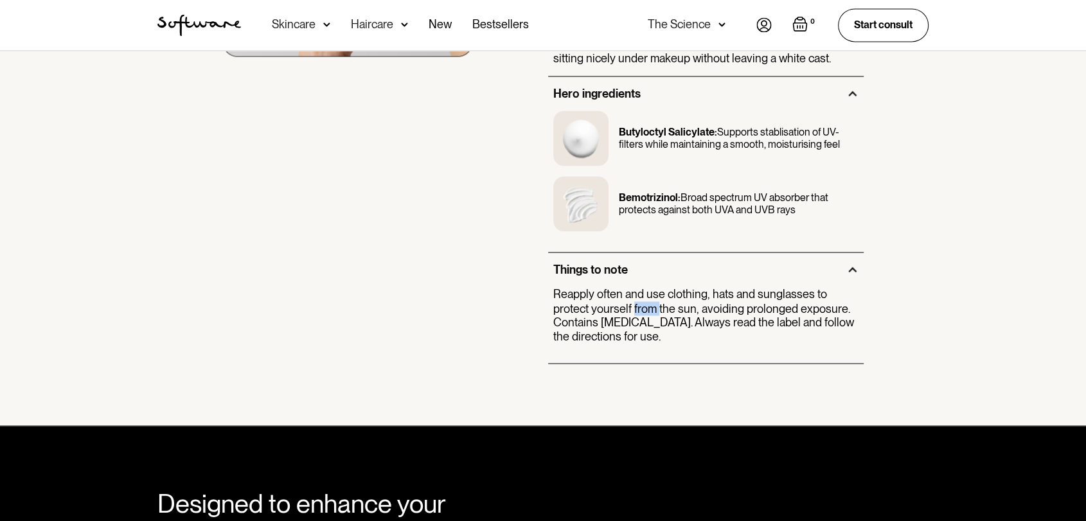
click at [639, 290] on p "Reapply often and use clothing, hats and sunglasses to protect yourself from th…" at bounding box center [705, 314] width 305 height 55
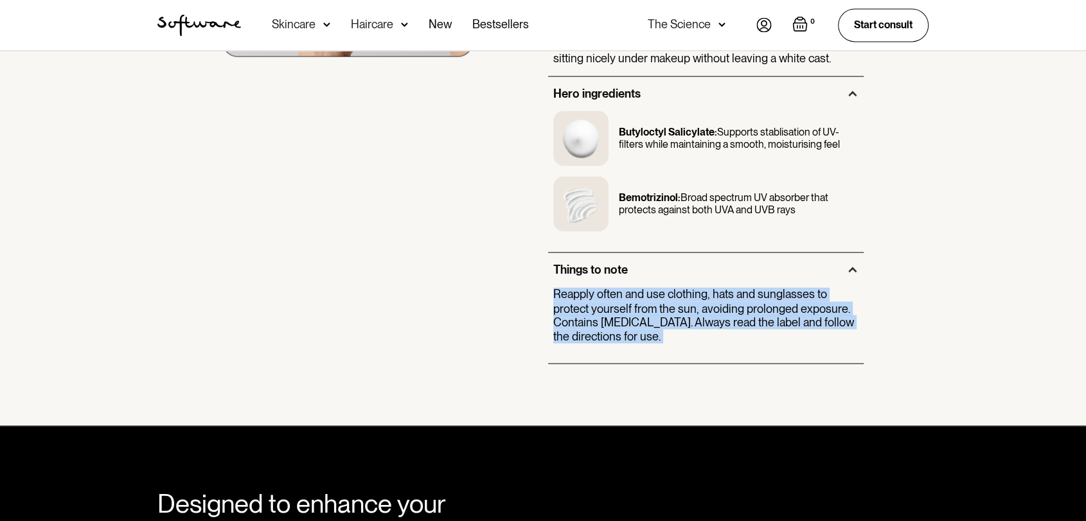
click at [639, 290] on p "Reapply often and use clothing, hats and sunglasses to protect yourself from th…" at bounding box center [705, 314] width 305 height 55
click at [612, 292] on p "Reapply often and use clothing, hats and sunglasses to protect yourself from th…" at bounding box center [705, 314] width 305 height 55
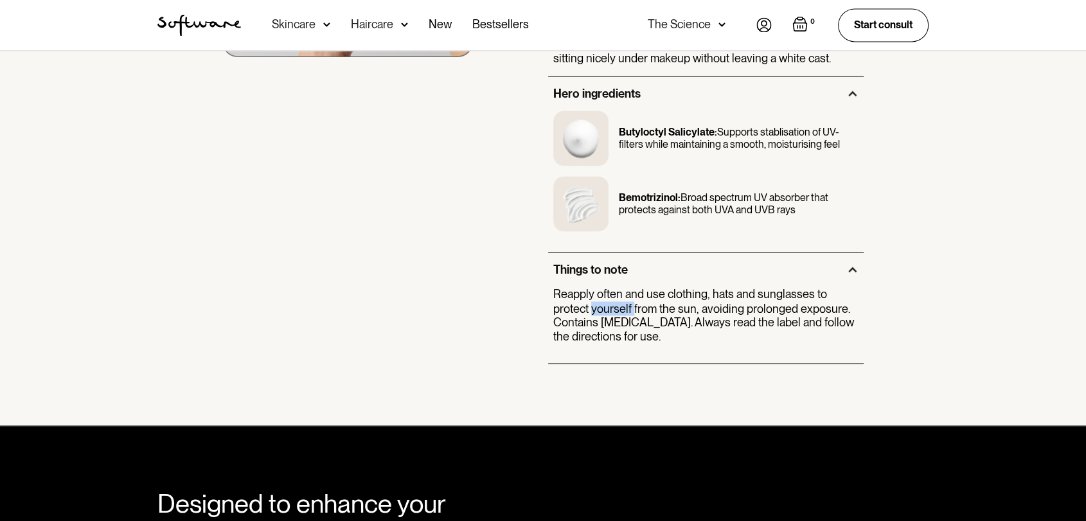
click at [612, 292] on p "Reapply often and use clothing, hats and sunglasses to protect yourself from th…" at bounding box center [705, 314] width 305 height 55
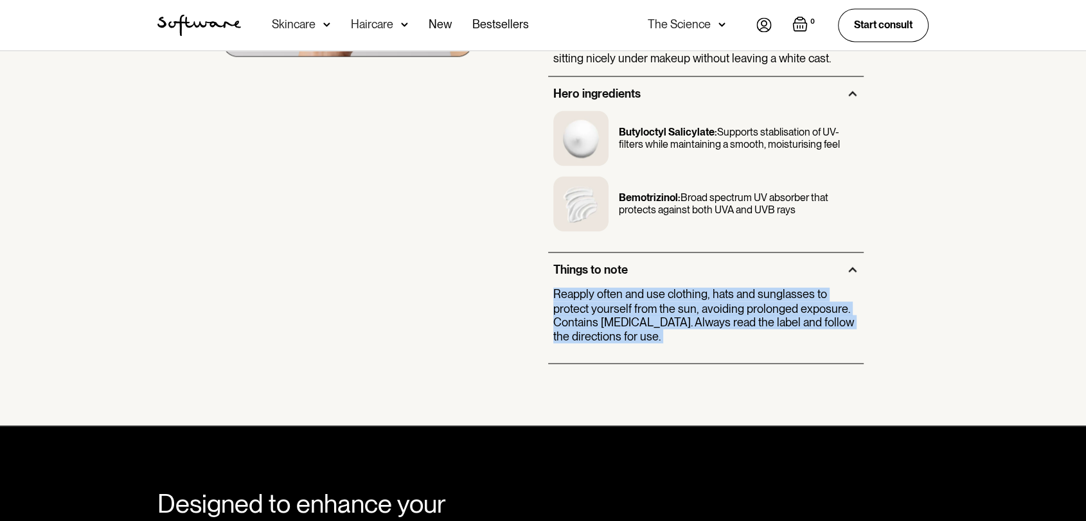
click at [612, 292] on p "Reapply often and use clothing, hats and sunglasses to protect yourself from th…" at bounding box center [705, 314] width 305 height 55
click at [573, 299] on p "Reapply often and use clothing, hats and sunglasses to protect yourself from th…" at bounding box center [705, 314] width 305 height 55
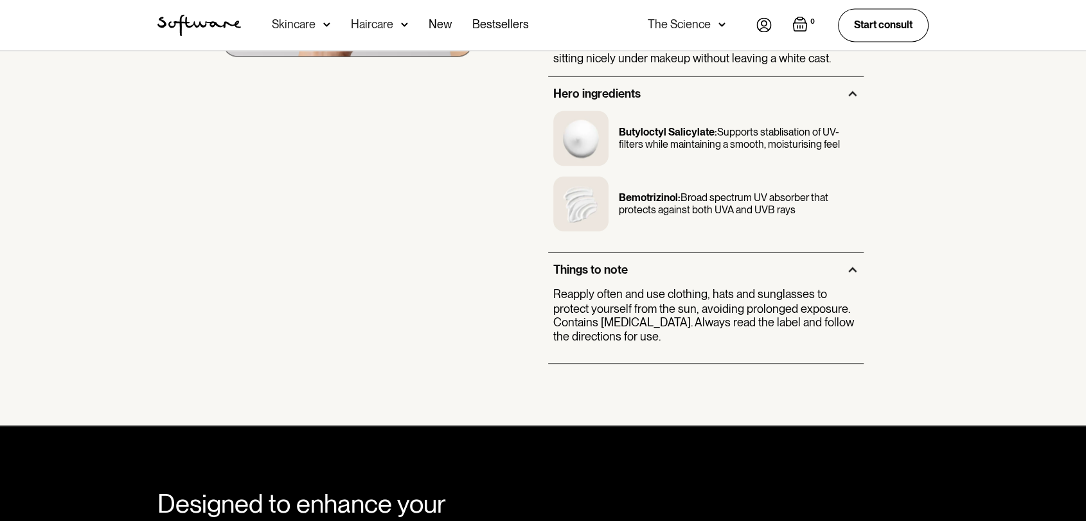
click at [593, 290] on p "Reapply often and use clothing, hats and sunglasses to protect yourself from th…" at bounding box center [705, 314] width 305 height 55
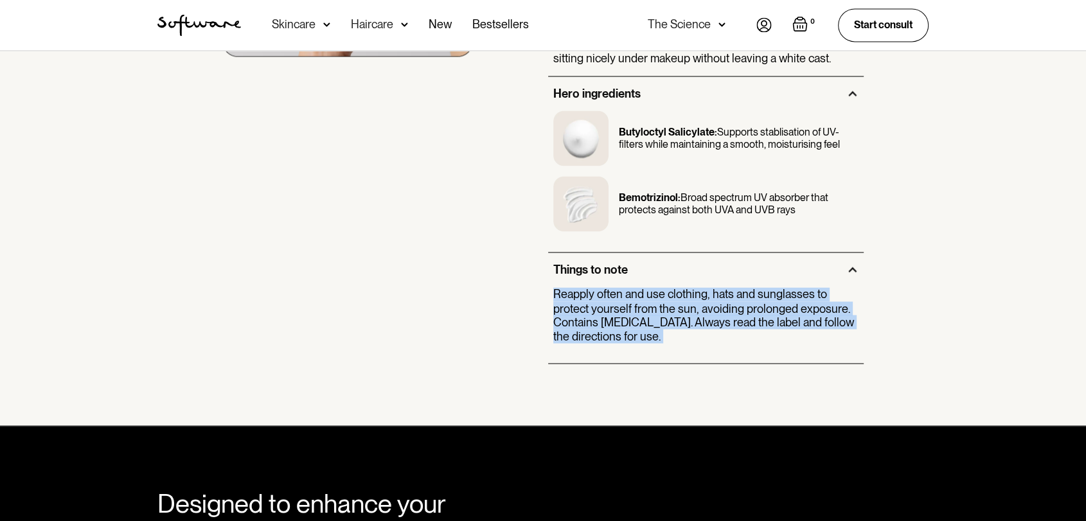
click at [593, 290] on p "Reapply often and use clothing, hats and sunglasses to protect yourself from th…" at bounding box center [705, 314] width 305 height 55
click at [637, 288] on p "Reapply often and use clothing, hats and sunglasses to protect yourself from th…" at bounding box center [705, 314] width 305 height 55
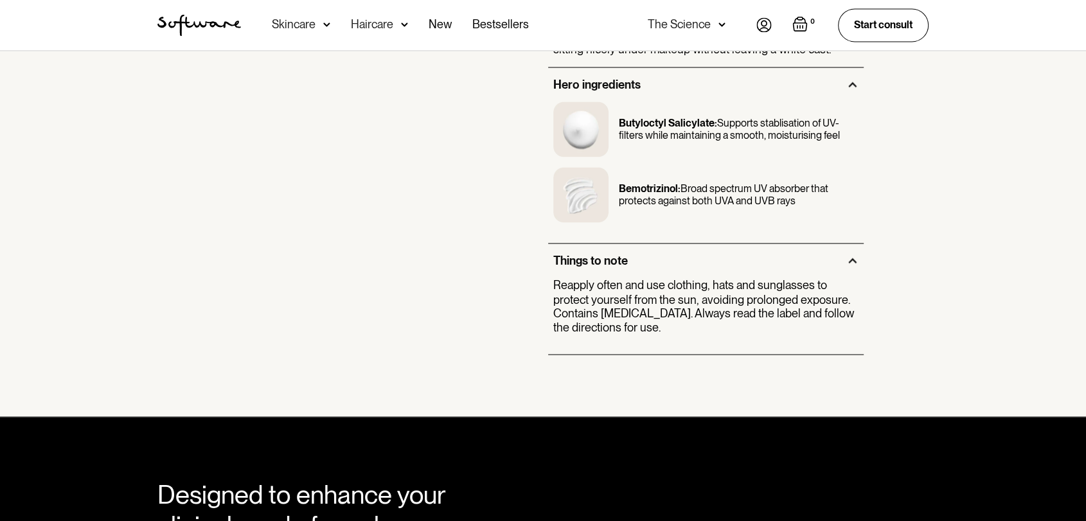
scroll to position [2213, 0]
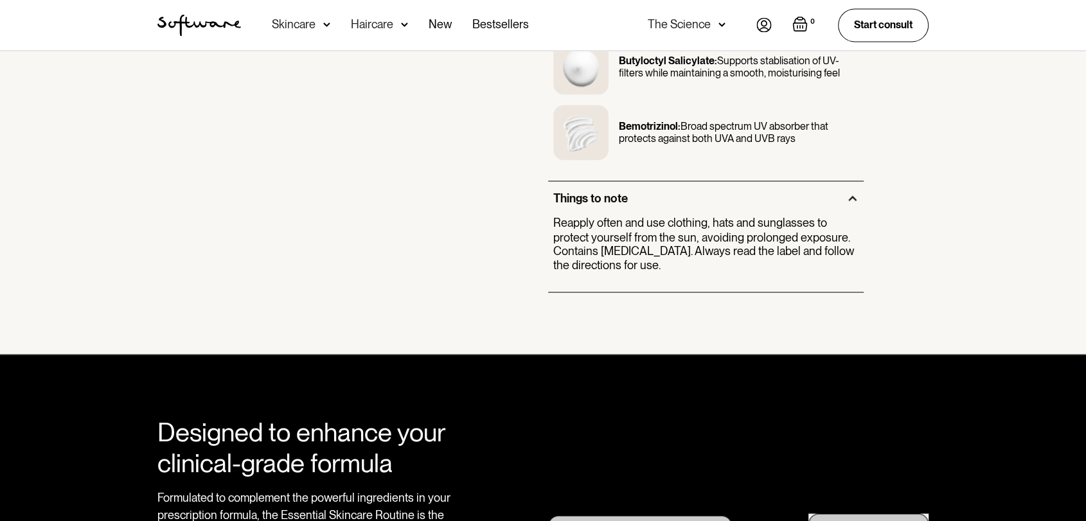
click at [599, 191] on div "Things to note" at bounding box center [590, 198] width 75 height 14
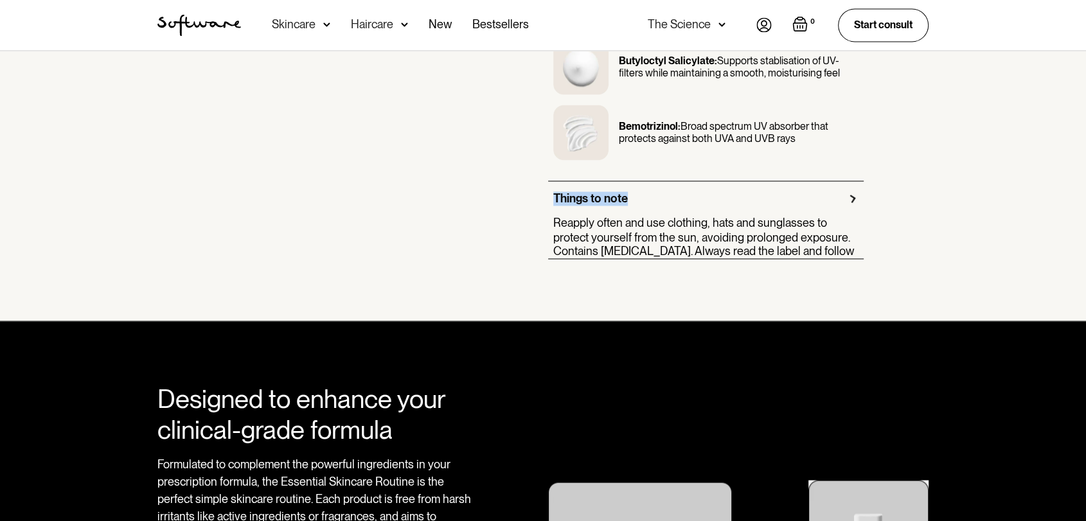
click at [599, 191] on div "Things to note" at bounding box center [590, 198] width 75 height 14
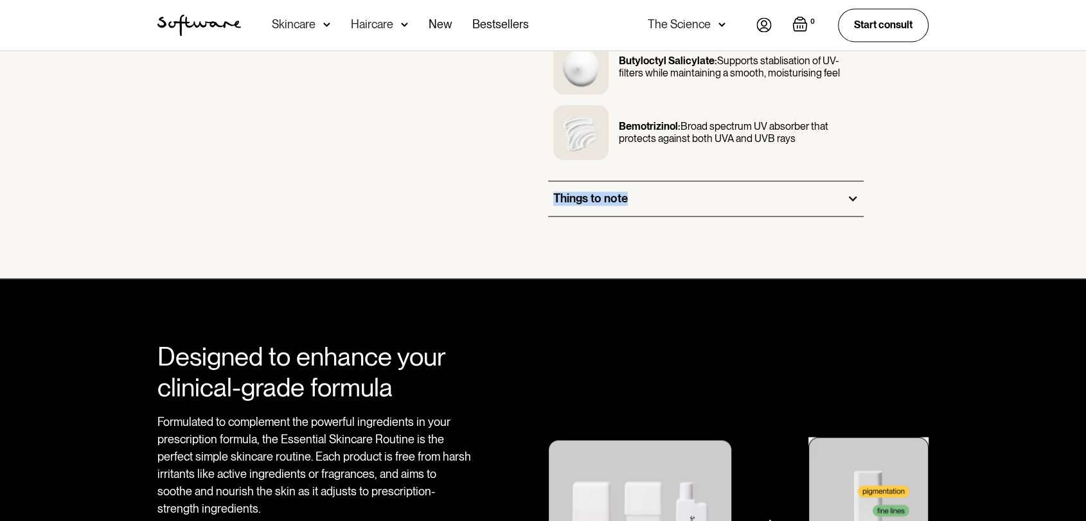
click at [601, 191] on div "Things to note" at bounding box center [590, 198] width 75 height 14
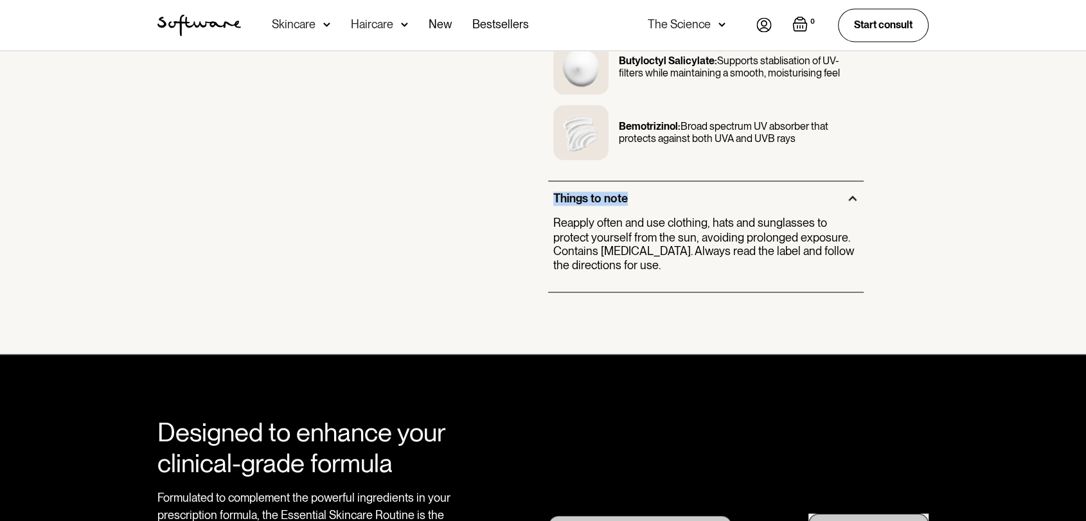
drag, startPoint x: 550, startPoint y: 191, endPoint x: 643, endPoint y: 171, distance: 95.3
click at [643, 181] on div "Things to note" at bounding box center [705, 198] width 315 height 35
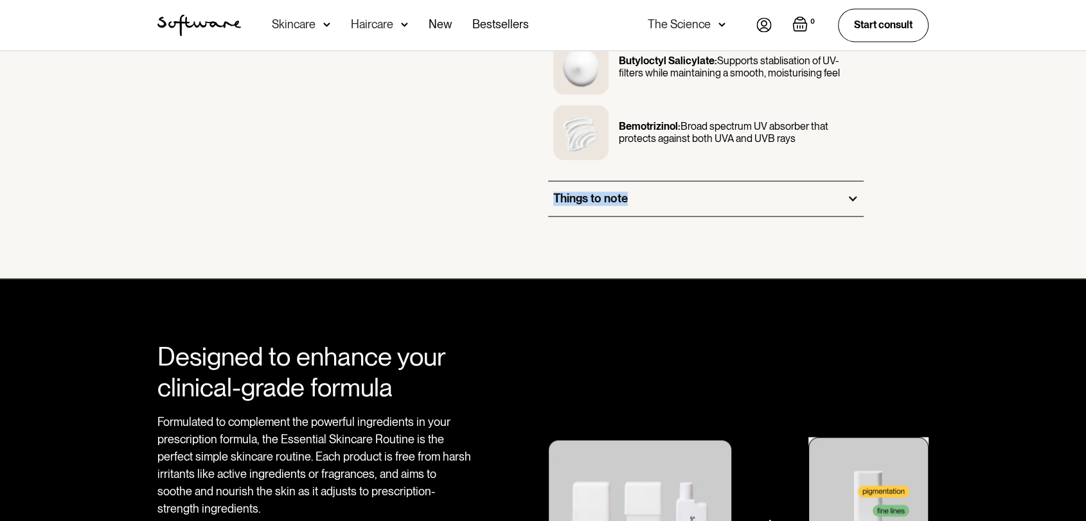
click at [628, 186] on div "Things to note" at bounding box center [705, 198] width 315 height 35
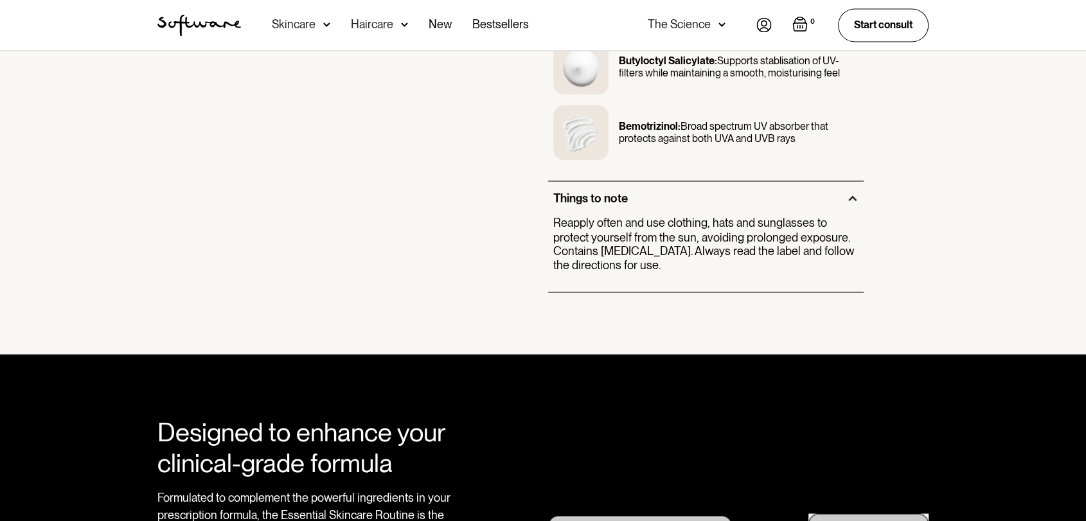
click at [638, 222] on p "Reapply often and use clothing, hats and sunglasses to protect yourself from th…" at bounding box center [705, 243] width 305 height 55
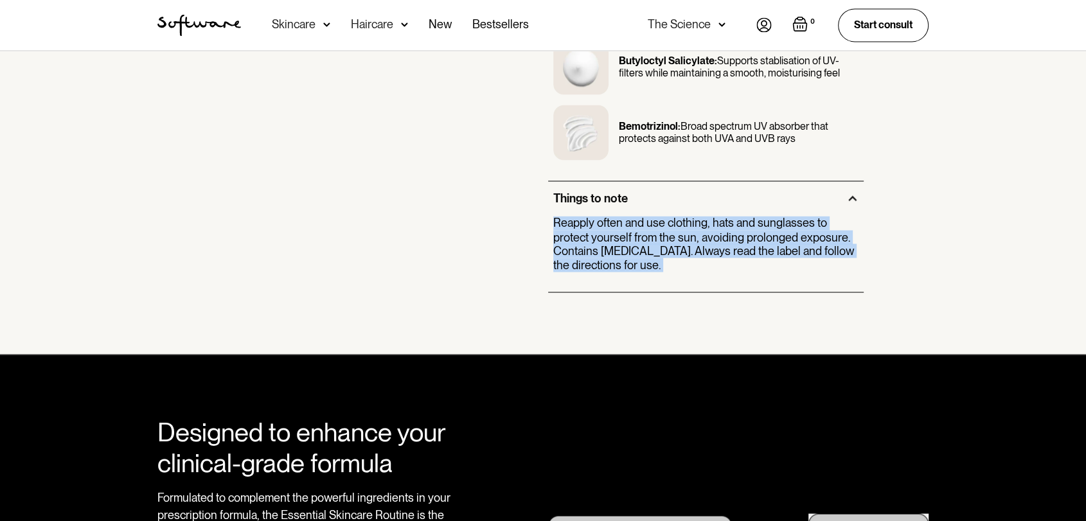
click at [638, 222] on p "Reapply often and use clothing, hats and sunglasses to protect yourself from th…" at bounding box center [705, 243] width 305 height 55
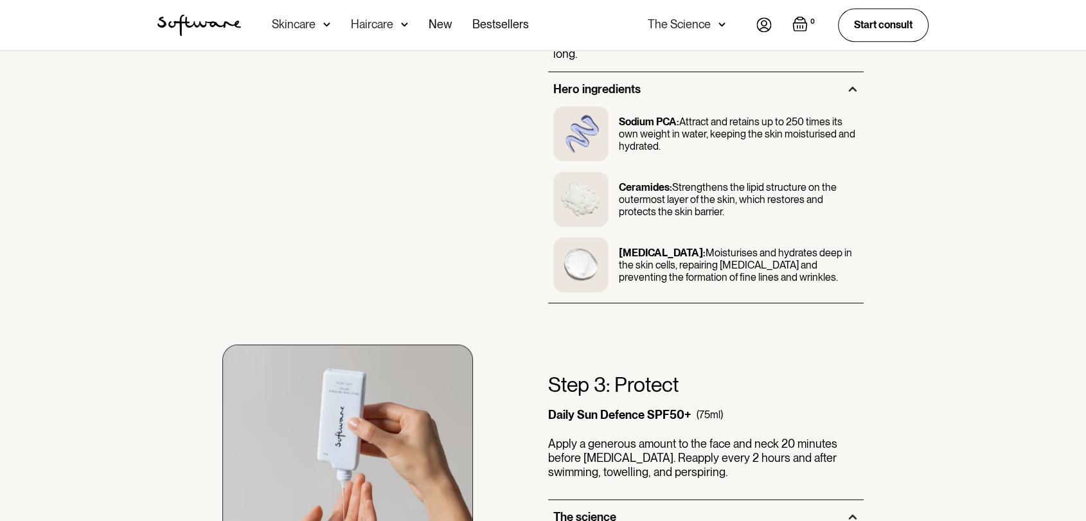
scroll to position [1499, 0]
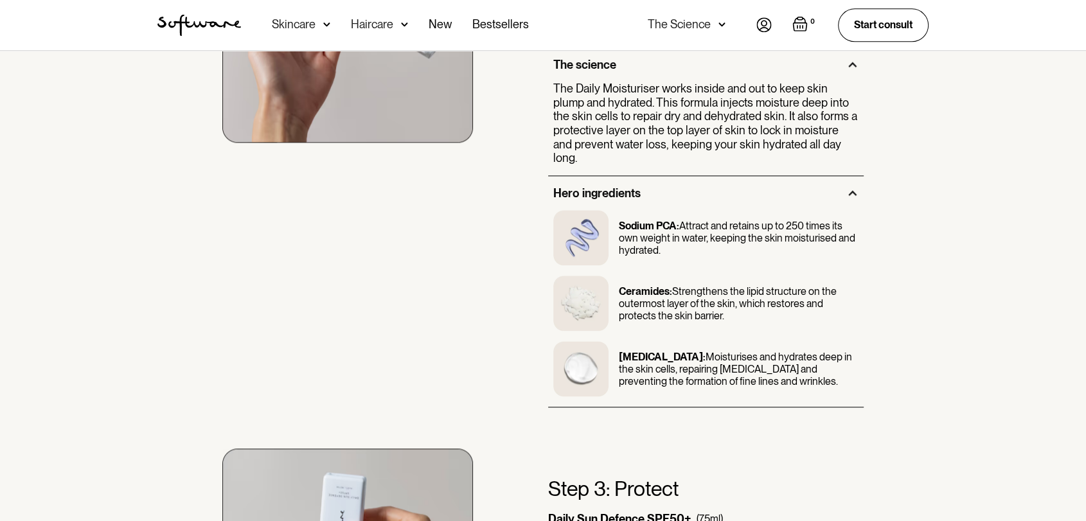
drag, startPoint x: 1010, startPoint y: 84, endPoint x: 998, endPoint y: 89, distance: 12.7
click at [1010, 84] on div "Using the routine Step 1: Cleanse Daily Cleanser (100ml) Apply a small amount o…" at bounding box center [543, 163] width 1086 height 1812
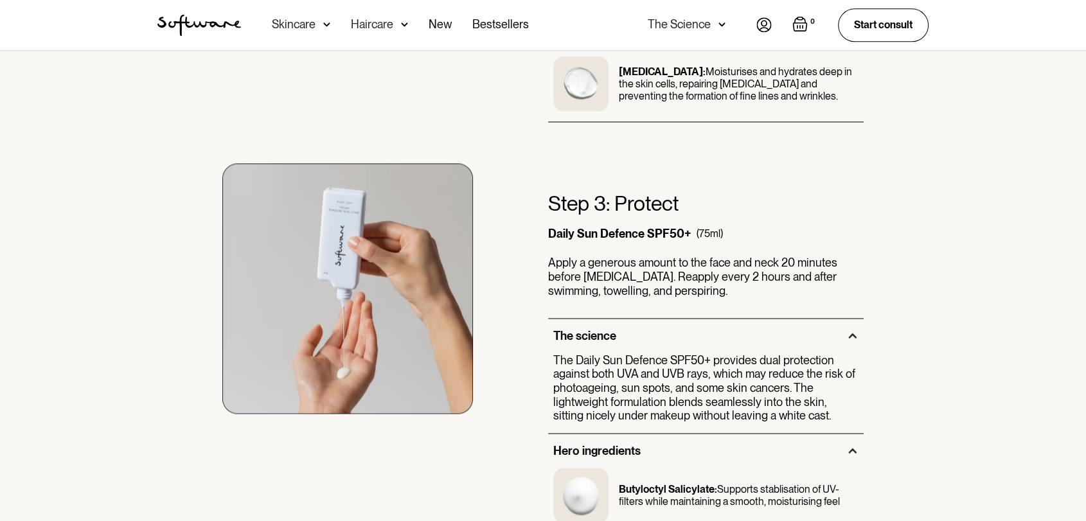
scroll to position [2070, 0]
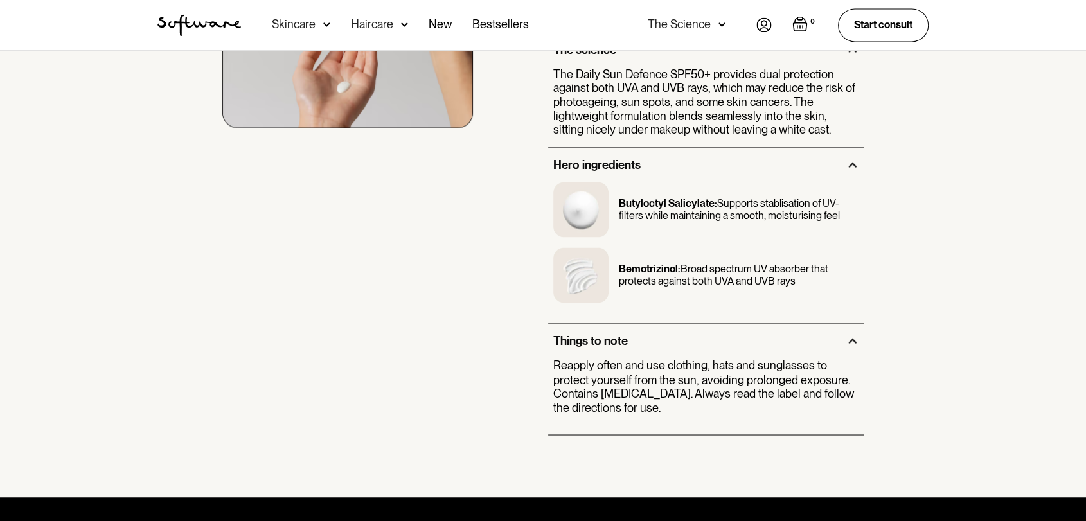
drag, startPoint x: 597, startPoint y: 212, endPoint x: 585, endPoint y: 193, distance: 22.5
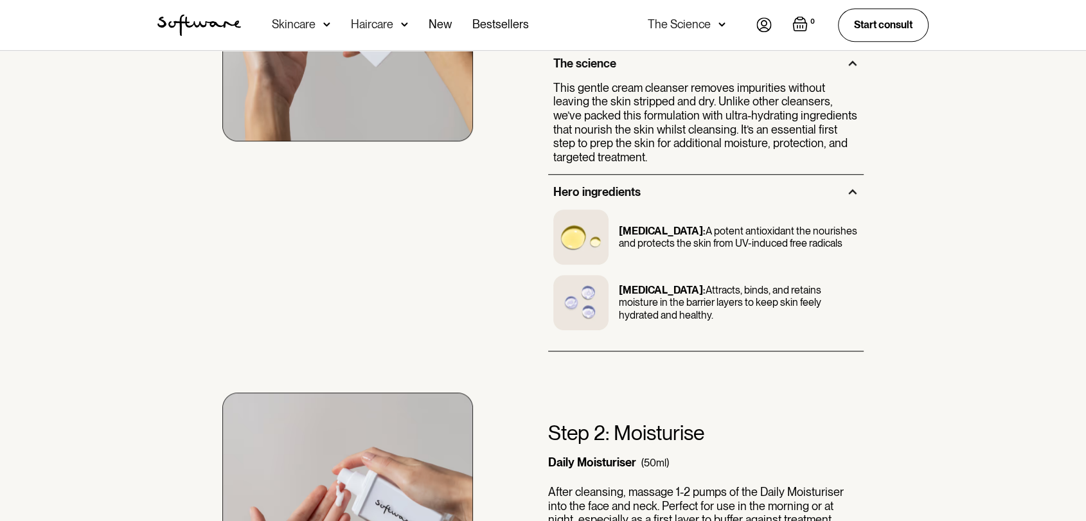
scroll to position [999, 0]
drag, startPoint x: 622, startPoint y: 230, endPoint x: 662, endPoint y: 232, distance: 39.9
click at [663, 232] on strong "[MEDICAL_DATA]:" at bounding box center [662, 230] width 87 height 12
click at [637, 233] on strong "[MEDICAL_DATA]:" at bounding box center [662, 230] width 87 height 12
drag, startPoint x: 631, startPoint y: 226, endPoint x: 661, endPoint y: 227, distance: 29.6
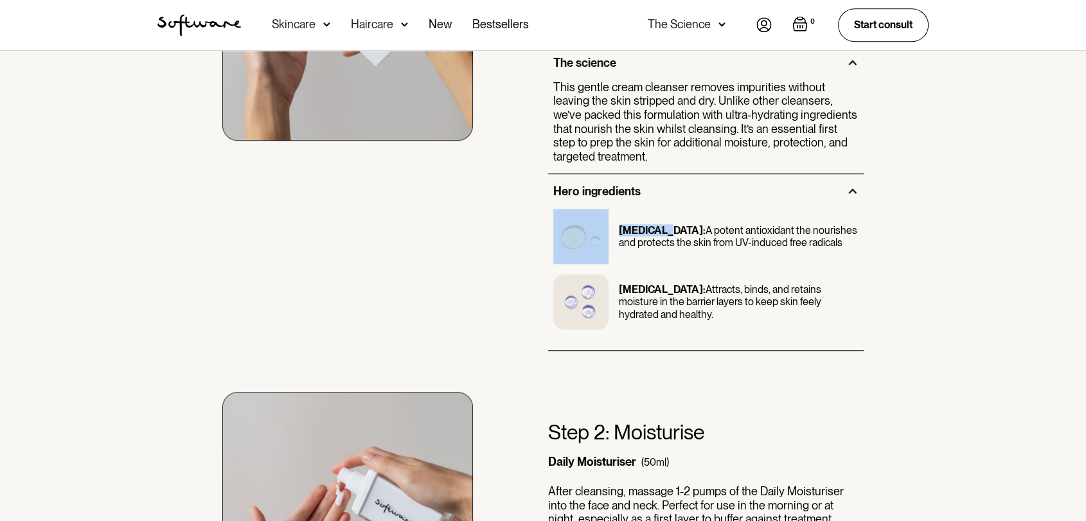
click at [661, 227] on div "Vitamin E: A potent antioxidant the nourishes and protects the skin from UV-ind…" at bounding box center [705, 236] width 305 height 55
drag, startPoint x: 620, startPoint y: 283, endPoint x: 713, endPoint y: 289, distance: 93.4
click at [705, 289] on strong "[MEDICAL_DATA]:" at bounding box center [662, 289] width 87 height 12
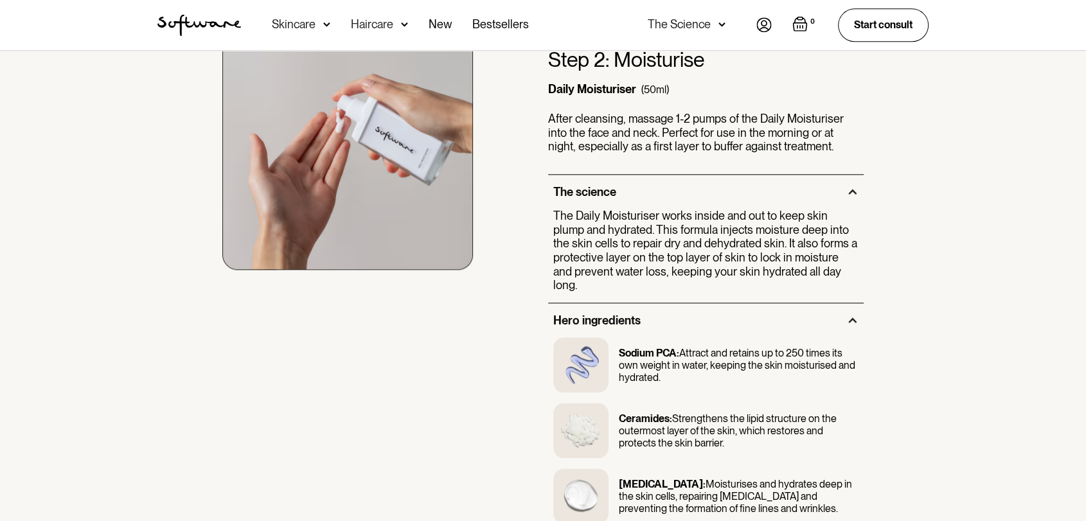
scroll to position [1499, 0]
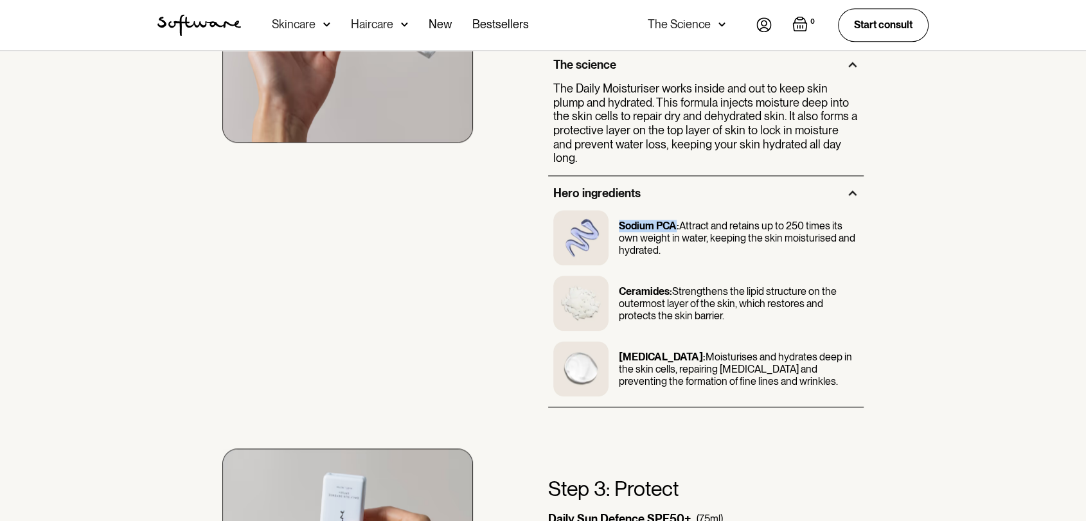
drag, startPoint x: 619, startPoint y: 207, endPoint x: 676, endPoint y: 210, distance: 57.3
click at [676, 210] on div "Sodium PCA: Attract and retains up to 250 times its own weight in water, keepin…" at bounding box center [705, 237] width 305 height 55
click at [636, 285] on strong "Ceramides:" at bounding box center [645, 291] width 53 height 12
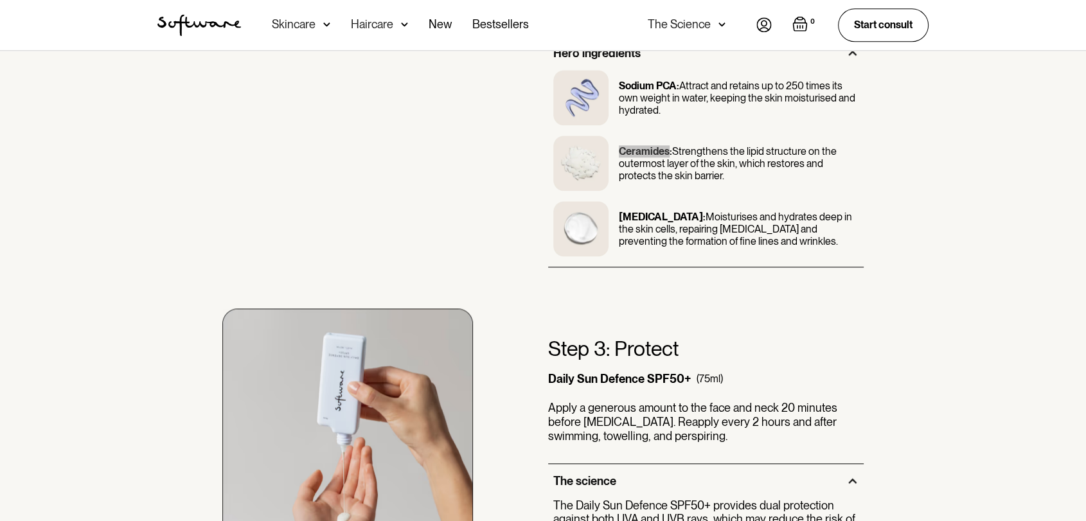
scroll to position [1642, 0]
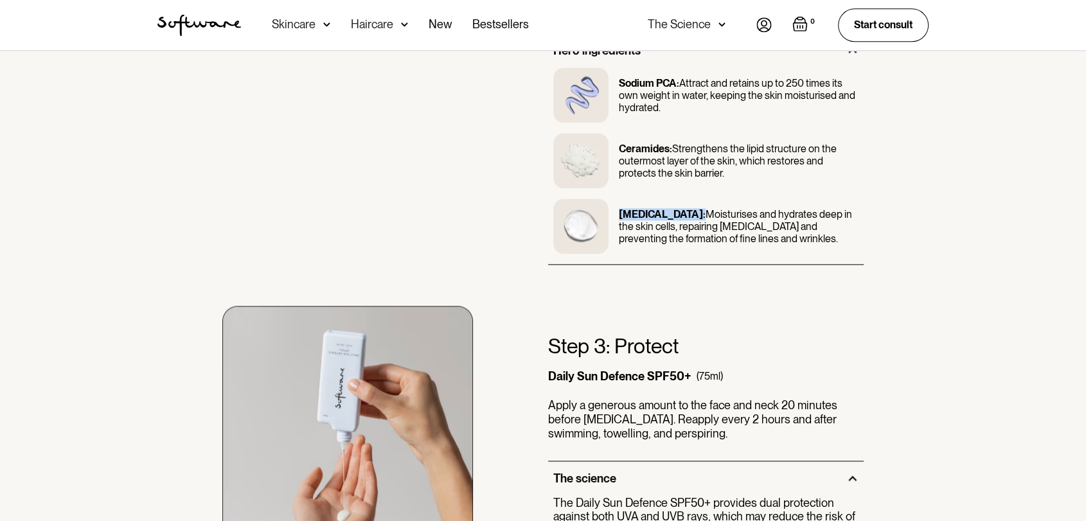
drag, startPoint x: 621, startPoint y: 198, endPoint x: 692, endPoint y: 199, distance: 71.3
click at [692, 208] on strong "[MEDICAL_DATA]:" at bounding box center [662, 214] width 87 height 12
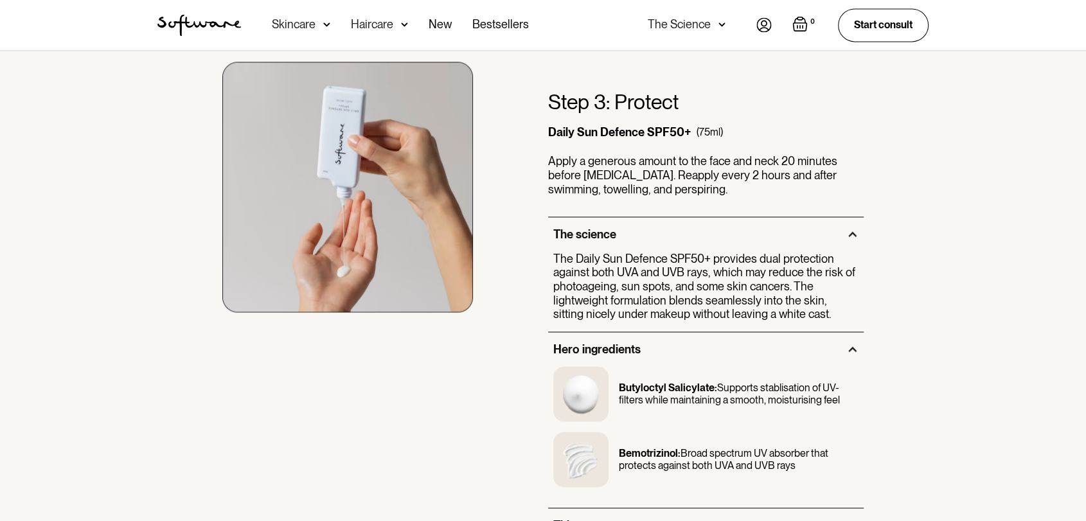
scroll to position [1999, 0]
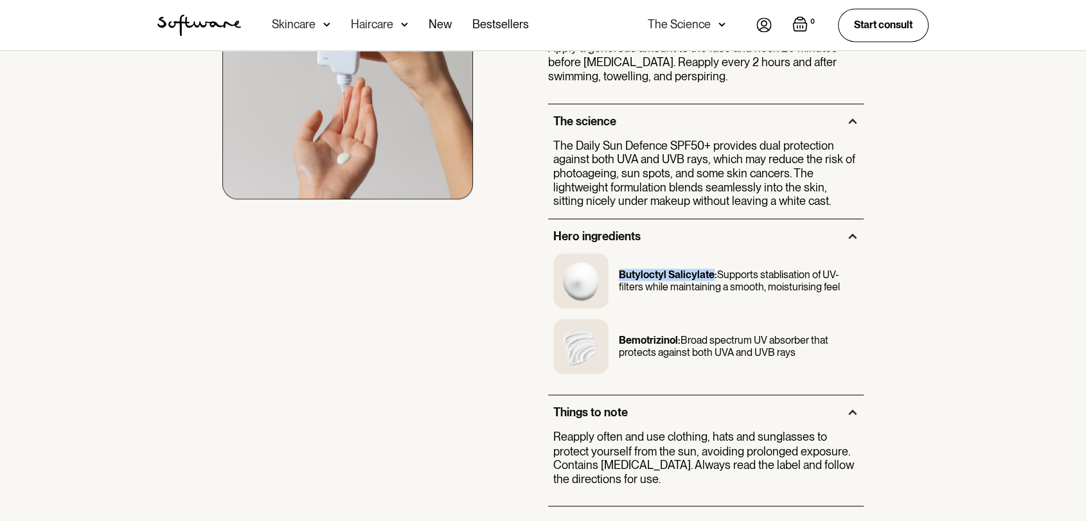
drag, startPoint x: 652, startPoint y: 259, endPoint x: 713, endPoint y: 262, distance: 61.1
click at [713, 269] on strong "Butyloctyl Salicylate:" at bounding box center [668, 275] width 98 height 12
click at [634, 334] on strong "Bemotrizinol:" at bounding box center [650, 340] width 62 height 12
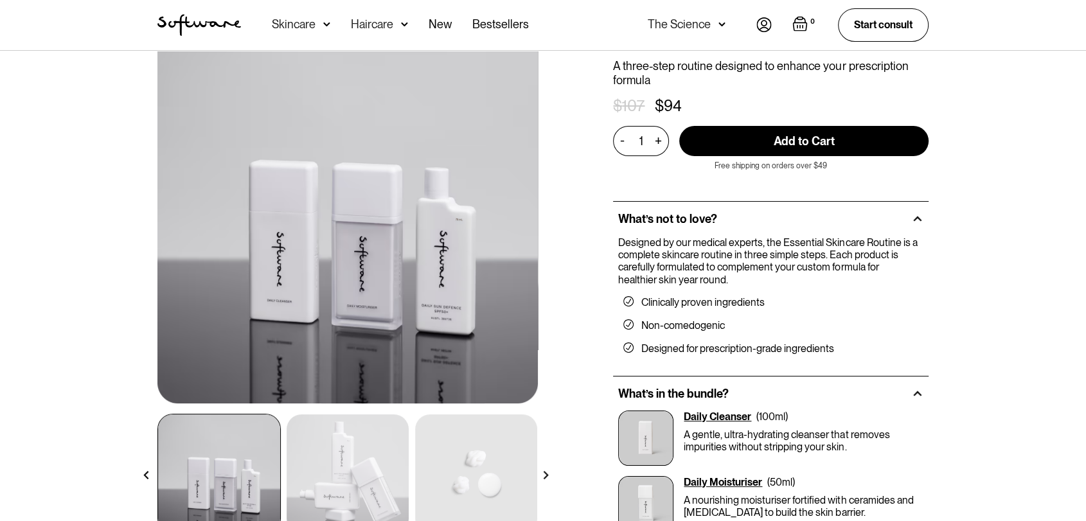
scroll to position [0, 0]
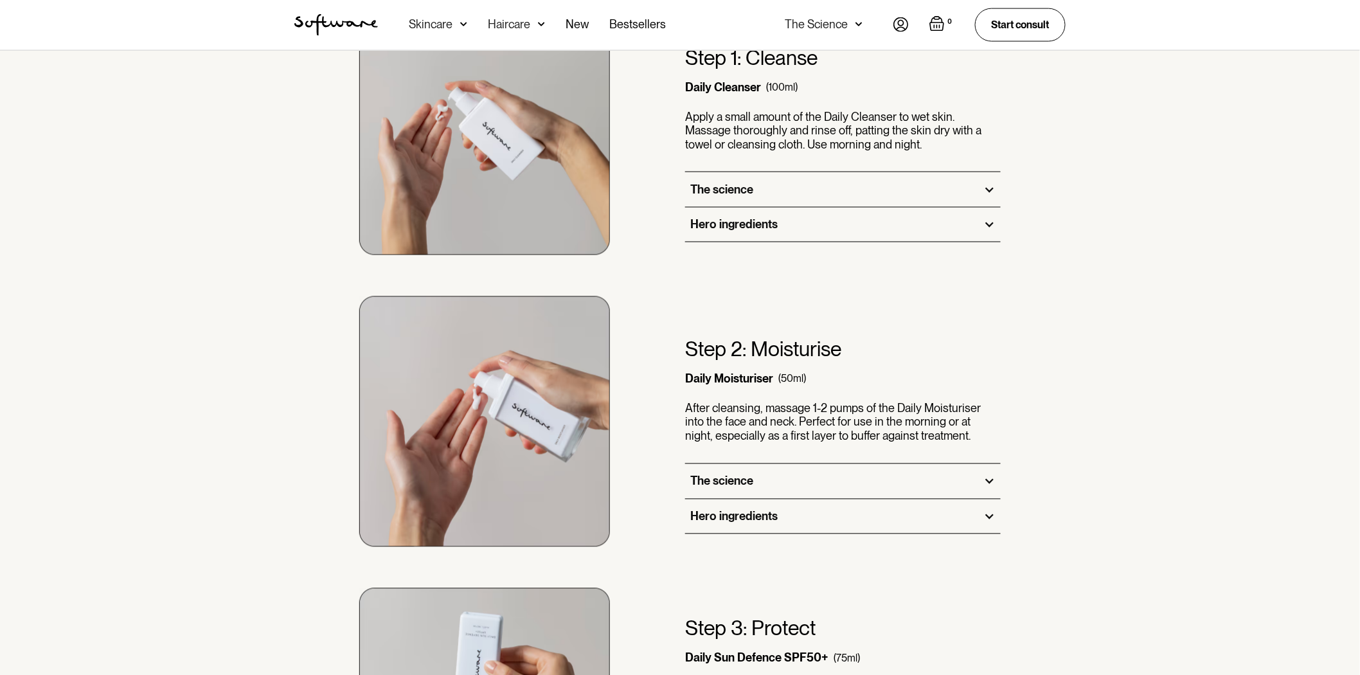
scroll to position [714, 0]
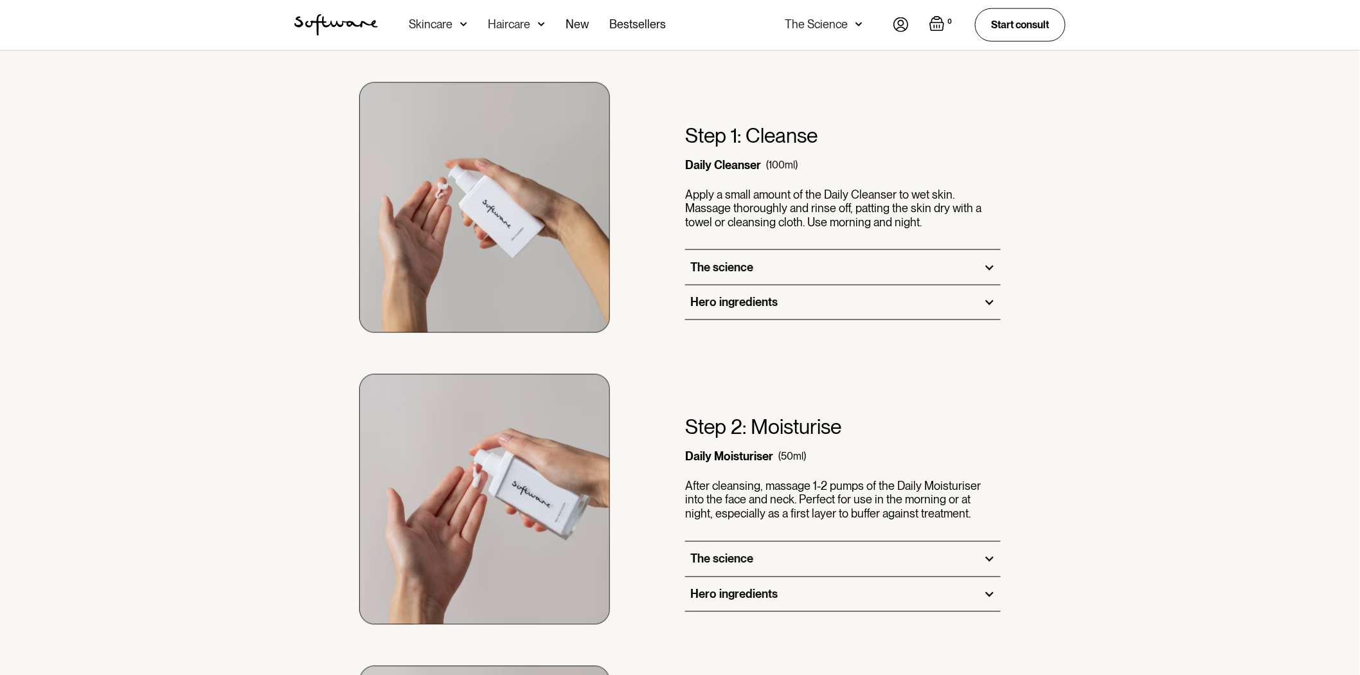
click at [855, 299] on div "Hero ingredients" at bounding box center [842, 302] width 315 height 35
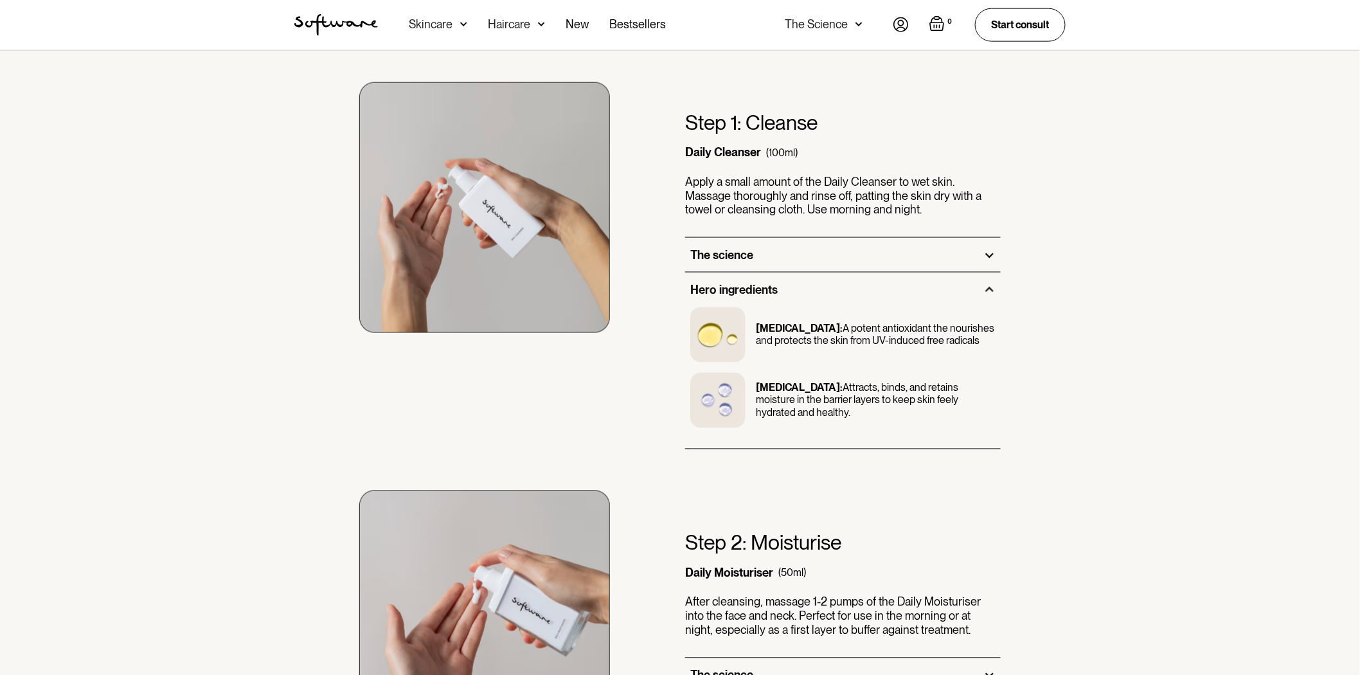
drag, startPoint x: 763, startPoint y: 386, endPoint x: 850, endPoint y: 389, distance: 86.8
click at [850, 389] on div "[MEDICAL_DATA]: Attracts, binds, and retains moisture in the barrier layers to …" at bounding box center [842, 400] width 305 height 55
copy strong "[MEDICAL_DATA]"
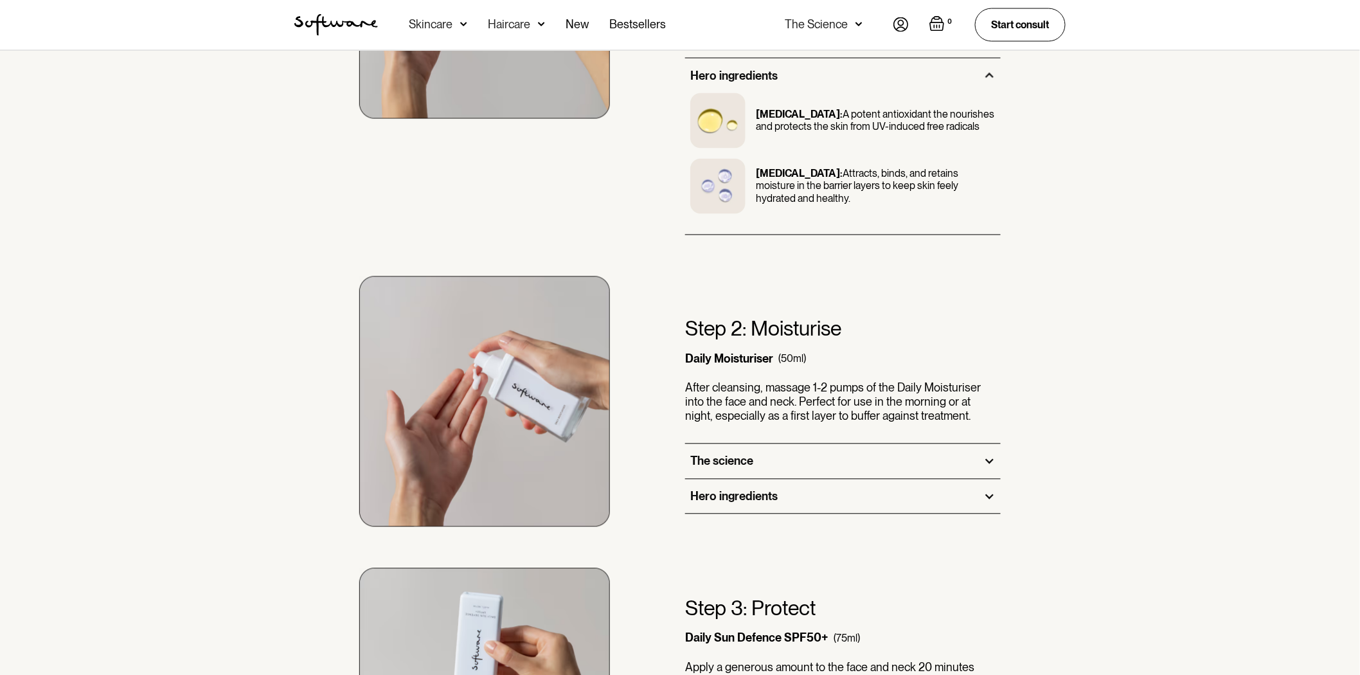
scroll to position [1142, 0]
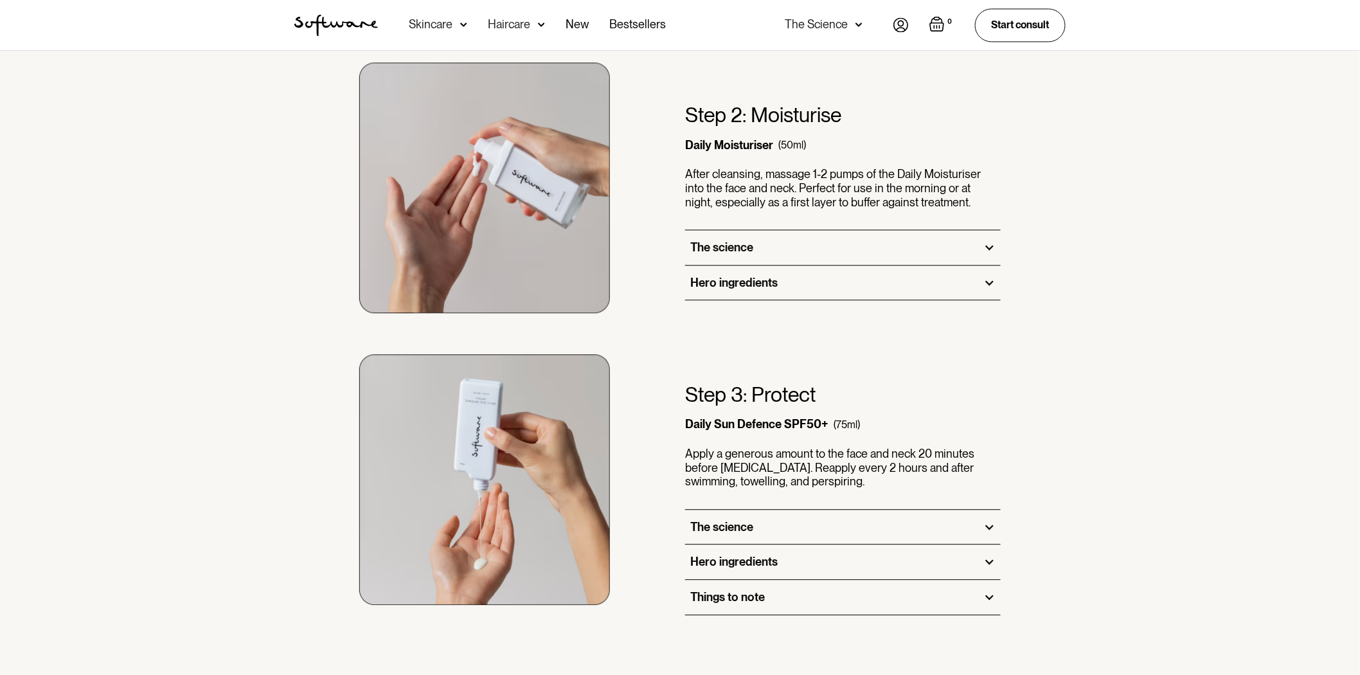
click at [813, 297] on div "Hero ingredients" at bounding box center [842, 282] width 315 height 35
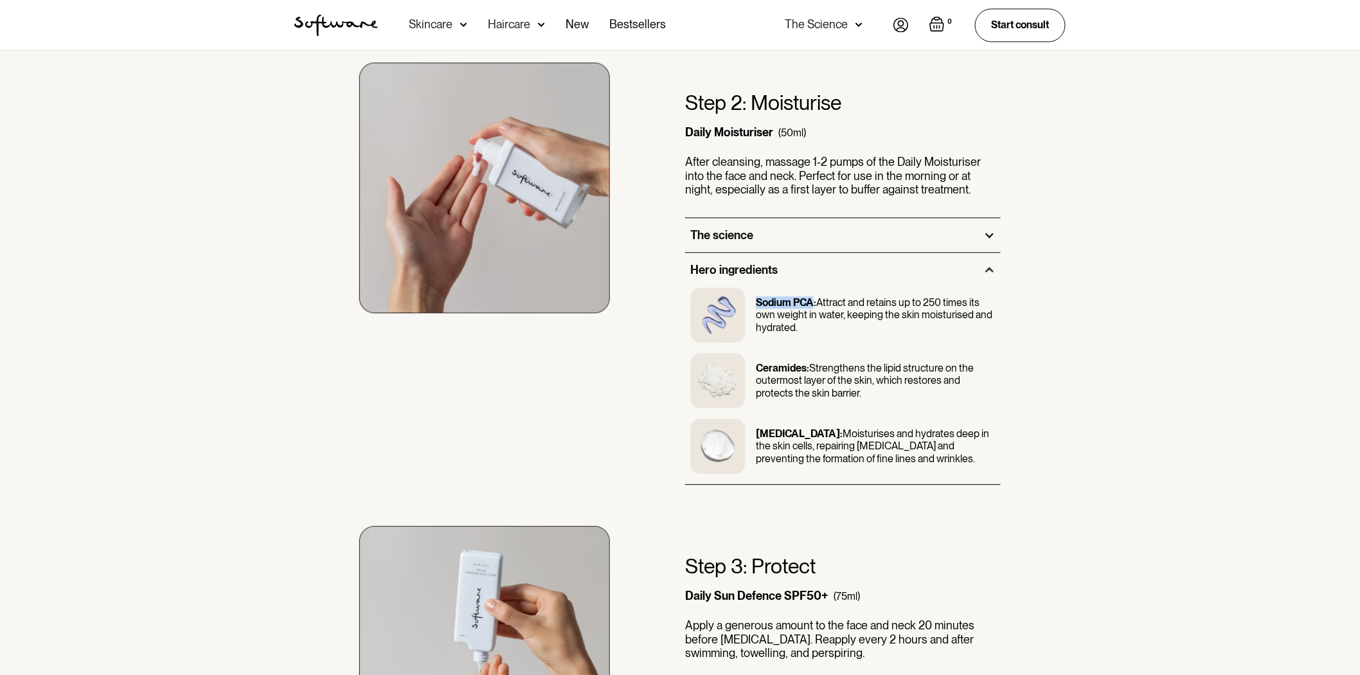
drag, startPoint x: 757, startPoint y: 303, endPoint x: 813, endPoint y: 303, distance: 55.9
click at [813, 303] on strong "Sodium PCA:" at bounding box center [786, 302] width 60 height 12
copy strong "Sodium PCA"
